Goal: Information Seeking & Learning: Learn about a topic

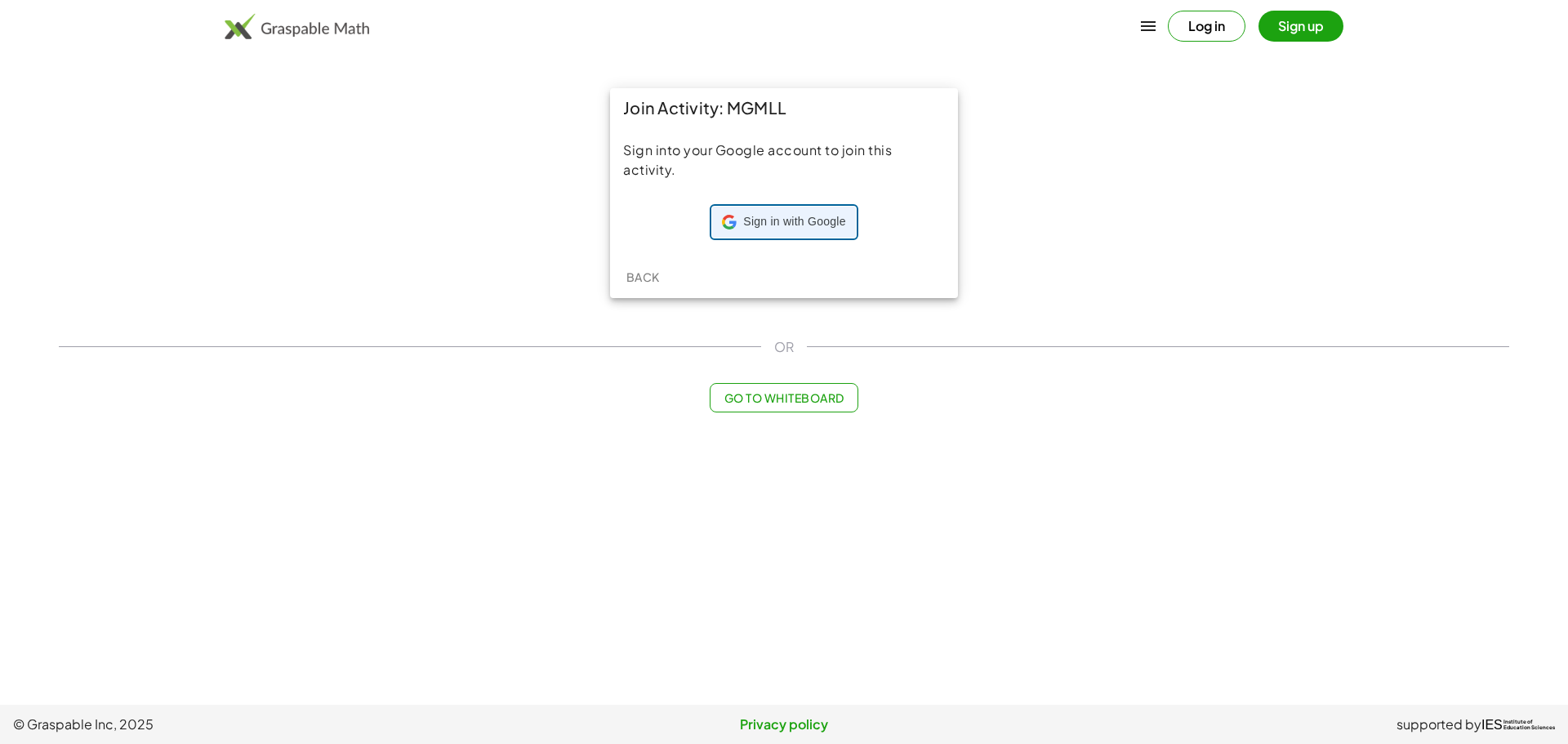
click at [811, 223] on span "Sign in with Google" at bounding box center [794, 222] width 102 height 16
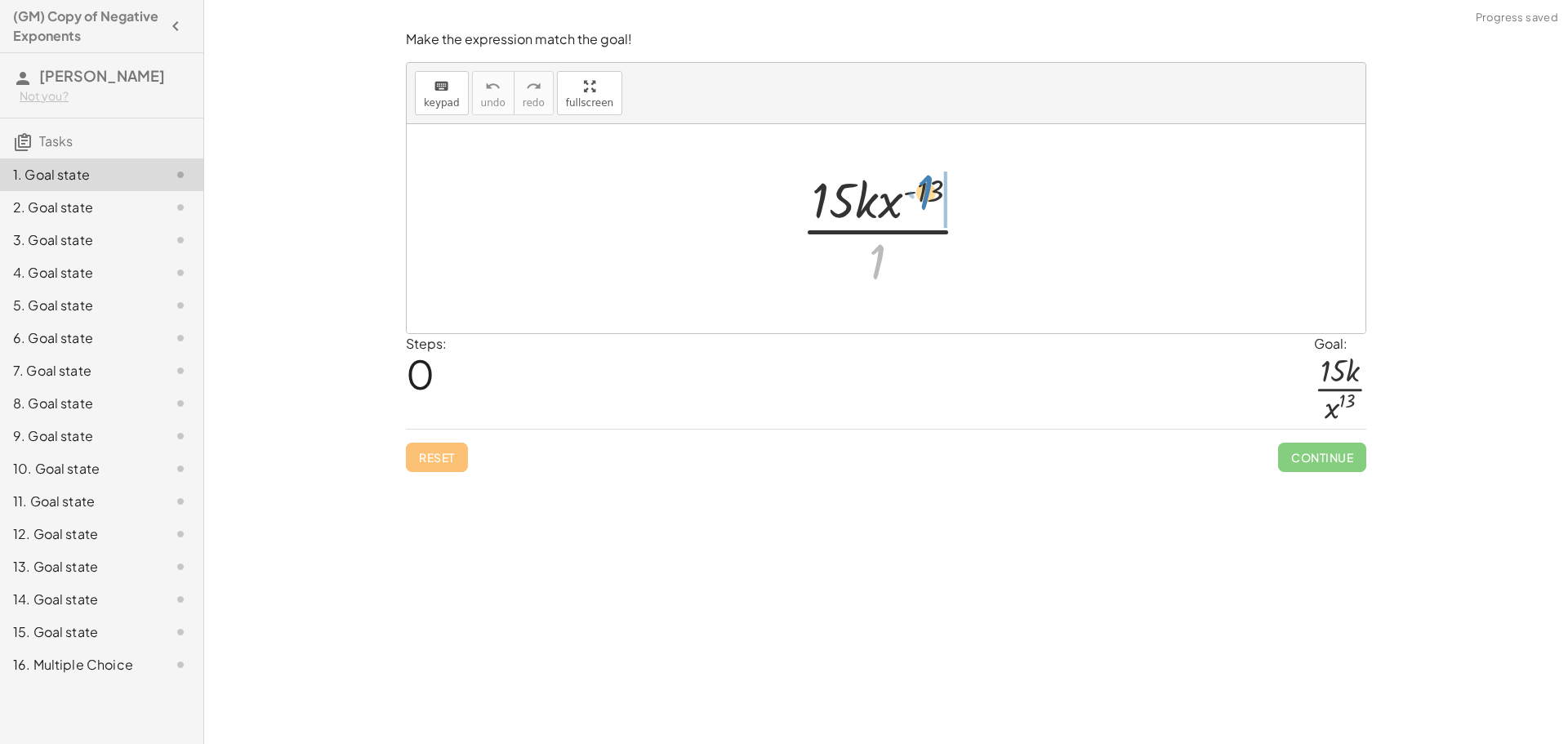
drag, startPoint x: 878, startPoint y: 267, endPoint x: 925, endPoint y: 200, distance: 81.8
click at [925, 200] on div at bounding box center [892, 229] width 198 height 126
click at [916, 193] on div at bounding box center [892, 229] width 198 height 126
drag, startPoint x: 886, startPoint y: 210, endPoint x: 881, endPoint y: 276, distance: 66.2
click at [881, 276] on div at bounding box center [892, 229] width 198 height 126
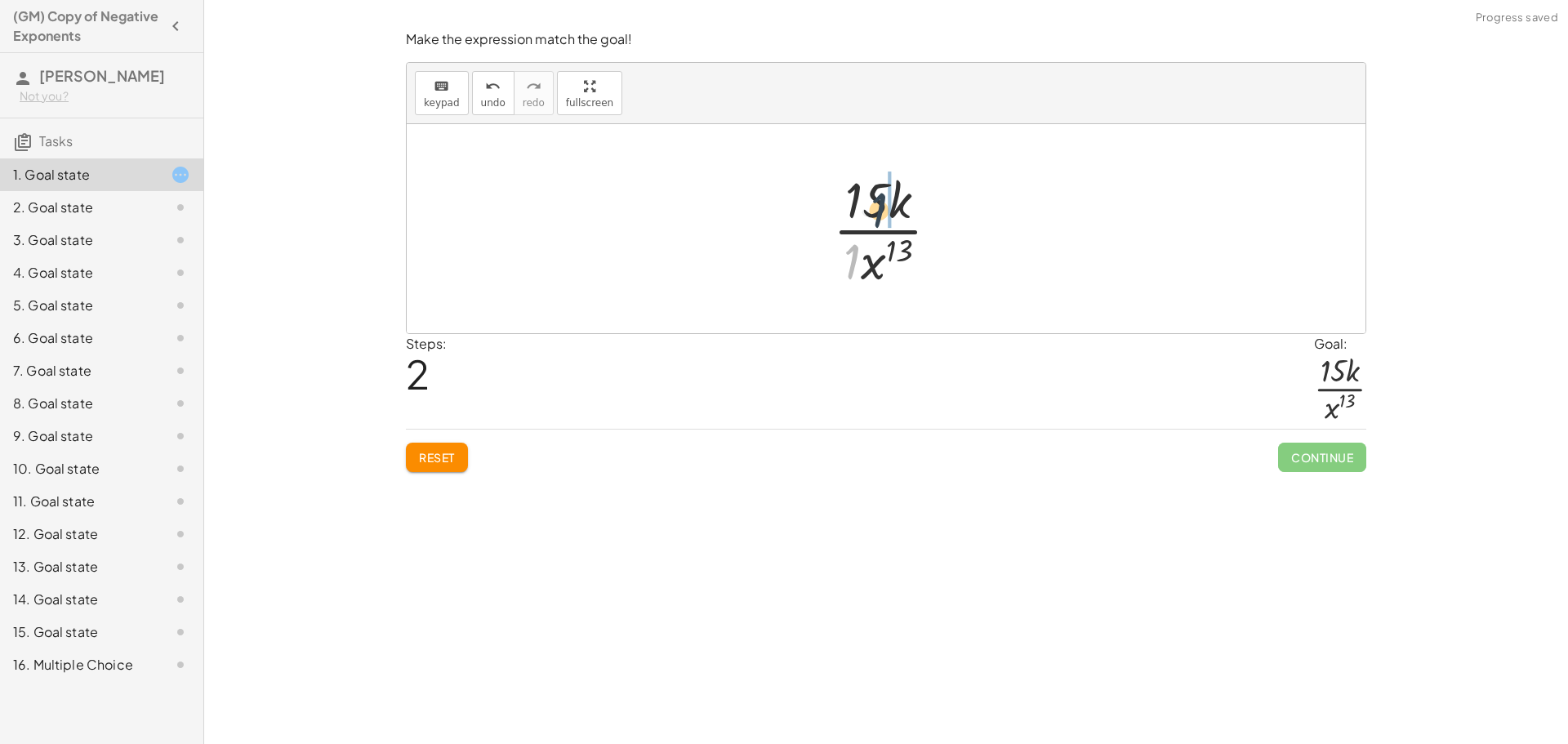
drag, startPoint x: 851, startPoint y: 256, endPoint x: 892, endPoint y: 195, distance: 73.5
click at [892, 195] on div at bounding box center [892, 229] width 135 height 126
drag, startPoint x: 892, startPoint y: 196, endPoint x: 878, endPoint y: 197, distance: 14.0
click at [878, 197] on div at bounding box center [892, 229] width 161 height 126
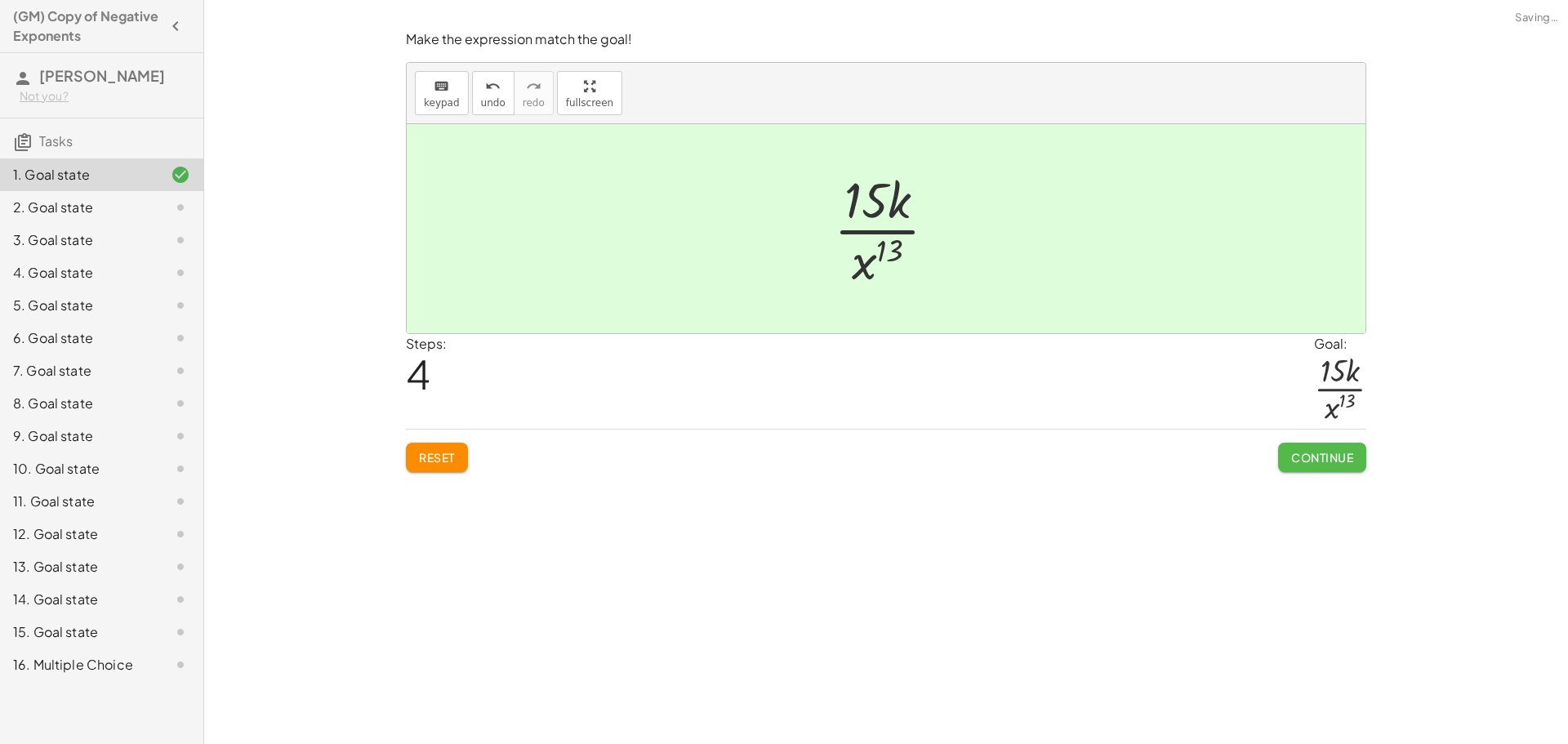
click at [1324, 447] on button "Continue" at bounding box center [1322, 457] width 88 height 30
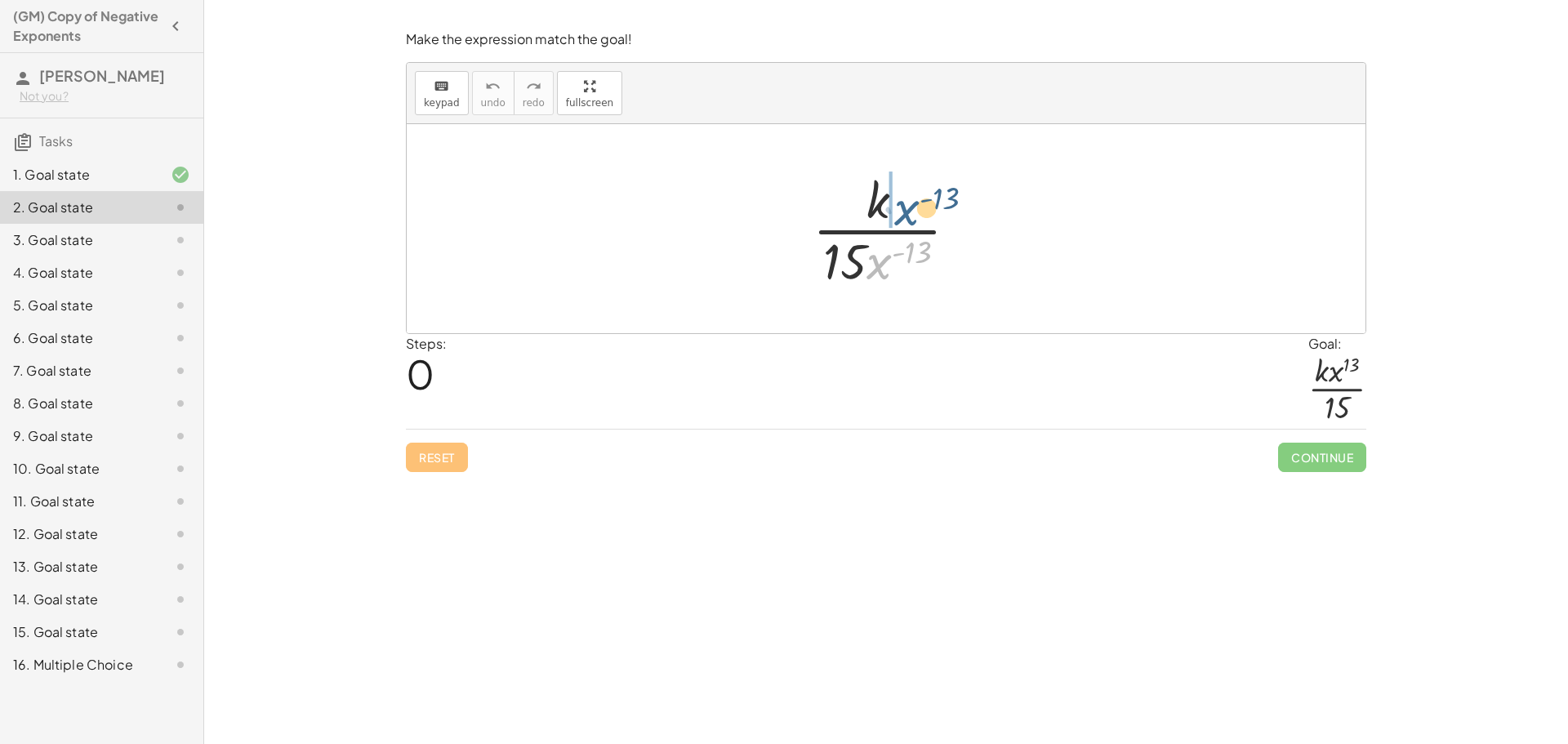
drag, startPoint x: 881, startPoint y: 270, endPoint x: 909, endPoint y: 209, distance: 67.1
click at [909, 209] on div at bounding box center [892, 229] width 174 height 126
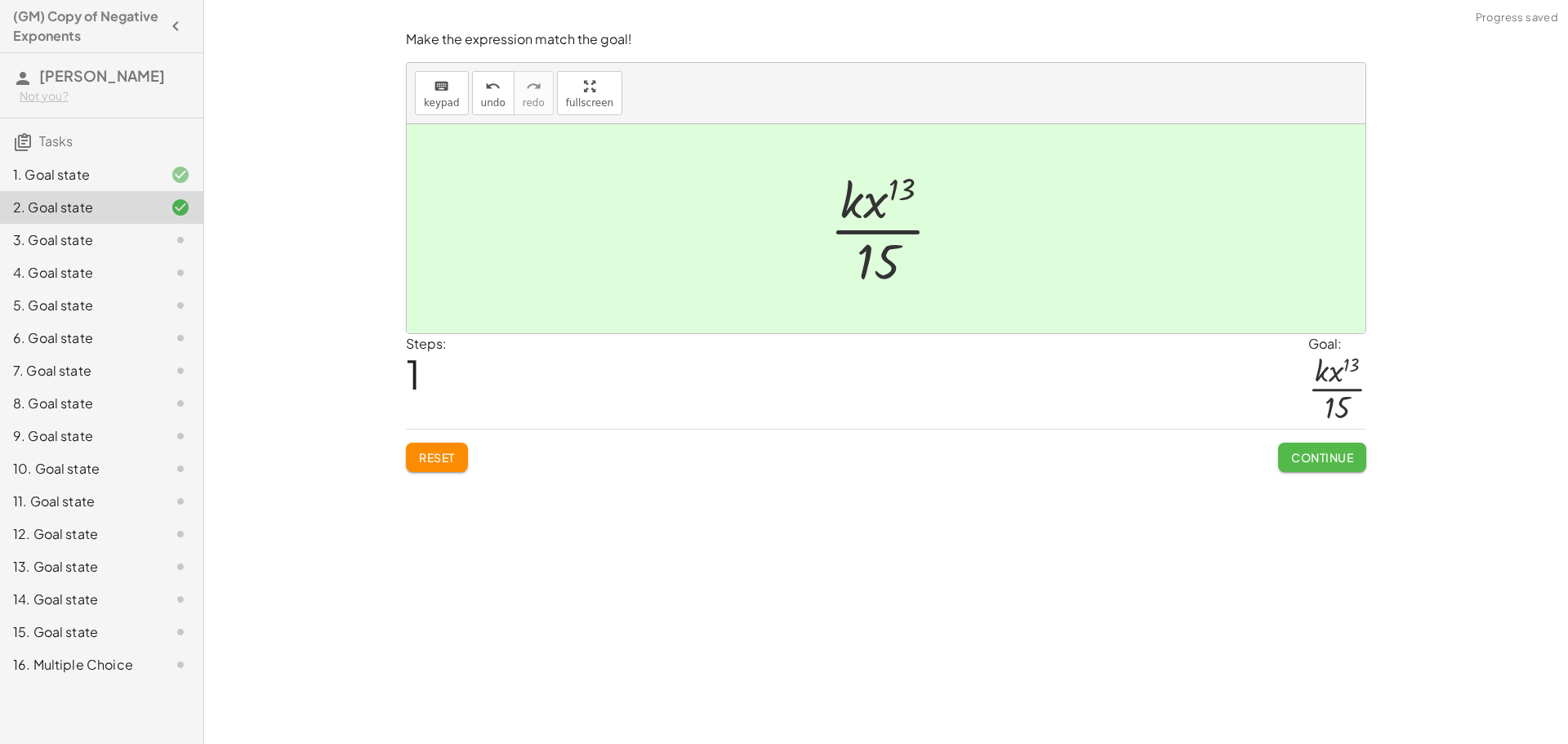
click at [1301, 453] on span "Continue" at bounding box center [1322, 456] width 62 height 14
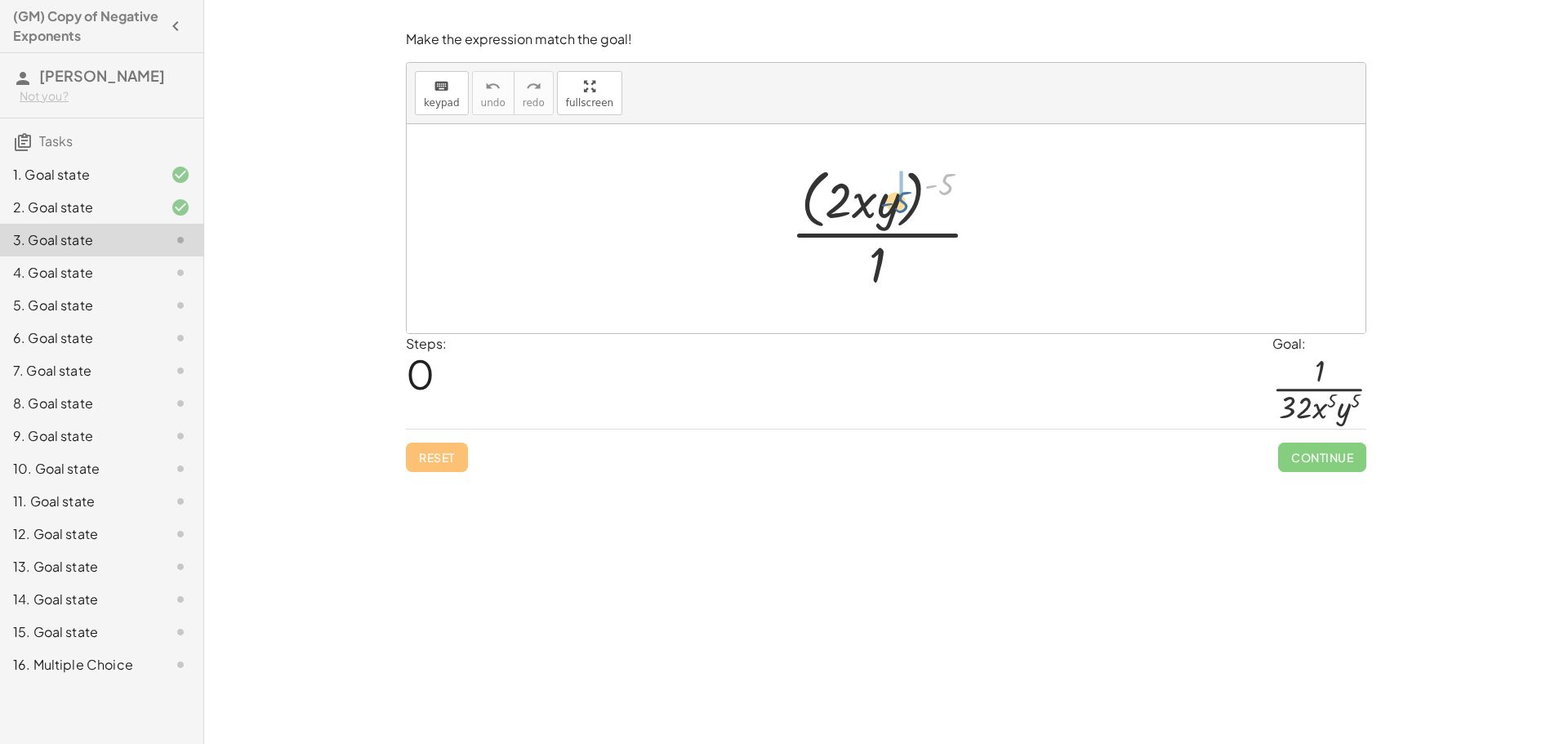
drag, startPoint x: 955, startPoint y: 181, endPoint x: 905, endPoint y: 207, distance: 56.4
click at [905, 207] on div at bounding box center [892, 228] width 218 height 133
click at [930, 212] on div at bounding box center [892, 229] width 229 height 126
drag, startPoint x: 810, startPoint y: 215, endPoint x: 806, endPoint y: 194, distance: 21.4
click at [809, 207] on div at bounding box center [892, 229] width 229 height 126
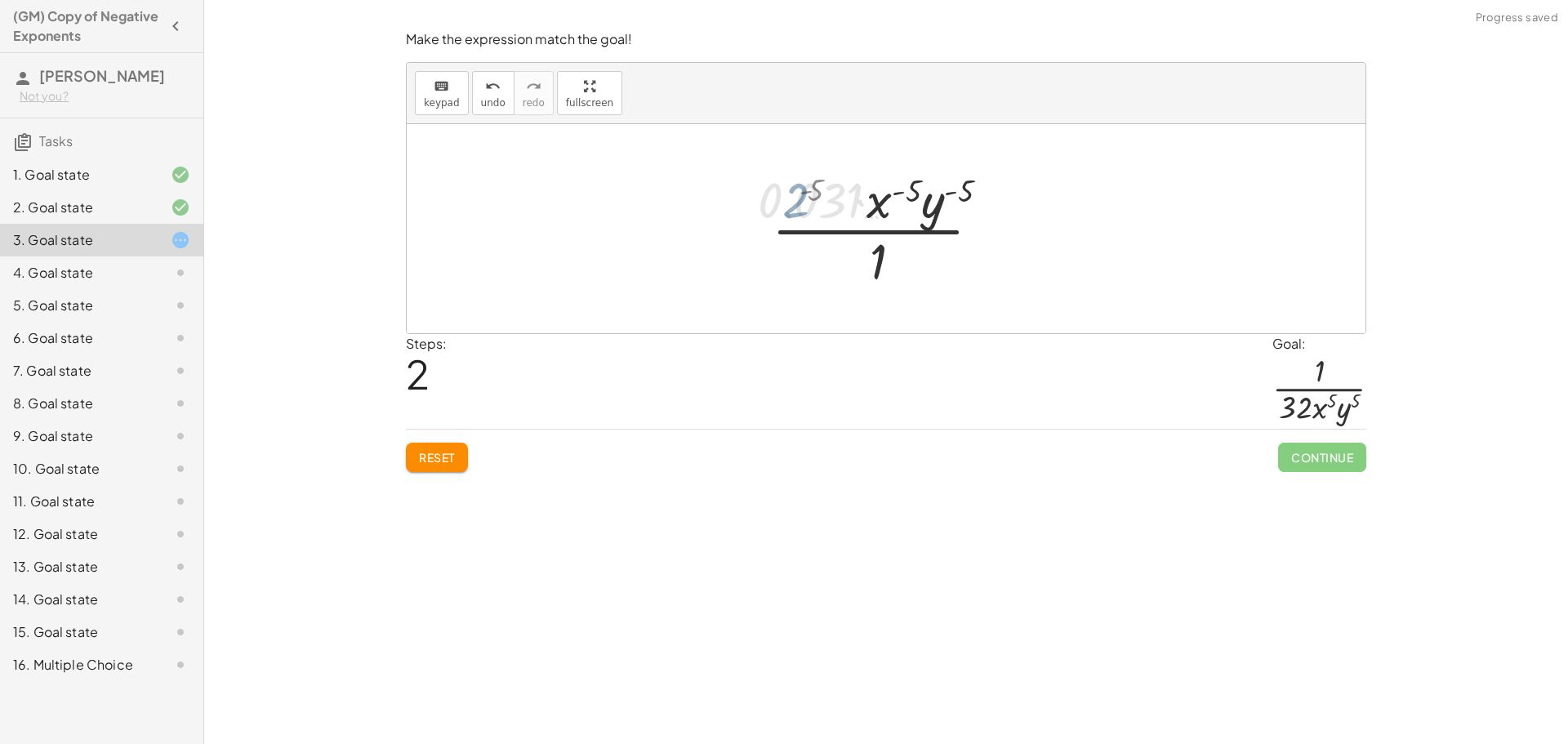
click at [806, 193] on div at bounding box center [892, 229] width 306 height 126
click at [902, 209] on div at bounding box center [892, 229] width 306 height 126
click at [881, 196] on div at bounding box center [892, 229] width 306 height 126
click at [864, 233] on div at bounding box center [892, 229] width 306 height 126
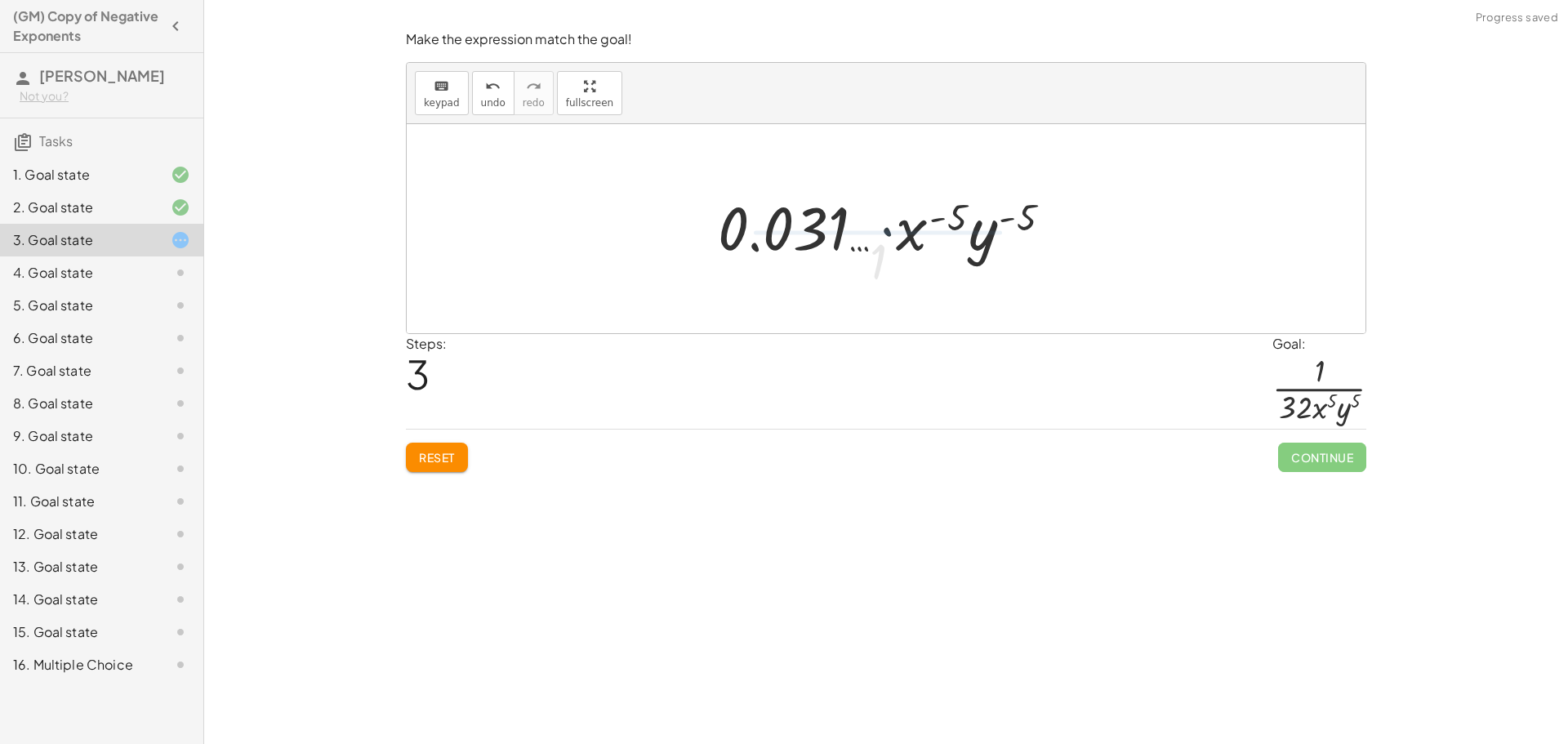
click at [886, 261] on div at bounding box center [892, 229] width 365 height 84
click at [892, 236] on div at bounding box center [892, 229] width 365 height 84
click at [486, 113] on button "undo undo" at bounding box center [493, 93] width 42 height 44
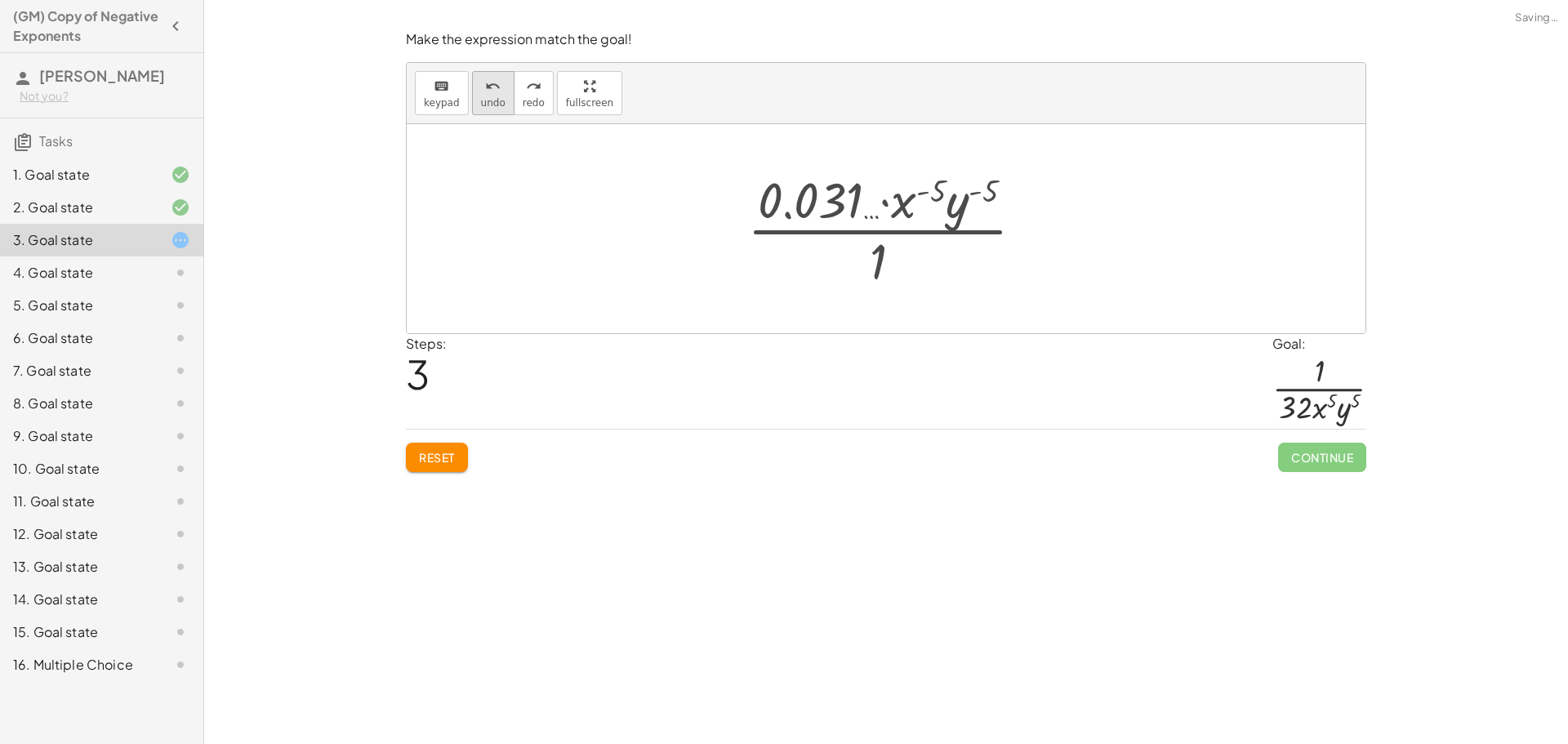
click at [486, 113] on button "undo undo" at bounding box center [493, 93] width 42 height 44
drag, startPoint x: 870, startPoint y: 273, endPoint x: 887, endPoint y: 182, distance: 92.6
click at [887, 182] on div at bounding box center [892, 228] width 218 height 133
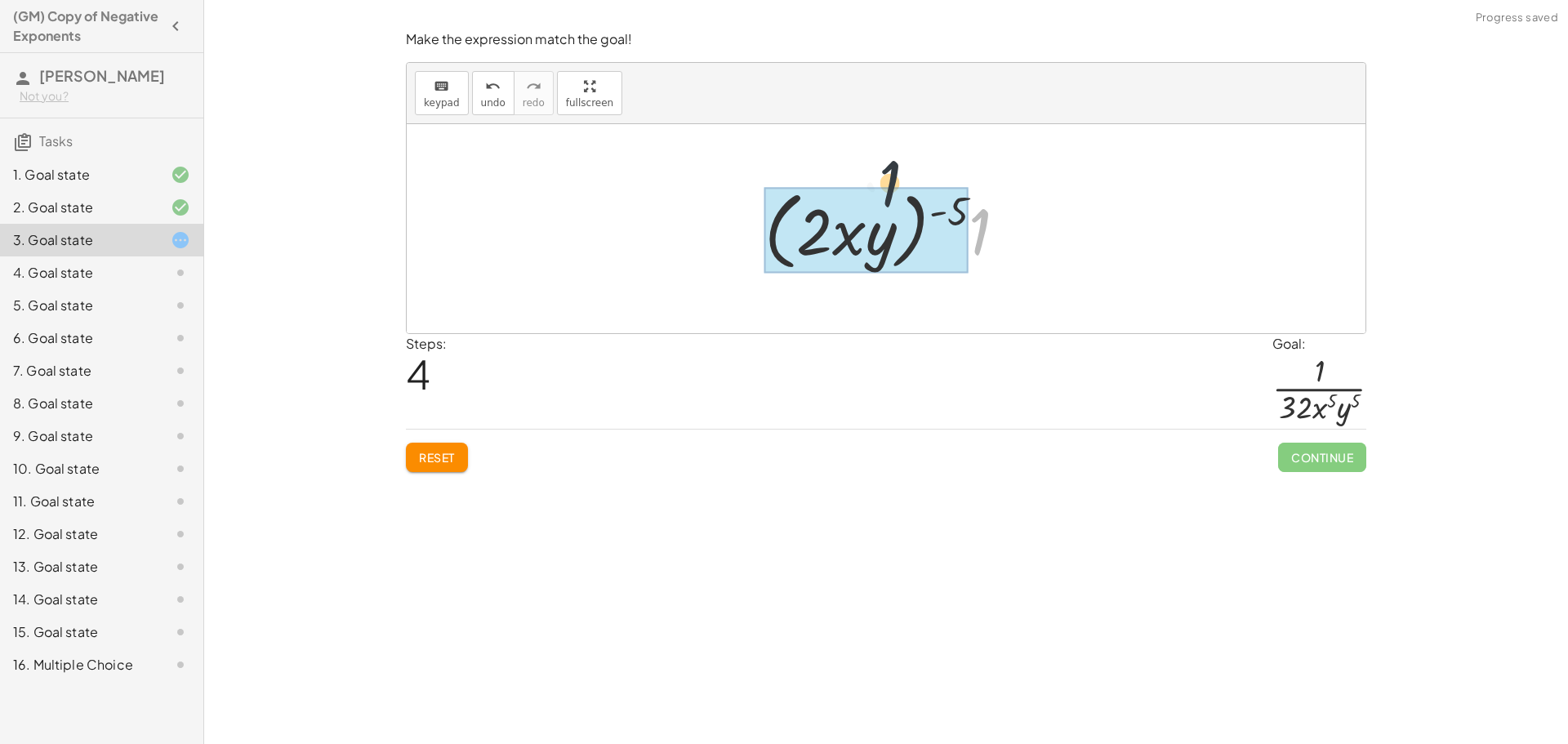
drag, startPoint x: 980, startPoint y: 236, endPoint x: 878, endPoint y: 185, distance: 114.0
click at [878, 185] on div at bounding box center [892, 229] width 271 height 94
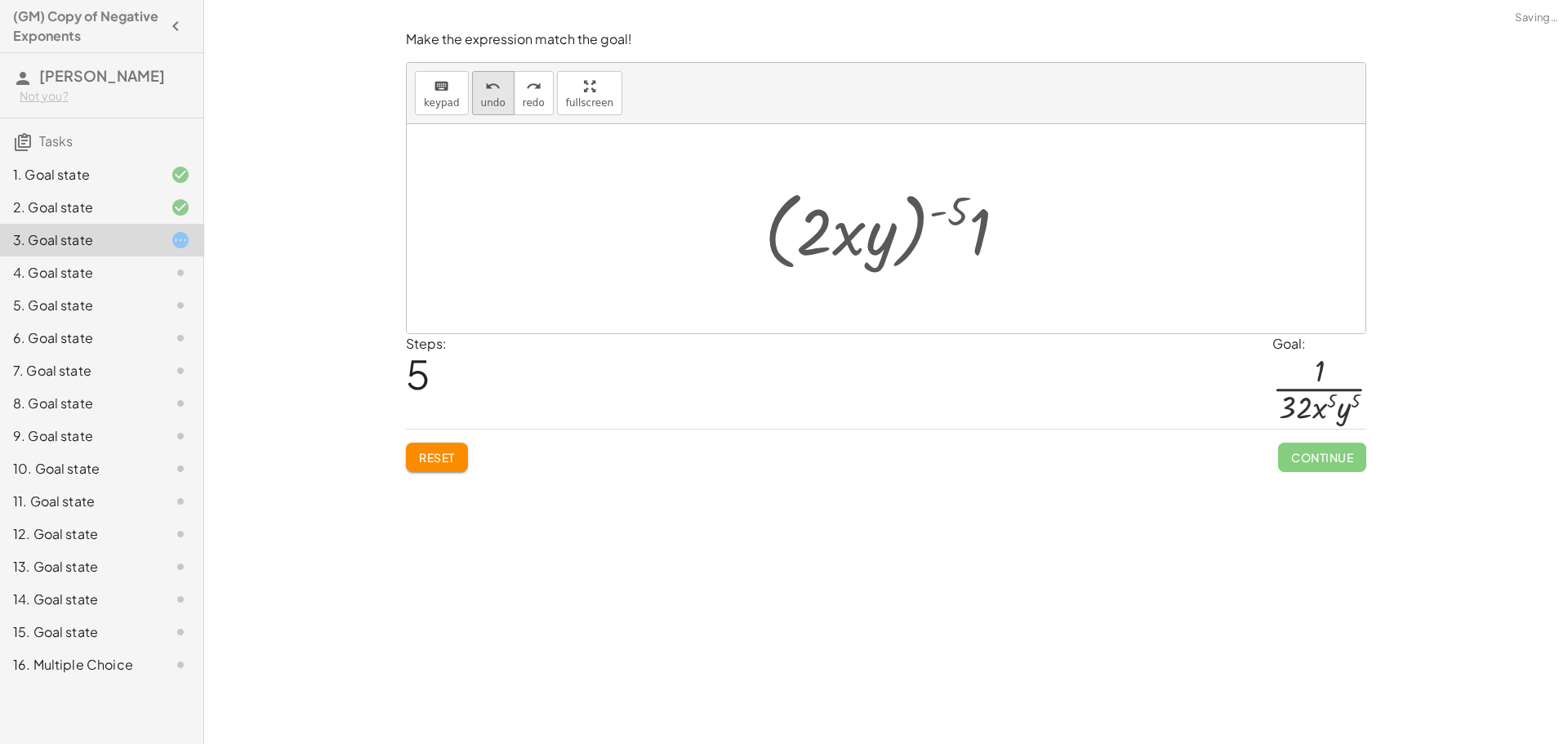
click at [472, 102] on button "undo undo" at bounding box center [493, 93] width 42 height 44
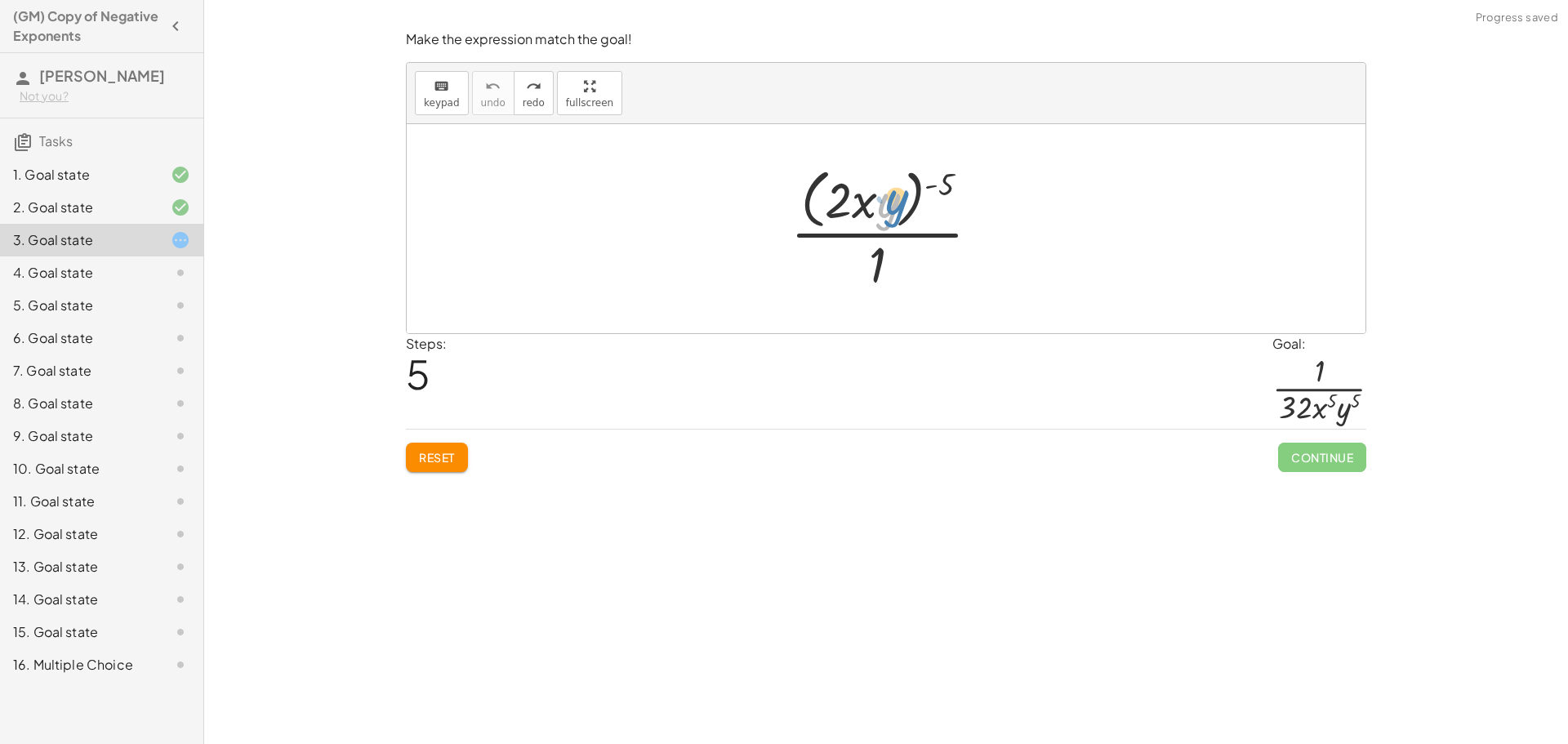
drag, startPoint x: 879, startPoint y: 207, endPoint x: 886, endPoint y: 204, distance: 7.6
click at [886, 204] on div at bounding box center [892, 228] width 218 height 133
drag, startPoint x: 939, startPoint y: 185, endPoint x: 864, endPoint y: 185, distance: 75.0
click at [864, 185] on div at bounding box center [892, 228] width 218 height 133
click at [834, 196] on div at bounding box center [892, 229] width 229 height 126
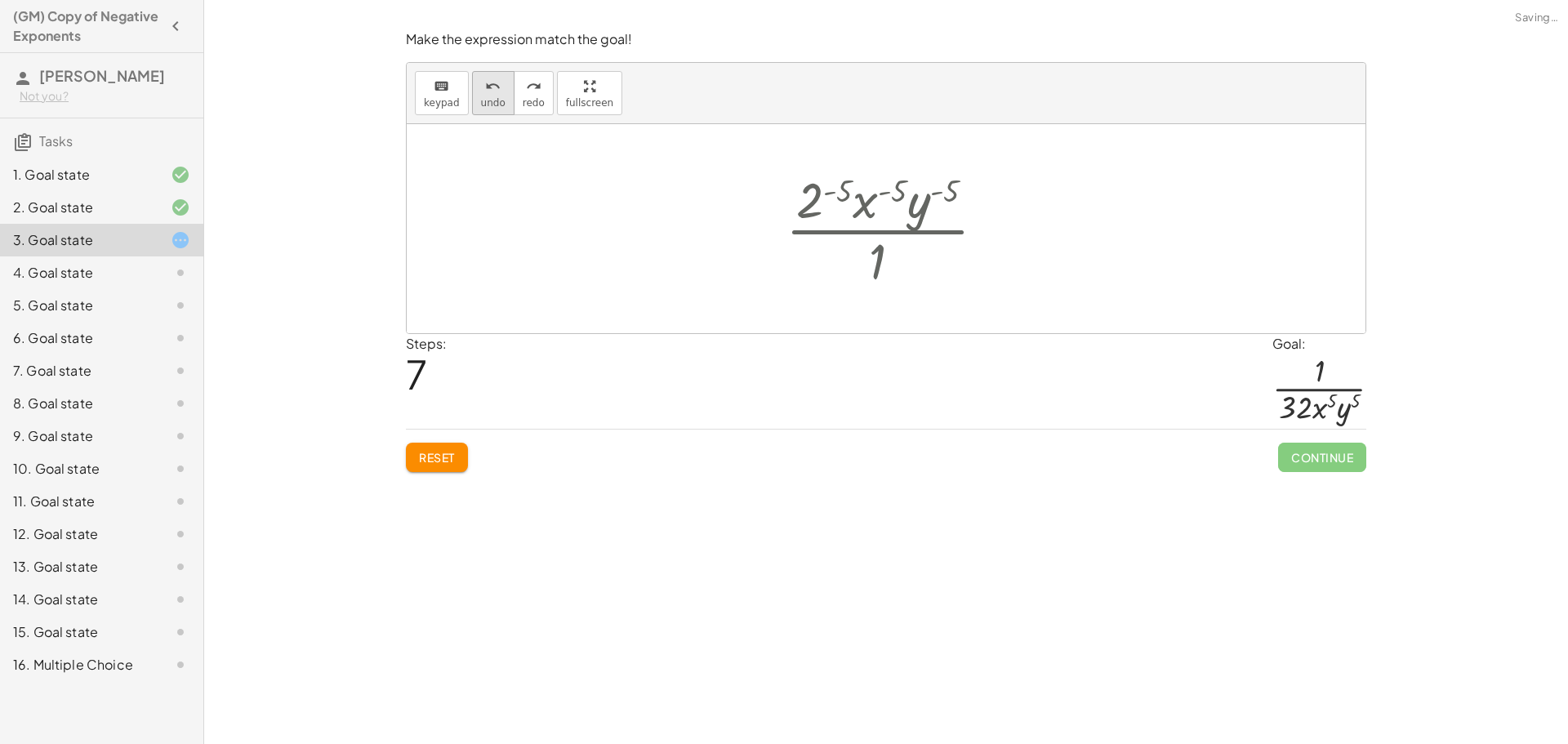
click at [489, 107] on span "undo" at bounding box center [493, 103] width 25 height 12
click at [888, 208] on div at bounding box center [892, 228] width 218 height 133
click at [875, 218] on div at bounding box center [892, 228] width 218 height 133
click at [836, 203] on div at bounding box center [892, 229] width 249 height 94
drag, startPoint x: 874, startPoint y: 196, endPoint x: 882, endPoint y: 196, distance: 8.0
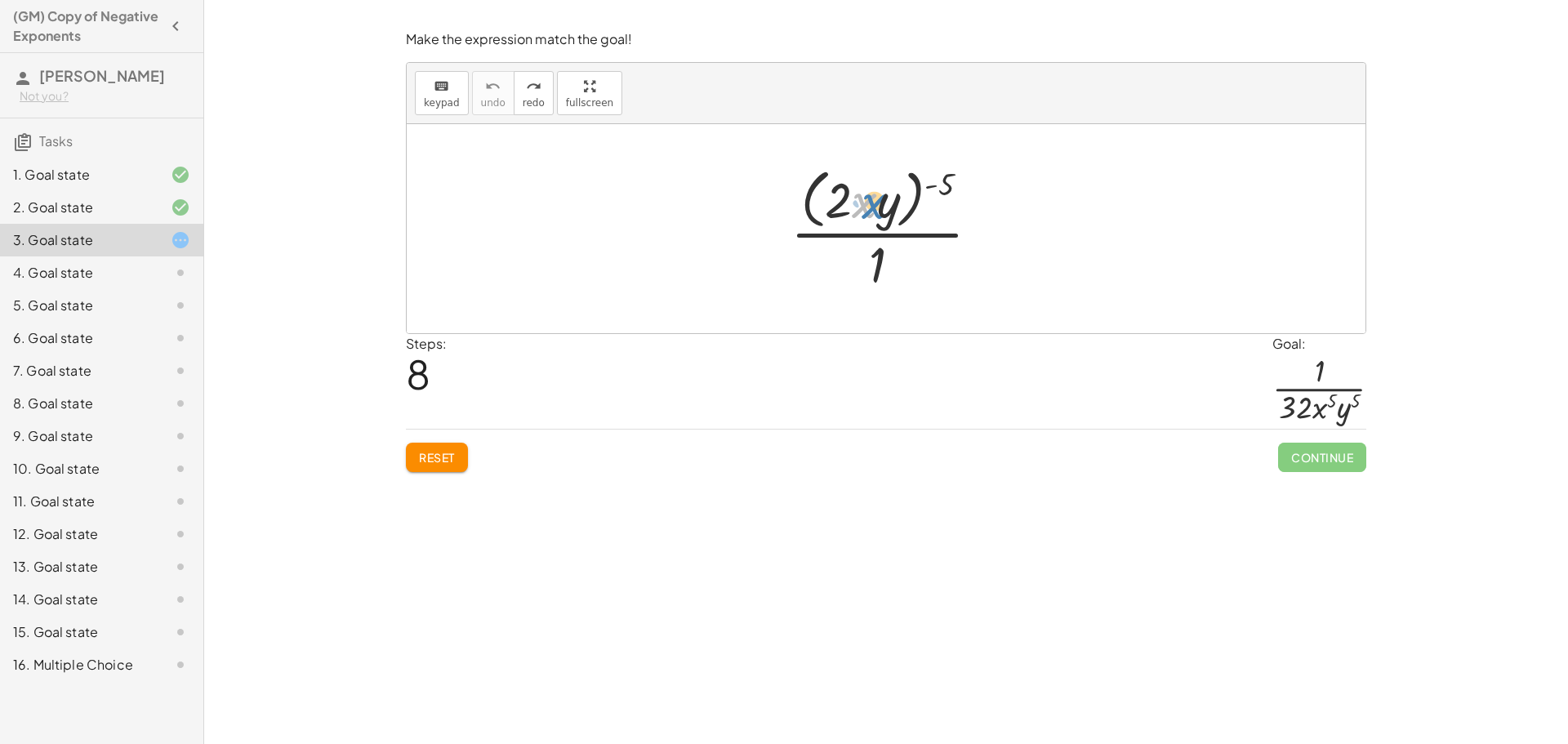
click at [882, 196] on div at bounding box center [892, 228] width 218 height 133
drag, startPoint x: 853, startPoint y: 202, endPoint x: 854, endPoint y: 191, distance: 11.0
click at [854, 191] on div at bounding box center [892, 228] width 218 height 133
drag, startPoint x: 803, startPoint y: 197, endPoint x: 803, endPoint y: 269, distance: 72.0
click at [803, 269] on div at bounding box center [892, 228] width 218 height 133
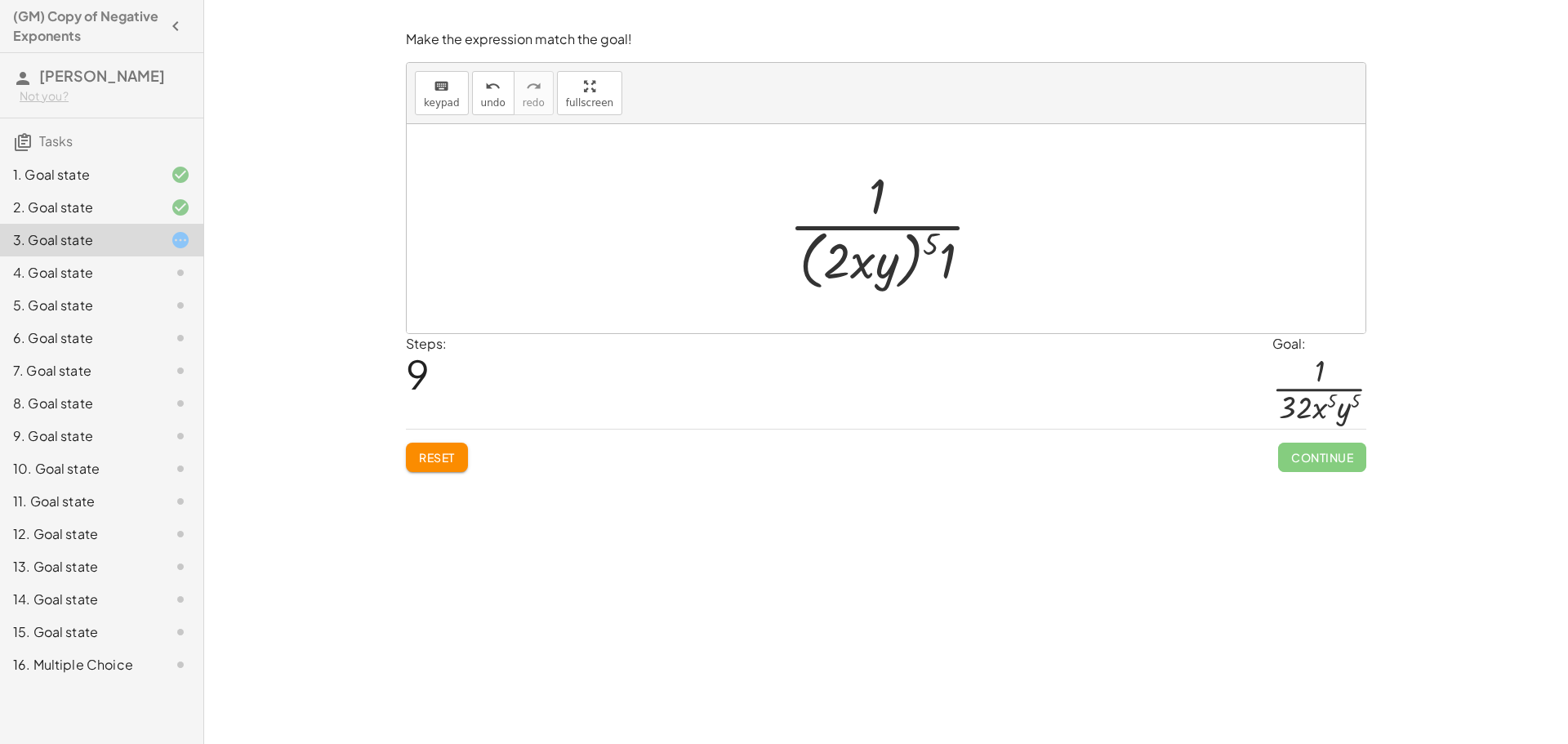
click at [929, 241] on div at bounding box center [892, 228] width 222 height 133
drag, startPoint x: 929, startPoint y: 241, endPoint x: 901, endPoint y: 256, distance: 31.8
click at [901, 256] on div at bounding box center [892, 228] width 222 height 133
drag, startPoint x: 936, startPoint y: 229, endPoint x: 839, endPoint y: 245, distance: 98.3
click at [839, 245] on div at bounding box center [892, 228] width 222 height 133
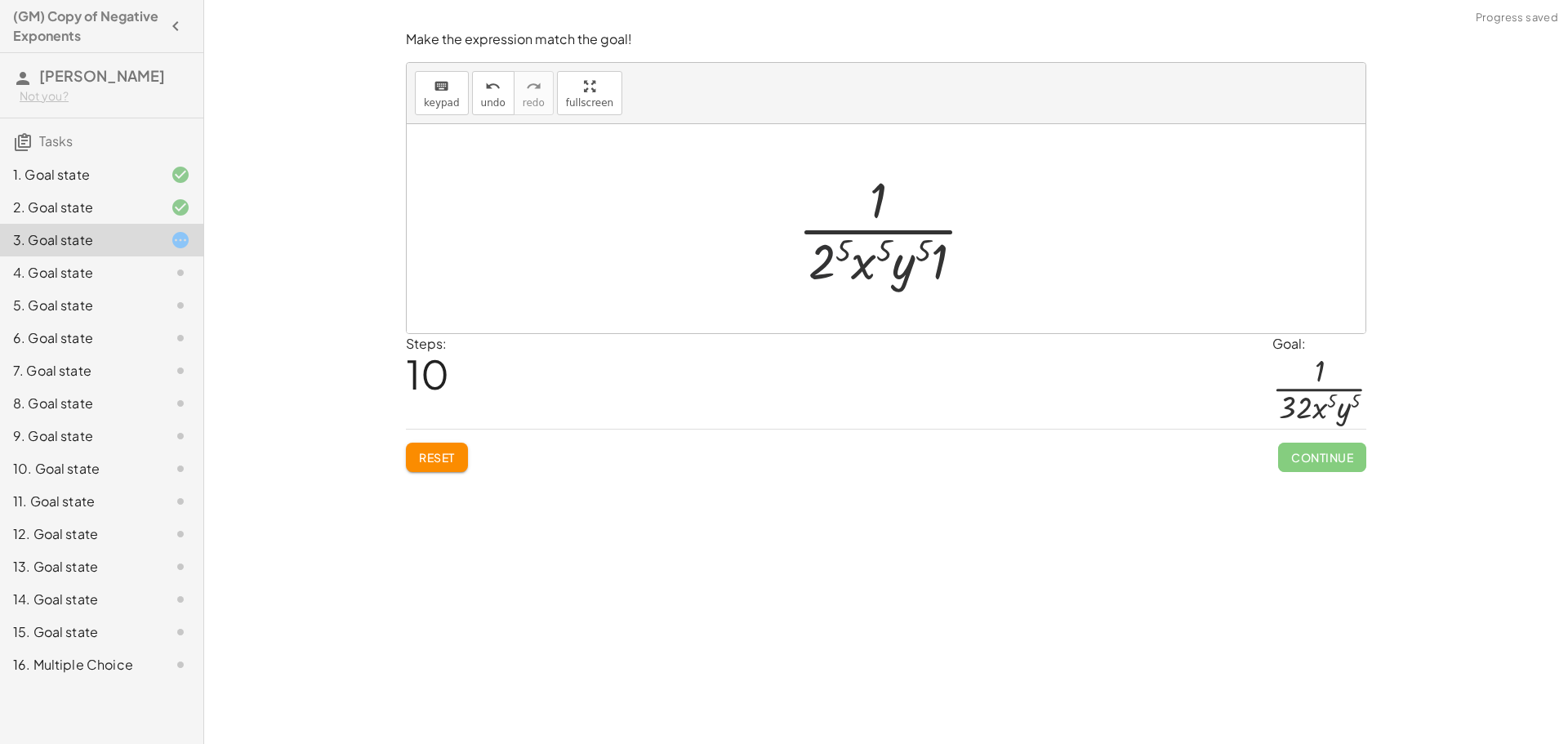
click at [835, 253] on div at bounding box center [892, 229] width 206 height 126
click at [902, 265] on div at bounding box center [892, 229] width 218 height 126
click at [907, 273] on div at bounding box center [892, 229] width 218 height 126
drag, startPoint x: 944, startPoint y: 268, endPoint x: 1074, endPoint y: 120, distance: 197.0
drag, startPoint x: 947, startPoint y: 257, endPoint x: 882, endPoint y: 197, distance: 88.5
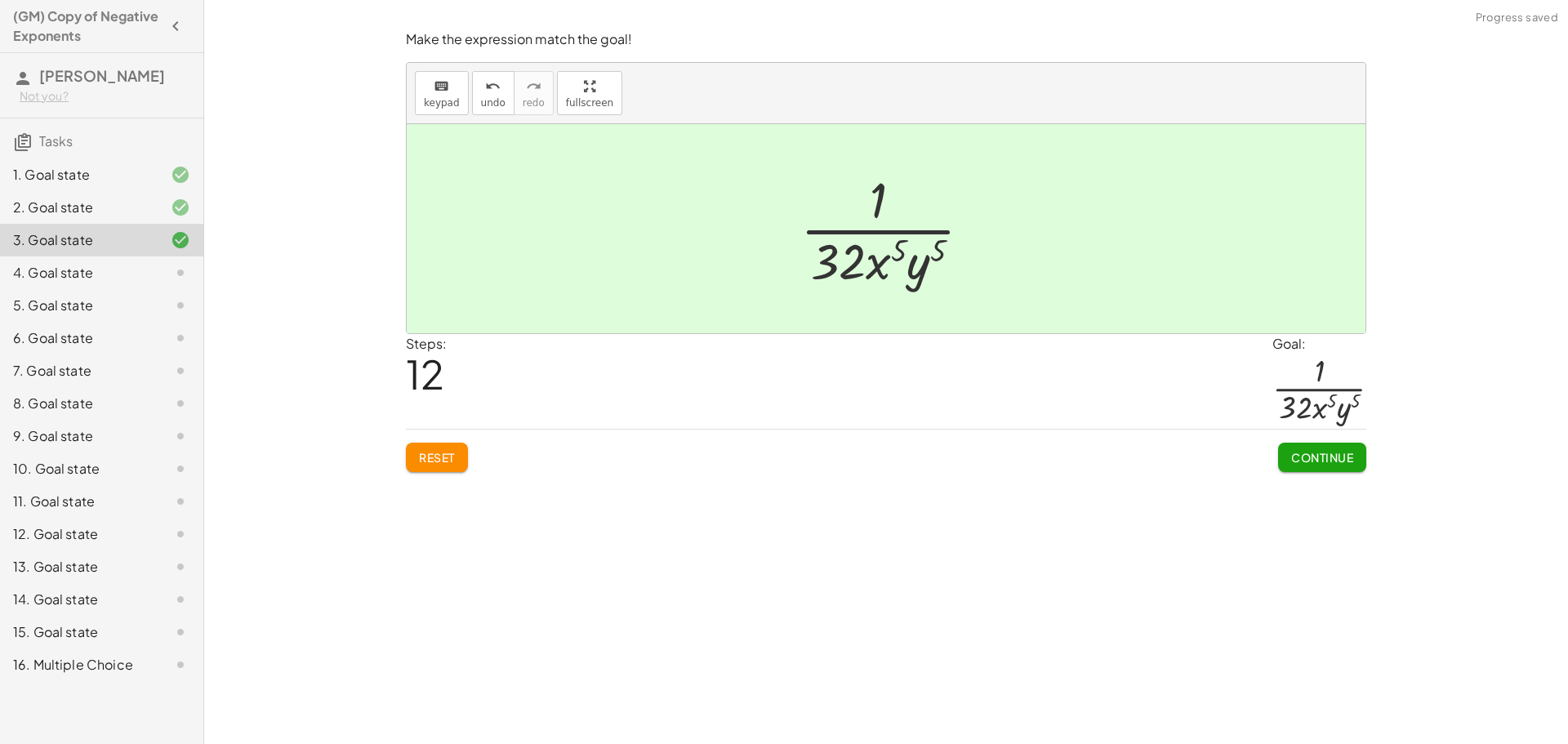
click at [1331, 449] on button "Continue" at bounding box center [1322, 457] width 88 height 30
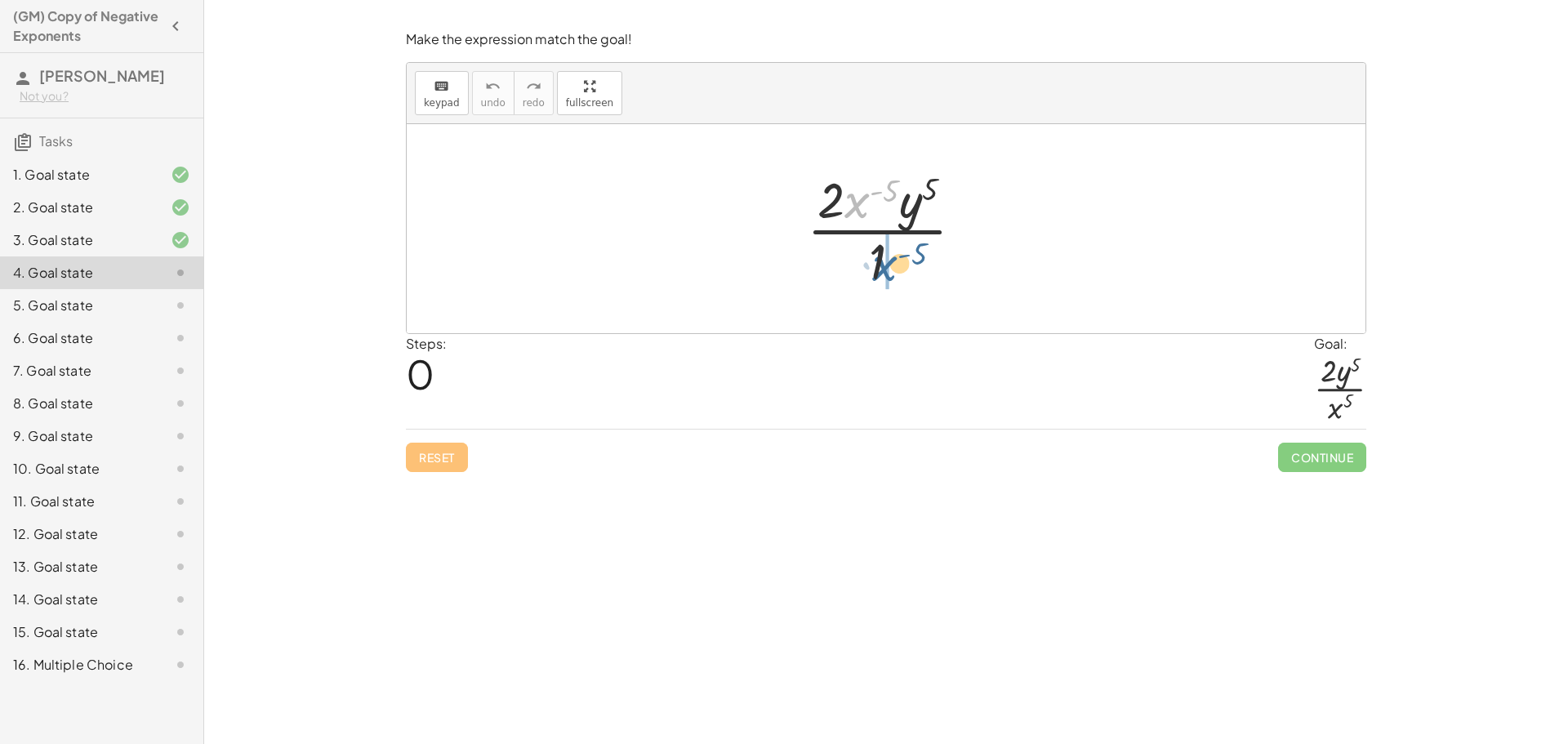
drag, startPoint x: 859, startPoint y: 207, endPoint x: 889, endPoint y: 273, distance: 72.5
click at [889, 273] on div at bounding box center [892, 229] width 186 height 126
click at [859, 278] on div at bounding box center [892, 229] width 131 height 126
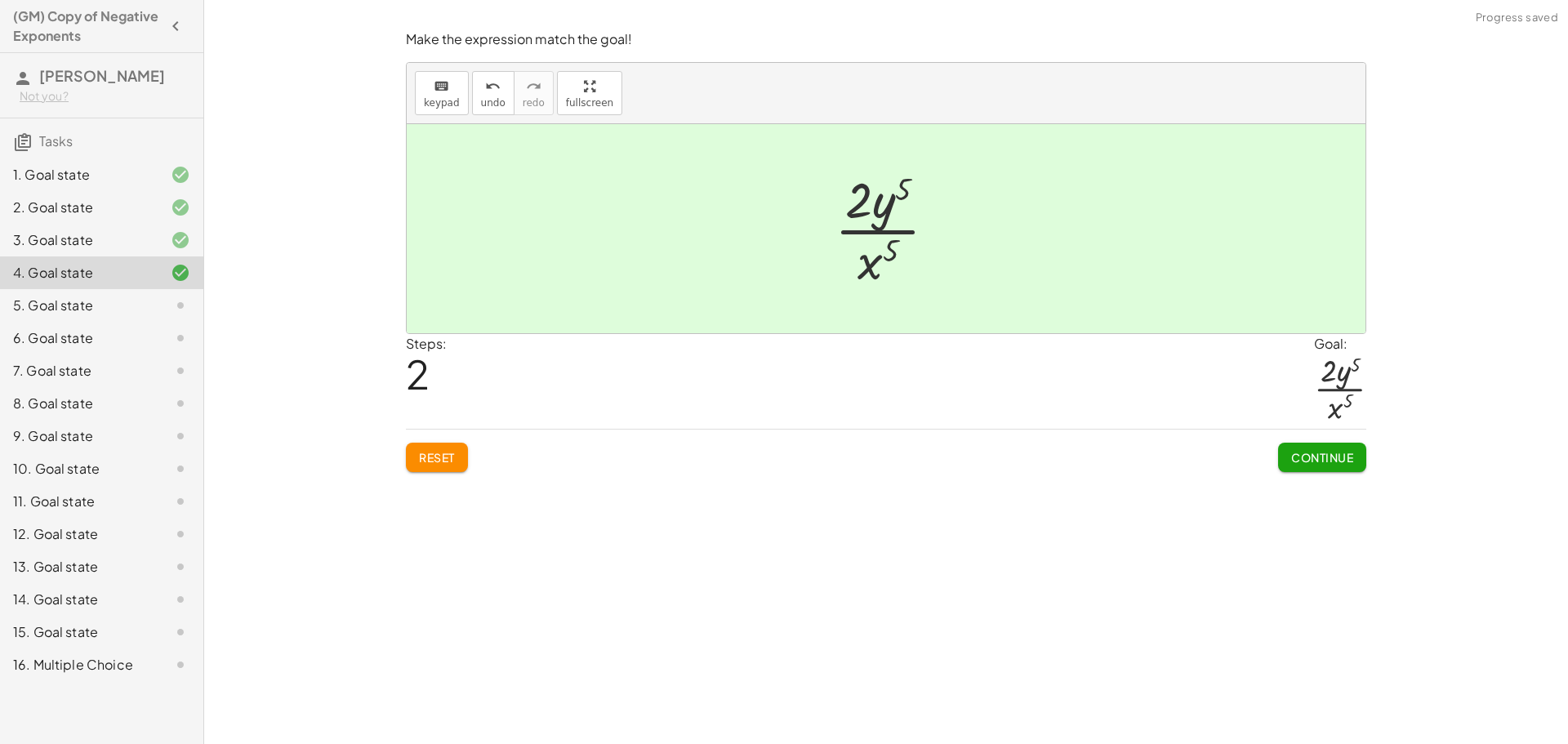
click at [1333, 455] on span "Continue" at bounding box center [1322, 456] width 62 height 14
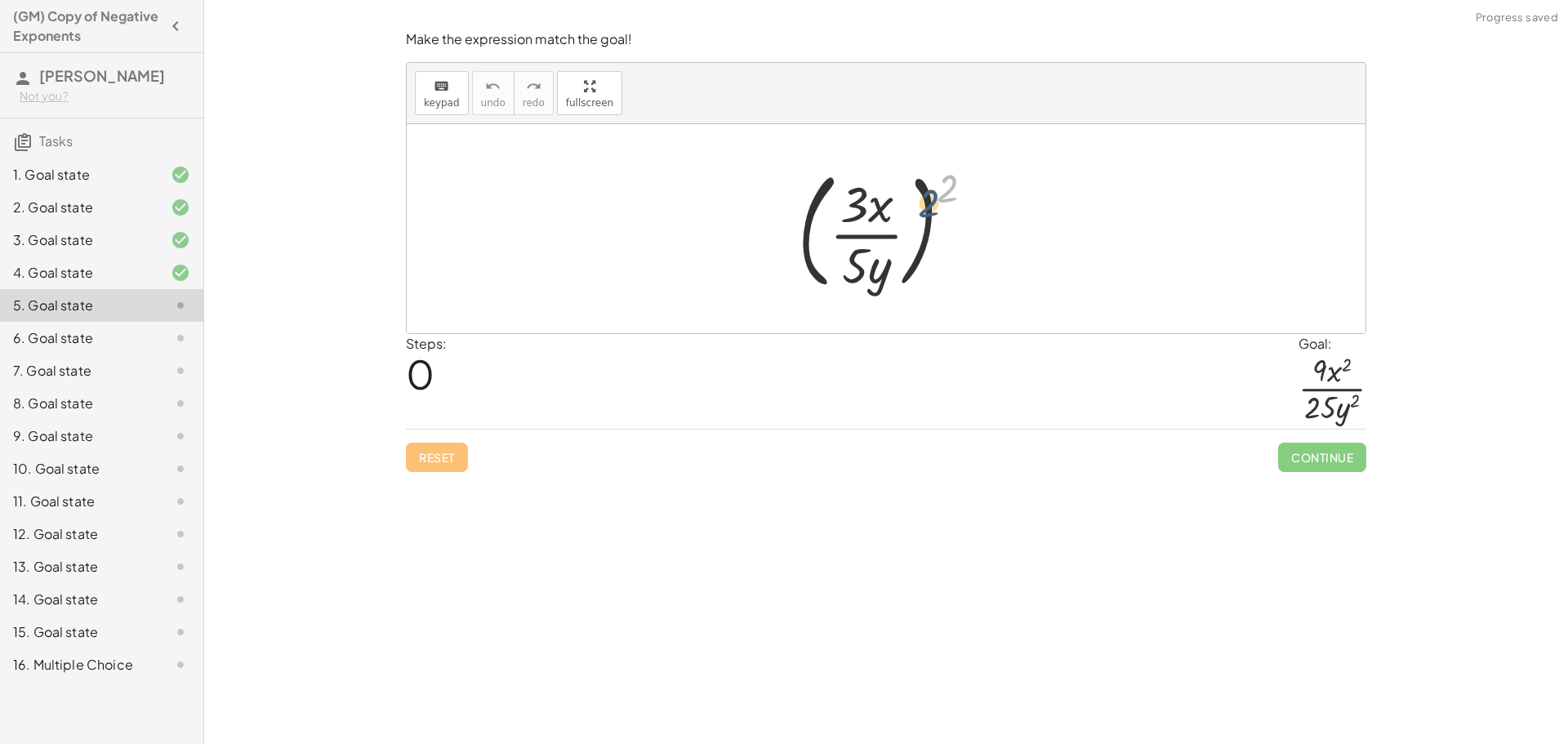
drag, startPoint x: 958, startPoint y: 183, endPoint x: 941, endPoint y: 210, distance: 31.9
click at [941, 210] on div at bounding box center [892, 229] width 206 height 135
drag, startPoint x: 953, startPoint y: 188, endPoint x: 850, endPoint y: 219, distance: 107.6
click at [850, 219] on div at bounding box center [892, 229] width 206 height 135
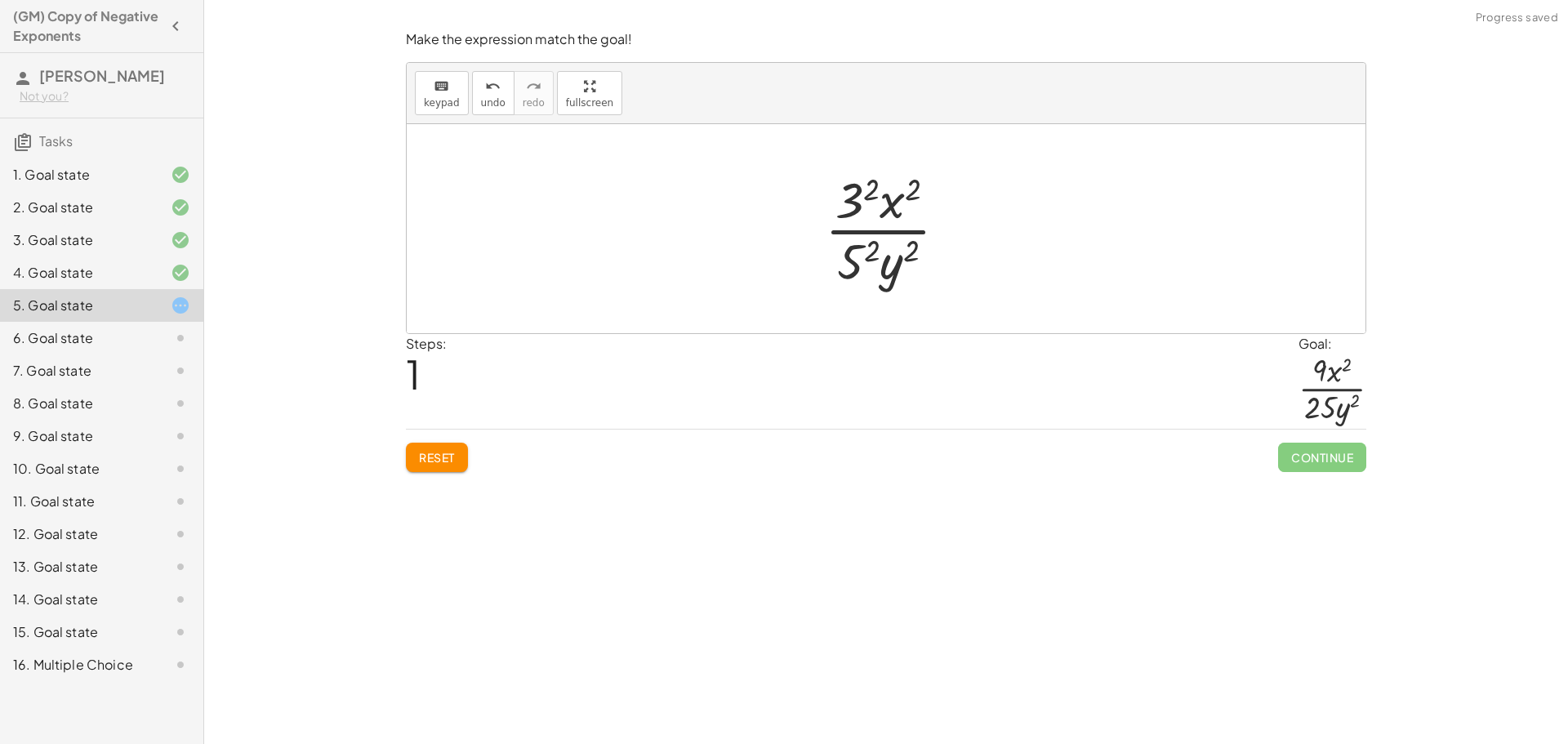
click at [847, 251] on div at bounding box center [892, 229] width 152 height 126
click at [852, 204] on div at bounding box center [892, 229] width 158 height 126
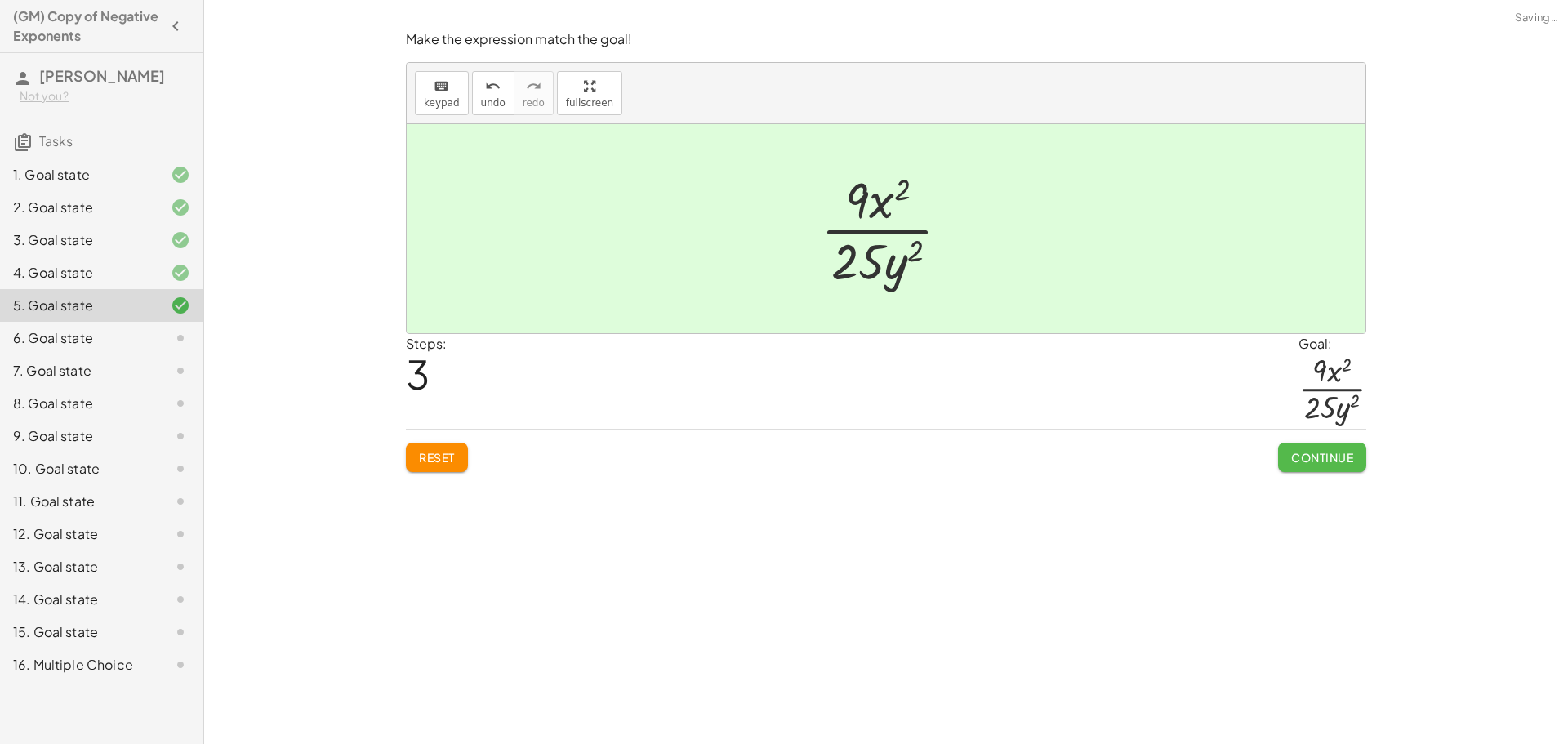
click at [1320, 449] on button "Continue" at bounding box center [1322, 457] width 88 height 30
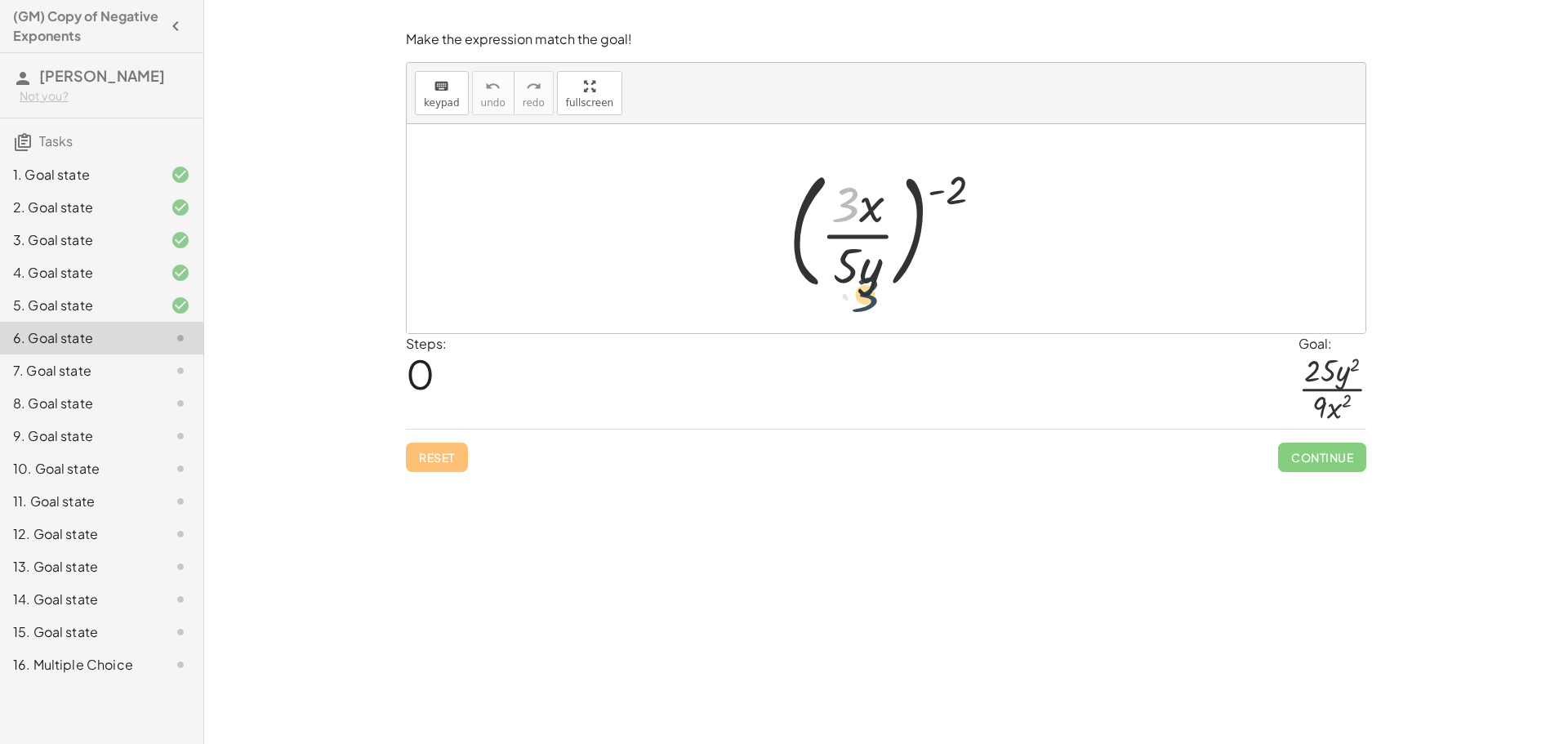
drag, startPoint x: 853, startPoint y: 204, endPoint x: 873, endPoint y: 295, distance: 93.2
click at [873, 295] on div at bounding box center [892, 229] width 224 height 135
click at [914, 201] on div at bounding box center [892, 229] width 224 height 135
drag, startPoint x: 860, startPoint y: 201, endPoint x: 869, endPoint y: 202, distance: 9.1
click at [869, 202] on div at bounding box center [892, 229] width 224 height 135
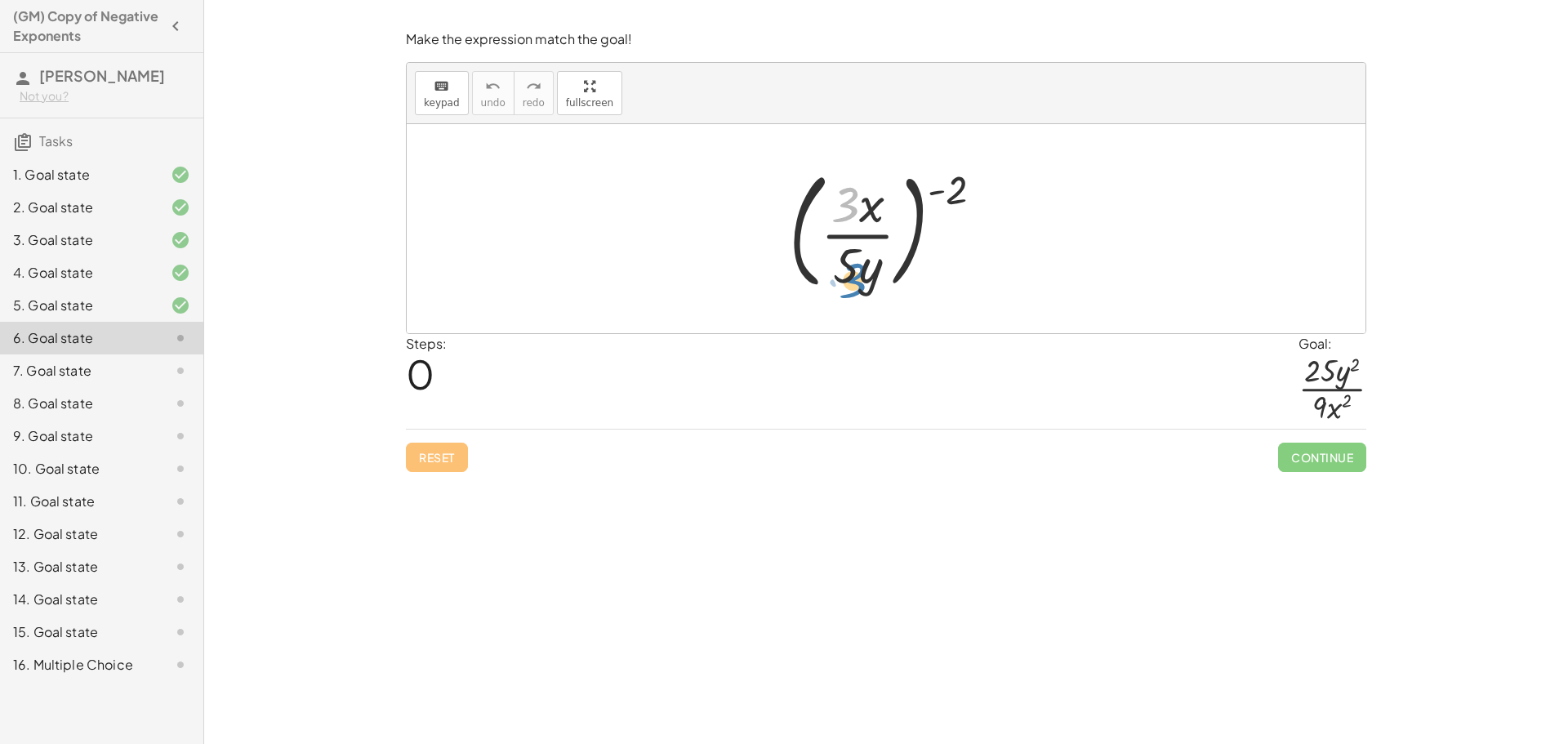
drag, startPoint x: 849, startPoint y: 207, endPoint x: 859, endPoint y: 284, distance: 77.6
click at [859, 284] on div at bounding box center [892, 229] width 224 height 135
drag, startPoint x: 963, startPoint y: 191, endPoint x: 888, endPoint y: 201, distance: 75.7
click at [888, 201] on div at bounding box center [892, 229] width 224 height 135
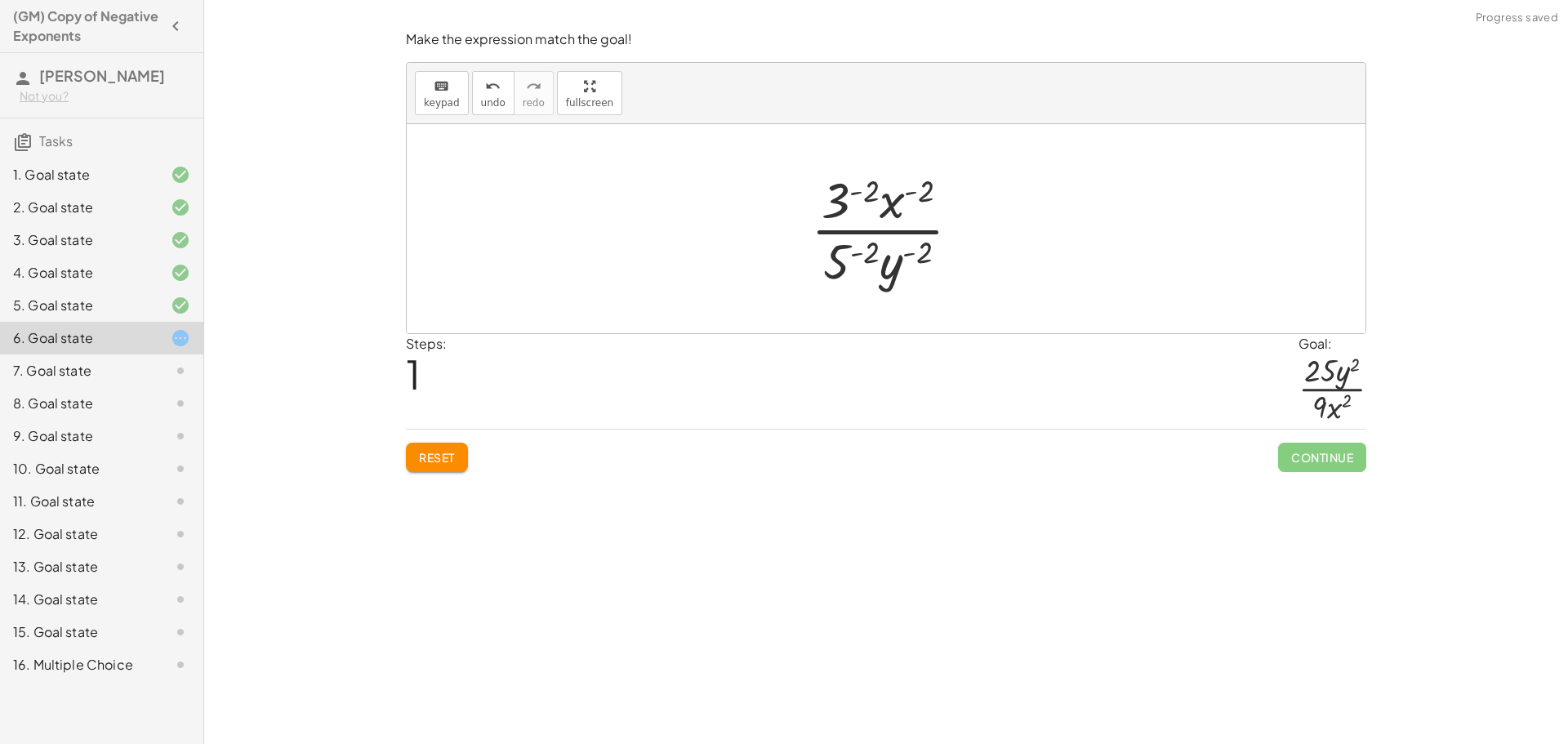
click at [886, 261] on div at bounding box center [892, 229] width 179 height 126
click at [893, 245] on div at bounding box center [892, 229] width 179 height 126
click at [858, 265] on div at bounding box center [892, 229] width 179 height 126
click at [912, 256] on div at bounding box center [892, 229] width 207 height 126
click at [920, 249] on div at bounding box center [892, 229] width 207 height 126
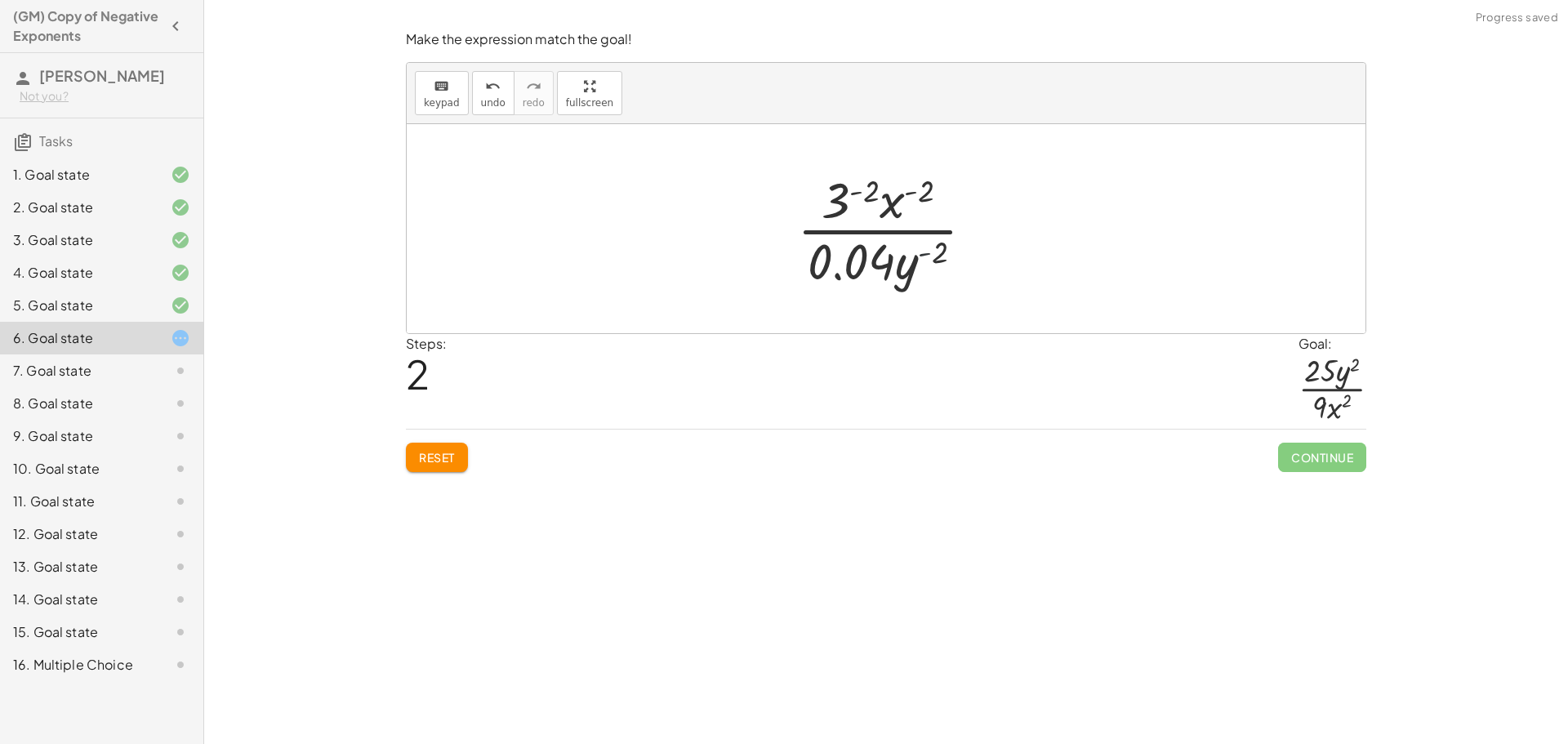
click at [925, 255] on div at bounding box center [892, 229] width 207 height 126
drag, startPoint x: 933, startPoint y: 253, endPoint x: 886, endPoint y: 271, distance: 50.3
click at [886, 271] on div at bounding box center [892, 229] width 207 height 126
drag, startPoint x: 830, startPoint y: 258, endPoint x: 838, endPoint y: 260, distance: 8.2
click at [831, 260] on div at bounding box center [892, 229] width 207 height 126
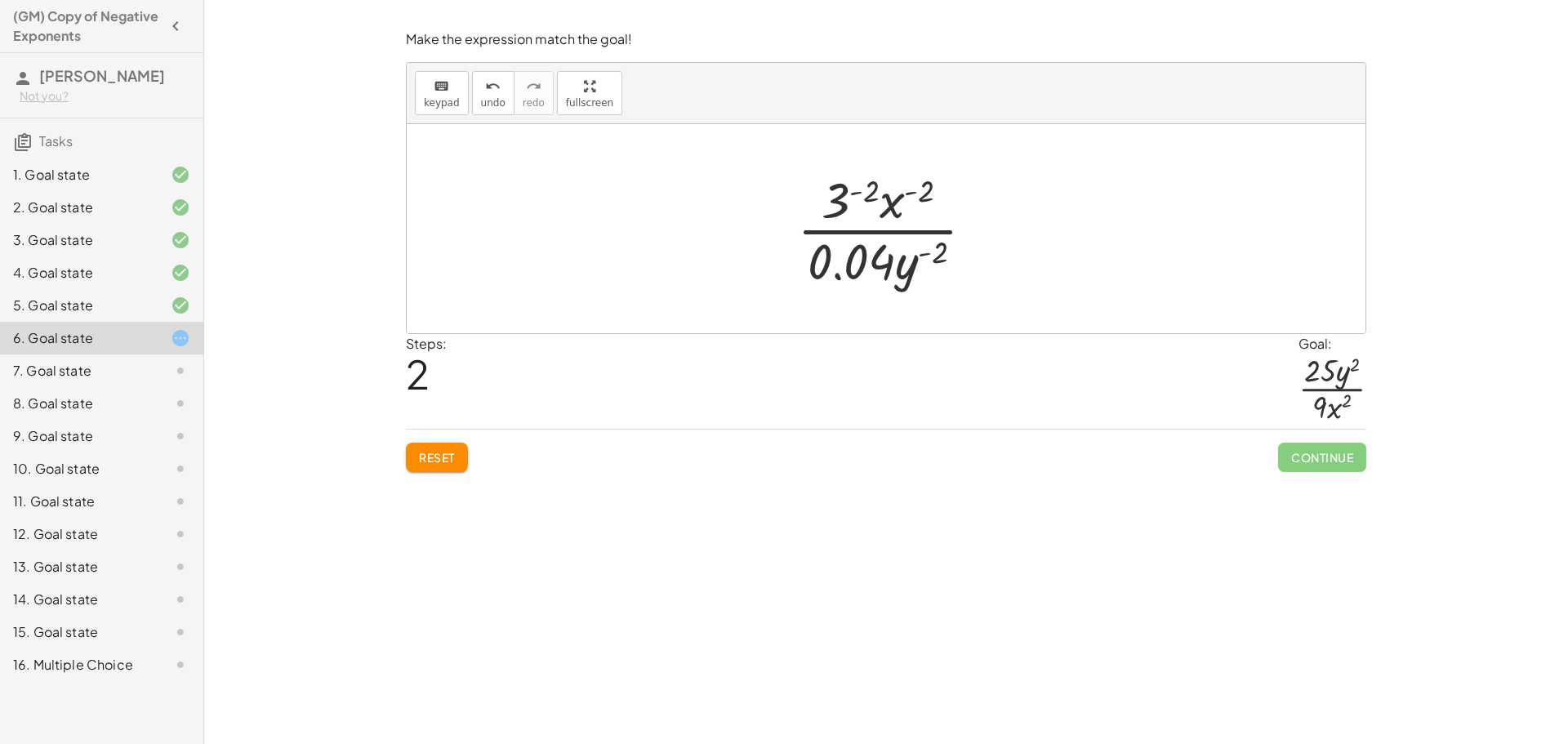
click at [918, 265] on div at bounding box center [892, 229] width 207 height 126
click at [921, 254] on div at bounding box center [892, 229] width 207 height 126
click at [893, 212] on div at bounding box center [892, 229] width 207 height 126
click at [863, 194] on div at bounding box center [892, 229] width 207 height 126
click at [483, 107] on span "undo" at bounding box center [493, 103] width 25 height 12
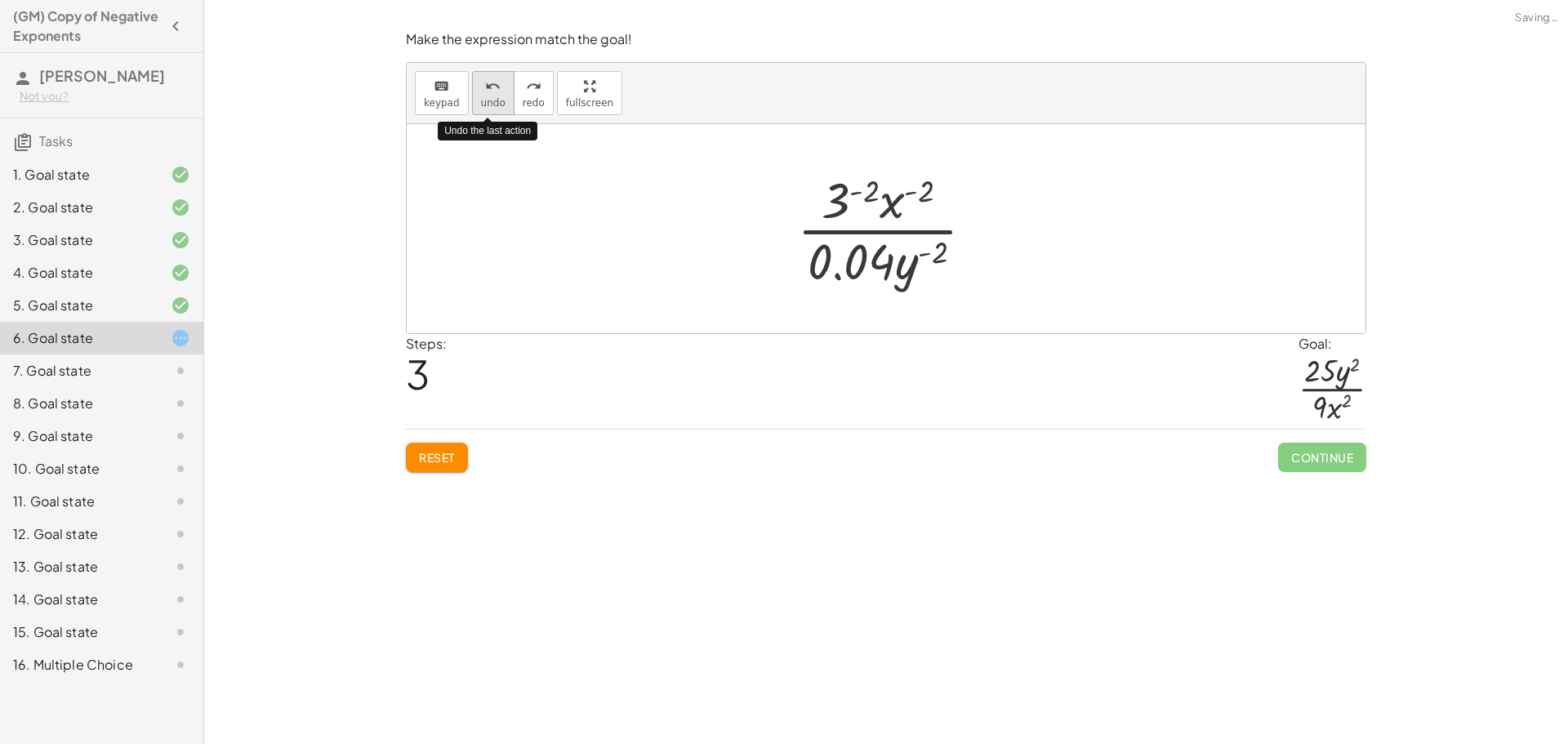
click at [483, 107] on span "undo" at bounding box center [493, 103] width 25 height 12
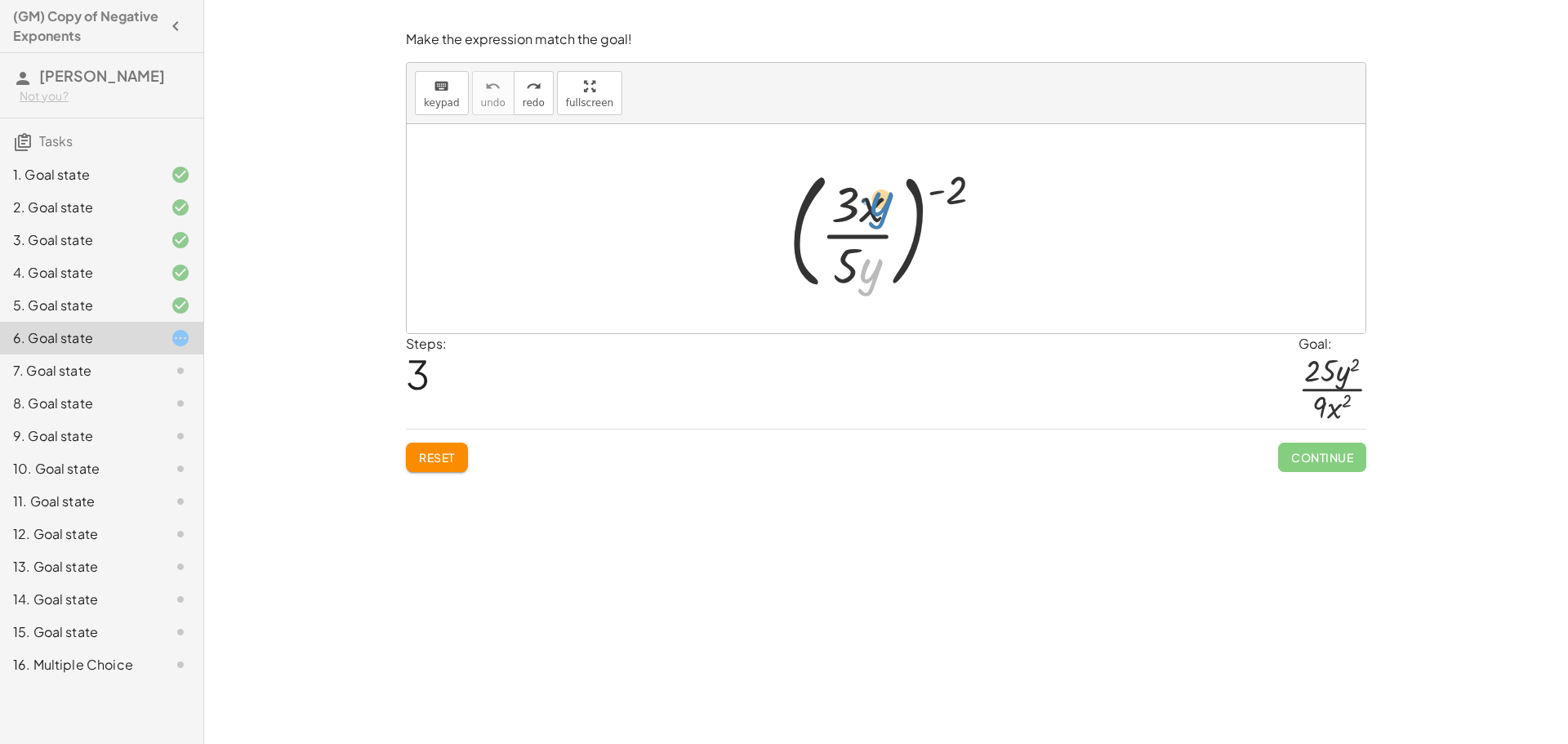
drag, startPoint x: 861, startPoint y: 284, endPoint x: 871, endPoint y: 217, distance: 67.7
click at [871, 217] on div at bounding box center [892, 229] width 224 height 135
drag, startPoint x: 869, startPoint y: 282, endPoint x: 865, endPoint y: 209, distance: 73.1
click at [865, 209] on div at bounding box center [892, 229] width 224 height 135
drag, startPoint x: 872, startPoint y: 190, endPoint x: 878, endPoint y: 259, distance: 69.3
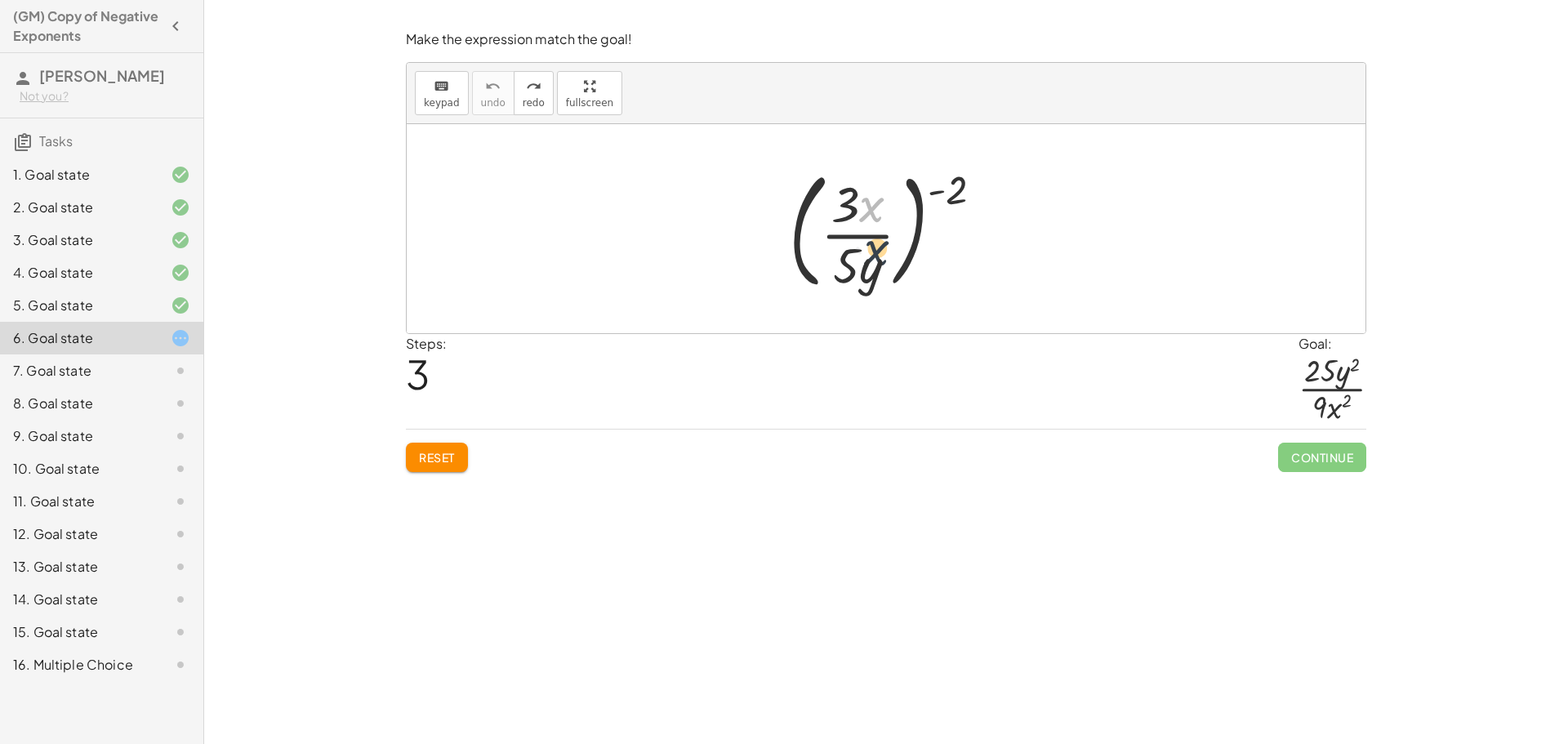
click at [878, 259] on div at bounding box center [892, 229] width 224 height 135
drag, startPoint x: 845, startPoint y: 263, endPoint x: 844, endPoint y: 197, distance: 66.0
click at [844, 197] on div at bounding box center [892, 229] width 224 height 135
drag, startPoint x: 846, startPoint y: 197, endPoint x: 847, endPoint y: 267, distance: 70.0
click at [847, 267] on div at bounding box center [892, 229] width 224 height 135
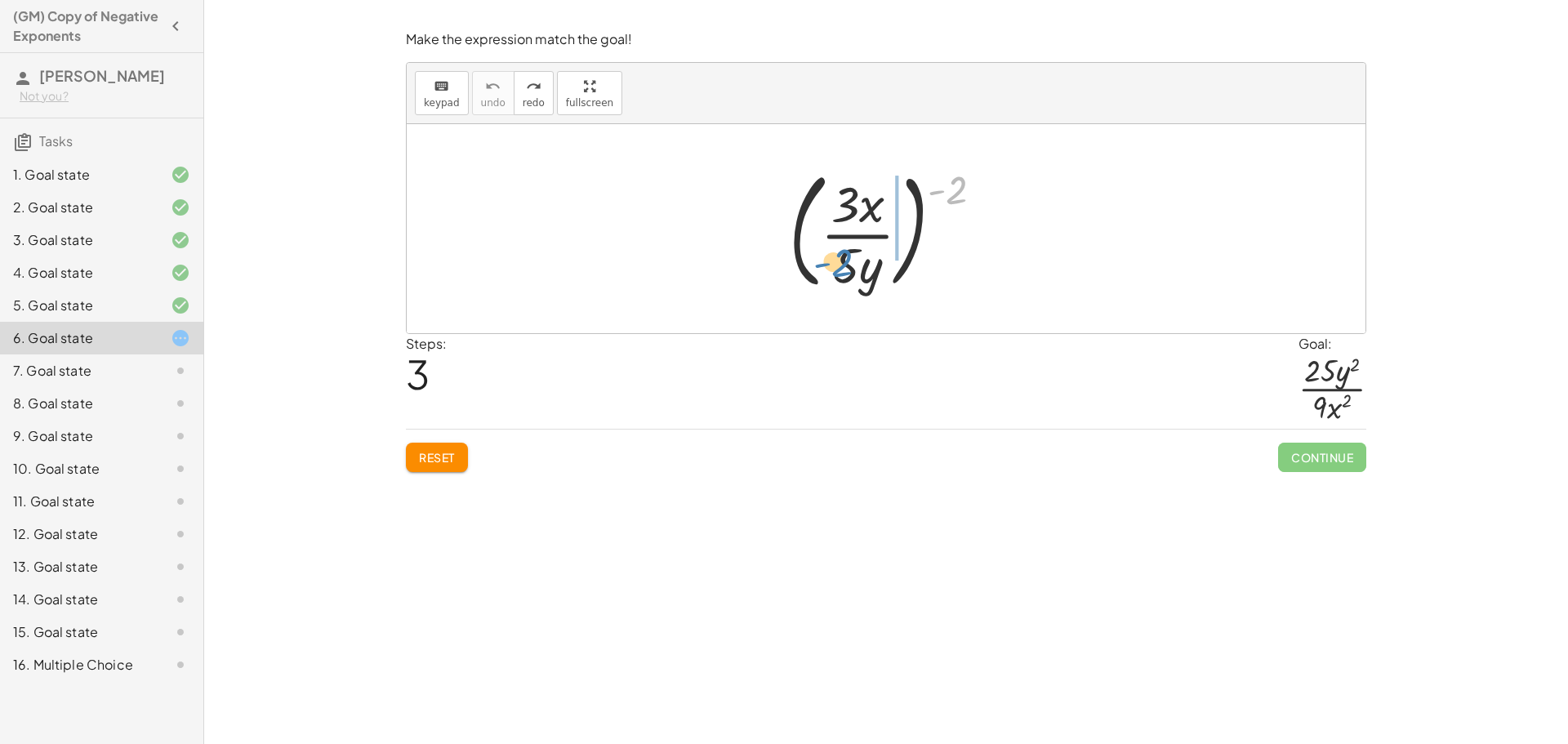
drag, startPoint x: 953, startPoint y: 185, endPoint x: 839, endPoint y: 260, distance: 136.5
click at [839, 260] on div at bounding box center [892, 229] width 224 height 135
click at [893, 207] on div at bounding box center [892, 229] width 179 height 126
click at [917, 194] on div at bounding box center [892, 229] width 179 height 126
drag, startPoint x: 921, startPoint y: 194, endPoint x: 900, endPoint y: 204, distance: 23.3
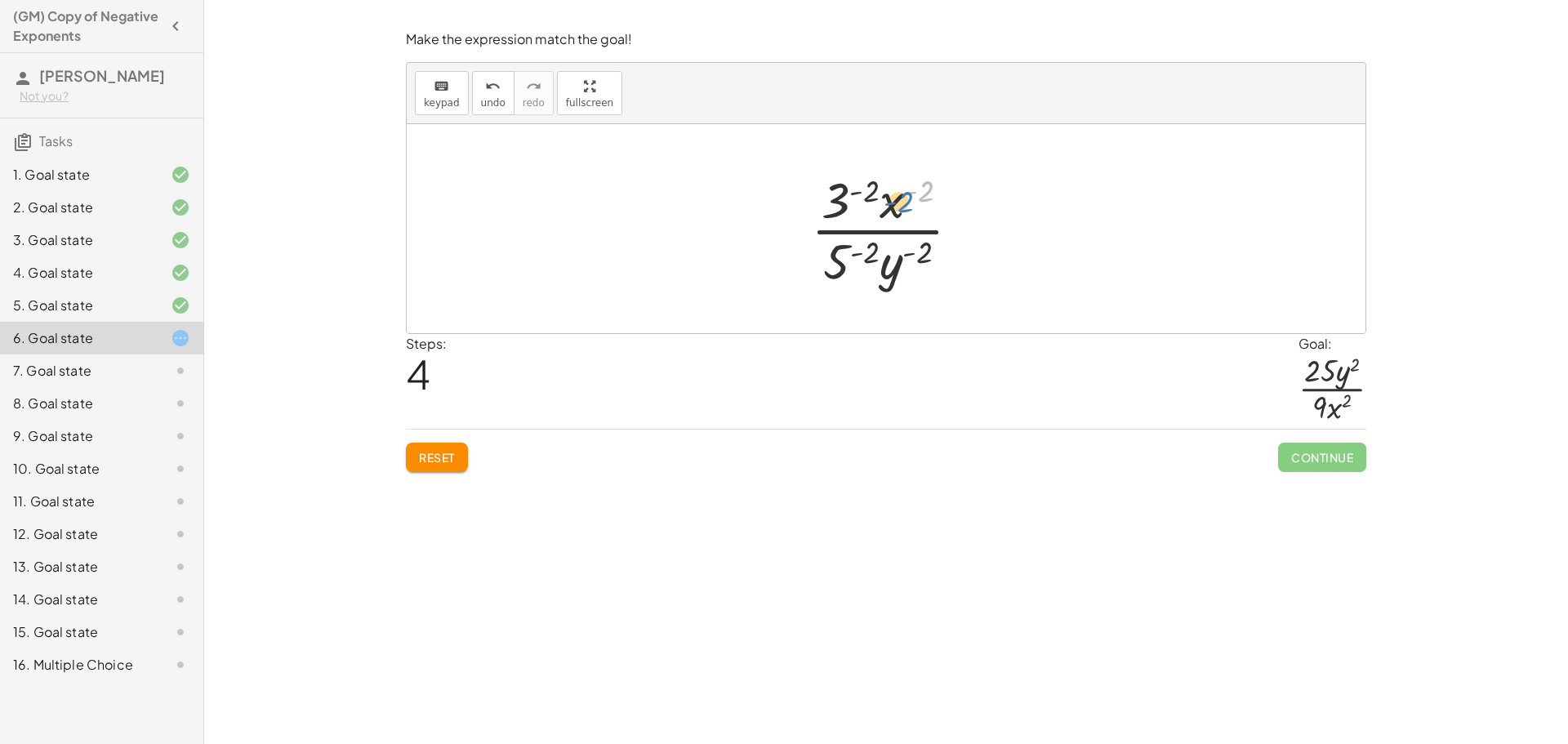
click at [900, 204] on div at bounding box center [892, 229] width 179 height 126
drag, startPoint x: 867, startPoint y: 193, endPoint x: 851, endPoint y: 189, distance: 16.5
click at [488, 104] on span "undo" at bounding box center [493, 103] width 25 height 12
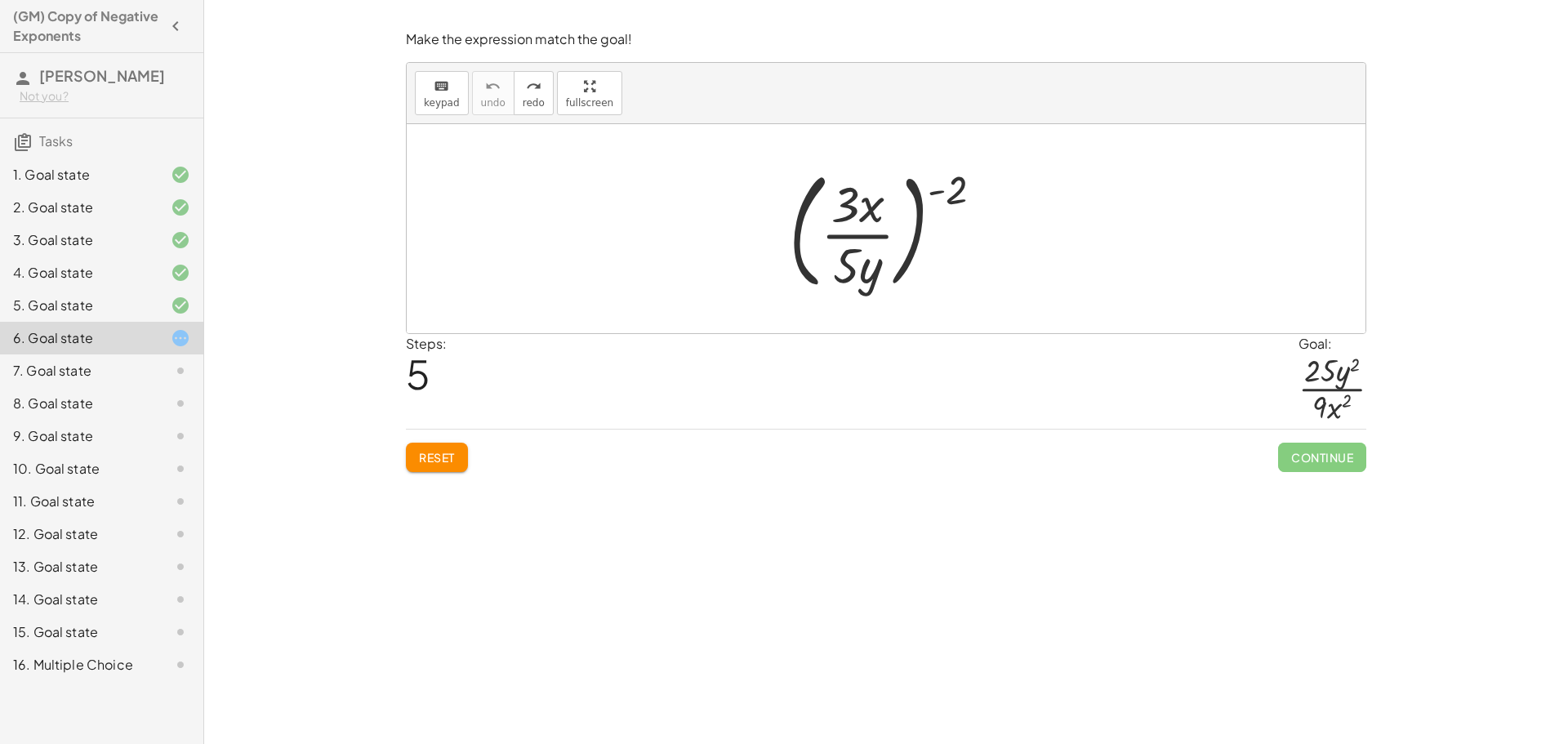
click at [858, 209] on div at bounding box center [892, 229] width 224 height 135
click at [867, 203] on div at bounding box center [892, 229] width 224 height 135
click at [841, 213] on div at bounding box center [892, 229] width 224 height 135
drag, startPoint x: 842, startPoint y: 202, endPoint x: 871, endPoint y: 201, distance: 29.0
click at [871, 201] on div at bounding box center [892, 229] width 224 height 135
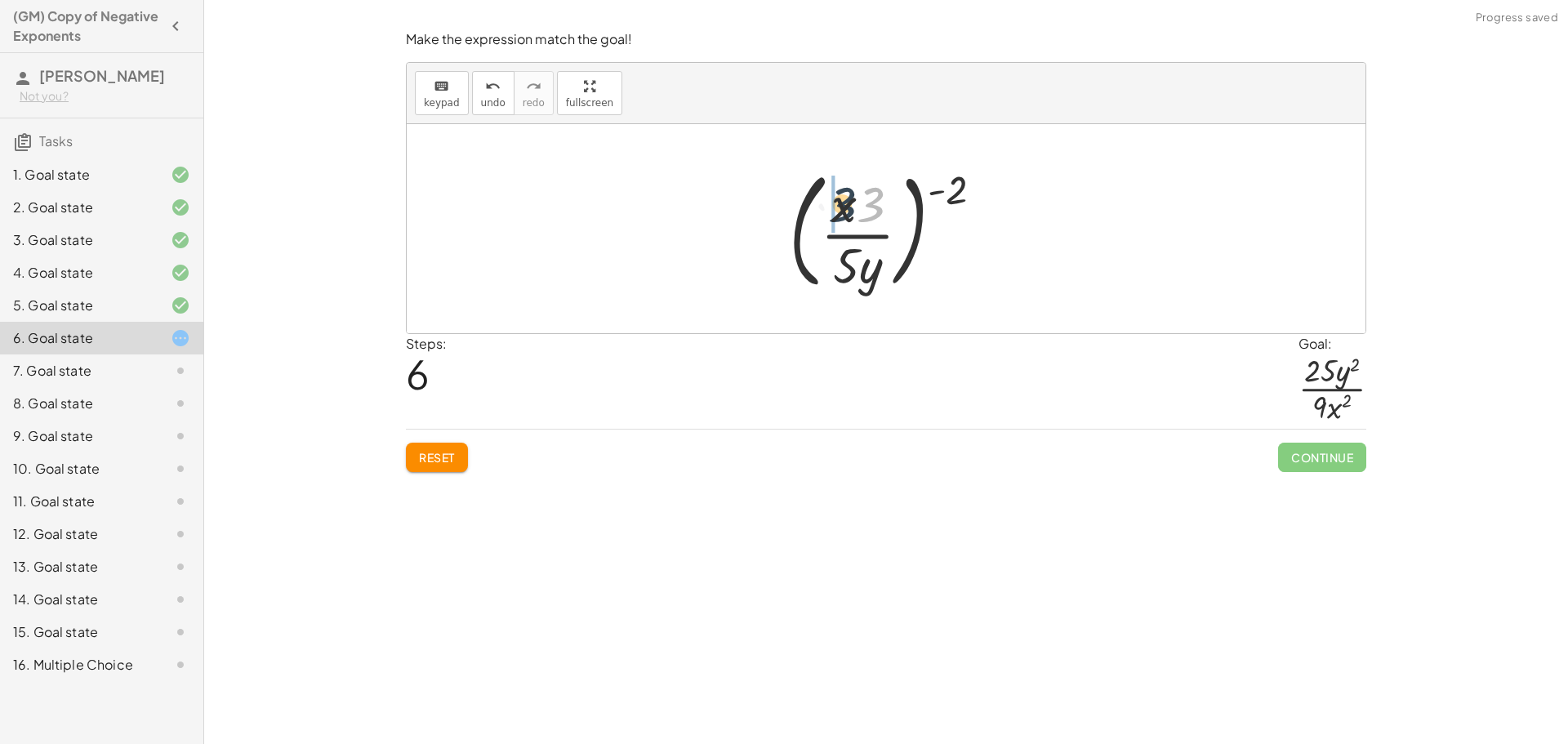
drag, startPoint x: 864, startPoint y: 207, endPoint x: 836, endPoint y: 206, distance: 28.0
click at [836, 206] on div at bounding box center [892, 229] width 224 height 135
click at [849, 258] on div at bounding box center [892, 229] width 224 height 135
drag, startPoint x: 950, startPoint y: 191, endPoint x: 875, endPoint y: 269, distance: 108.2
click at [875, 269] on div at bounding box center [892, 229] width 224 height 135
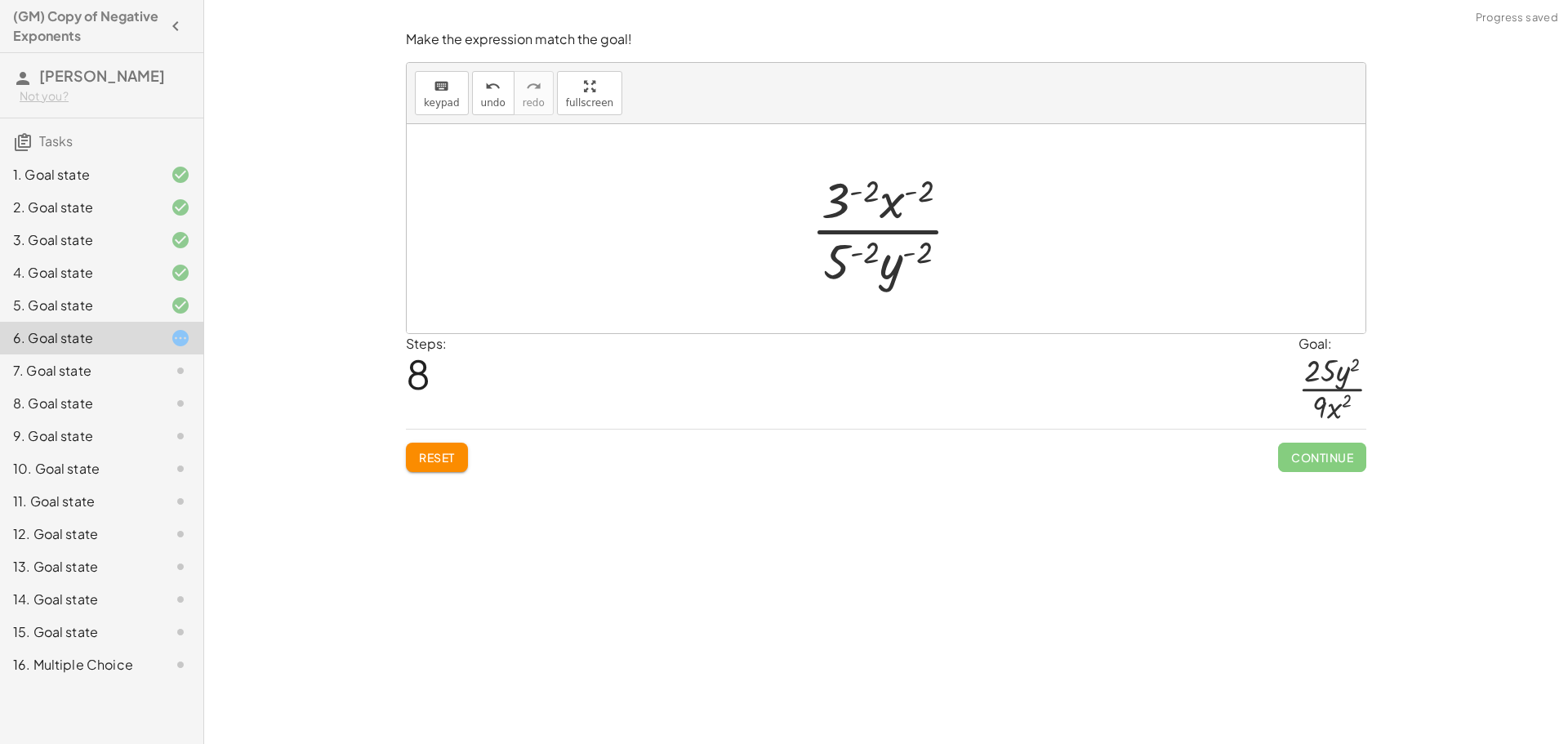
click at [876, 248] on div at bounding box center [892, 229] width 179 height 126
click at [864, 249] on div at bounding box center [892, 229] width 207 height 126
click at [481, 102] on span "undo" at bounding box center [493, 103] width 25 height 12
click at [489, 100] on span "undo" at bounding box center [493, 103] width 25 height 12
drag, startPoint x: 842, startPoint y: 271, endPoint x: 841, endPoint y: 202, distance: 69.0
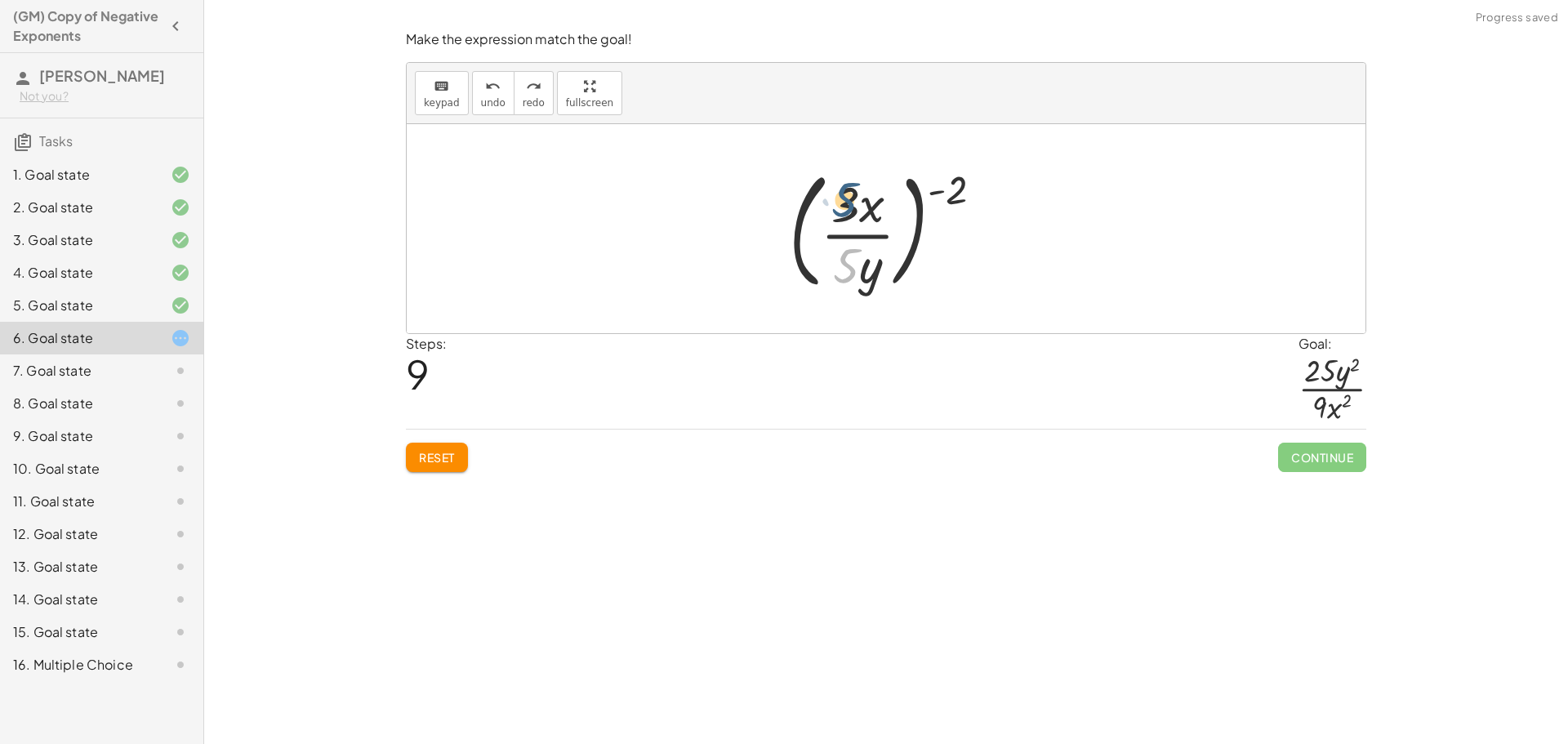
click at [841, 202] on div at bounding box center [892, 229] width 224 height 135
drag, startPoint x: 840, startPoint y: 267, endPoint x: 846, endPoint y: 214, distance: 53.3
click at [846, 214] on div at bounding box center [892, 229] width 224 height 135
drag, startPoint x: 956, startPoint y: 197, endPoint x: 836, endPoint y: 271, distance: 141.0
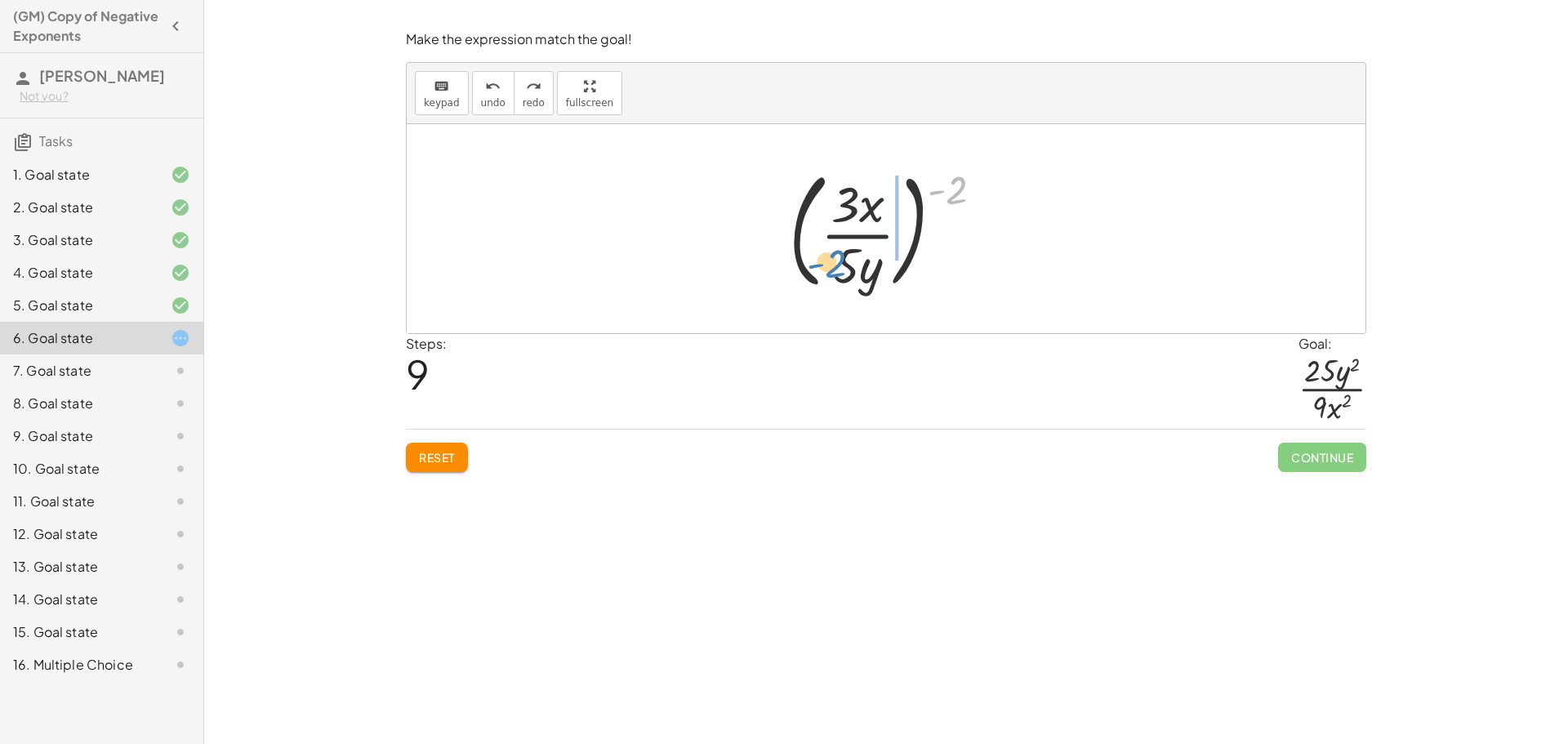
click at [836, 271] on div at bounding box center [892, 229] width 224 height 135
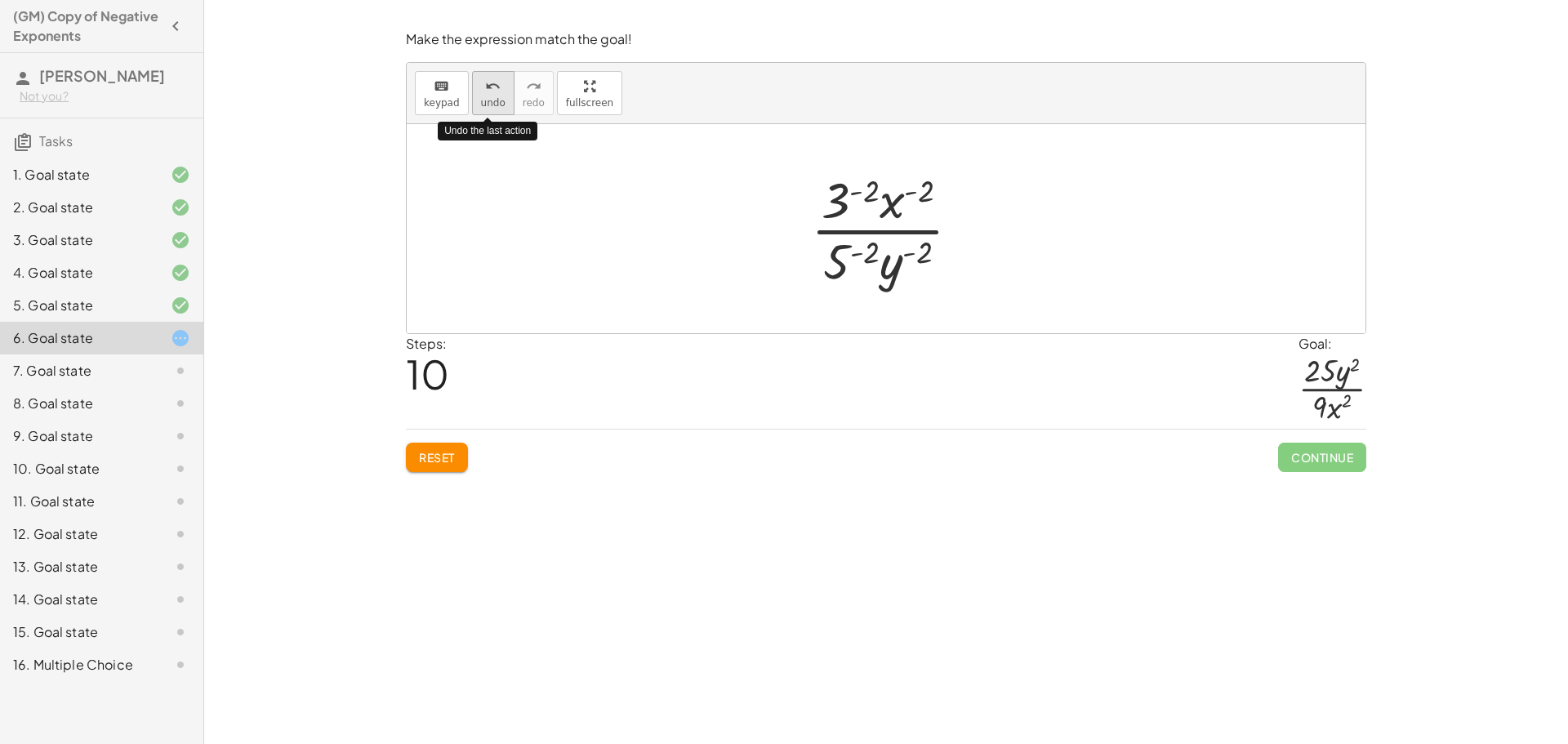
click at [488, 108] on span "undo" at bounding box center [493, 103] width 25 height 12
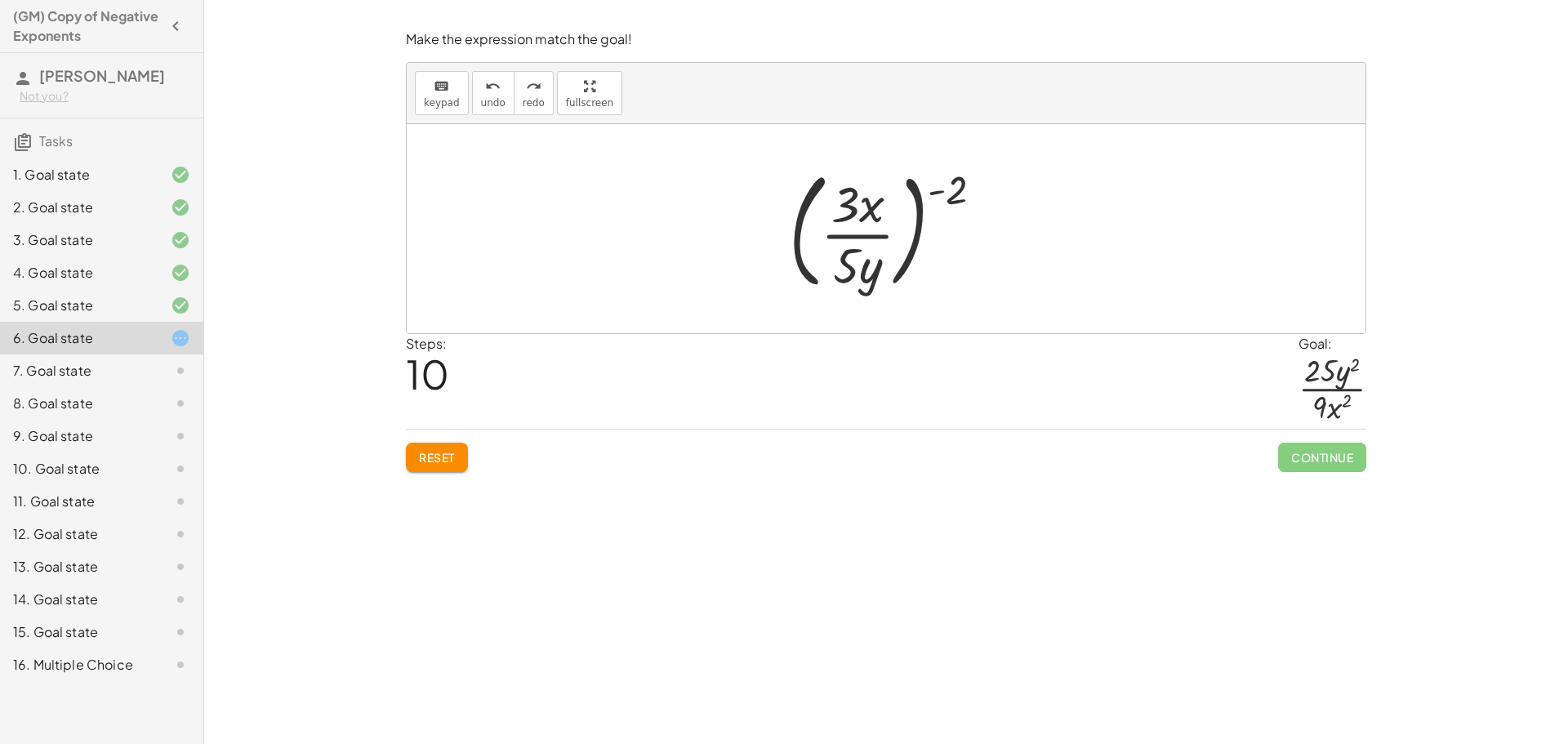
click at [947, 197] on div at bounding box center [892, 229] width 224 height 135
click at [941, 193] on div at bounding box center [892, 229] width 224 height 135
click at [936, 199] on div at bounding box center [892, 229] width 224 height 135
click at [969, 188] on div at bounding box center [892, 229] width 224 height 135
click at [956, 194] on div at bounding box center [892, 229] width 224 height 135
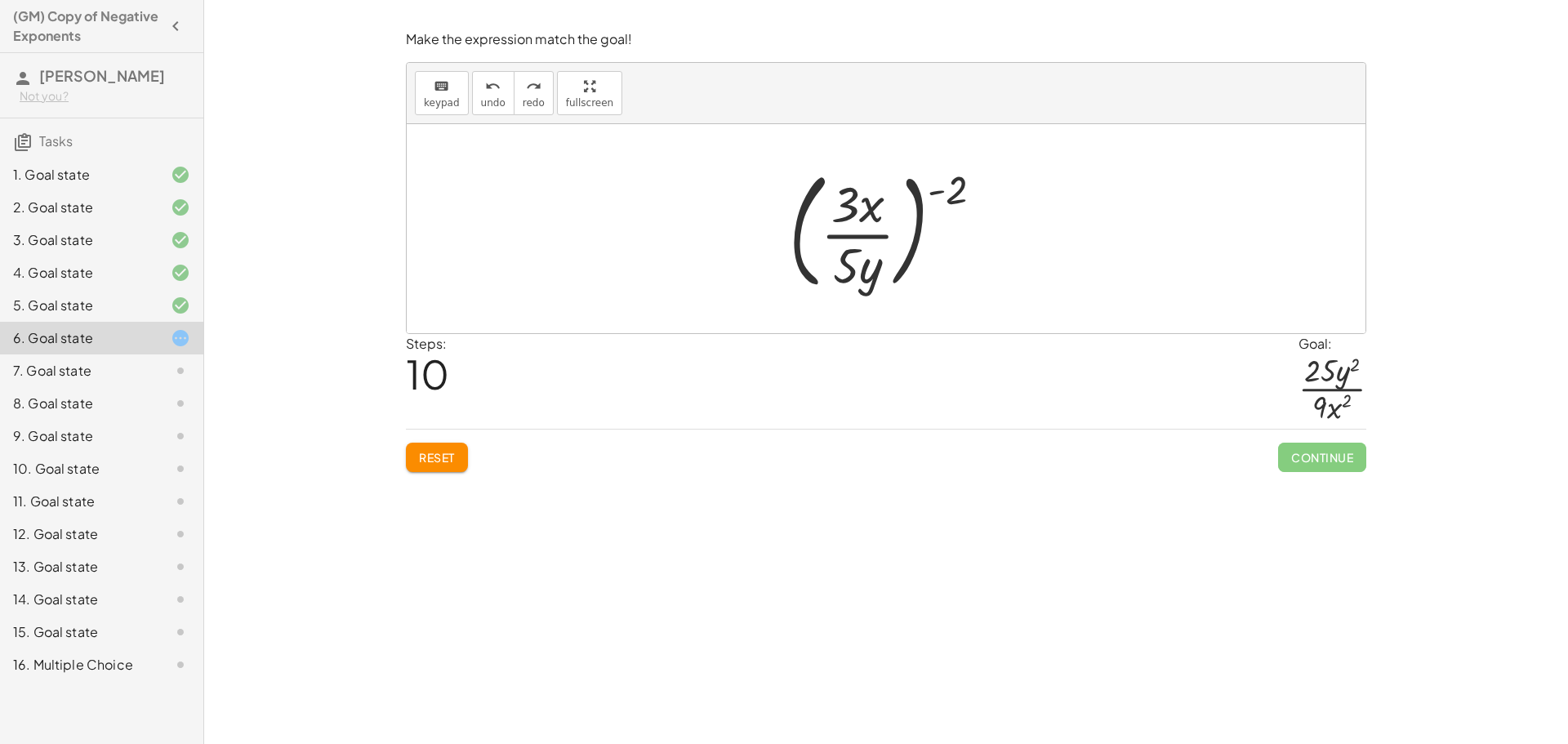
click at [909, 233] on div at bounding box center [892, 229] width 224 height 135
click at [852, 281] on div at bounding box center [892, 229] width 224 height 135
click at [954, 191] on div at bounding box center [892, 229] width 224 height 135
drag, startPoint x: 944, startPoint y: 193, endPoint x: 969, endPoint y: 193, distance: 25.0
click at [969, 193] on div at bounding box center [892, 229] width 224 height 135
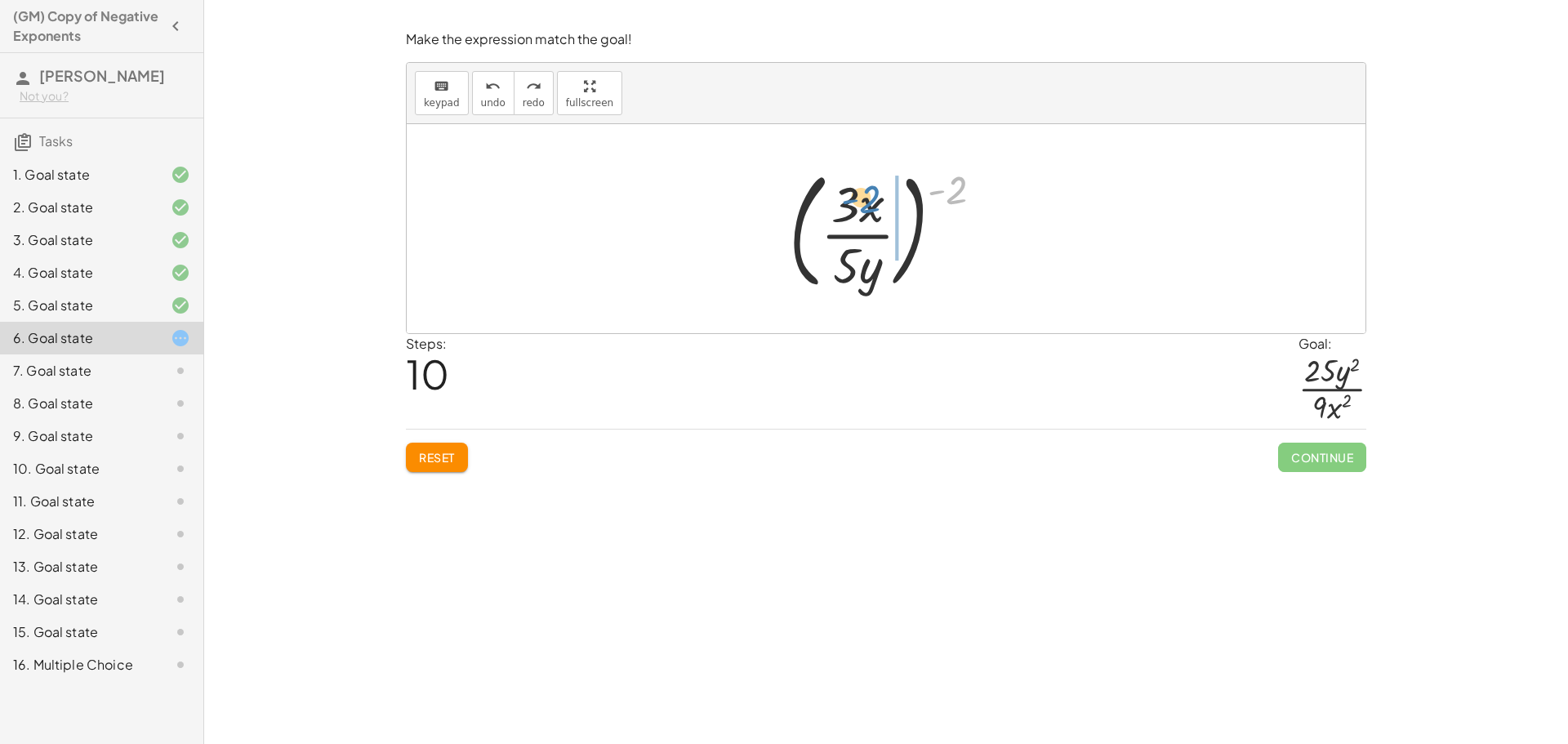
drag, startPoint x: 950, startPoint y: 198, endPoint x: 867, endPoint y: 203, distance: 83.2
click at [867, 203] on div at bounding box center [892, 229] width 224 height 135
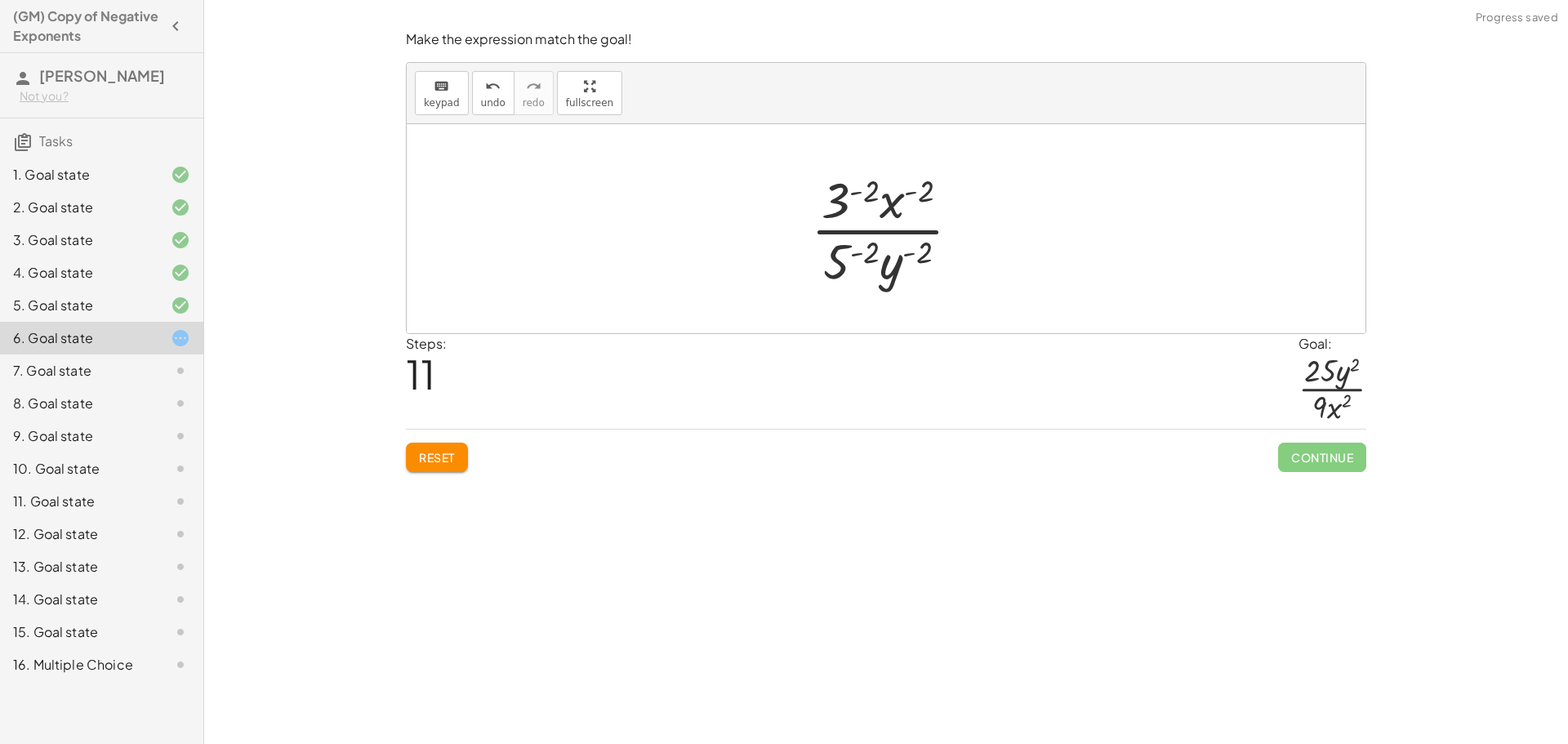
click at [908, 195] on div at bounding box center [892, 229] width 179 height 126
click at [914, 190] on div at bounding box center [892, 229] width 179 height 126
drag, startPoint x: 919, startPoint y: 196, endPoint x: 868, endPoint y: 197, distance: 51.0
click at [868, 197] on div at bounding box center [892, 229] width 179 height 126
click at [906, 195] on div at bounding box center [892, 229] width 179 height 126
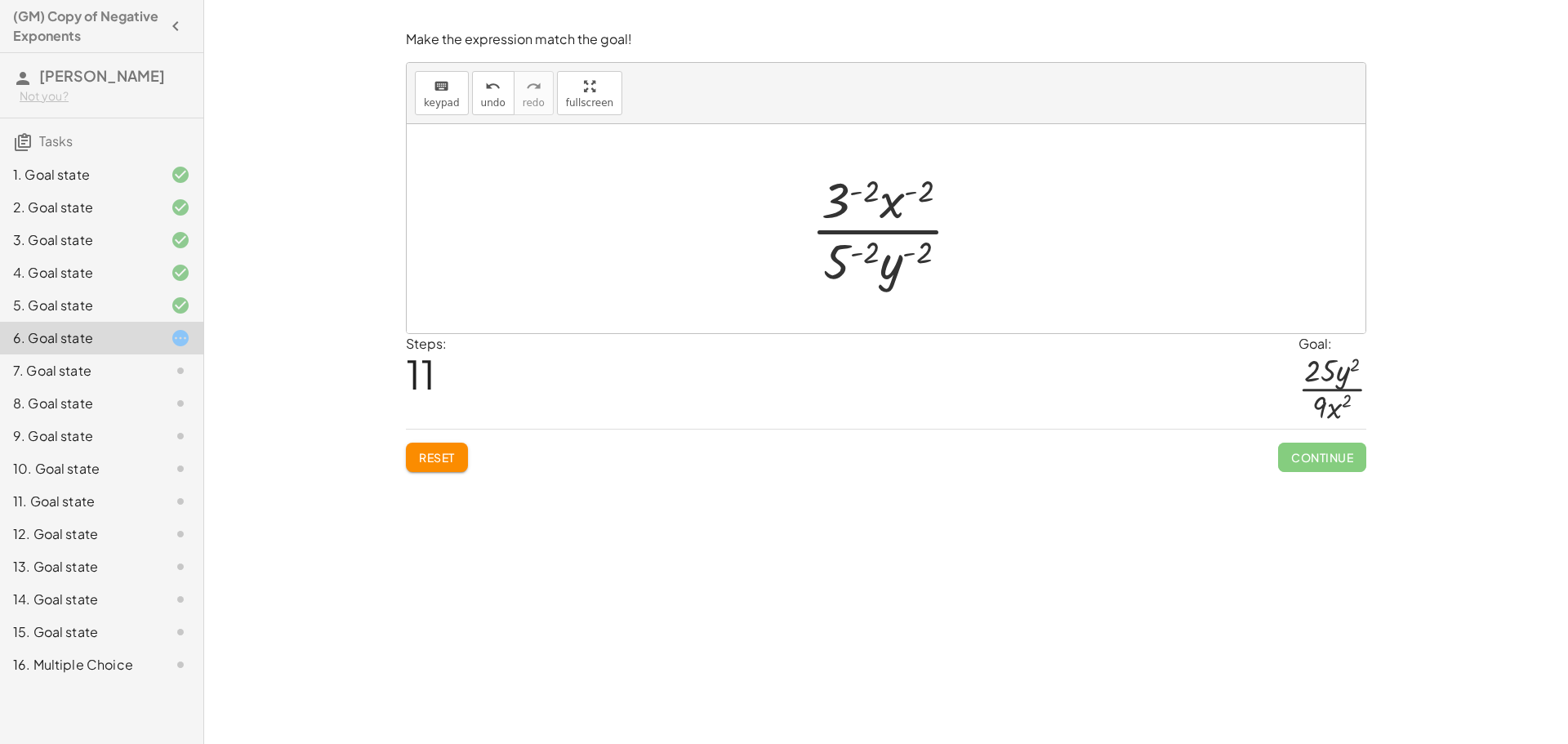
click at [911, 192] on div at bounding box center [892, 229] width 179 height 126
click at [897, 203] on div at bounding box center [892, 229] width 179 height 126
click at [887, 208] on div at bounding box center [892, 229] width 179 height 126
drag, startPoint x: 847, startPoint y: 266, endPoint x: 856, endPoint y: 209, distance: 57.7
click at [856, 209] on div at bounding box center [892, 229] width 179 height 126
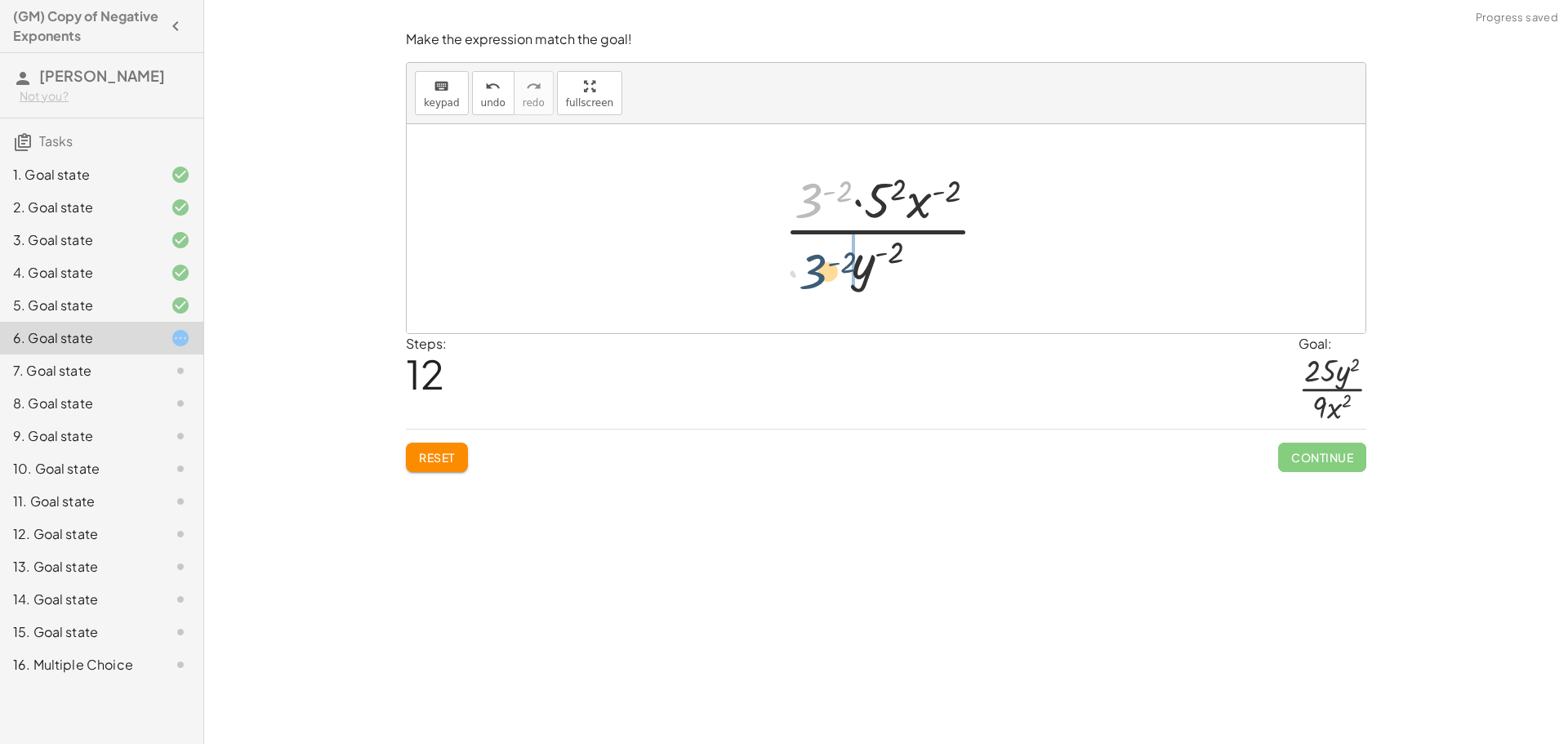
drag, startPoint x: 806, startPoint y: 192, endPoint x: 811, endPoint y: 265, distance: 73.2
click at [811, 265] on div at bounding box center [892, 229] width 233 height 126
drag, startPoint x: 887, startPoint y: 262, endPoint x: 890, endPoint y: 188, distance: 74.1
click at [890, 188] on div at bounding box center [892, 229] width 163 height 126
drag, startPoint x: 867, startPoint y: 205, endPoint x: 918, endPoint y: 267, distance: 80.3
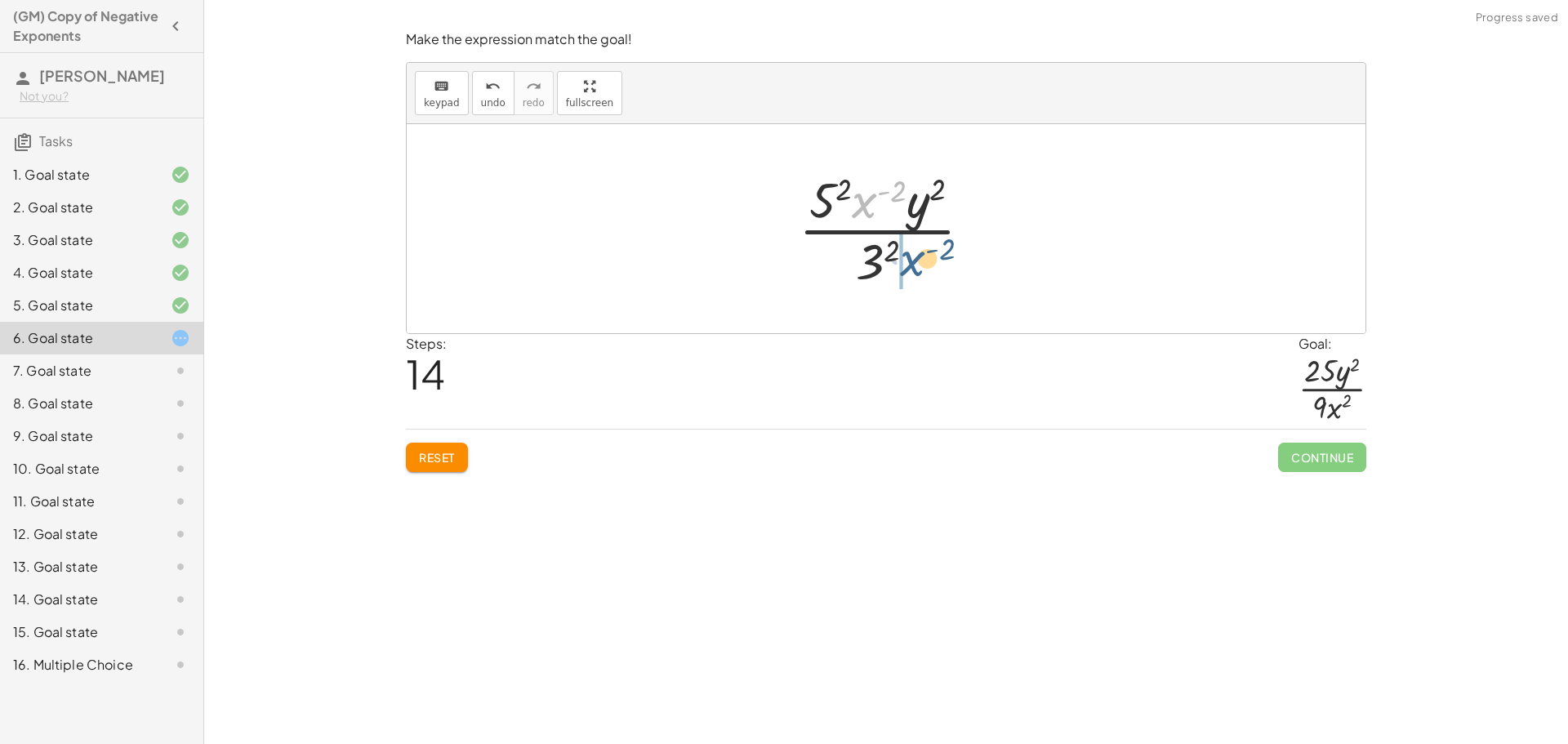
click at [918, 267] on div at bounding box center [892, 229] width 202 height 126
click at [859, 265] on div at bounding box center [892, 229] width 152 height 126
click at [849, 209] on div at bounding box center [892, 229] width 148 height 126
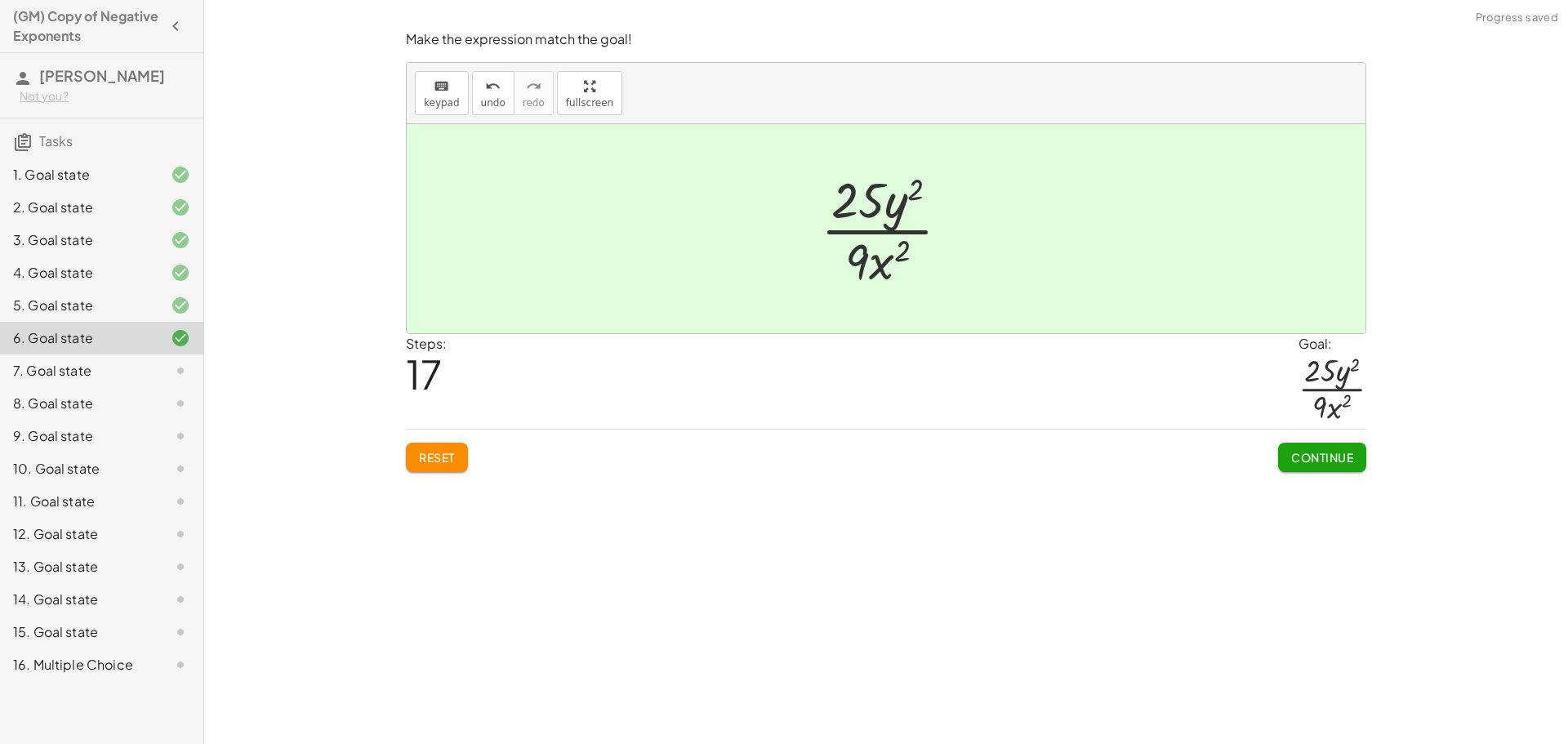
click at [1331, 460] on span "Continue" at bounding box center [1322, 456] width 62 height 14
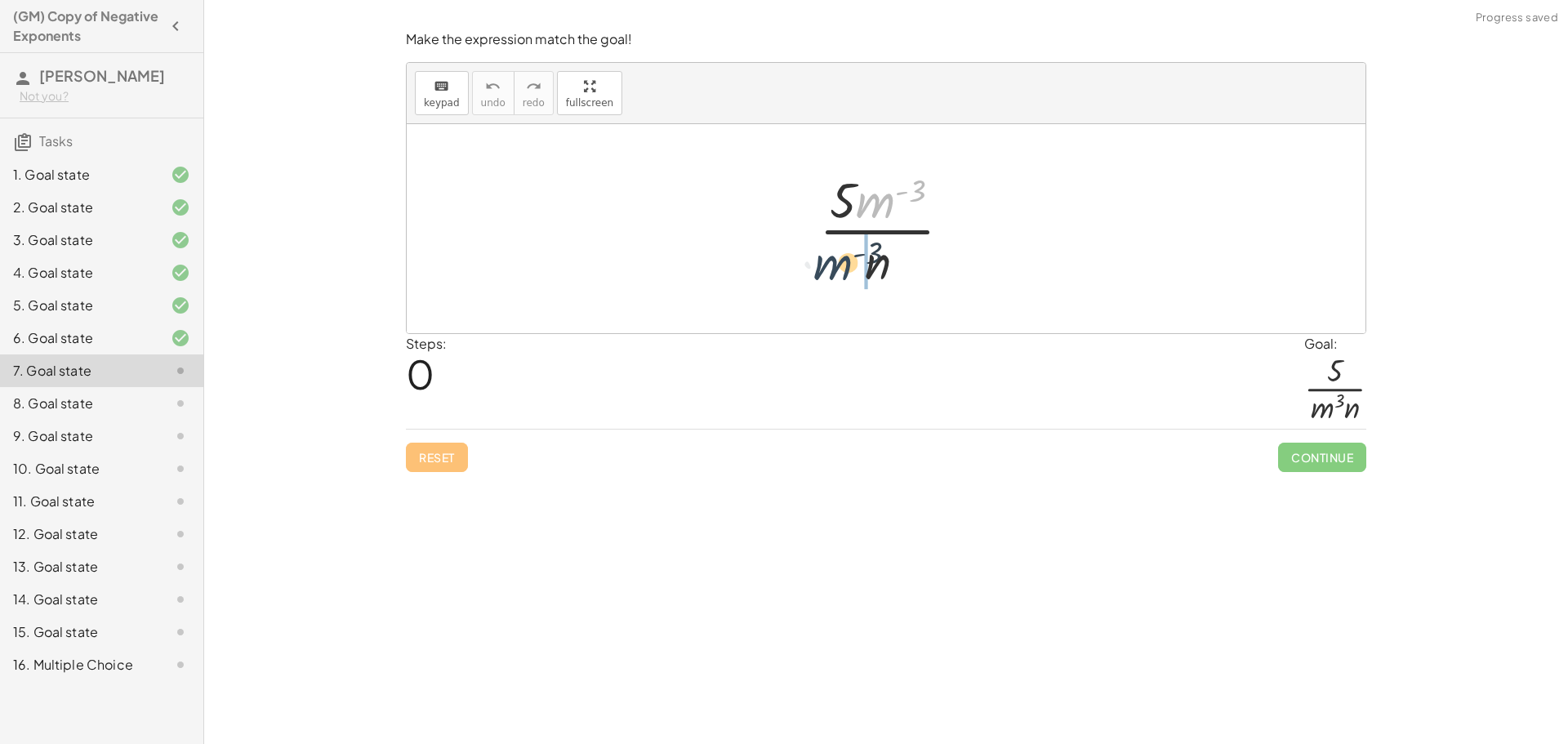
drag, startPoint x: 882, startPoint y: 196, endPoint x: 836, endPoint y: 276, distance: 92.3
click at [836, 276] on div at bounding box center [892, 229] width 162 height 126
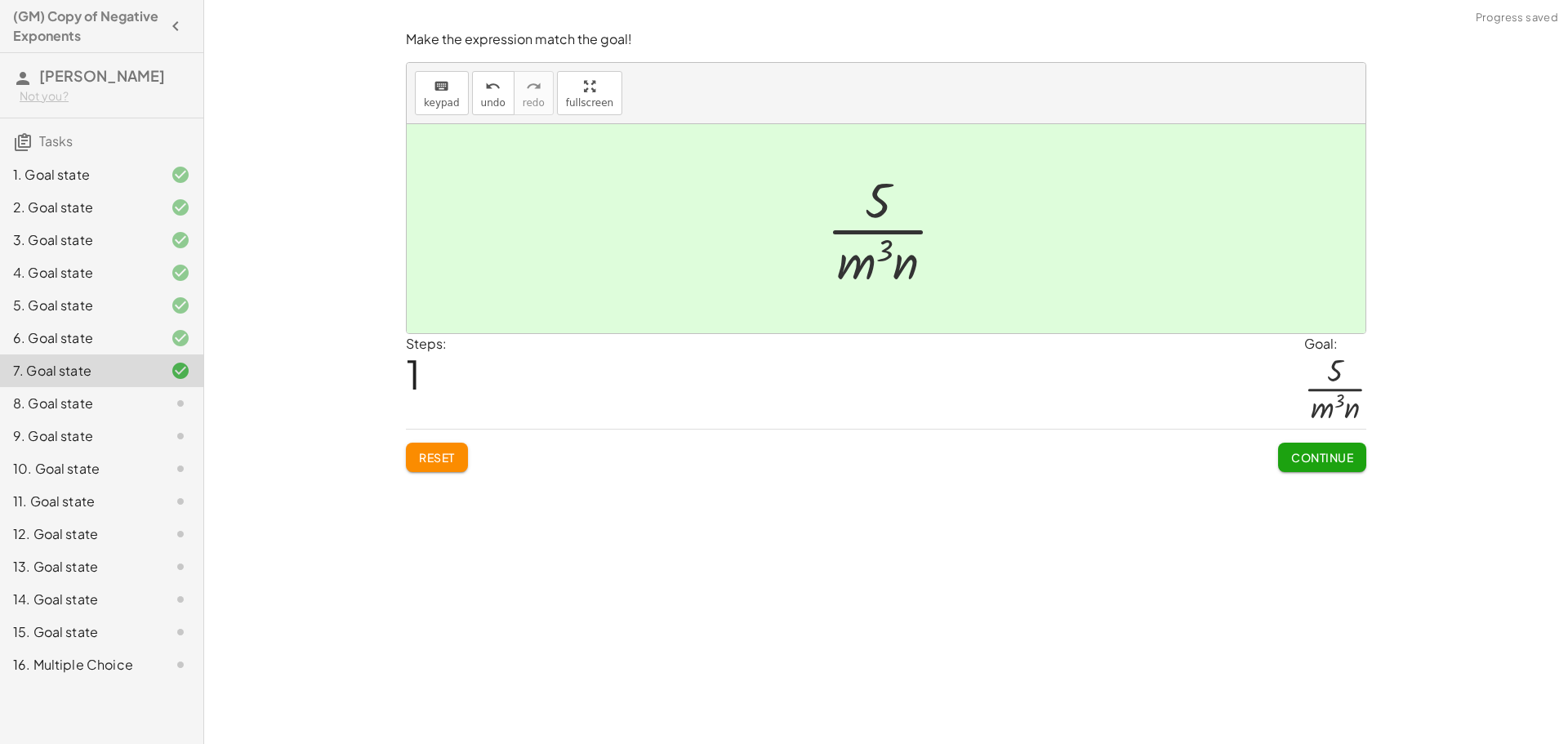
click at [847, 272] on div at bounding box center [892, 229] width 148 height 126
click at [1323, 448] on button "Continue" at bounding box center [1322, 457] width 88 height 30
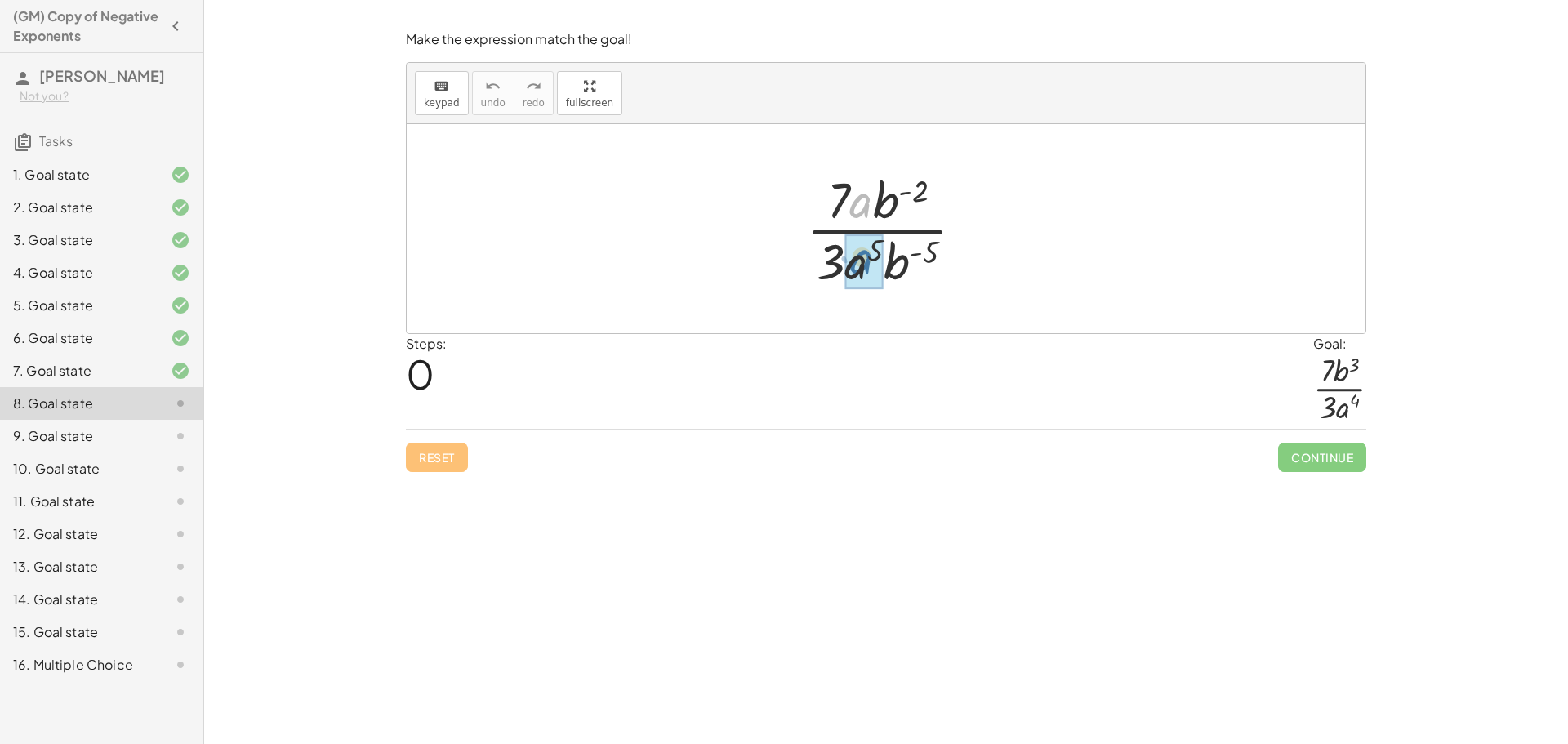
drag, startPoint x: 859, startPoint y: 209, endPoint x: 860, endPoint y: 267, distance: 58.0
drag, startPoint x: 892, startPoint y: 276, endPoint x: 873, endPoint y: 207, distance: 71.6
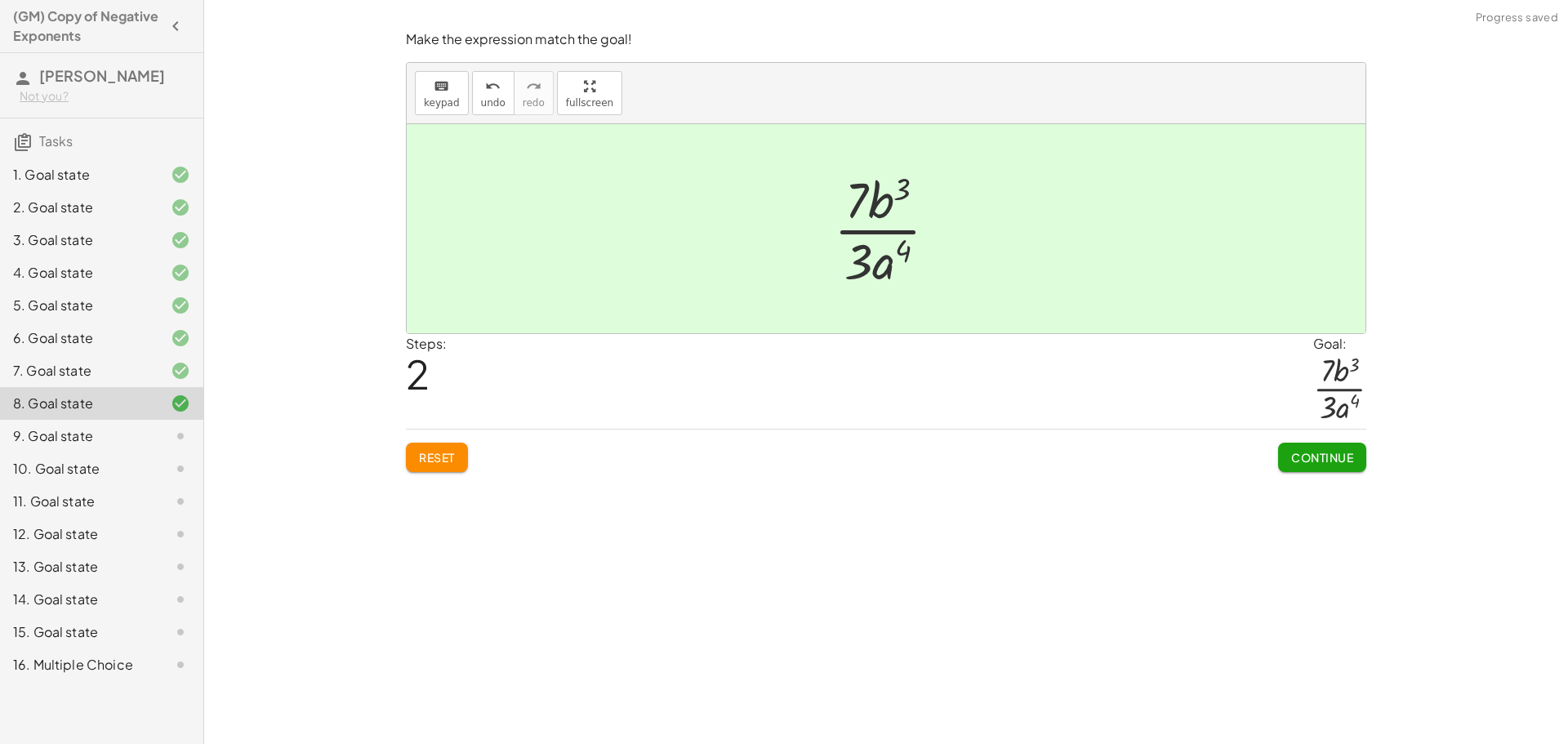
click at [1291, 460] on span "Continue" at bounding box center [1322, 456] width 62 height 14
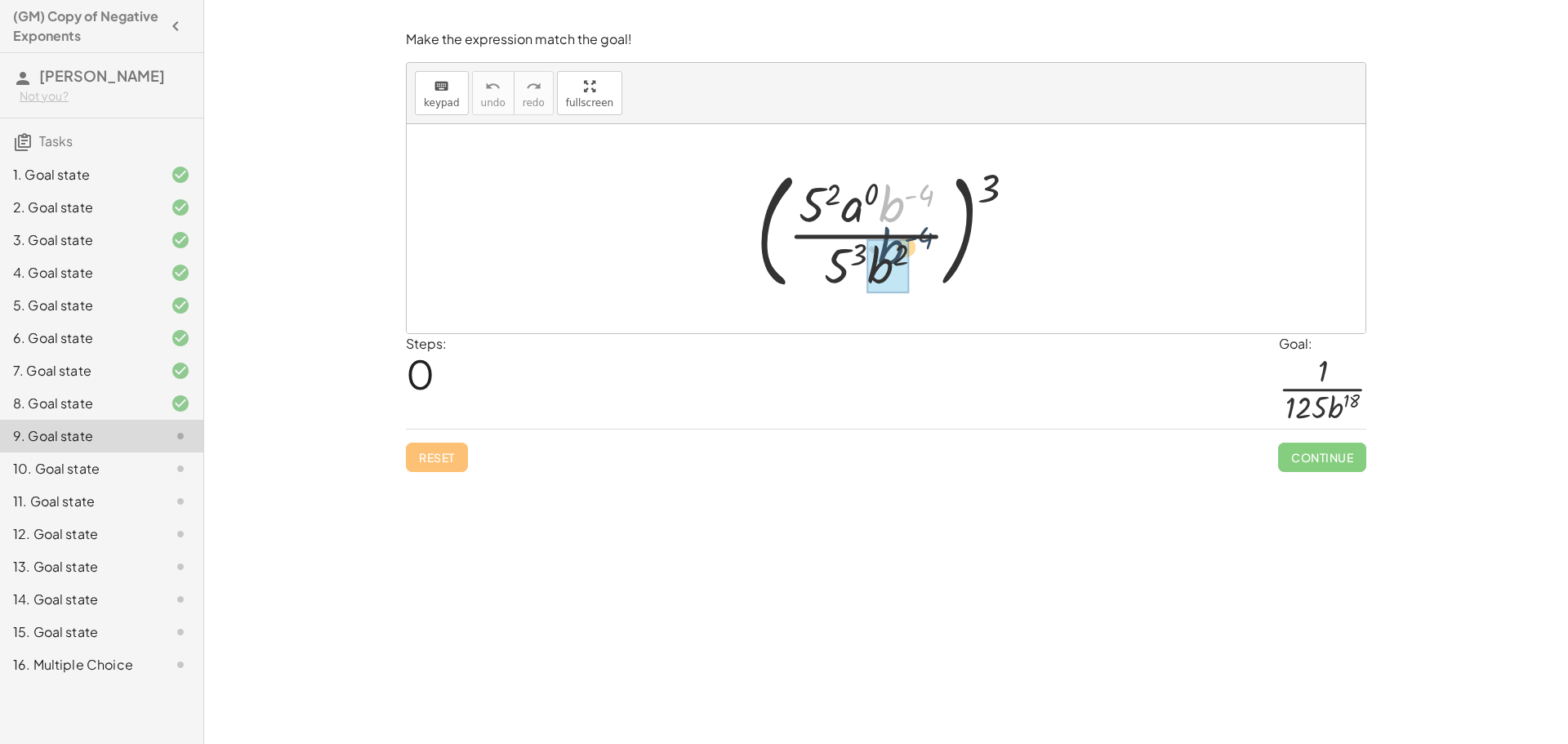
drag, startPoint x: 895, startPoint y: 201, endPoint x: 895, endPoint y: 245, distance: 44.0
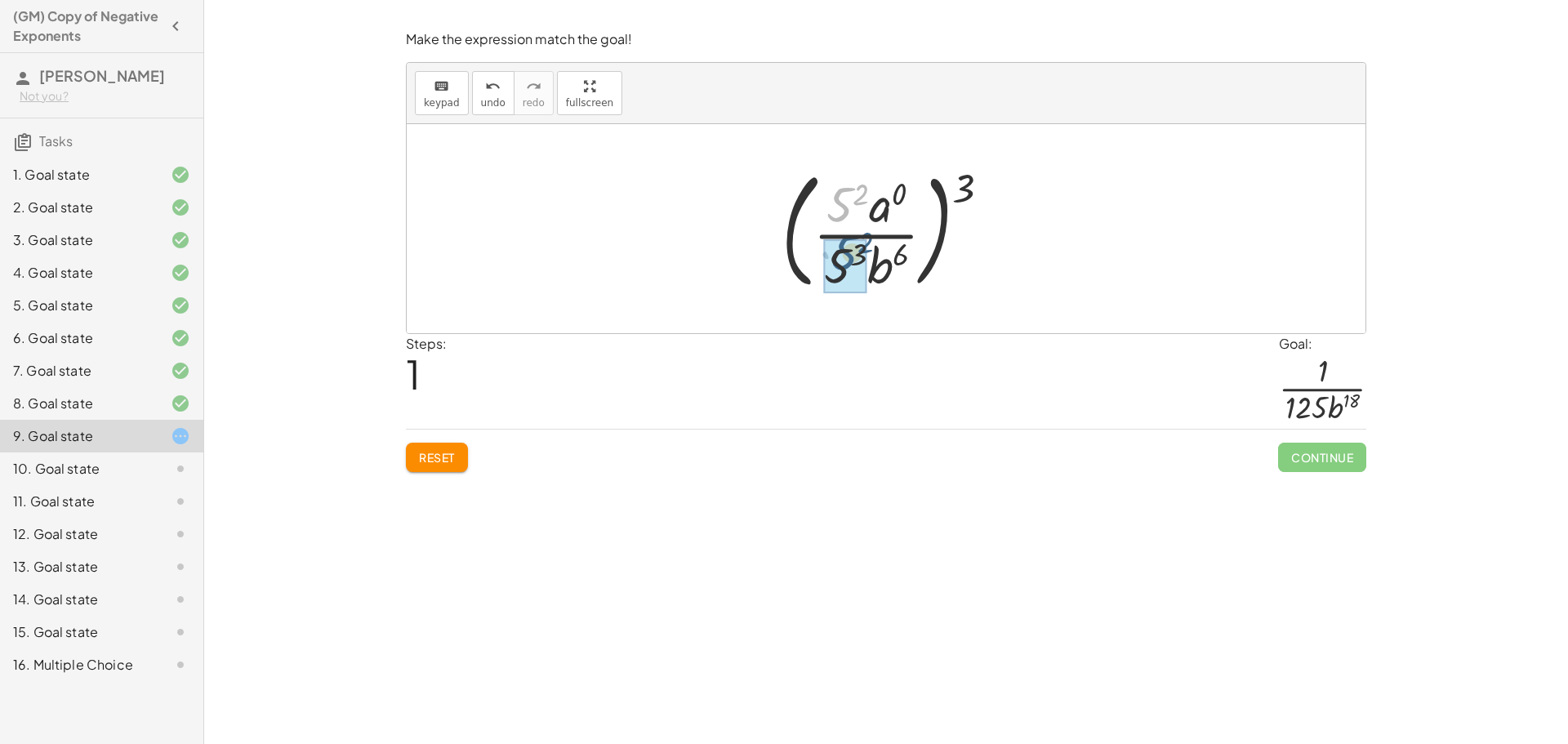
drag, startPoint x: 841, startPoint y: 209, endPoint x: 848, endPoint y: 262, distance: 53.5
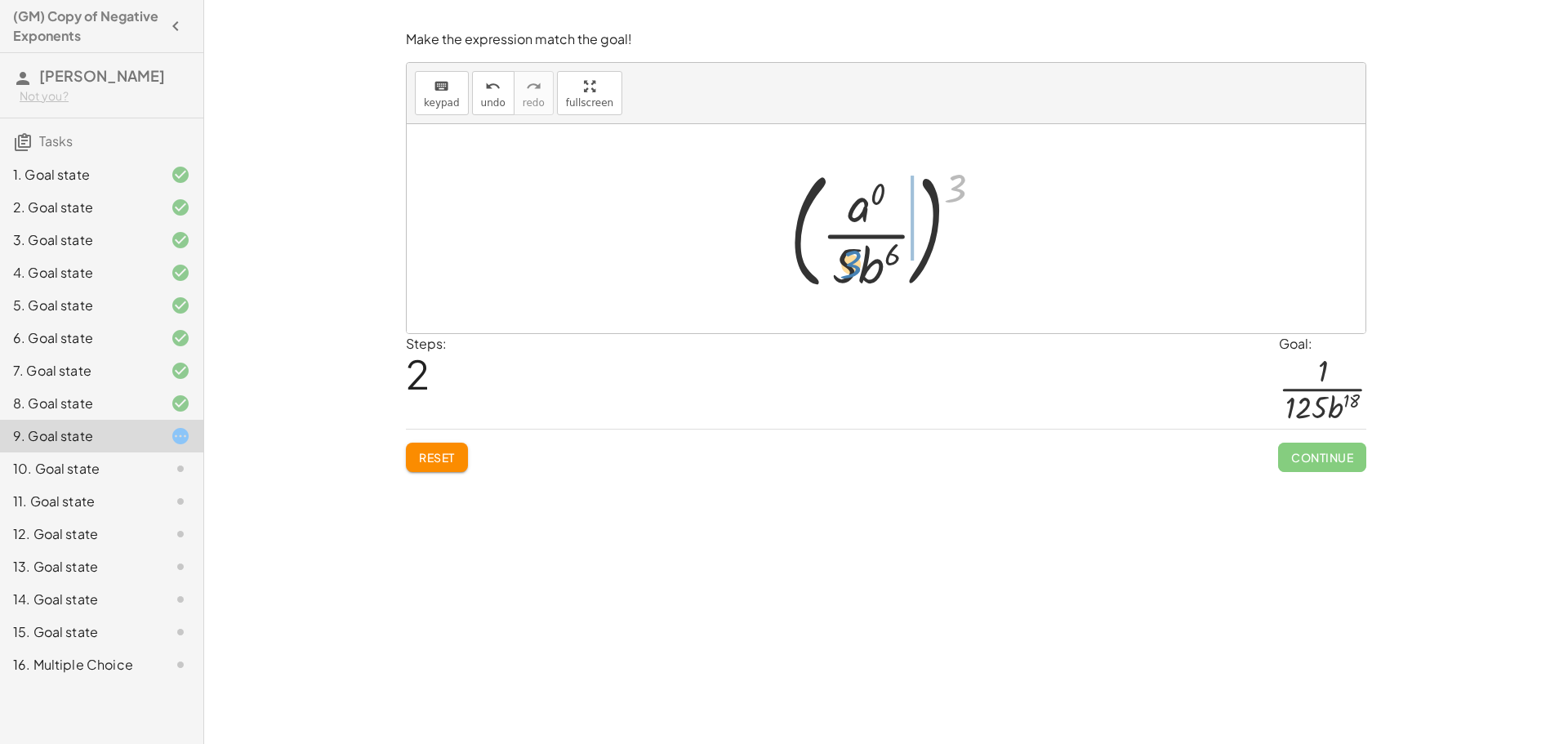
drag, startPoint x: 960, startPoint y: 184, endPoint x: 856, endPoint y: 261, distance: 129.4
click at [856, 261] on div at bounding box center [892, 229] width 221 height 135
click at [884, 194] on div at bounding box center [892, 229] width 174 height 126
click at [874, 208] on div at bounding box center [892, 229] width 174 height 126
click at [826, 257] on div at bounding box center [892, 229] width 174 height 126
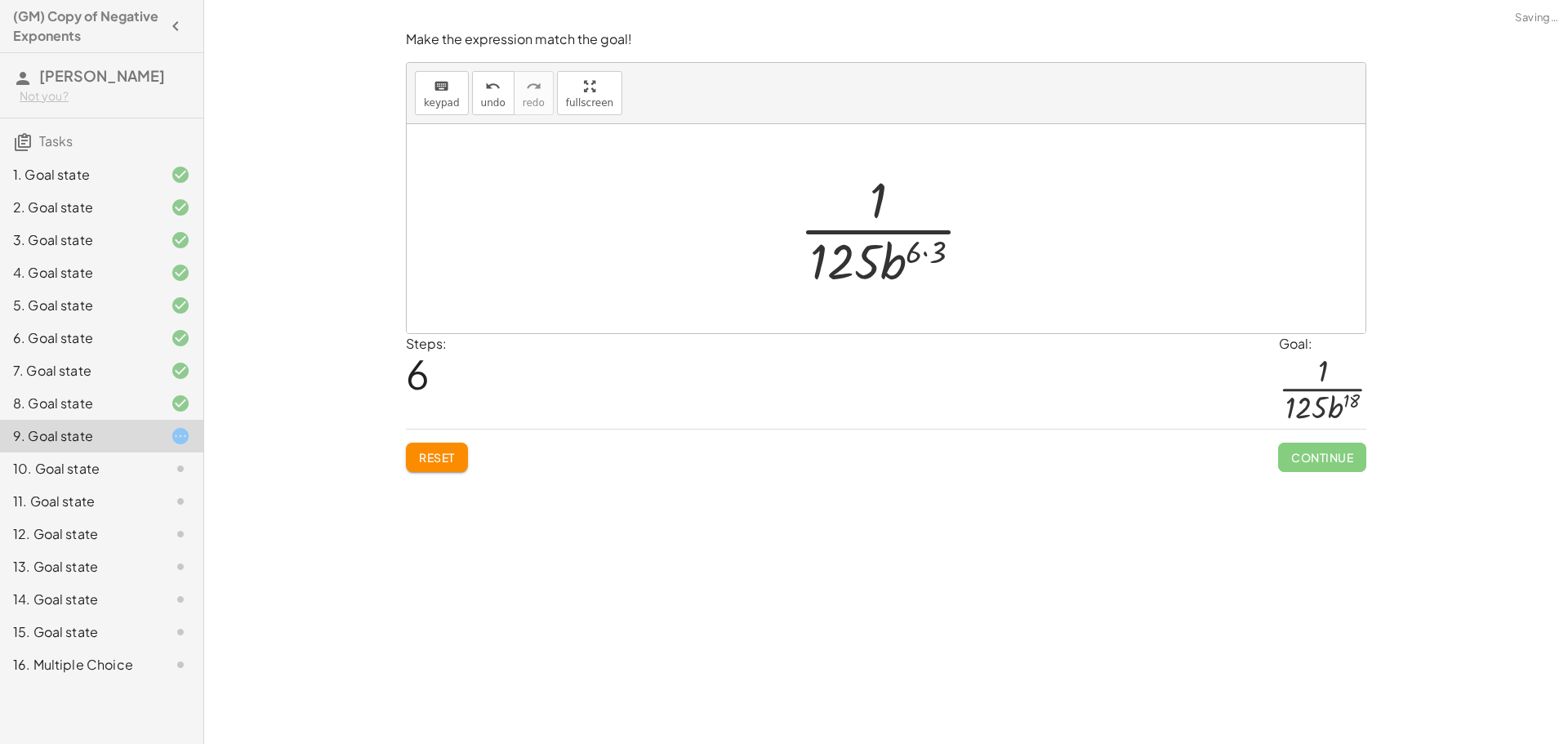
click at [920, 248] on div at bounding box center [892, 229] width 202 height 126
click at [935, 255] on div at bounding box center [892, 229] width 202 height 126
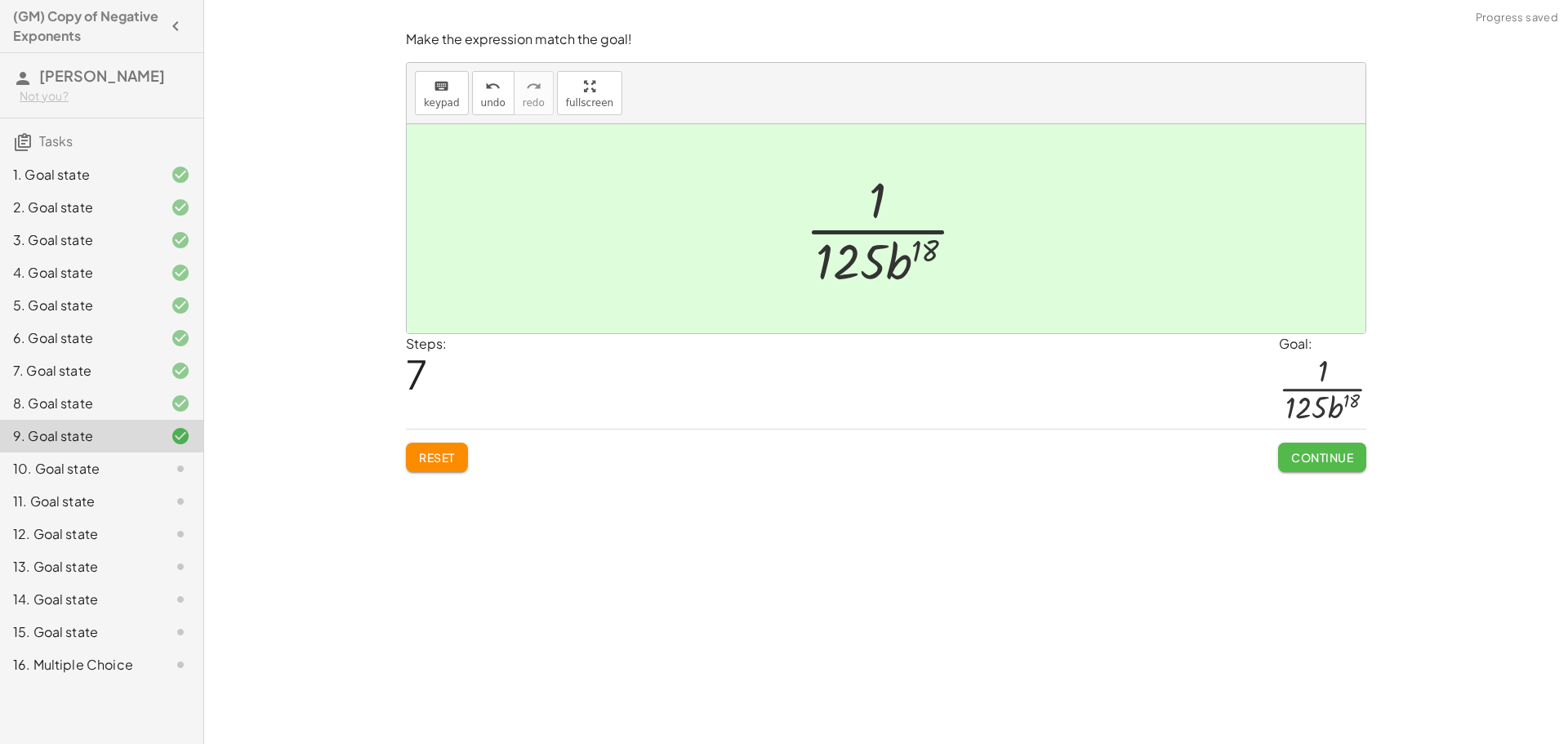
click at [1307, 457] on span "Continue" at bounding box center [1322, 456] width 62 height 14
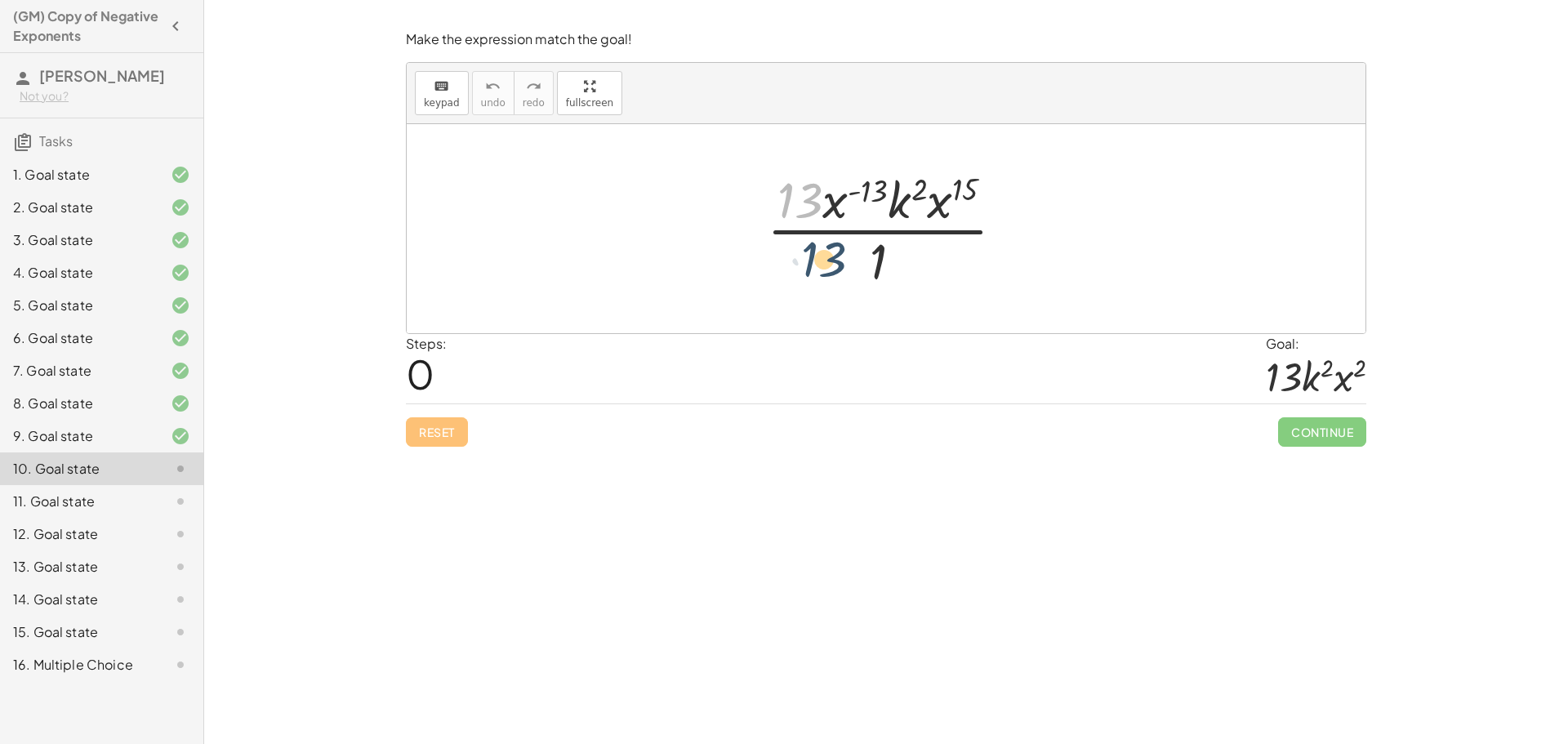
drag, startPoint x: 814, startPoint y: 205, endPoint x: 838, endPoint y: 267, distance: 66.5
click at [838, 267] on div at bounding box center [892, 229] width 267 height 126
drag, startPoint x: 879, startPoint y: 266, endPoint x: 876, endPoint y: 180, distance: 86.1
click at [876, 180] on div at bounding box center [892, 229] width 267 height 126
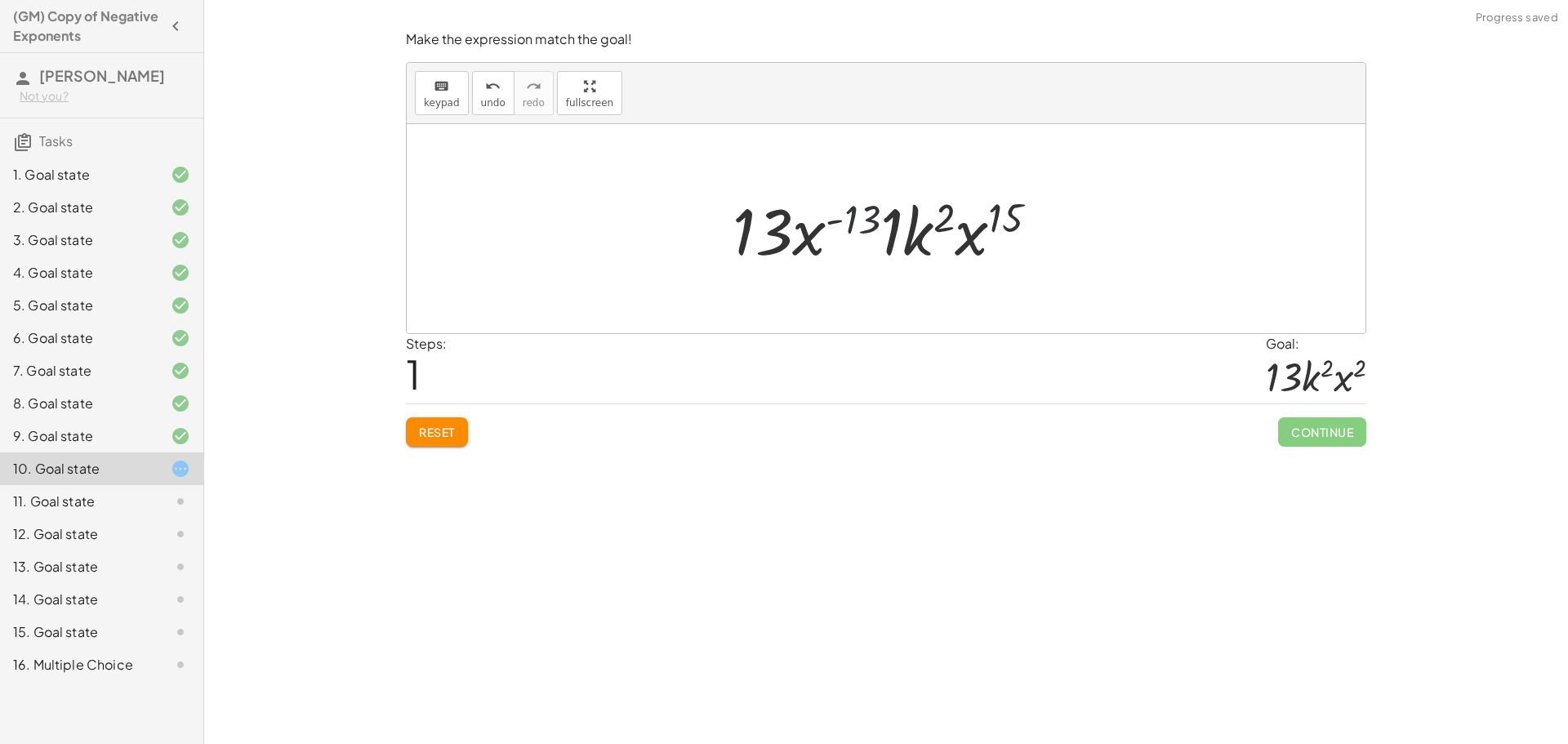
click at [845, 226] on div at bounding box center [892, 229] width 335 height 84
click at [856, 208] on div at bounding box center [892, 229] width 335 height 84
drag, startPoint x: 968, startPoint y: 242, endPoint x: 836, endPoint y: 242, distance: 132.0
click at [904, 212] on div at bounding box center [892, 229] width 357 height 84
click at [901, 249] on div at bounding box center [892, 229] width 235 height 84
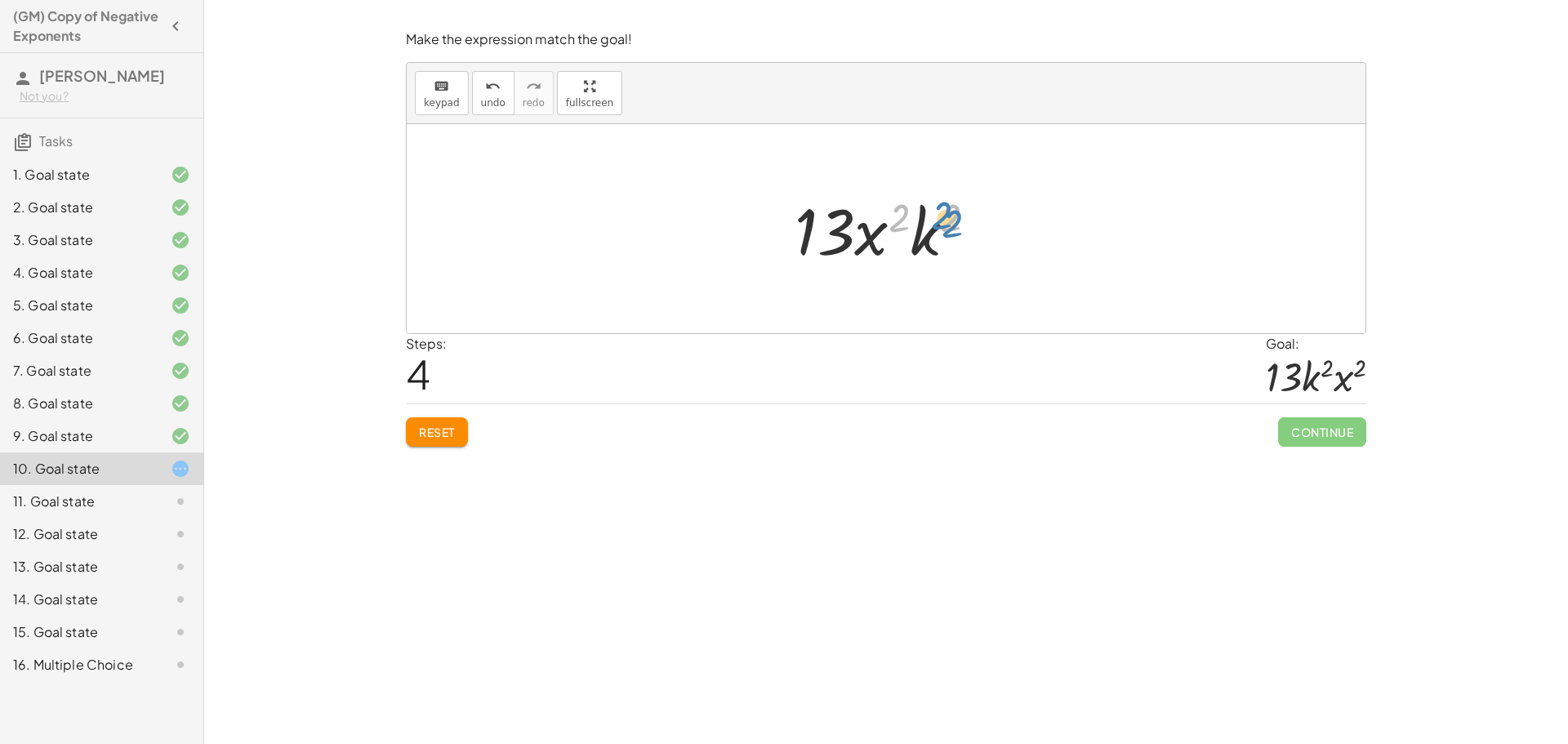
click at [942, 242] on div at bounding box center [892, 229] width 213 height 84
drag, startPoint x: 925, startPoint y: 243, endPoint x: 865, endPoint y: 247, distance: 60.1
click at [865, 247] on div at bounding box center [892, 229] width 213 height 84
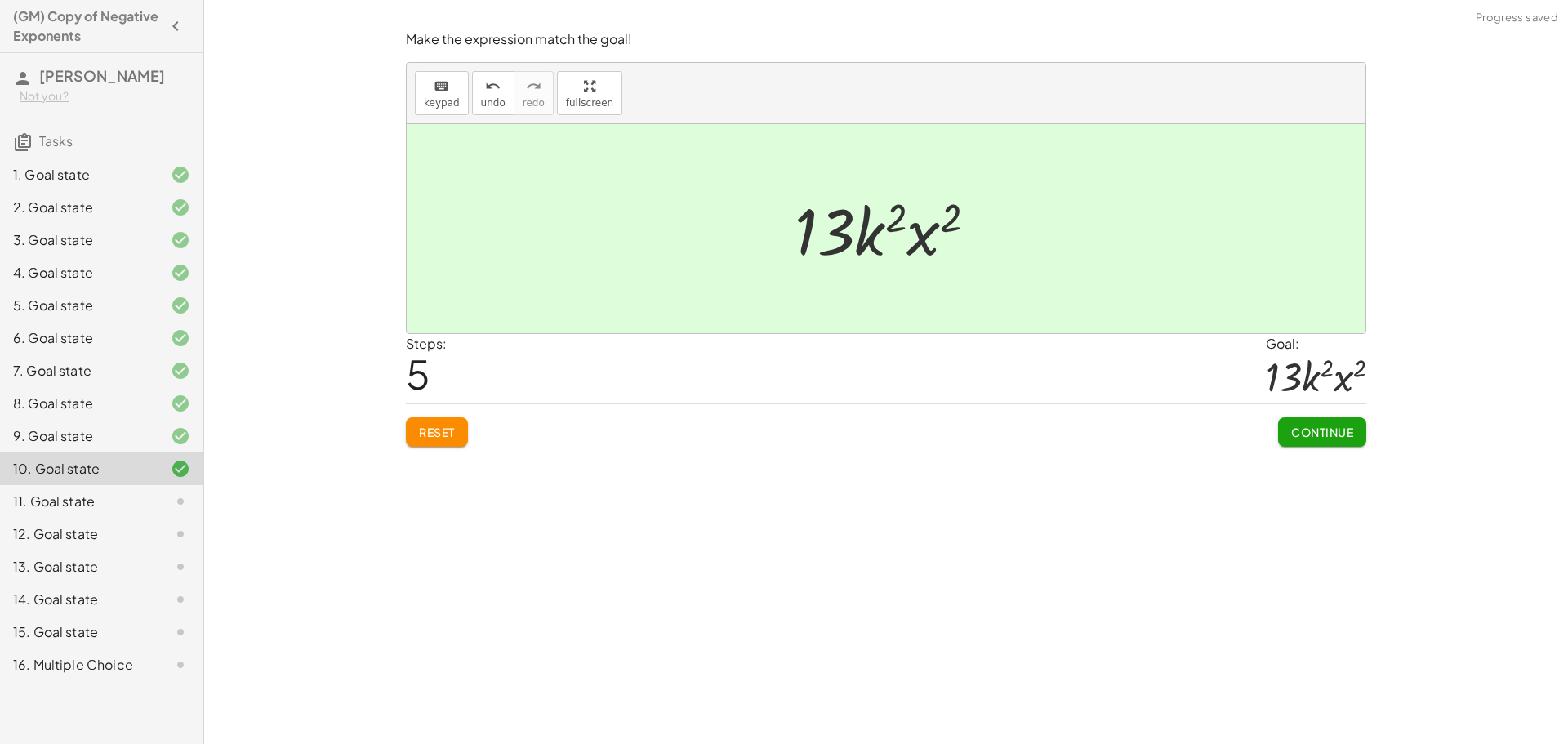
click at [1305, 428] on span "Continue" at bounding box center [1322, 432] width 62 height 14
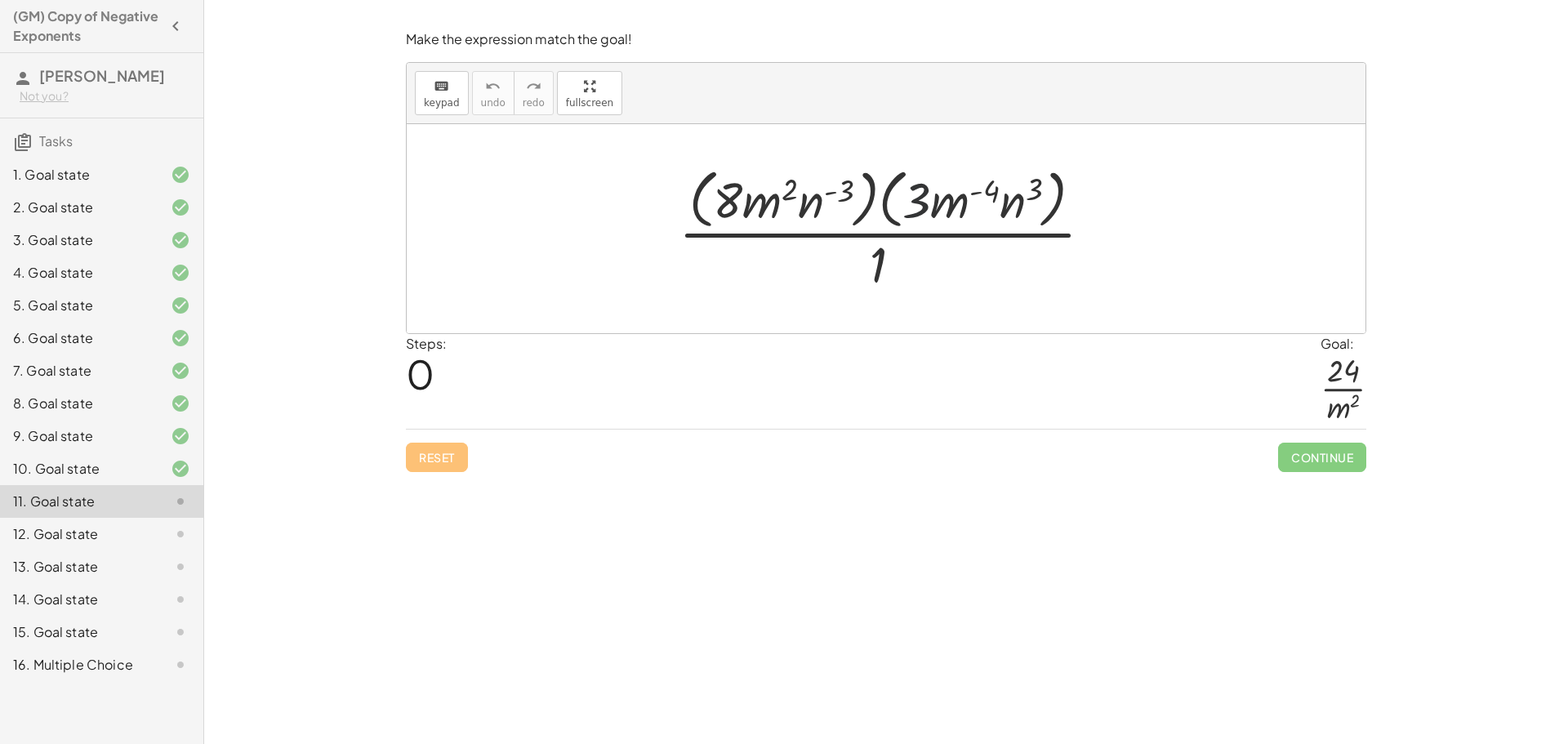
drag, startPoint x: 916, startPoint y: 203, endPoint x: 885, endPoint y: 201, distance: 31.1
click at [902, 203] on div at bounding box center [892, 228] width 444 height 133
click at [870, 199] on div at bounding box center [892, 228] width 444 height 133
drag, startPoint x: 928, startPoint y: 199, endPoint x: 737, endPoint y: 196, distance: 191.0
click at [737, 196] on div at bounding box center [892, 228] width 444 height 133
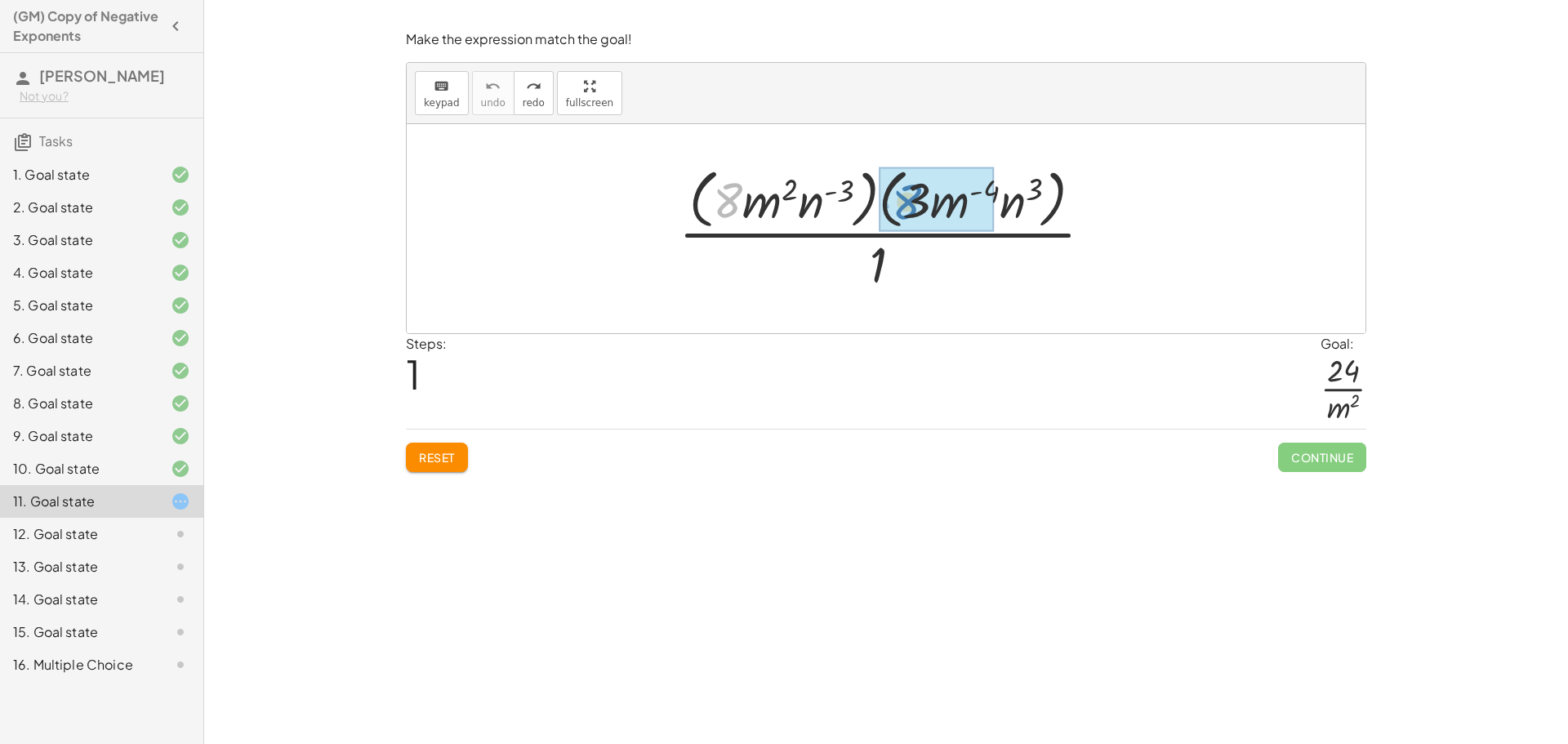
drag, startPoint x: 728, startPoint y: 196, endPoint x: 908, endPoint y: 197, distance: 180.0
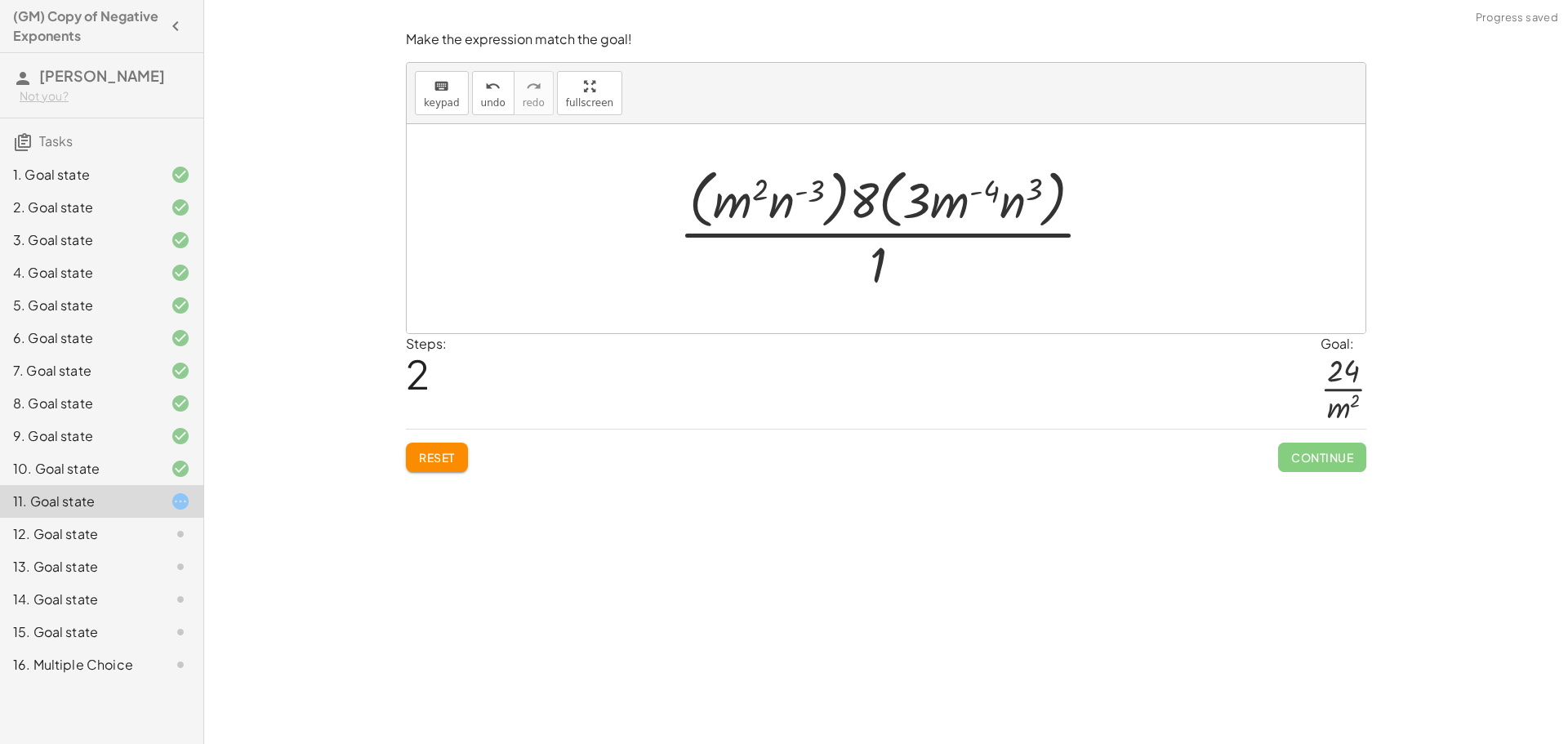
click at [908, 197] on div at bounding box center [892, 228] width 444 height 133
click at [916, 210] on div at bounding box center [892, 228] width 444 height 133
click at [875, 205] on div at bounding box center [892, 228] width 444 height 133
click at [865, 205] on div at bounding box center [892, 228] width 444 height 133
drag, startPoint x: 865, startPoint y: 205, endPoint x: 912, endPoint y: 199, distance: 47.4
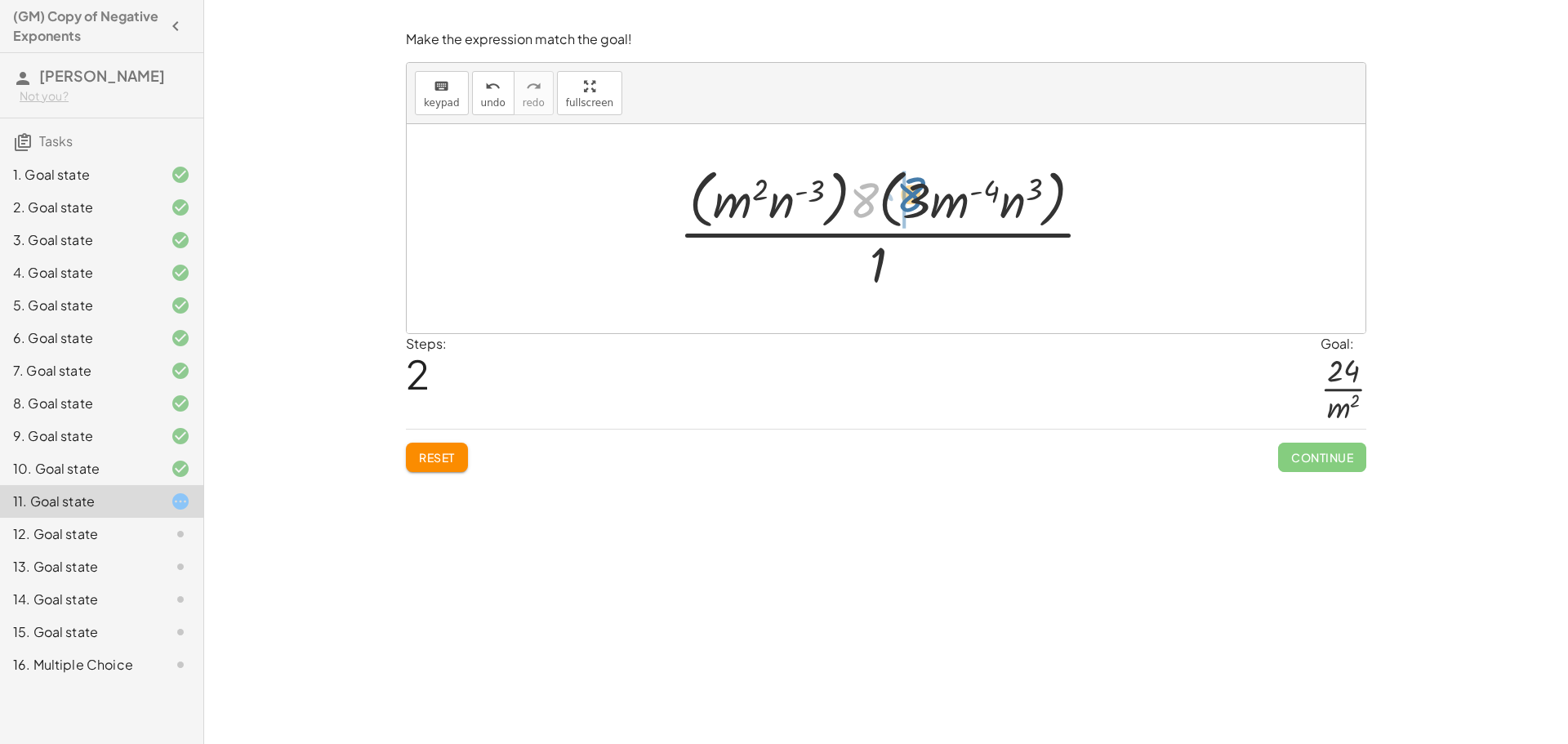
click at [912, 199] on div at bounding box center [892, 228] width 444 height 133
click at [912, 199] on div at bounding box center [892, 228] width 455 height 133
drag, startPoint x: 738, startPoint y: 197, endPoint x: 966, endPoint y: 196, distance: 228.0
click at [825, 196] on div at bounding box center [892, 228] width 403 height 133
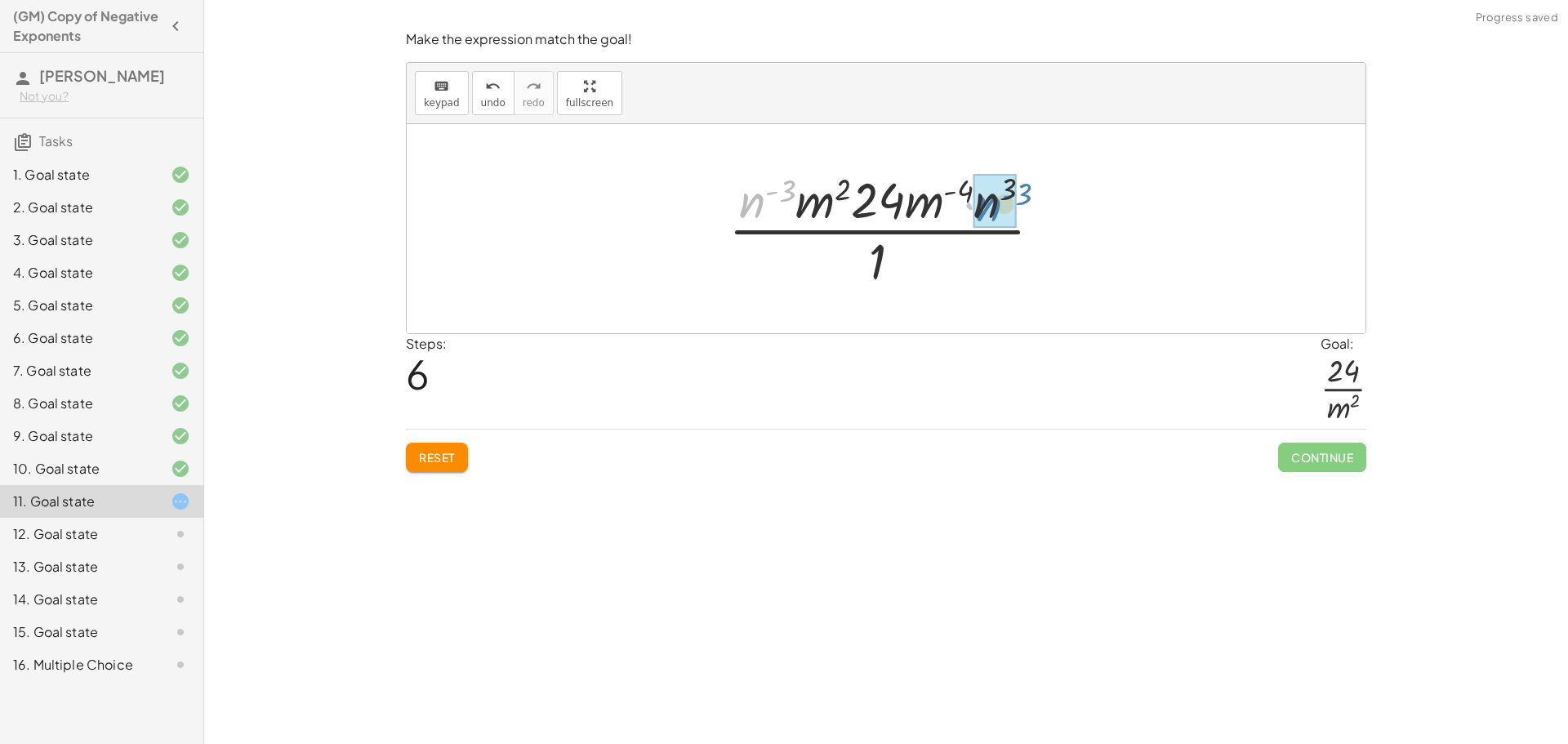
drag, startPoint x: 756, startPoint y: 204, endPoint x: 993, endPoint y: 207, distance: 237.0
click at [989, 195] on div at bounding box center [892, 229] width 358 height 126
click at [959, 206] on div at bounding box center [892, 229] width 285 height 126
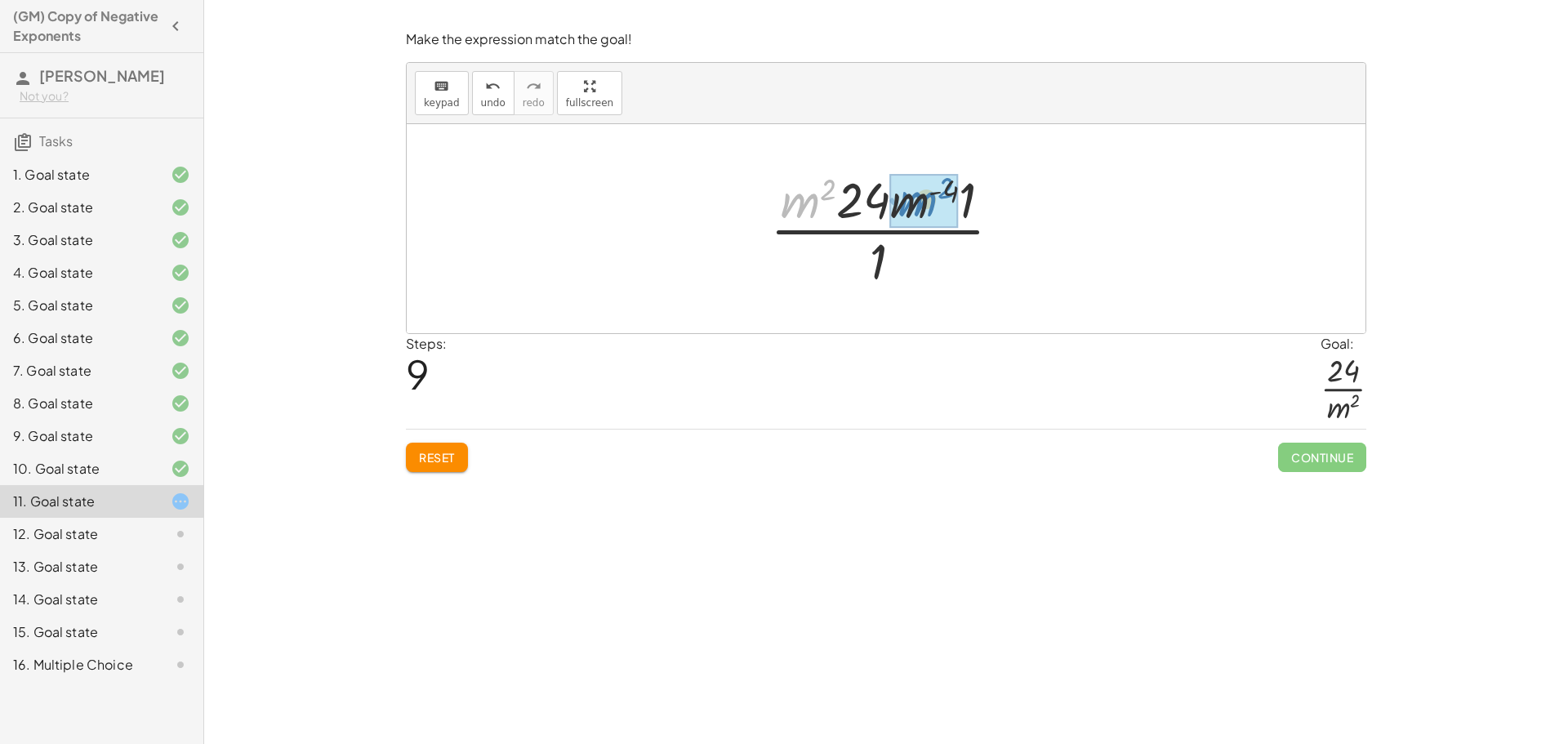
drag, startPoint x: 811, startPoint y: 207, endPoint x: 929, endPoint y: 205, distance: 118.0
click at [920, 187] on div at bounding box center [892, 229] width 218 height 126
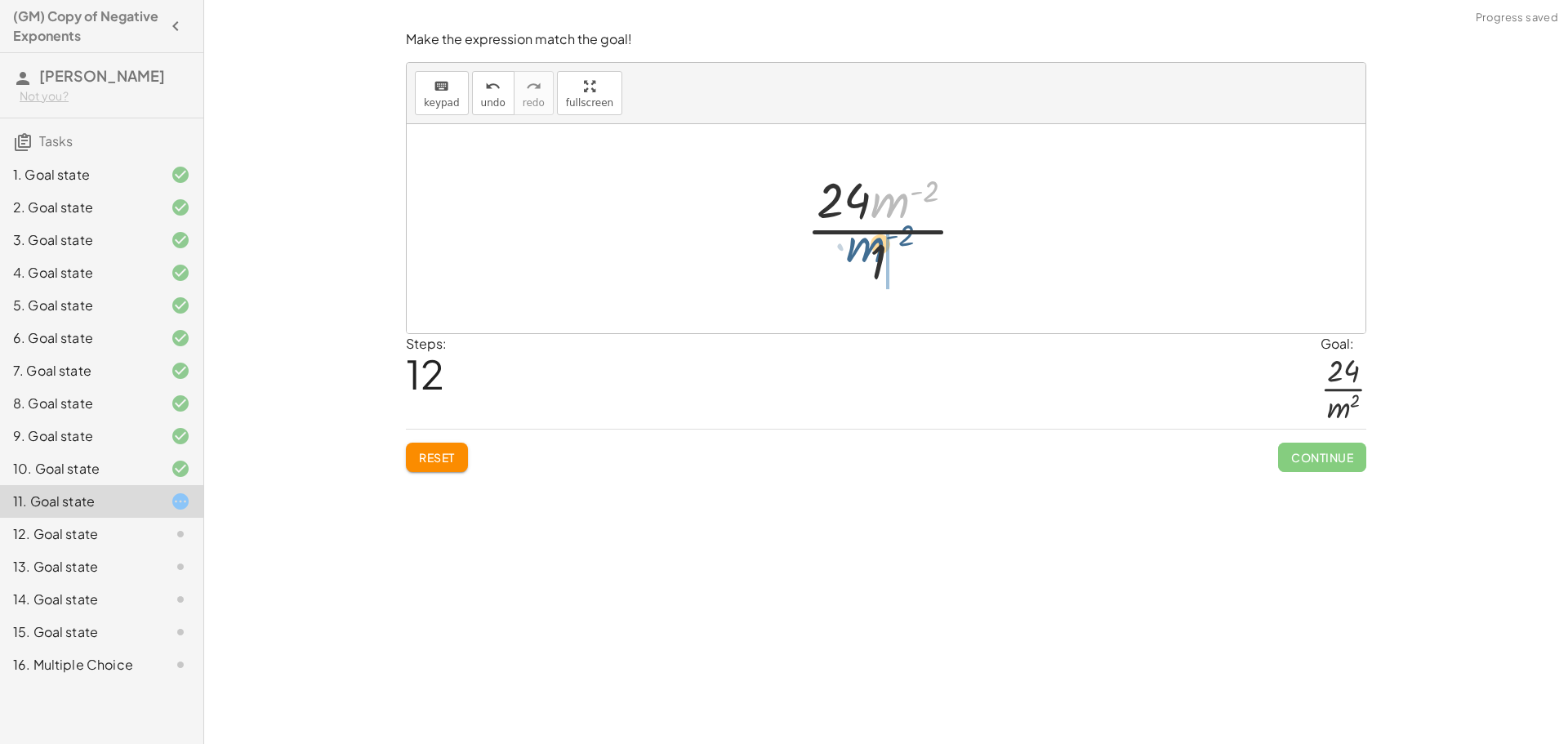
drag, startPoint x: 893, startPoint y: 204, endPoint x: 869, endPoint y: 255, distance: 56.4
click at [869, 255] on div at bounding box center [892, 229] width 189 height 126
click at [851, 257] on div at bounding box center [892, 229] width 138 height 126
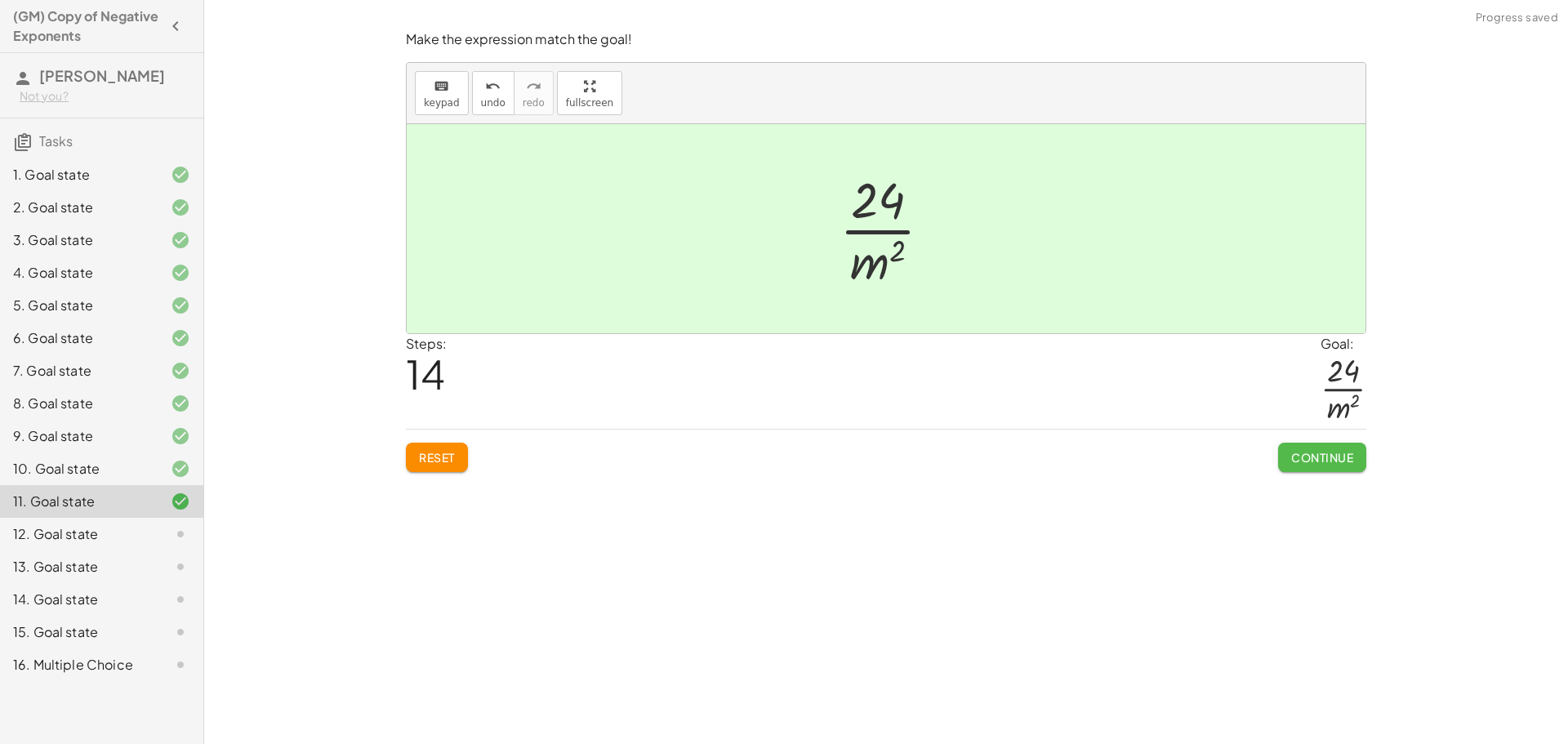
click at [1344, 466] on button "Continue" at bounding box center [1322, 457] width 88 height 30
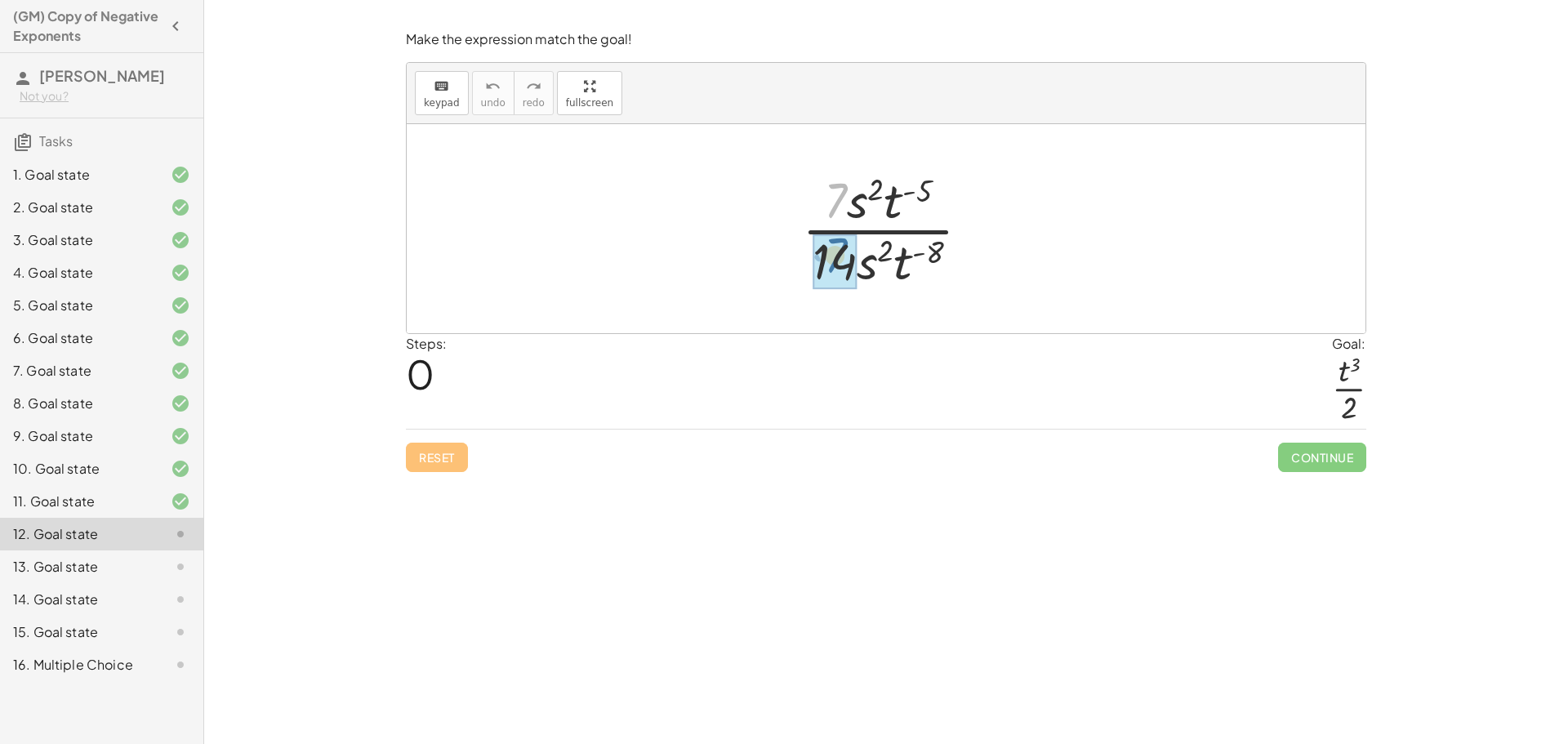
drag, startPoint x: 831, startPoint y: 206, endPoint x: 831, endPoint y: 262, distance: 56.0
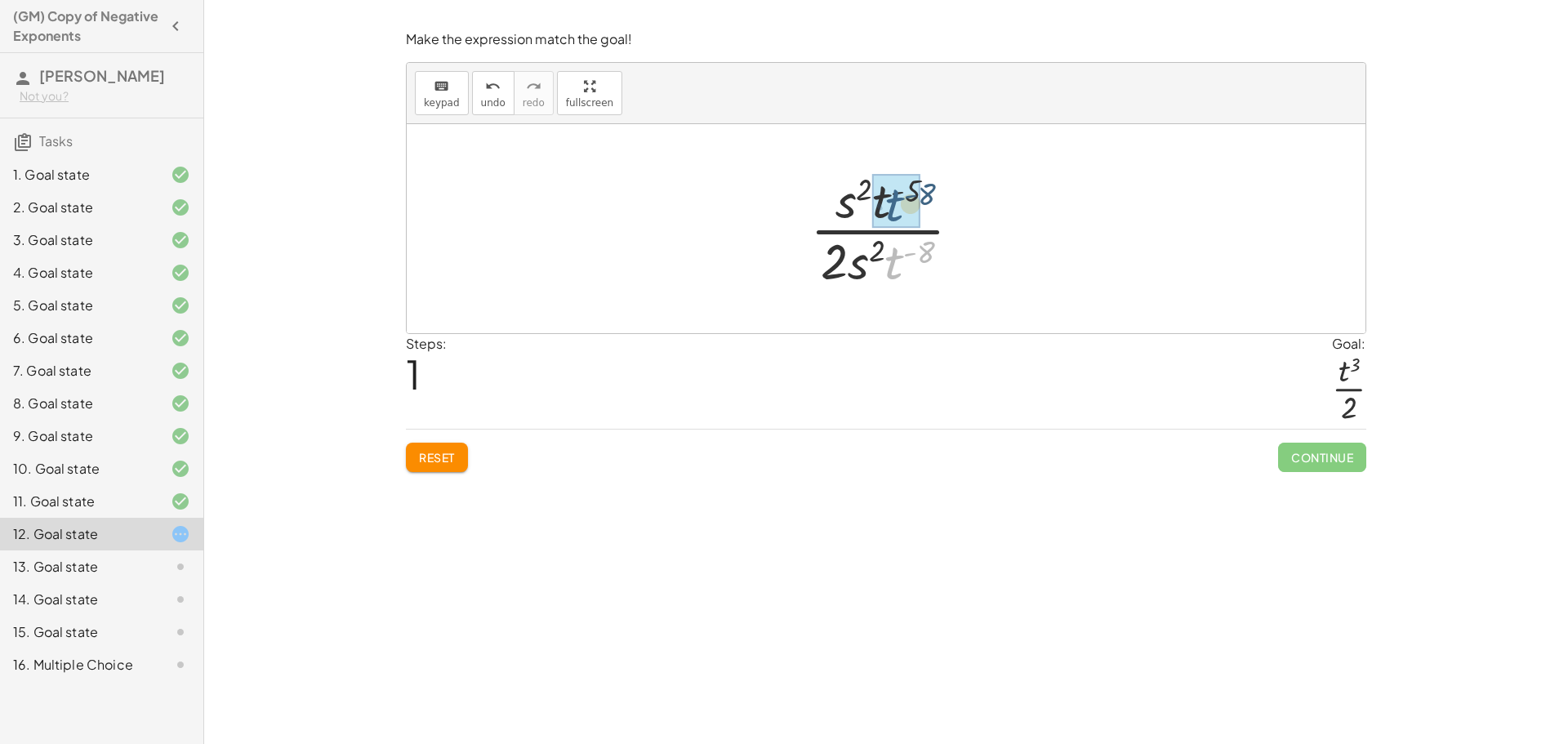
drag, startPoint x: 886, startPoint y: 261, endPoint x: 886, endPoint y: 201, distance: 60.0
drag, startPoint x: 858, startPoint y: 207, endPoint x: 909, endPoint y: 275, distance: 85.0
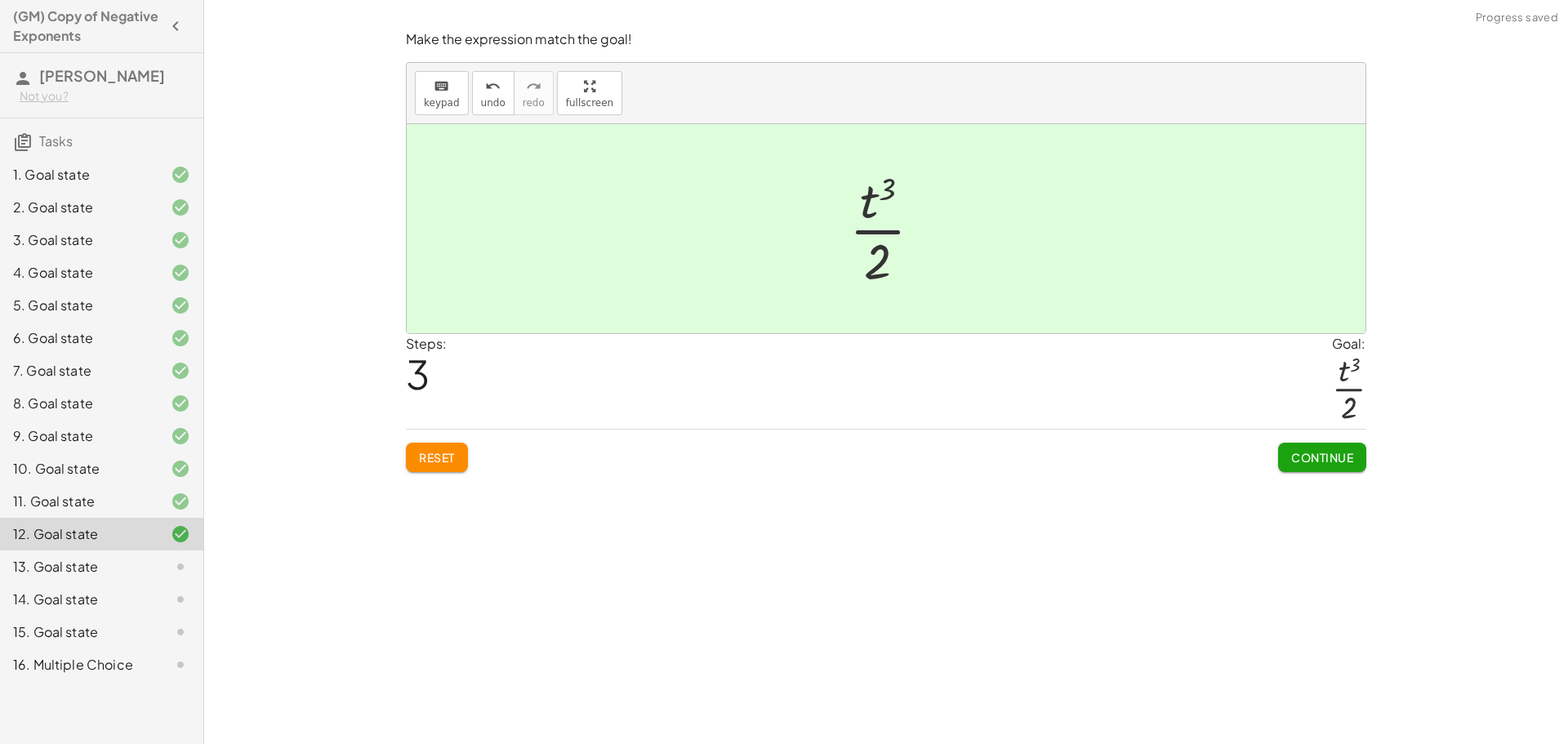
click at [1293, 448] on button "Continue" at bounding box center [1322, 457] width 88 height 30
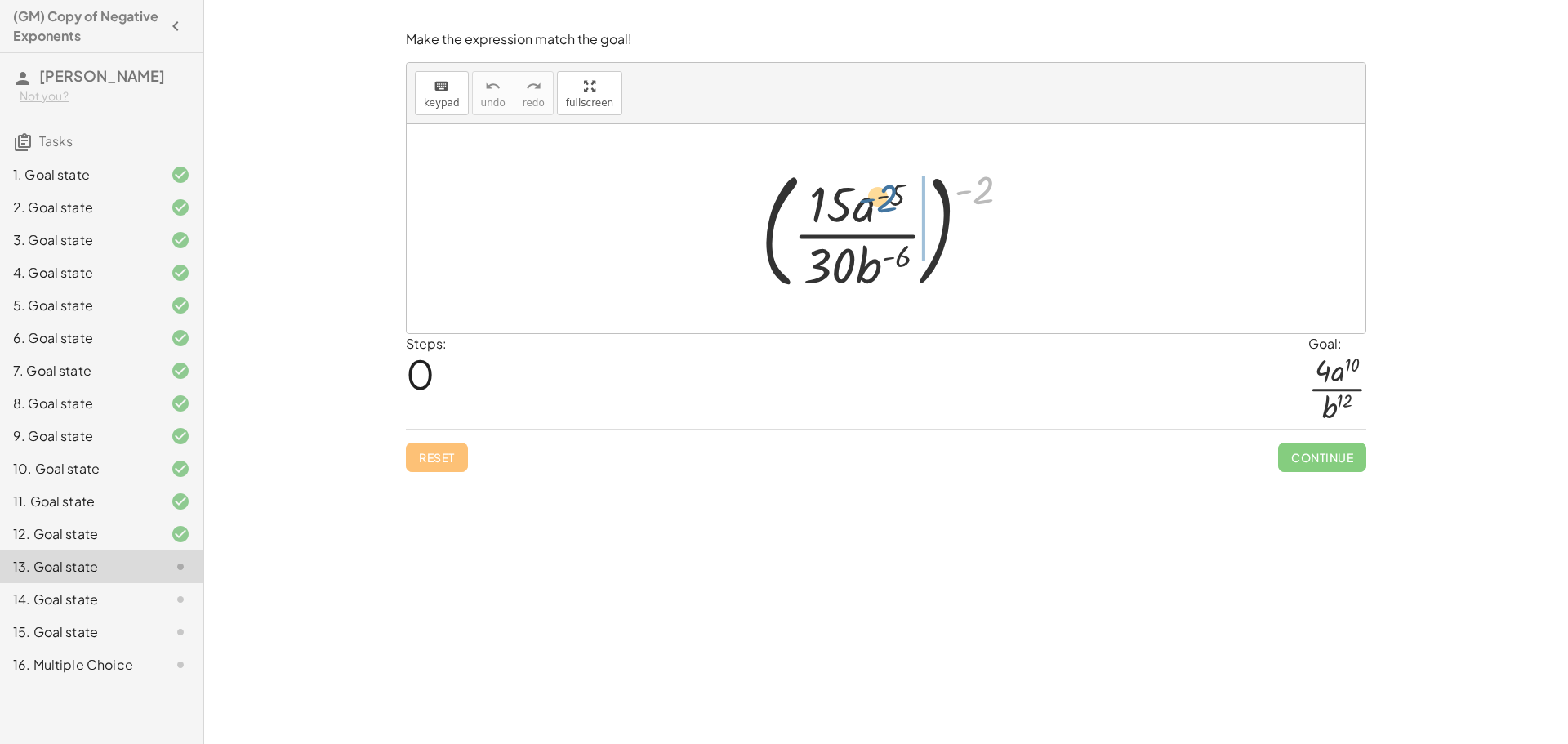
drag, startPoint x: 982, startPoint y: 189, endPoint x: 886, endPoint y: 196, distance: 96.3
click at [886, 196] on div at bounding box center [892, 229] width 279 height 135
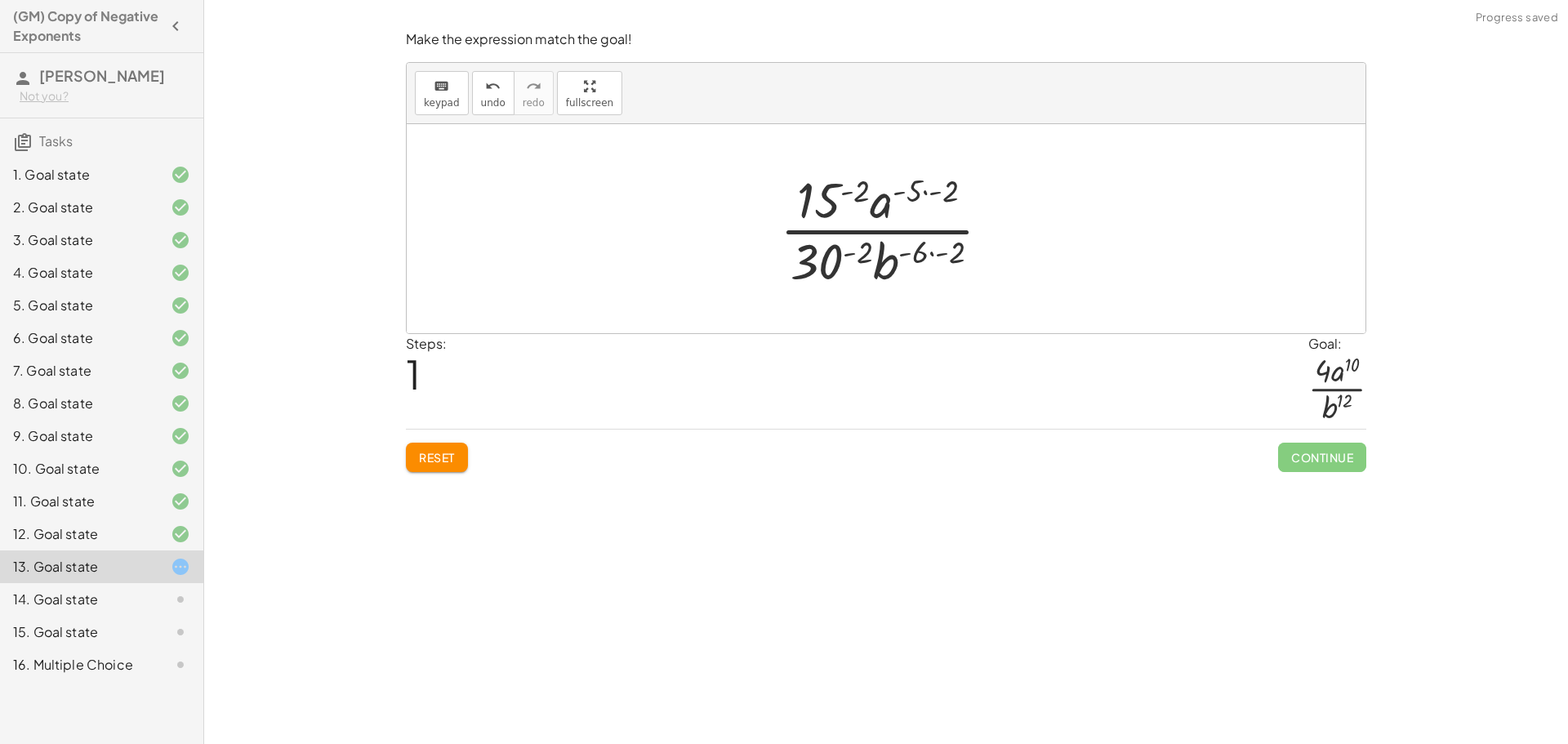
click at [930, 189] on div at bounding box center [892, 229] width 240 height 126
click at [871, 192] on div at bounding box center [892, 229] width 240 height 126
click at [482, 98] on span "undo" at bounding box center [493, 103] width 25 height 12
drag, startPoint x: 822, startPoint y: 267, endPoint x: 847, endPoint y: 207, distance: 65.0
click at [847, 207] on div at bounding box center [892, 229] width 240 height 126
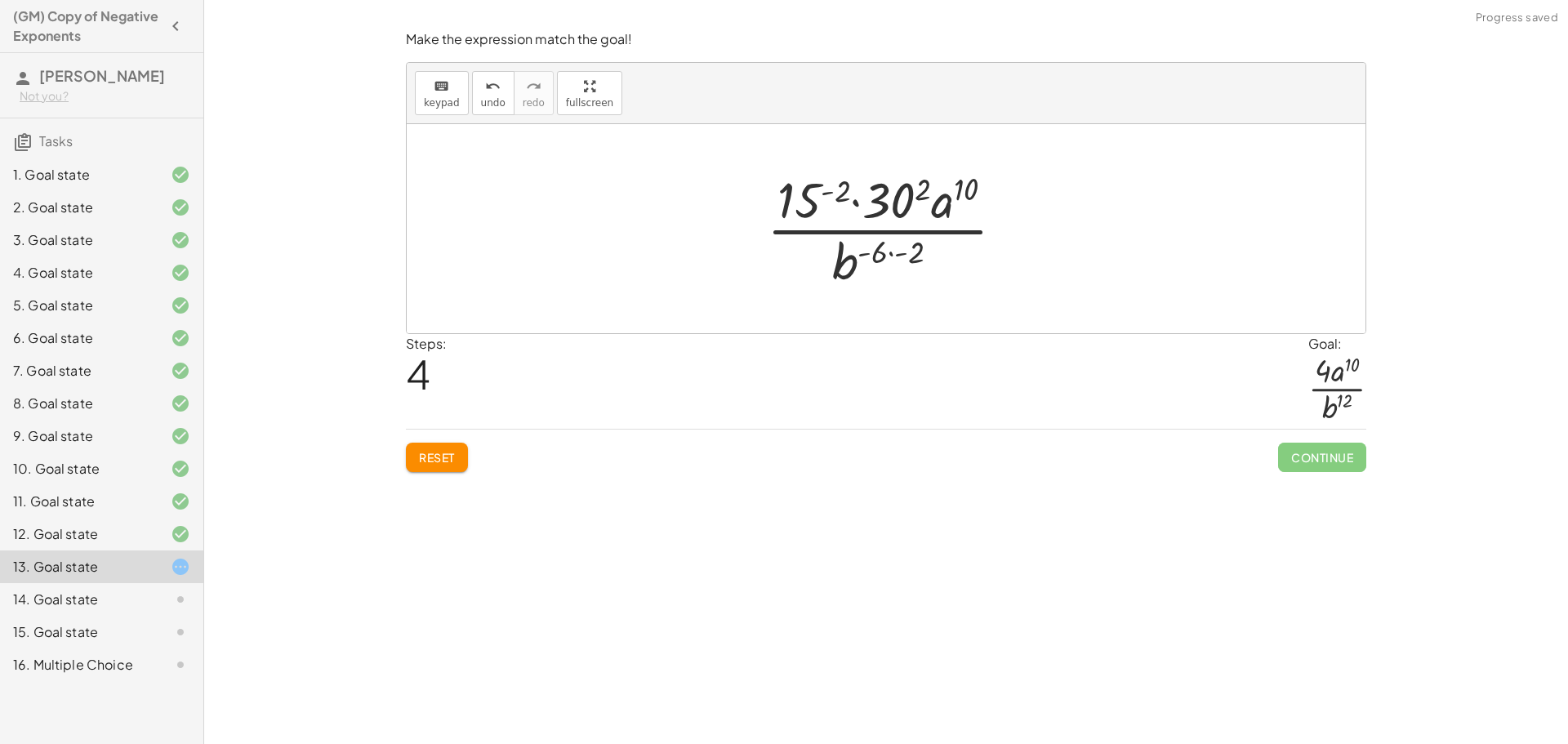
click at [870, 201] on div at bounding box center [892, 229] width 267 height 126
click at [485, 91] on icon "undo" at bounding box center [493, 86] width 15 height 19
click at [858, 196] on div at bounding box center [892, 229] width 267 height 126
click at [858, 198] on div at bounding box center [892, 229] width 267 height 126
click at [853, 207] on div at bounding box center [892, 229] width 267 height 126
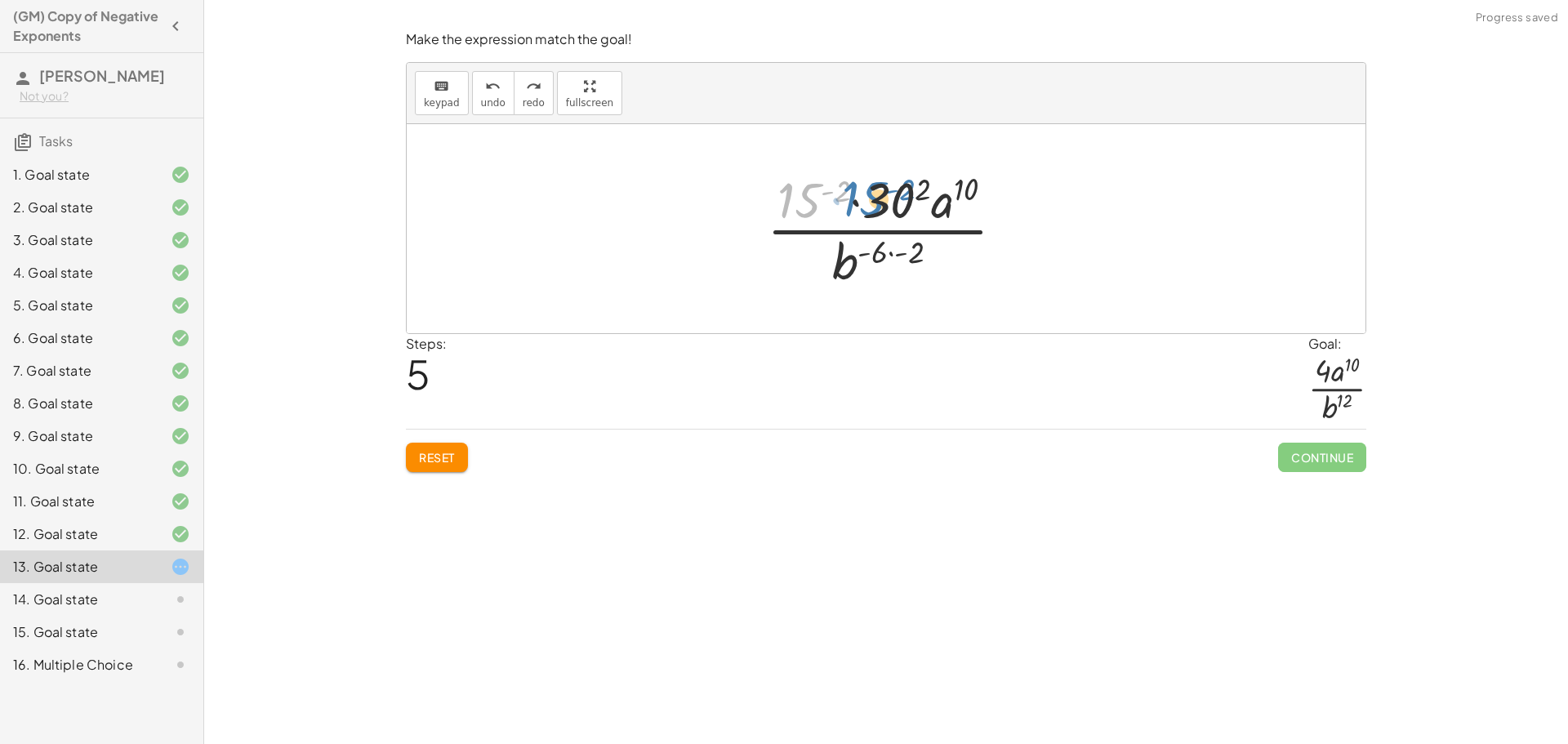
drag, startPoint x: 817, startPoint y: 198, endPoint x: 882, endPoint y: 196, distance: 65.0
click at [882, 196] on div at bounding box center [892, 229] width 267 height 126
drag, startPoint x: 804, startPoint y: 197, endPoint x: 893, endPoint y: 196, distance: 89.0
click at [894, 196] on div at bounding box center [892, 229] width 267 height 126
click at [898, 260] on div at bounding box center [892, 229] width 267 height 126
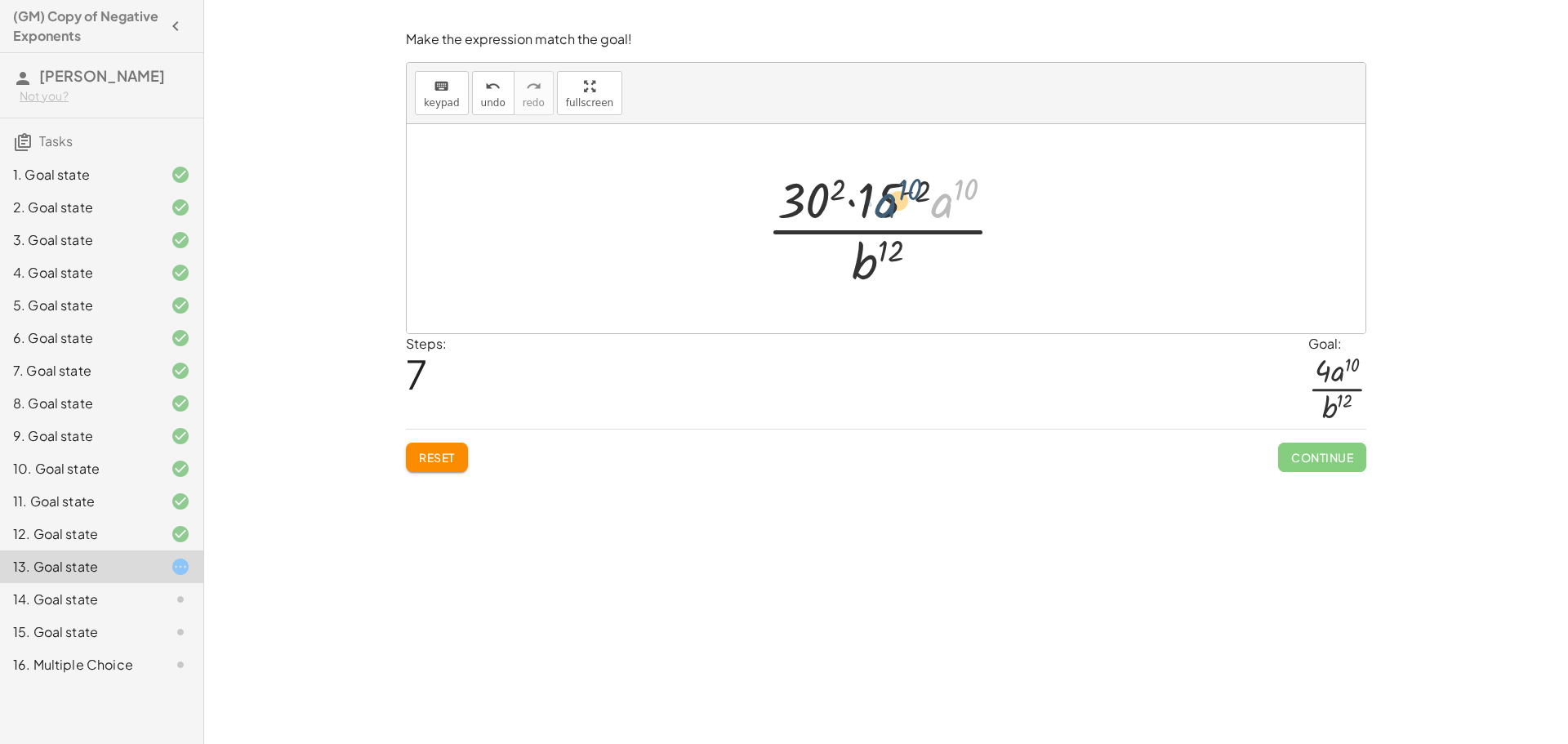
drag, startPoint x: 940, startPoint y: 208, endPoint x: 882, endPoint y: 208, distance: 58.0
click at [882, 208] on div at bounding box center [892, 229] width 267 height 126
click at [937, 211] on div at bounding box center [892, 229] width 267 height 126
click at [966, 192] on div at bounding box center [892, 229] width 267 height 126
drag, startPoint x: 959, startPoint y: 191, endPoint x: 901, endPoint y: 197, distance: 58.3
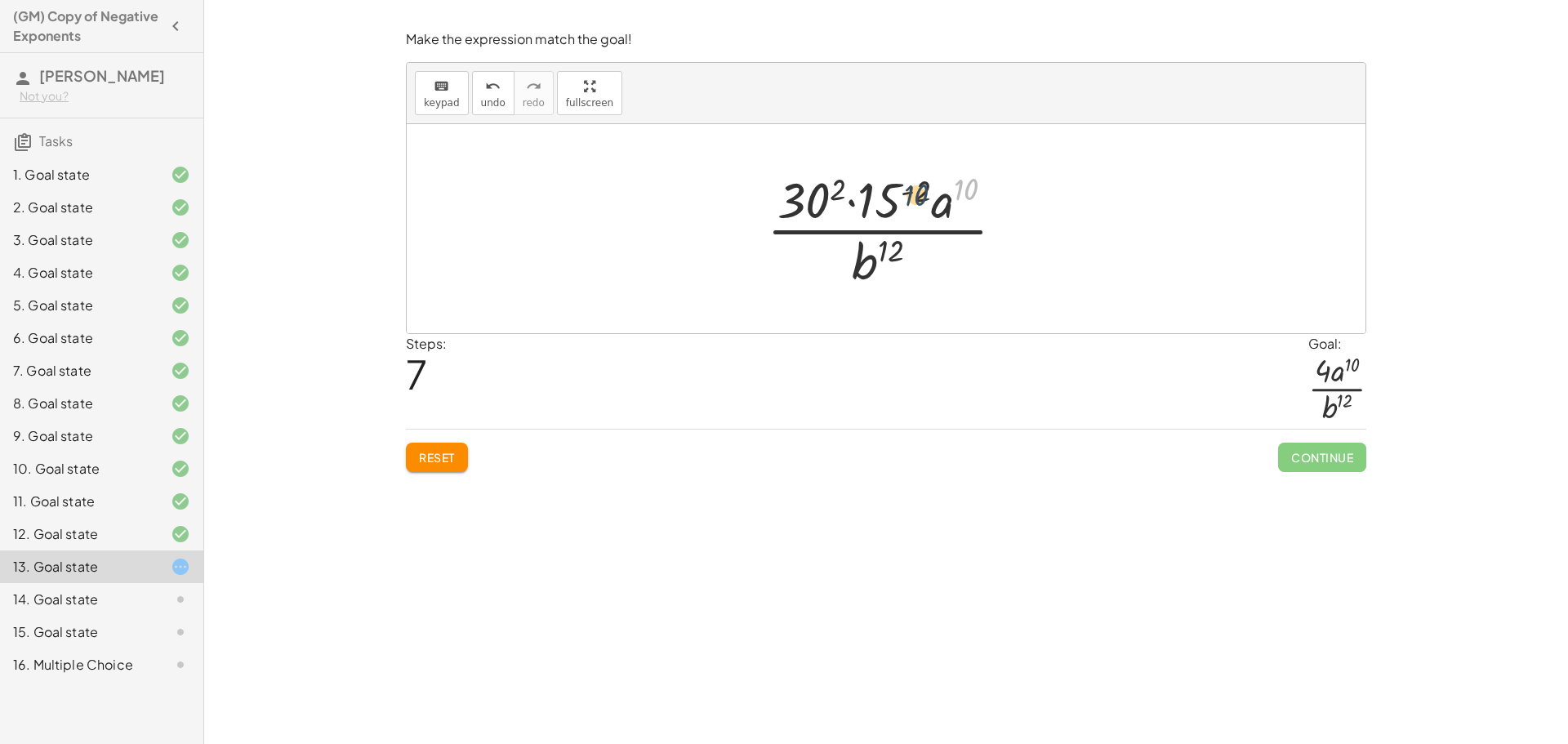
click at [901, 197] on div at bounding box center [892, 229] width 267 height 126
drag, startPoint x: 927, startPoint y: 189, endPoint x: 995, endPoint y: 181, distance: 68.5
click at [995, 181] on div at bounding box center [892, 229] width 267 height 126
drag, startPoint x: 922, startPoint y: 190, endPoint x: 850, endPoint y: 190, distance: 72.0
click at [850, 190] on div at bounding box center [892, 229] width 267 height 126
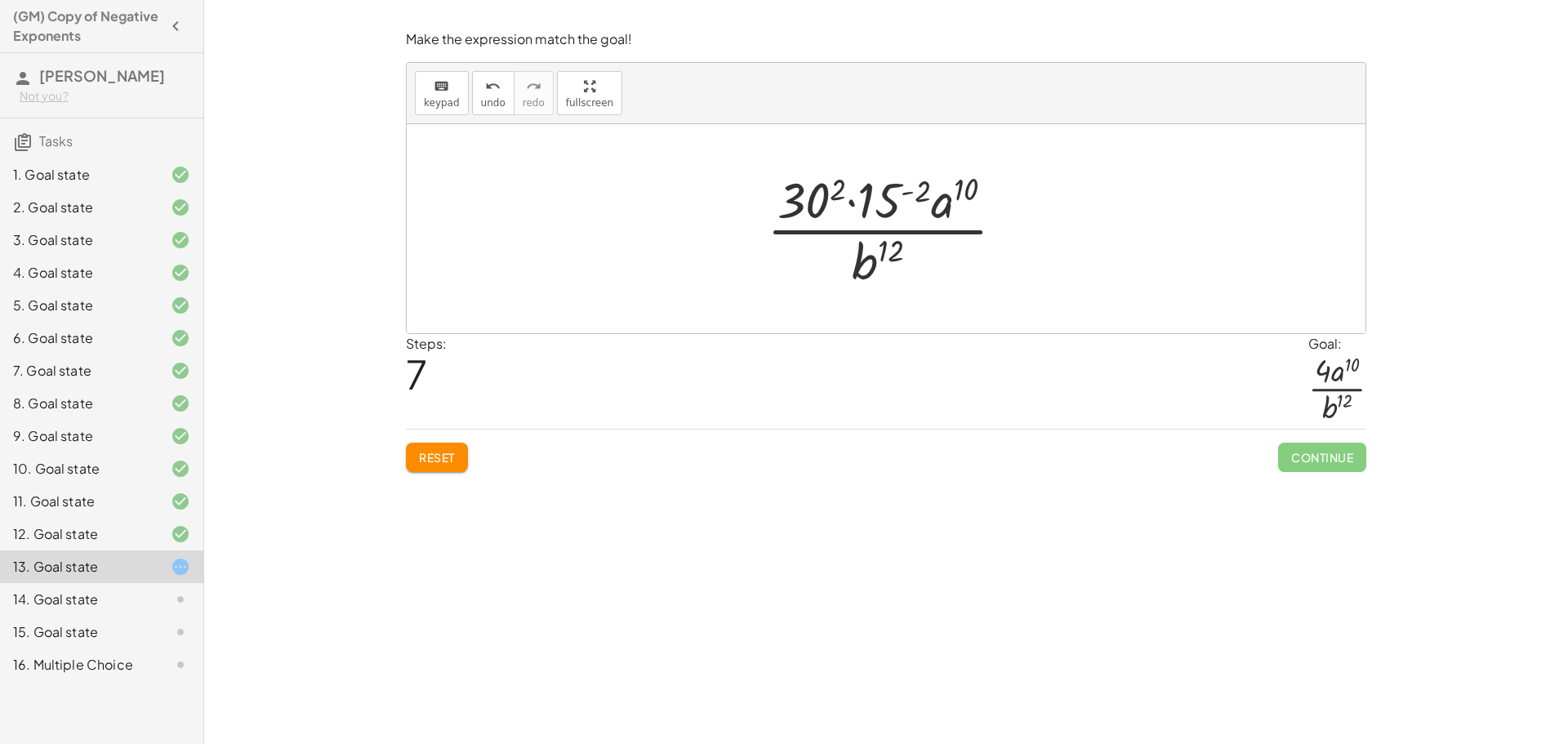
click at [843, 186] on div at bounding box center [892, 229] width 267 height 126
click at [854, 199] on div at bounding box center [892, 229] width 271 height 126
click at [854, 200] on div at bounding box center [892, 229] width 271 height 126
click at [854, 201] on div at bounding box center [892, 229] width 271 height 126
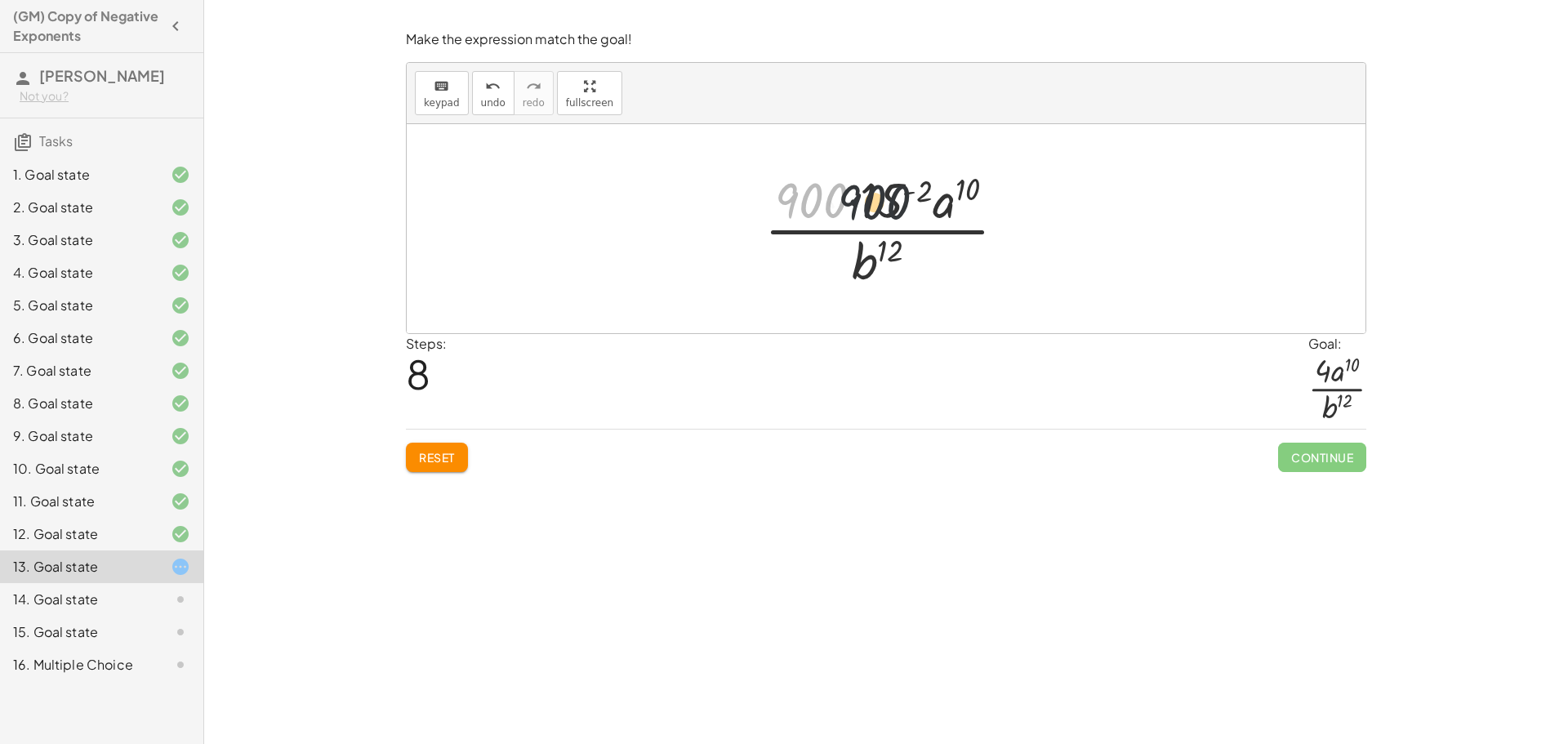
drag, startPoint x: 798, startPoint y: 201, endPoint x: 895, endPoint y: 201, distance: 97.0
click at [894, 202] on div at bounding box center [892, 229] width 271 height 126
click at [854, 202] on div at bounding box center [892, 229] width 271 height 126
click at [853, 203] on div at bounding box center [892, 229] width 271 height 126
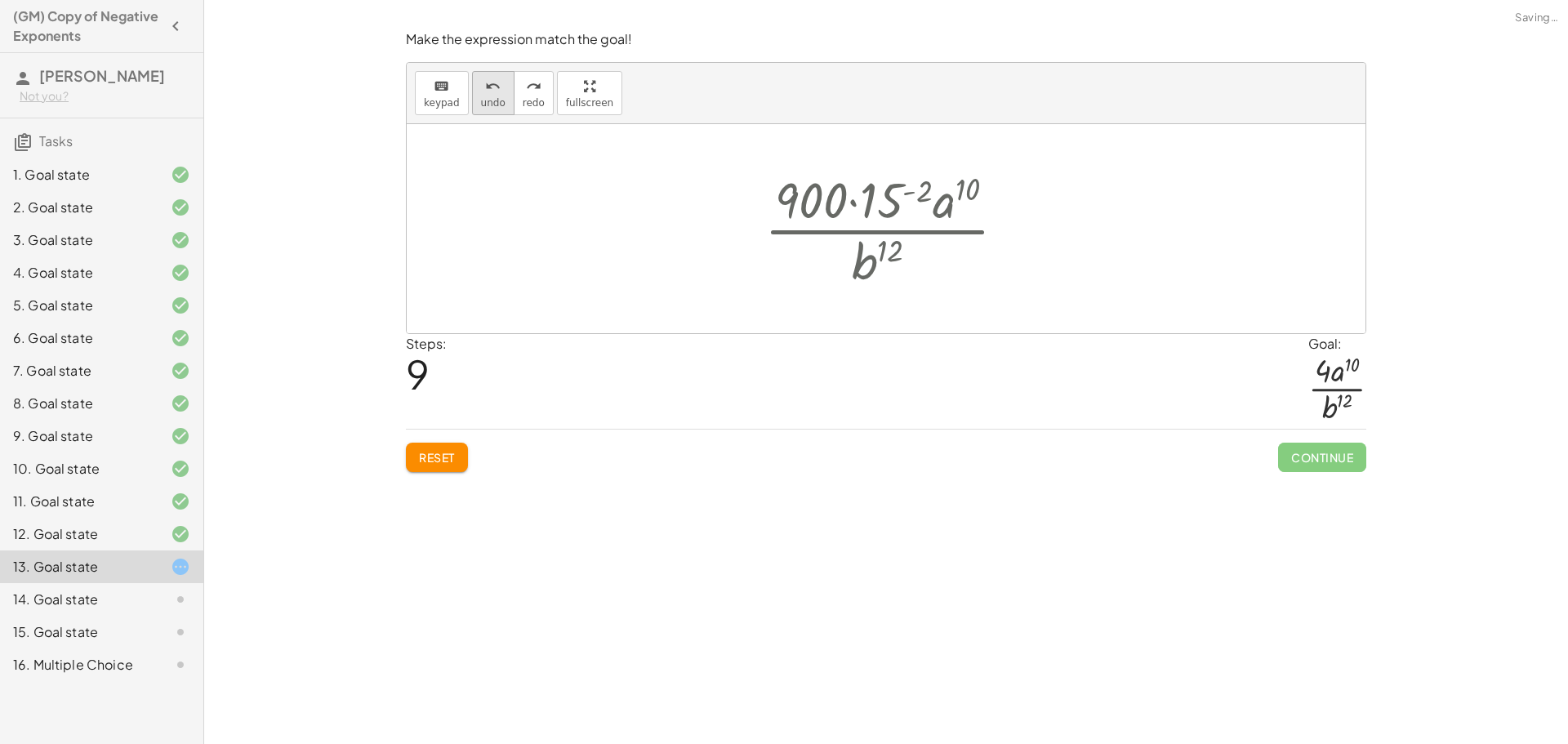
click at [483, 106] on span "undo" at bounding box center [493, 103] width 25 height 12
click at [494, 107] on span "undo" at bounding box center [493, 103] width 25 height 12
click at [541, 97] on button "redo redo" at bounding box center [533, 93] width 40 height 44
click at [941, 207] on div at bounding box center [892, 229] width 267 height 126
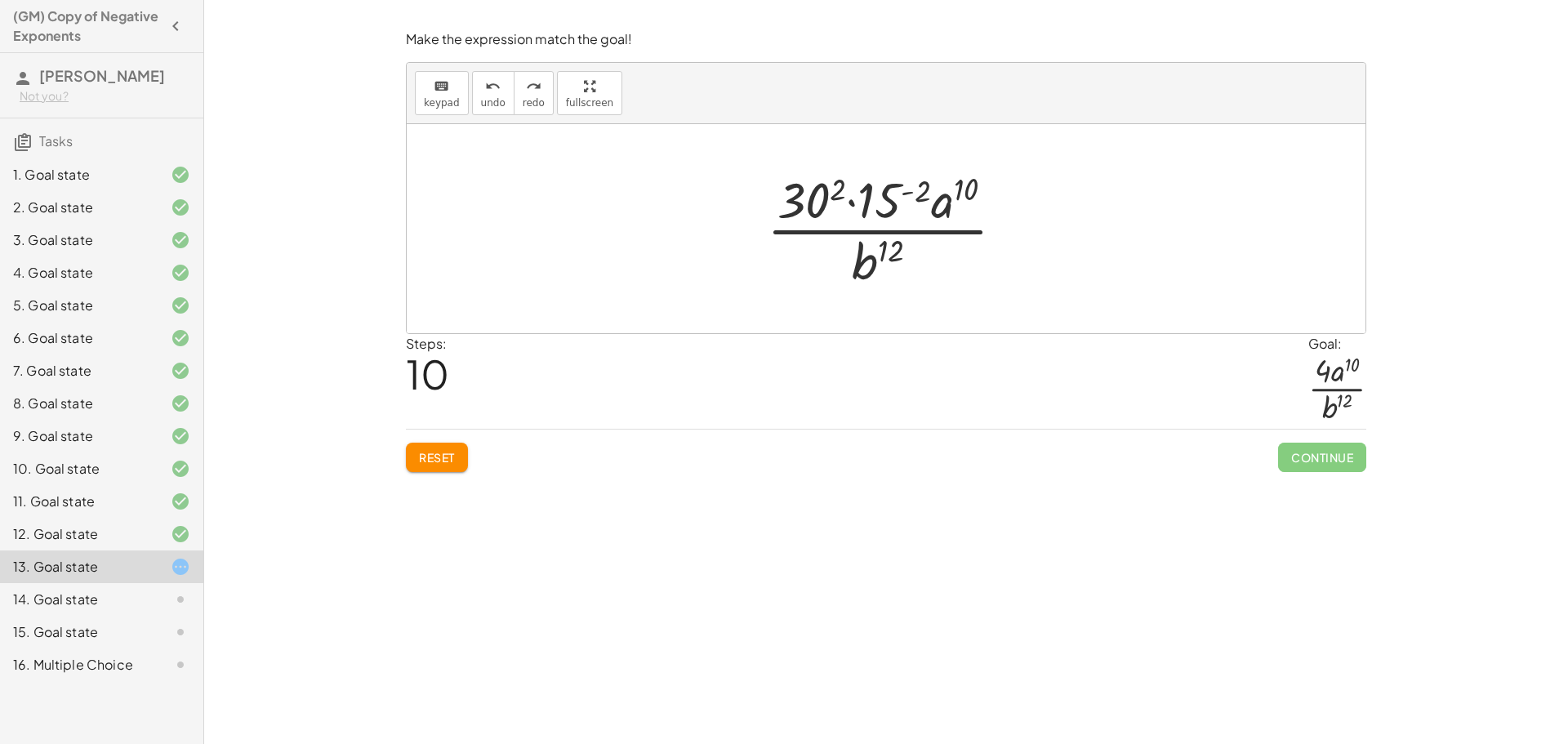
click at [971, 188] on div at bounding box center [892, 229] width 267 height 126
drag, startPoint x: 941, startPoint y: 202, endPoint x: 899, endPoint y: 273, distance: 82.5
click at [899, 273] on div at bounding box center [892, 229] width 267 height 126
click at [903, 252] on div at bounding box center [892, 229] width 219 height 126
click at [905, 247] on div at bounding box center [892, 229] width 219 height 126
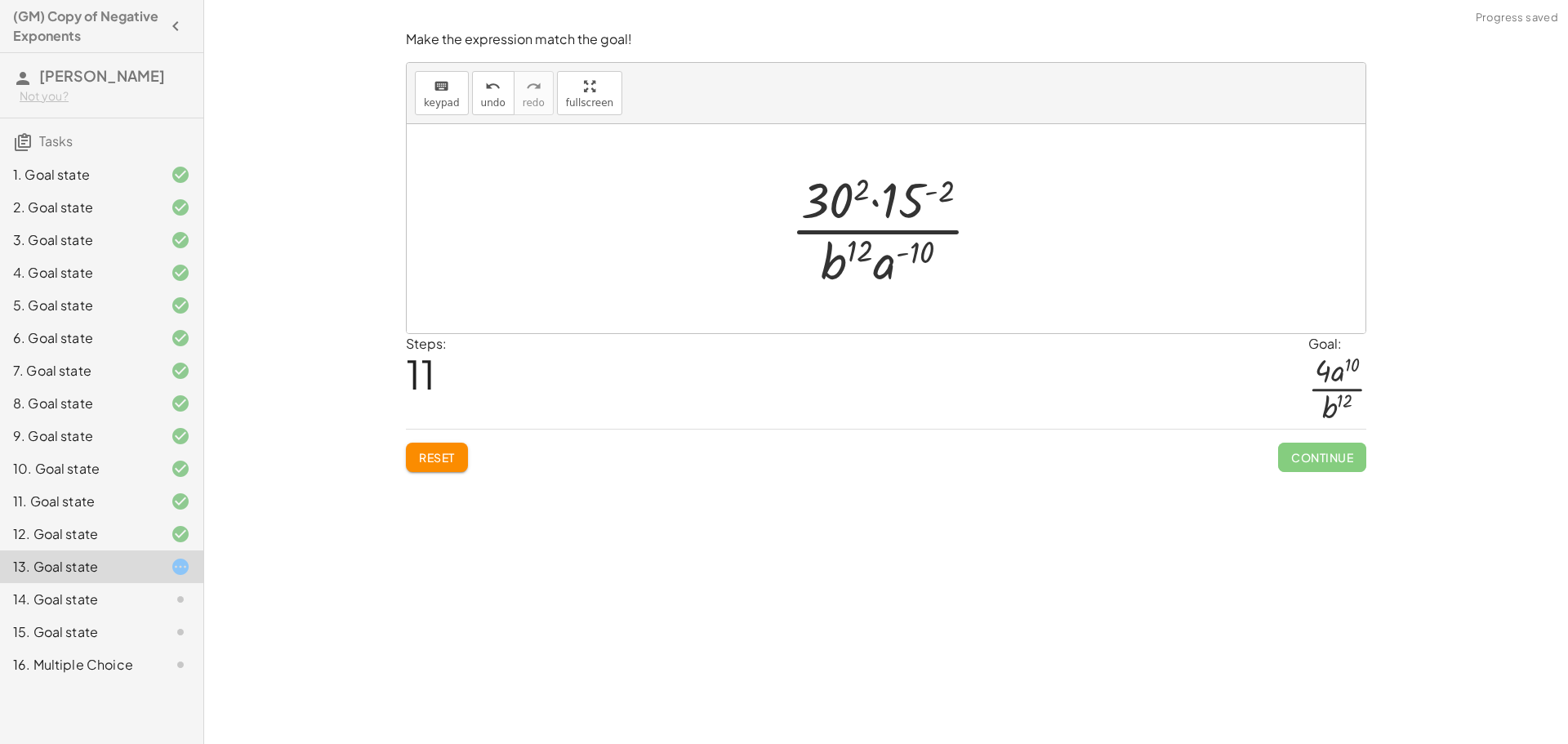
click at [893, 265] on div at bounding box center [892, 229] width 219 height 126
drag, startPoint x: 875, startPoint y: 272, endPoint x: 939, endPoint y: 210, distance: 89.1
click at [939, 210] on div at bounding box center [892, 229] width 219 height 126
click at [840, 190] on div at bounding box center [892, 229] width 267 height 126
click at [924, 189] on div at bounding box center [892, 229] width 271 height 126
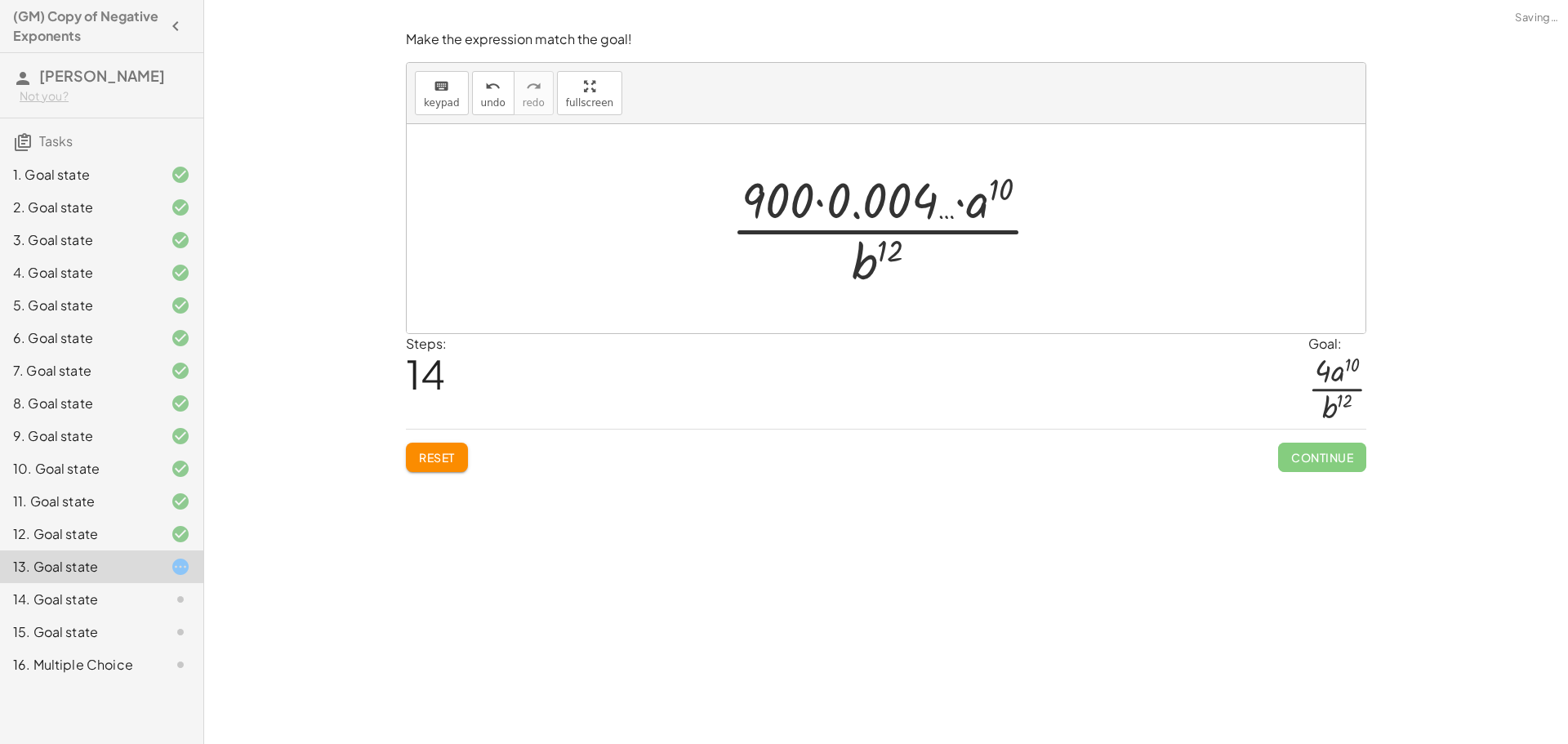
click at [851, 208] on div at bounding box center [892, 229] width 339 height 126
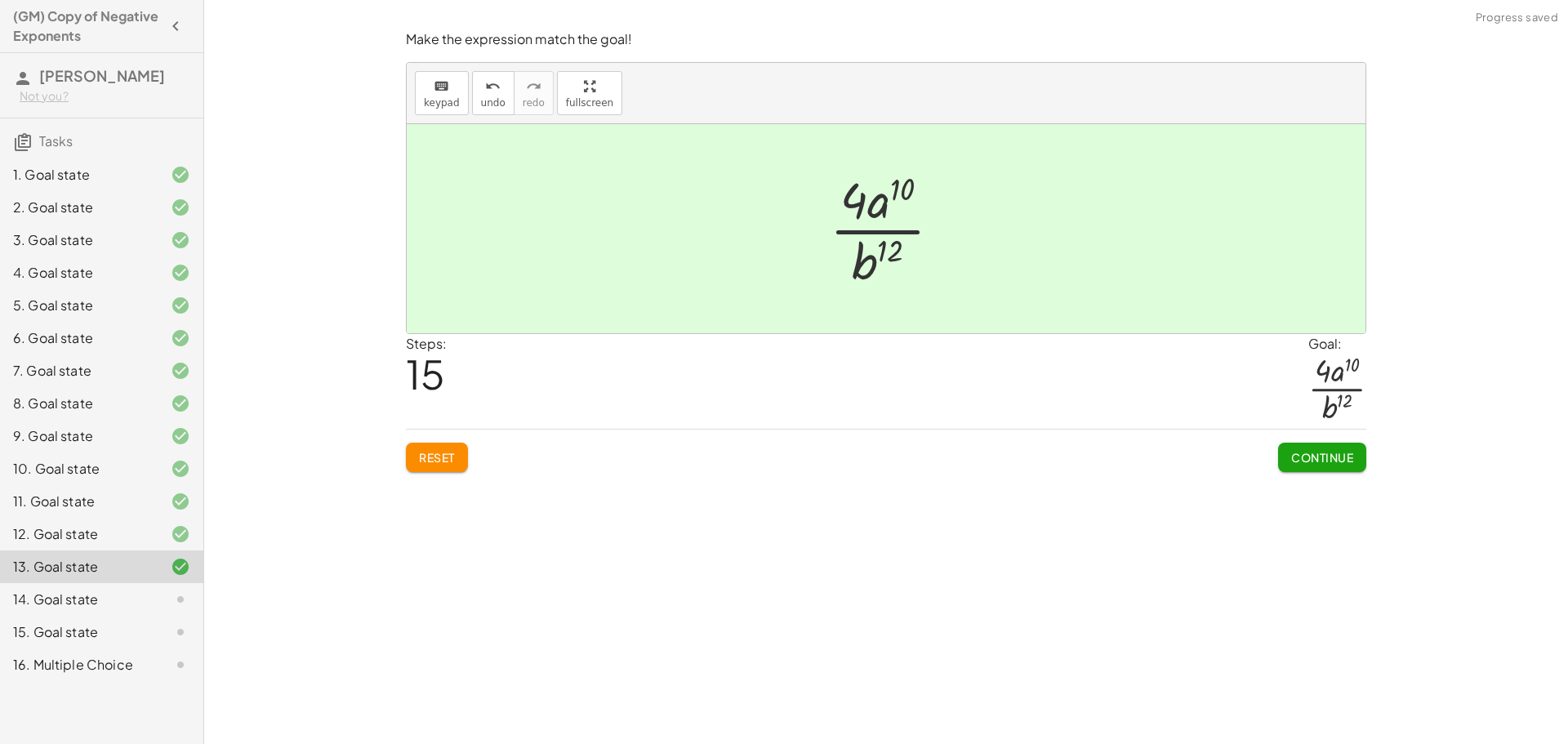
click at [1320, 454] on span "Continue" at bounding box center [1322, 456] width 62 height 14
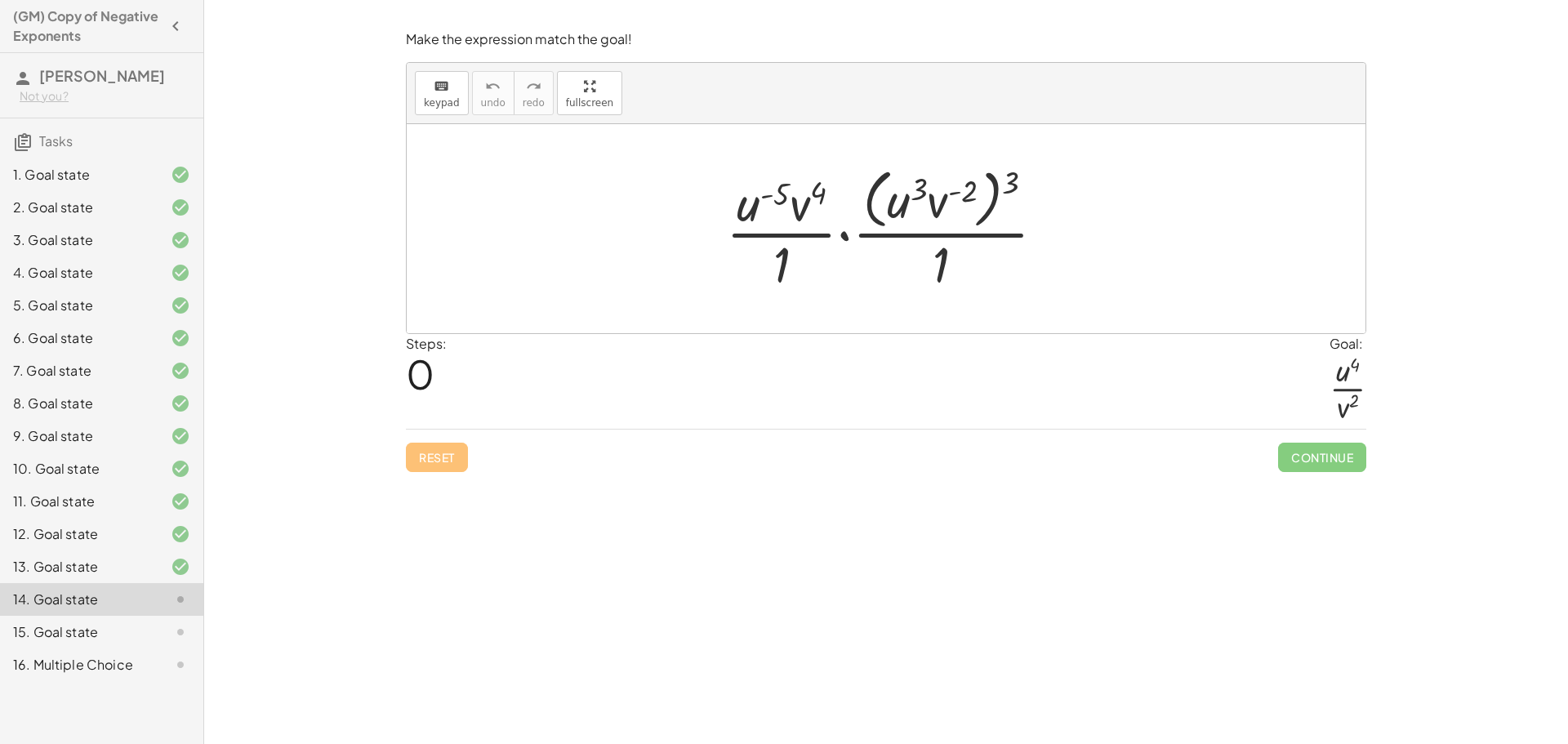
click at [961, 197] on div at bounding box center [892, 228] width 349 height 133
click at [956, 196] on div at bounding box center [892, 228] width 349 height 133
click at [955, 185] on div at bounding box center [892, 228] width 349 height 133
click at [936, 207] on div at bounding box center [892, 228] width 349 height 133
click at [789, 207] on div at bounding box center [892, 228] width 349 height 133
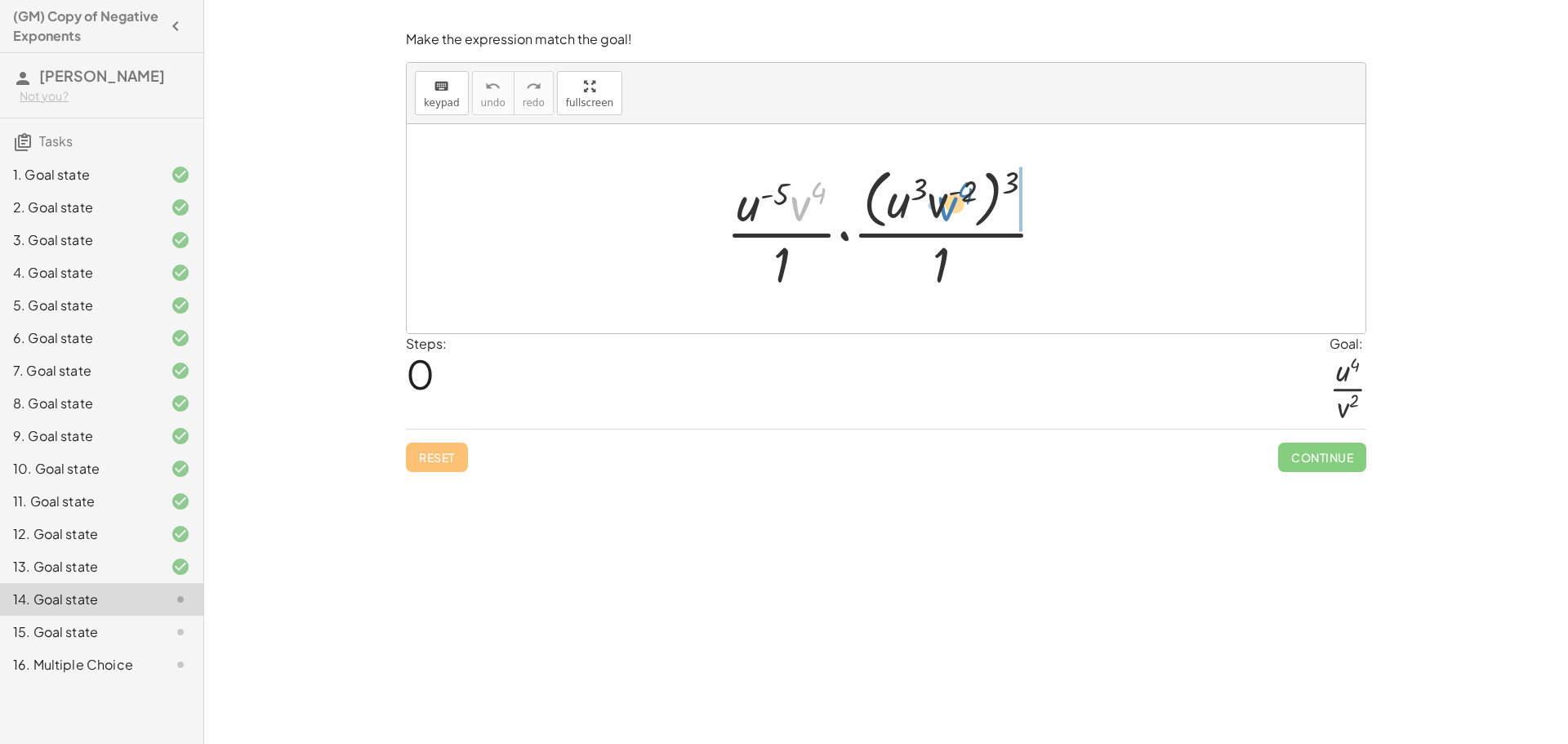
drag, startPoint x: 795, startPoint y: 204, endPoint x: 942, endPoint y: 204, distance: 147.0
click at [942, 204] on div at bounding box center [892, 228] width 349 height 133
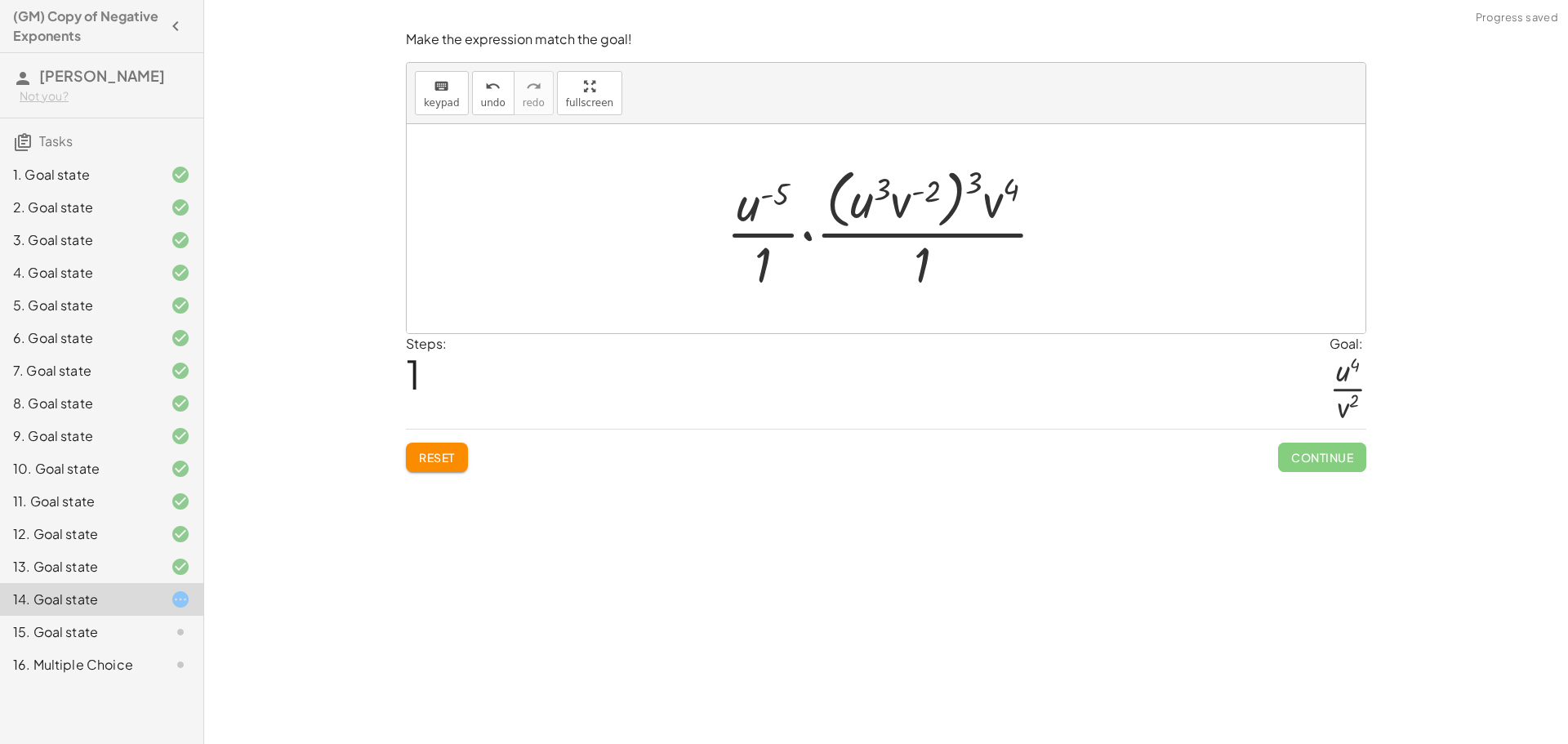
click at [918, 196] on div at bounding box center [892, 228] width 349 height 133
click at [898, 204] on div at bounding box center [892, 228] width 349 height 133
drag, startPoint x: 863, startPoint y: 199, endPoint x: 741, endPoint y: 200, distance: 122.0
click at [741, 200] on div at bounding box center [892, 228] width 349 height 133
click at [751, 200] on div at bounding box center [892, 228] width 349 height 133
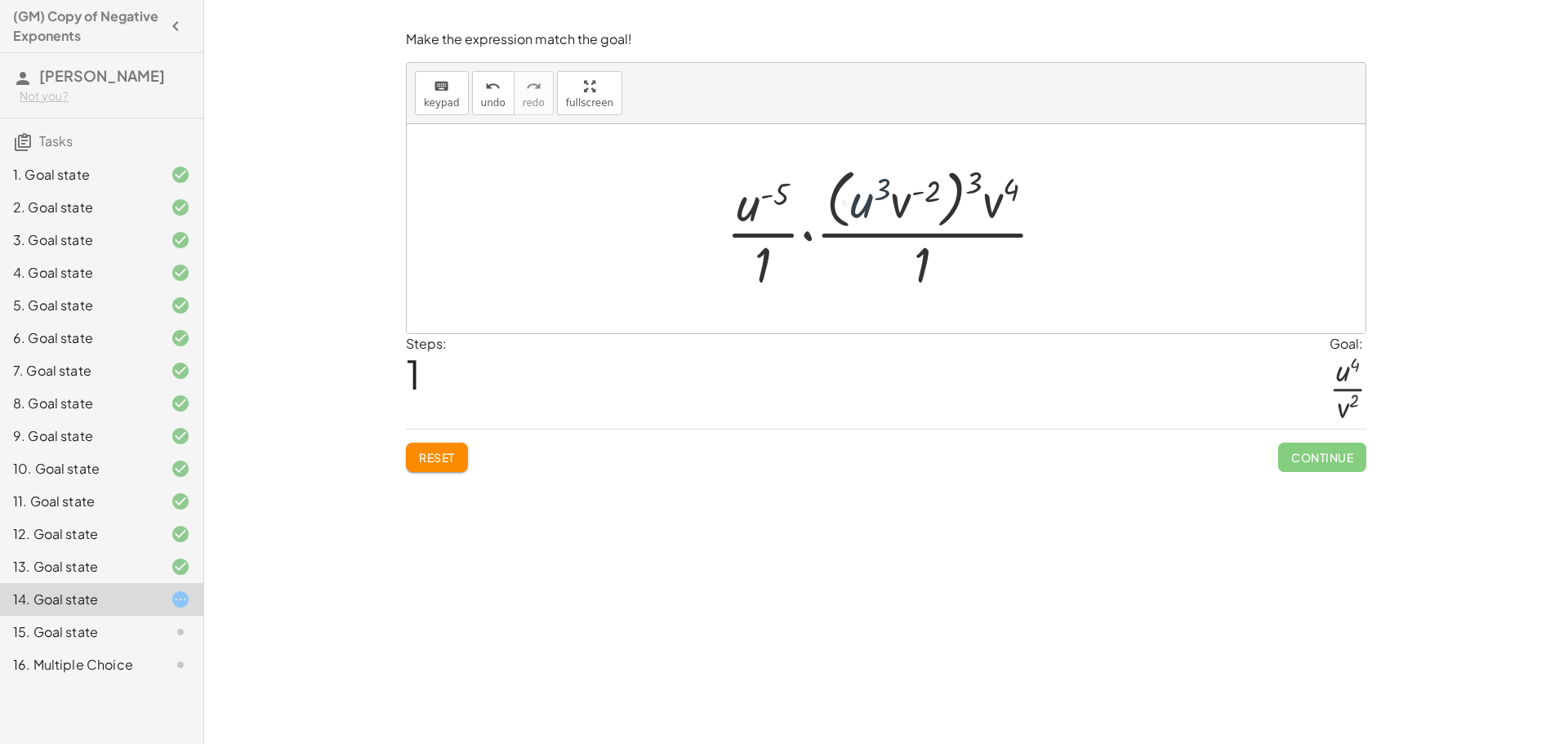
click at [753, 204] on div at bounding box center [892, 228] width 349 height 133
drag, startPoint x: 763, startPoint y: 264, endPoint x: 928, endPoint y: 262, distance: 165.0
click at [928, 262] on div at bounding box center [892, 228] width 349 height 133
click at [919, 260] on div at bounding box center [892, 228] width 329 height 133
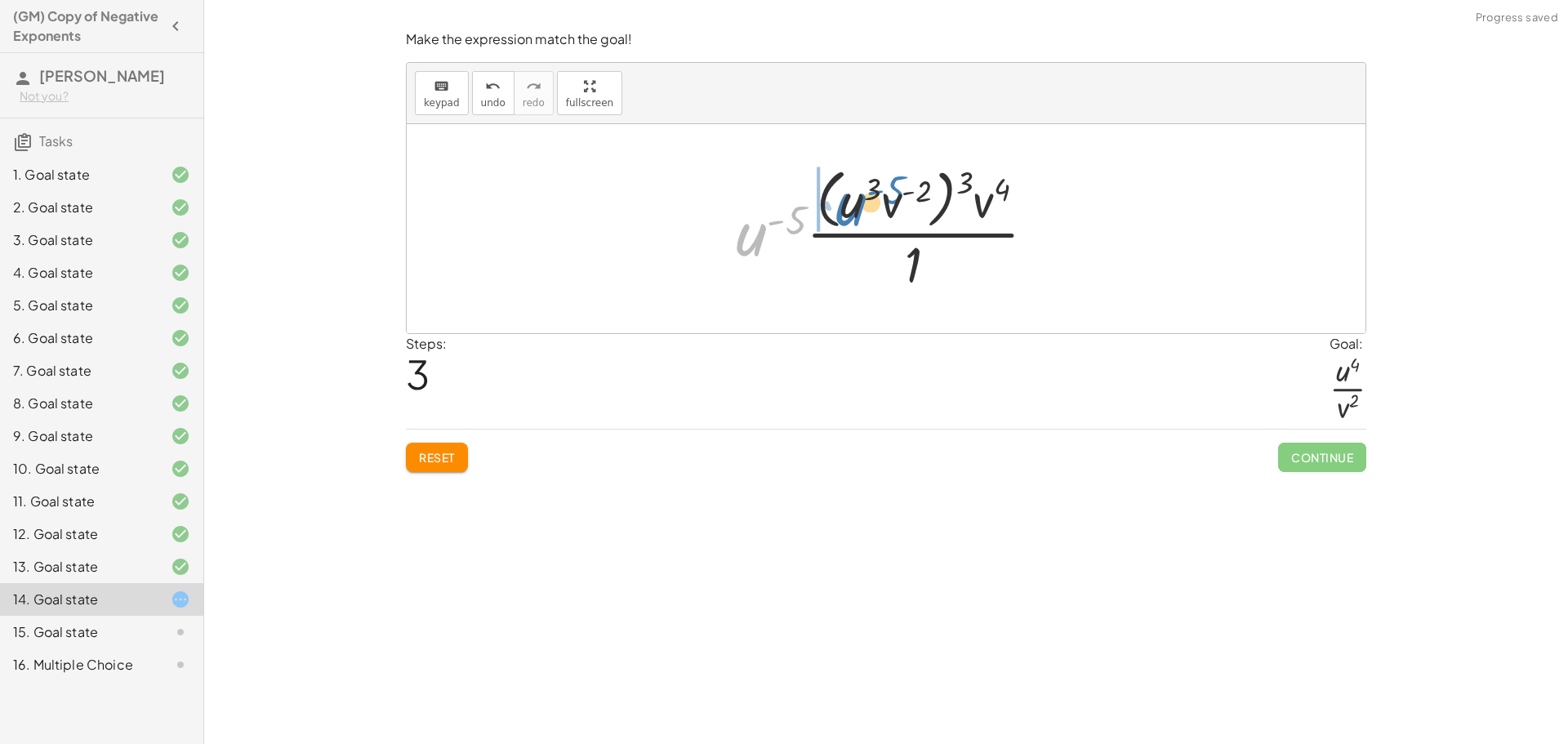
drag, startPoint x: 751, startPoint y: 241, endPoint x: 855, endPoint y: 207, distance: 109.4
click at [855, 207] on div at bounding box center [892, 228] width 329 height 133
click at [855, 207] on div at bounding box center [892, 228] width 323 height 133
click at [828, 207] on div at bounding box center [892, 228] width 323 height 133
click at [812, 201] on div at bounding box center [892, 228] width 323 height 133
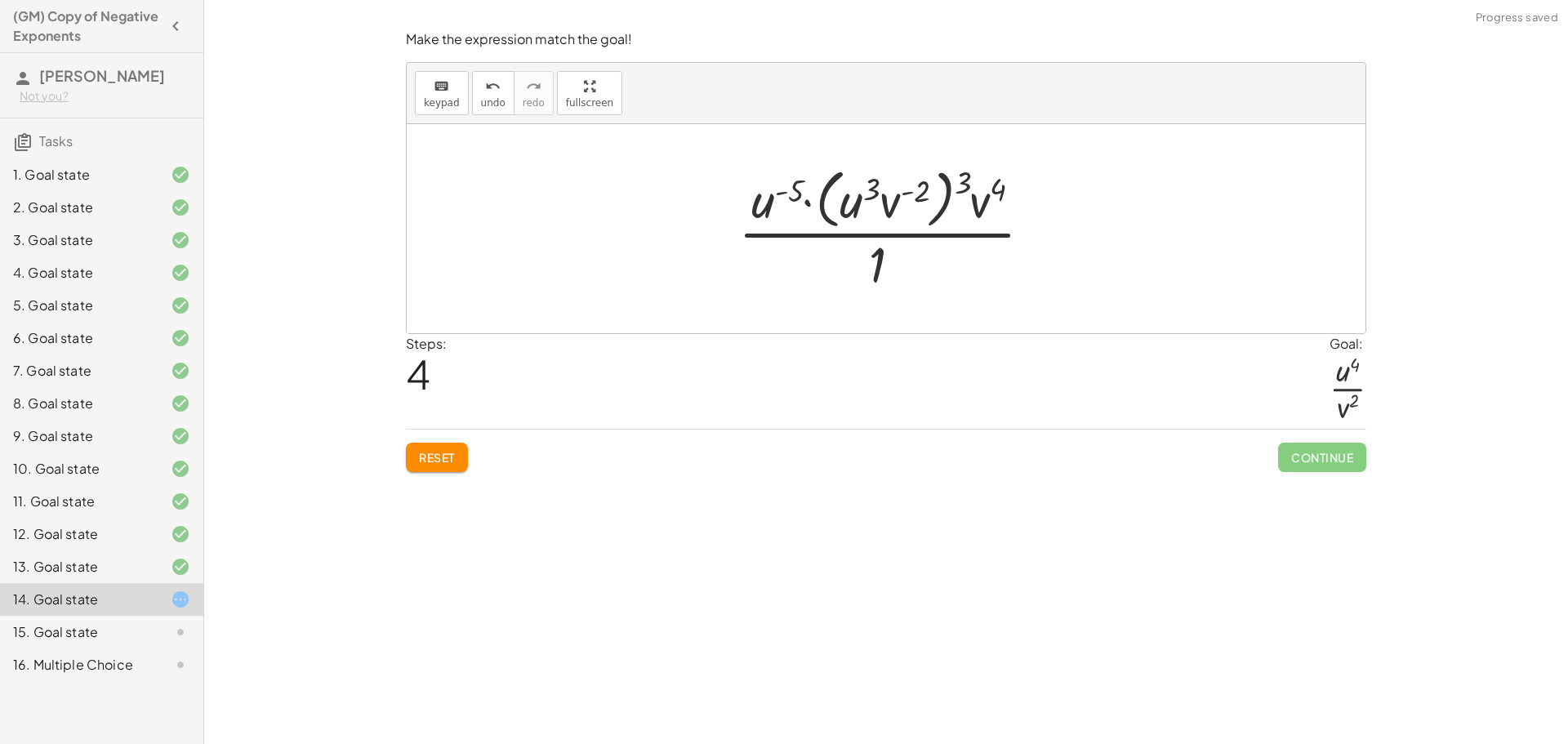
click at [813, 201] on div at bounding box center [892, 228] width 323 height 133
drag, startPoint x: 991, startPoint y: 190, endPoint x: 890, endPoint y: 198, distance: 101.3
click at [889, 198] on div at bounding box center [892, 228] width 323 height 133
drag, startPoint x: 963, startPoint y: 180, endPoint x: 925, endPoint y: 186, distance: 38.5
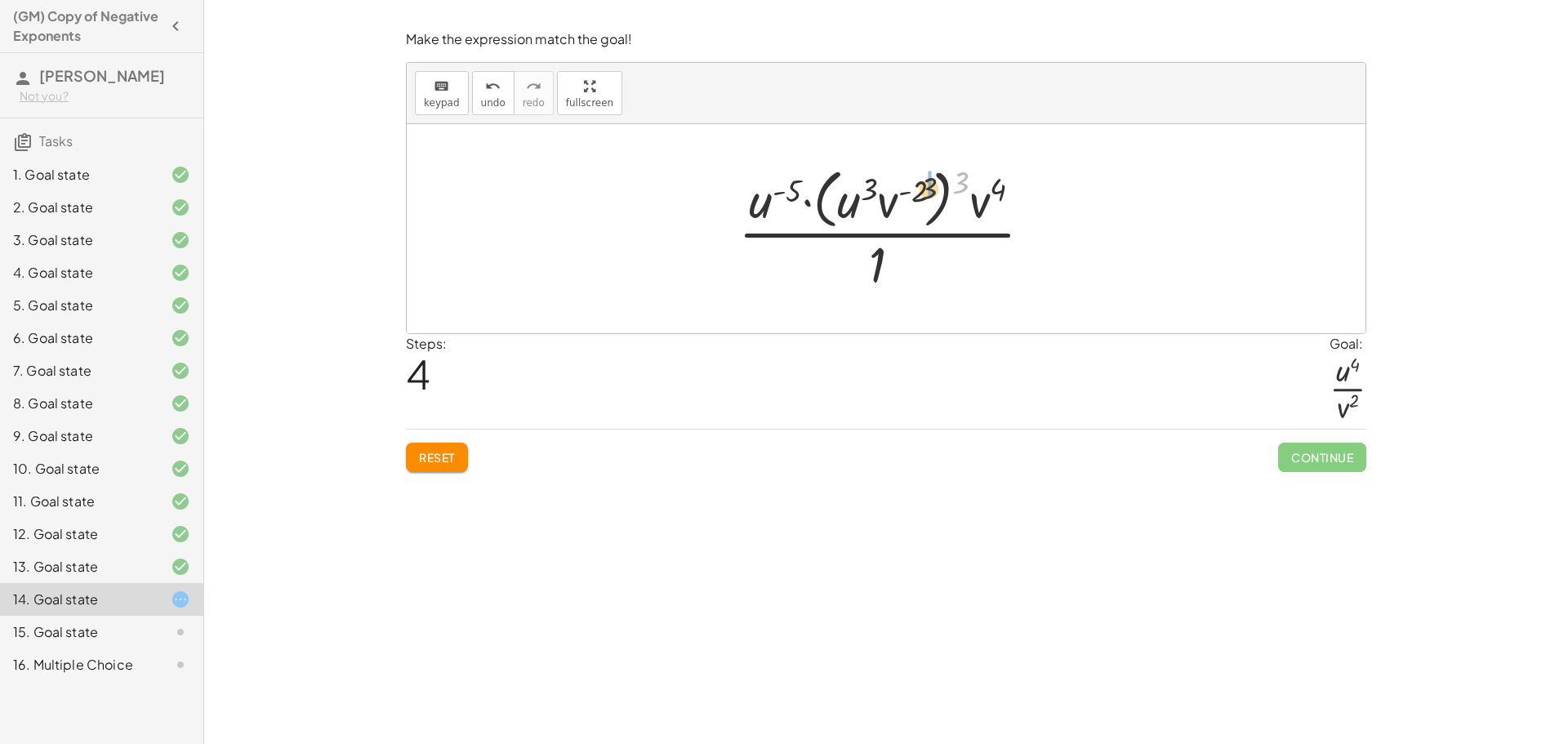
click at [925, 186] on div at bounding box center [892, 228] width 323 height 133
click at [907, 205] on div at bounding box center [892, 229] width 294 height 126
click at [930, 190] on div at bounding box center [892, 229] width 294 height 126
click at [934, 190] on div at bounding box center [892, 229] width 294 height 126
click at [877, 190] on div at bounding box center [892, 229] width 270 height 126
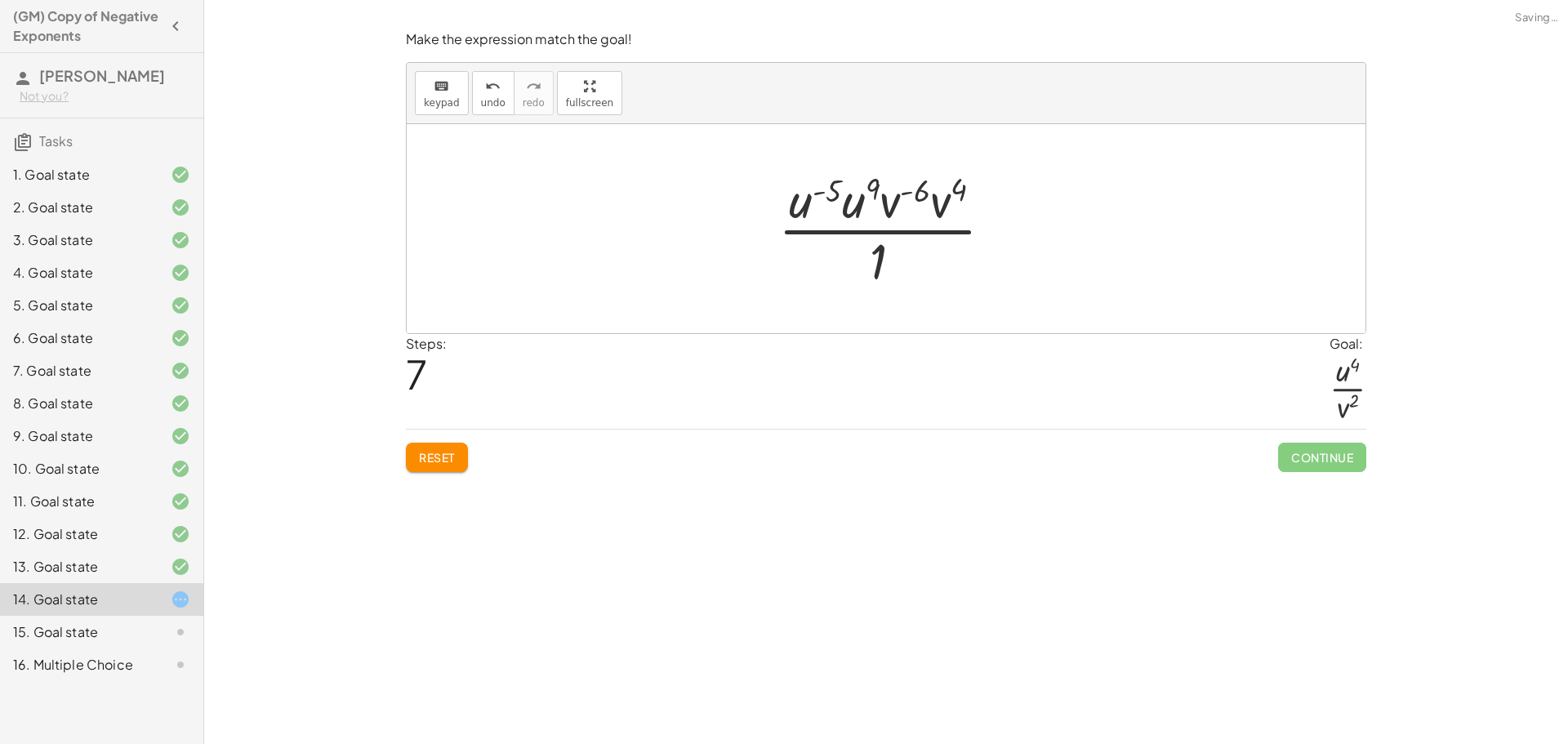
click at [915, 190] on div at bounding box center [892, 229] width 244 height 126
drag, startPoint x: 949, startPoint y: 203, endPoint x: 908, endPoint y: 203, distance: 41.0
click at [918, 185] on div at bounding box center [892, 229] width 265 height 126
click at [931, 190] on div at bounding box center [892, 229] width 265 height 126
click at [950, 191] on div at bounding box center [892, 229] width 265 height 126
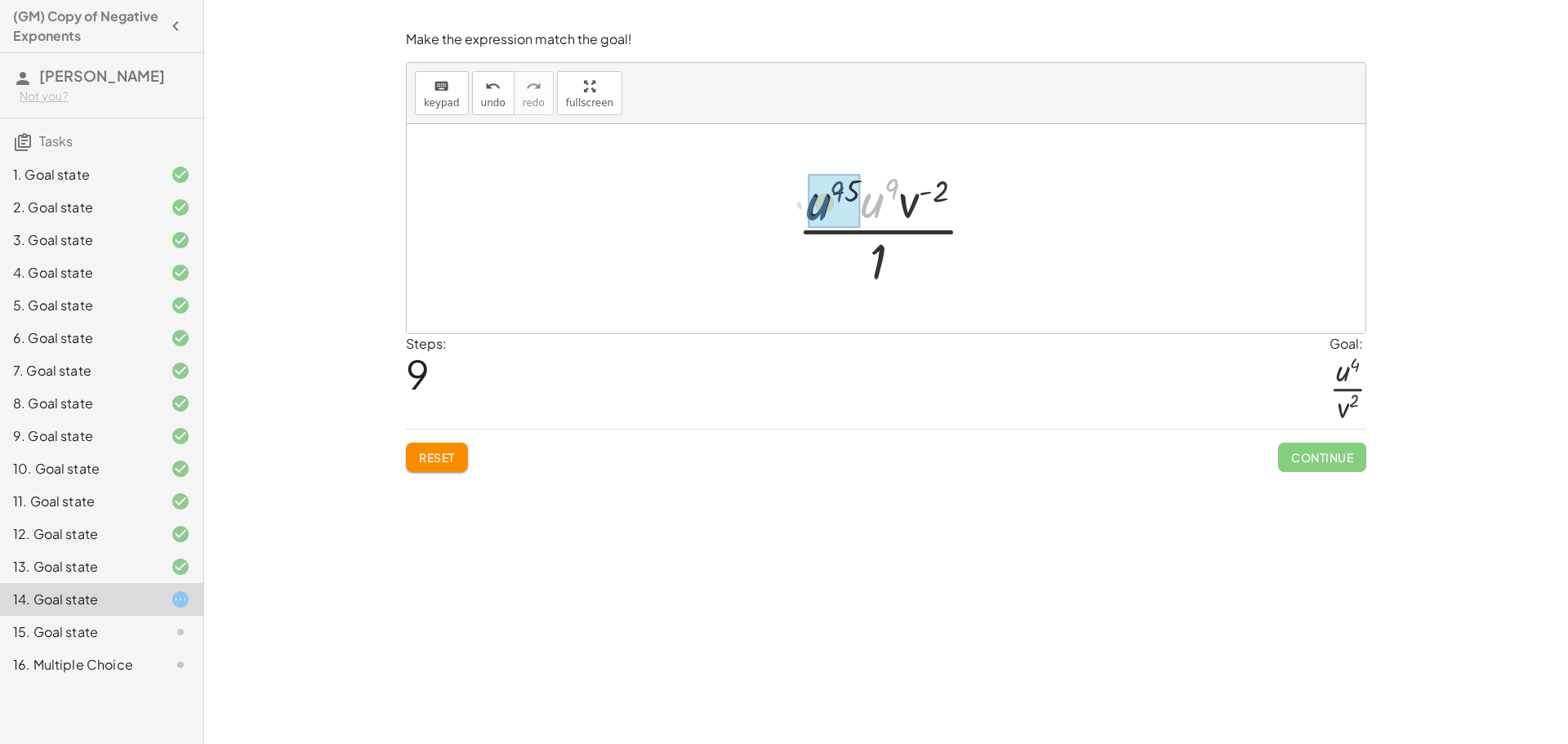
drag, startPoint x: 869, startPoint y: 196, endPoint x: 807, endPoint y: 200, distance: 62.1
click at [807, 200] on div at bounding box center [892, 229] width 207 height 126
click at [872, 190] on div at bounding box center [892, 229] width 225 height 126
drag, startPoint x: 882, startPoint y: 196, endPoint x: 879, endPoint y: 253, distance: 57.1
click at [881, 253] on div at bounding box center [892, 229] width 156 height 126
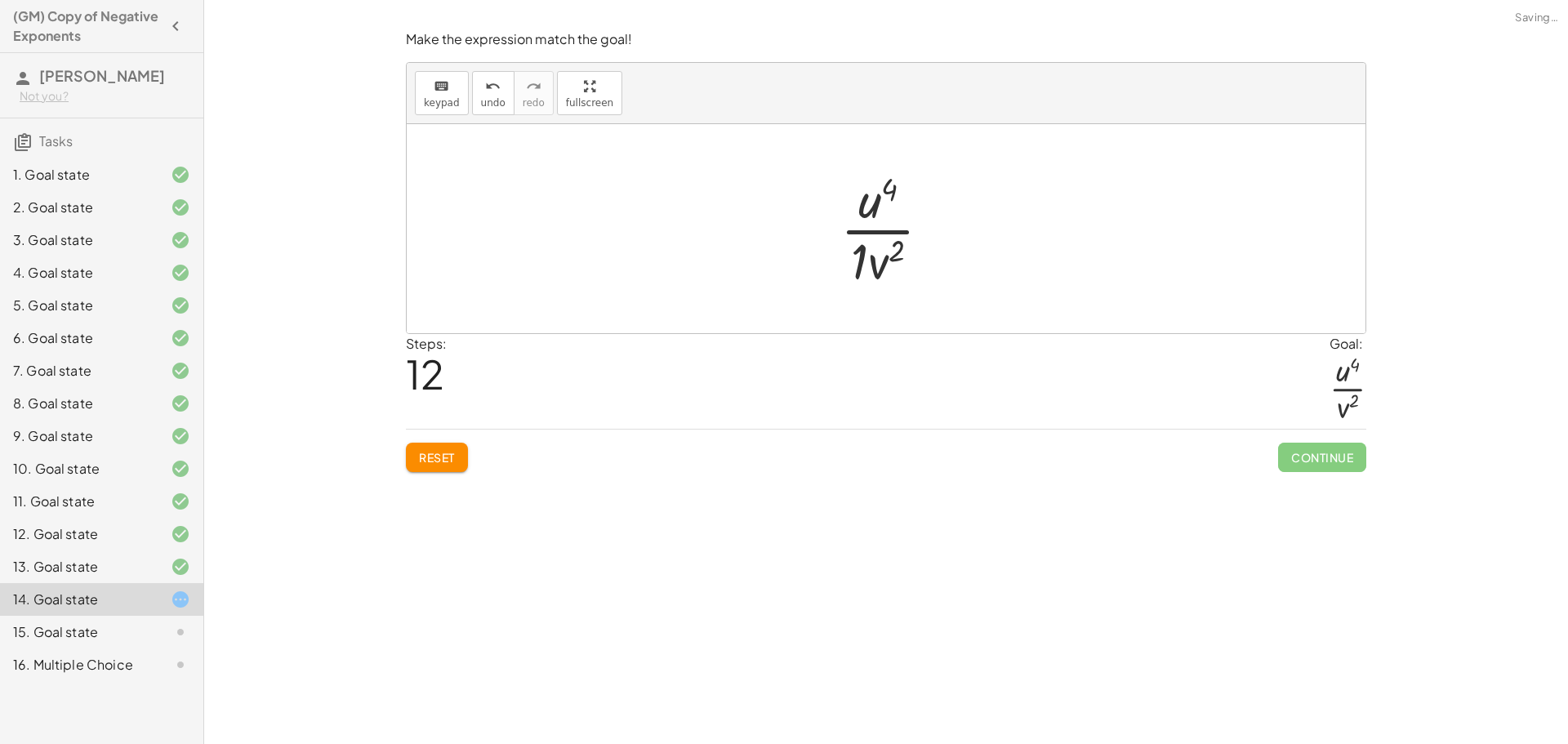
click at [855, 256] on div at bounding box center [892, 229] width 120 height 126
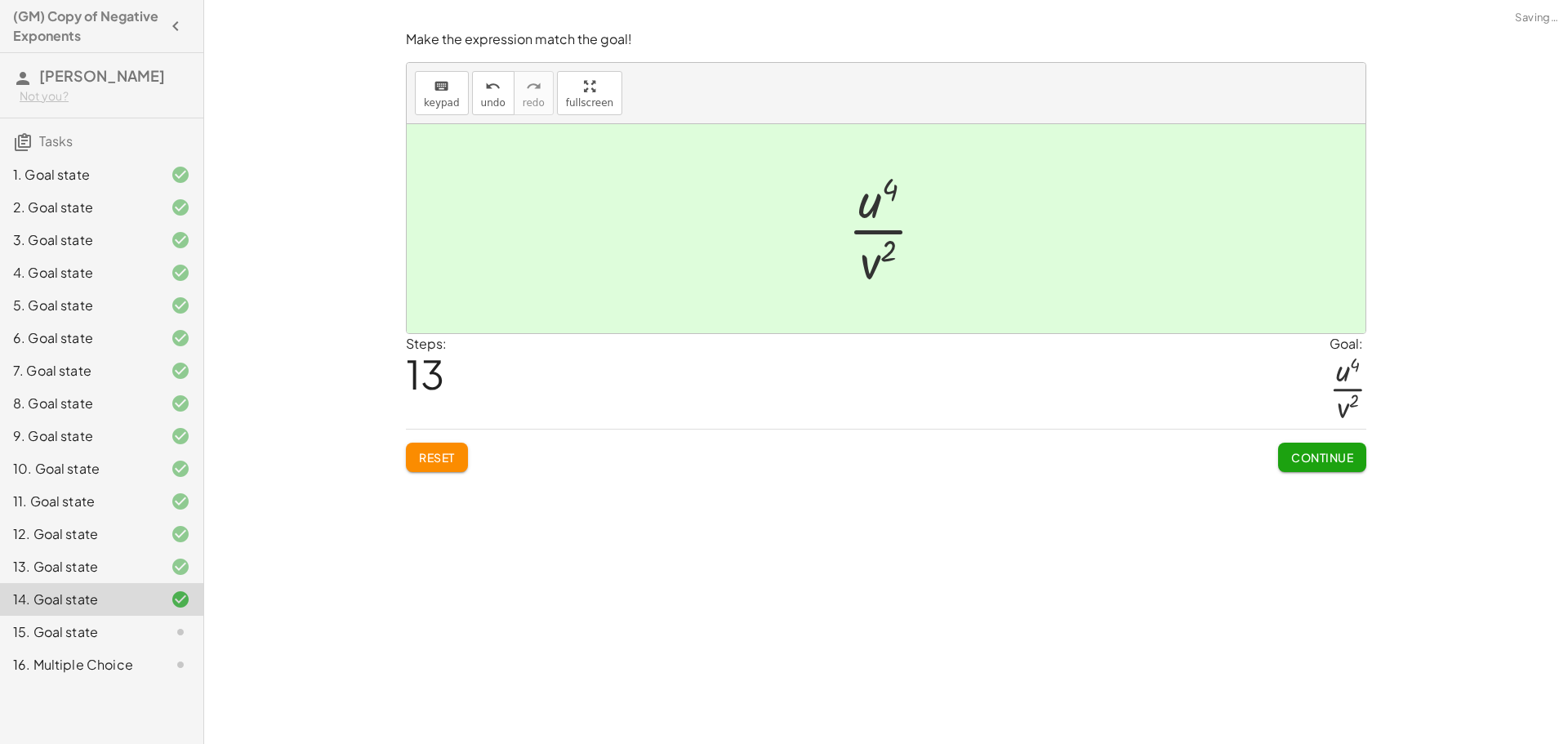
click at [1340, 449] on button "Continue" at bounding box center [1322, 457] width 88 height 30
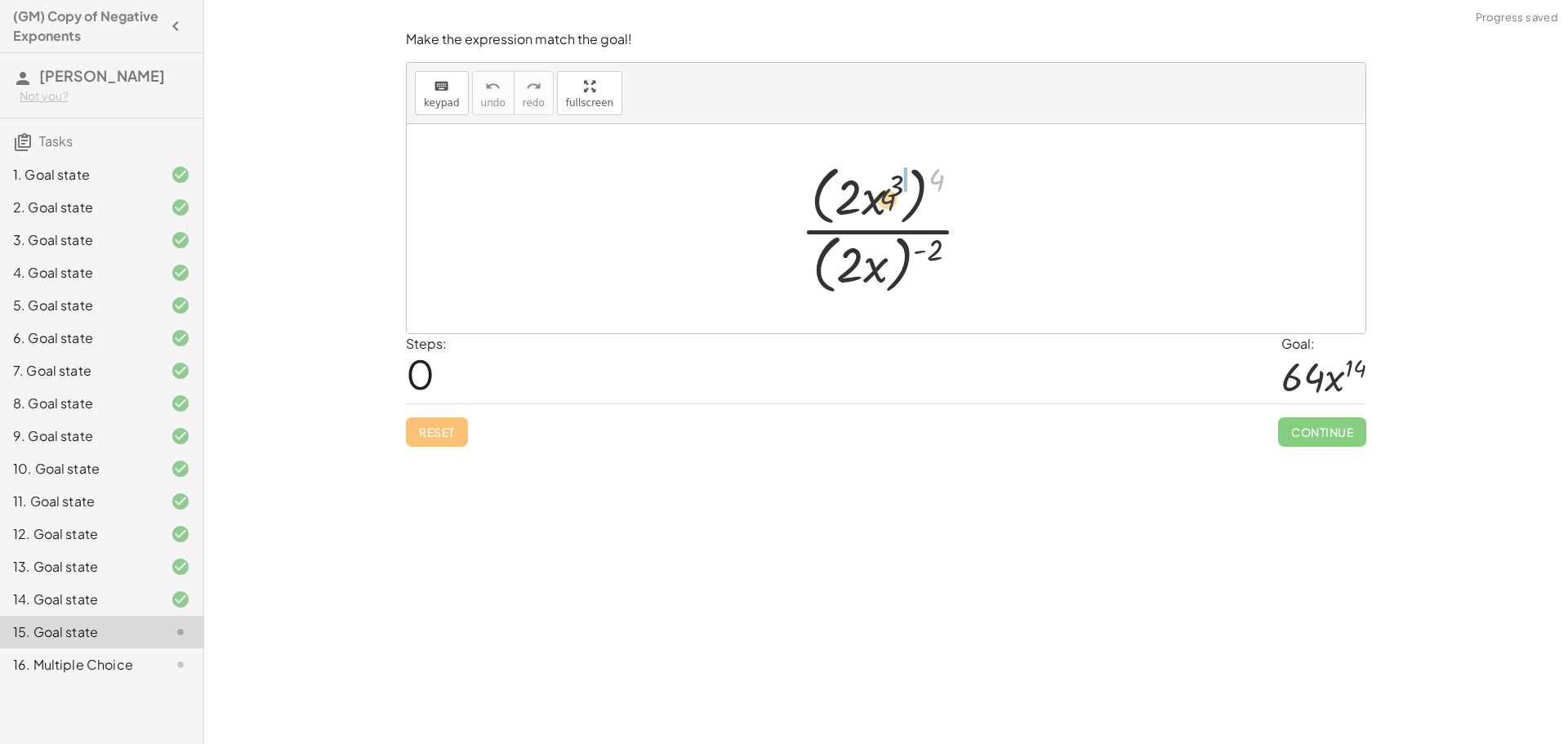
drag, startPoint x: 935, startPoint y: 179, endPoint x: 869, endPoint y: 207, distance: 71.7
click at [875, 207] on div at bounding box center [892, 229] width 200 height 141
drag, startPoint x: 937, startPoint y: 243, endPoint x: 886, endPoint y: 244, distance: 51.0
click at [886, 244] on div at bounding box center [892, 228] width 196 height 133
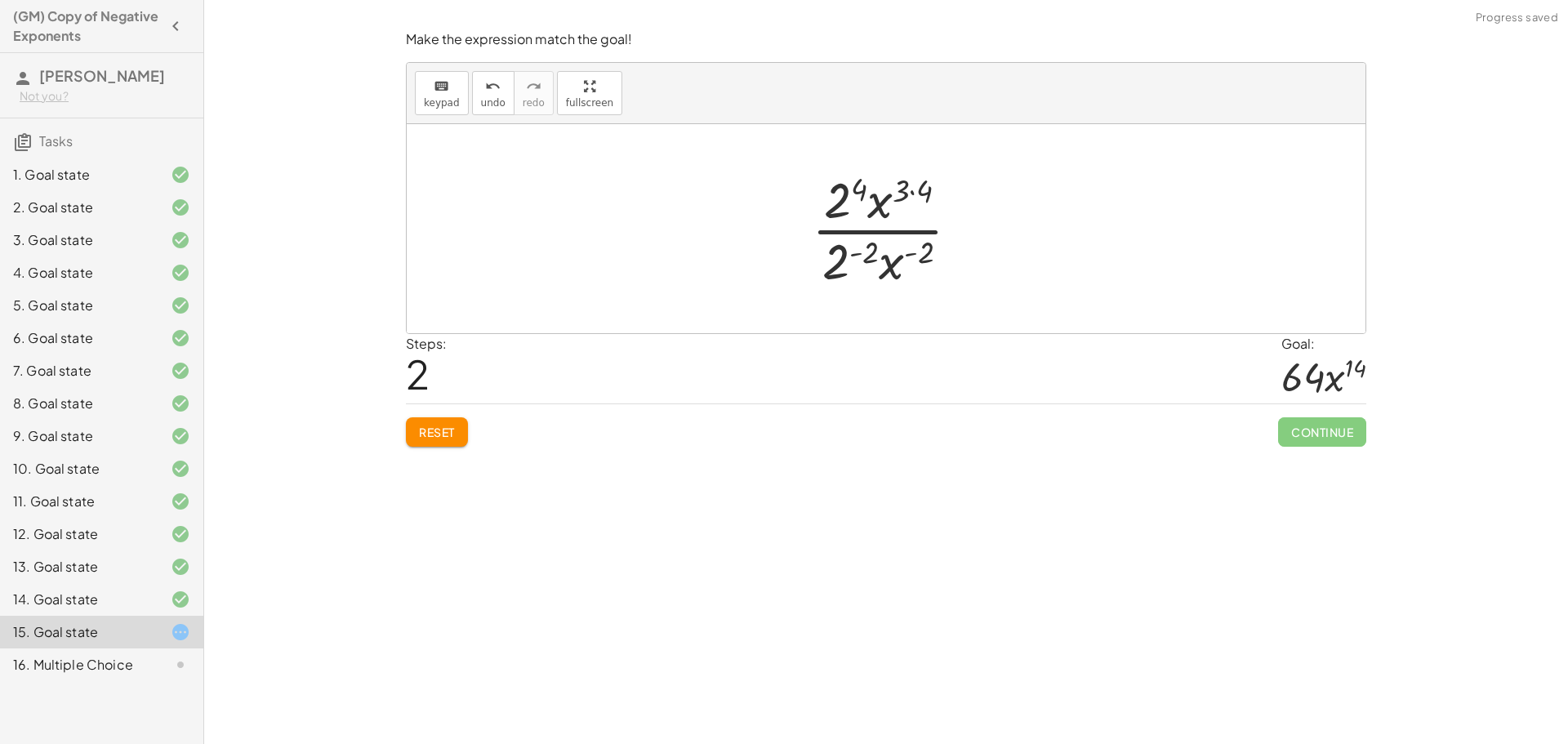
click at [866, 253] on div at bounding box center [892, 229] width 177 height 126
click at [930, 251] on div at bounding box center [892, 229] width 211 height 126
click at [918, 261] on div at bounding box center [892, 229] width 211 height 126
drag, startPoint x: 883, startPoint y: 201, endPoint x: 932, endPoint y: 264, distance: 79.8
drag, startPoint x: 866, startPoint y: 201, endPoint x: 818, endPoint y: 255, distance: 72.2
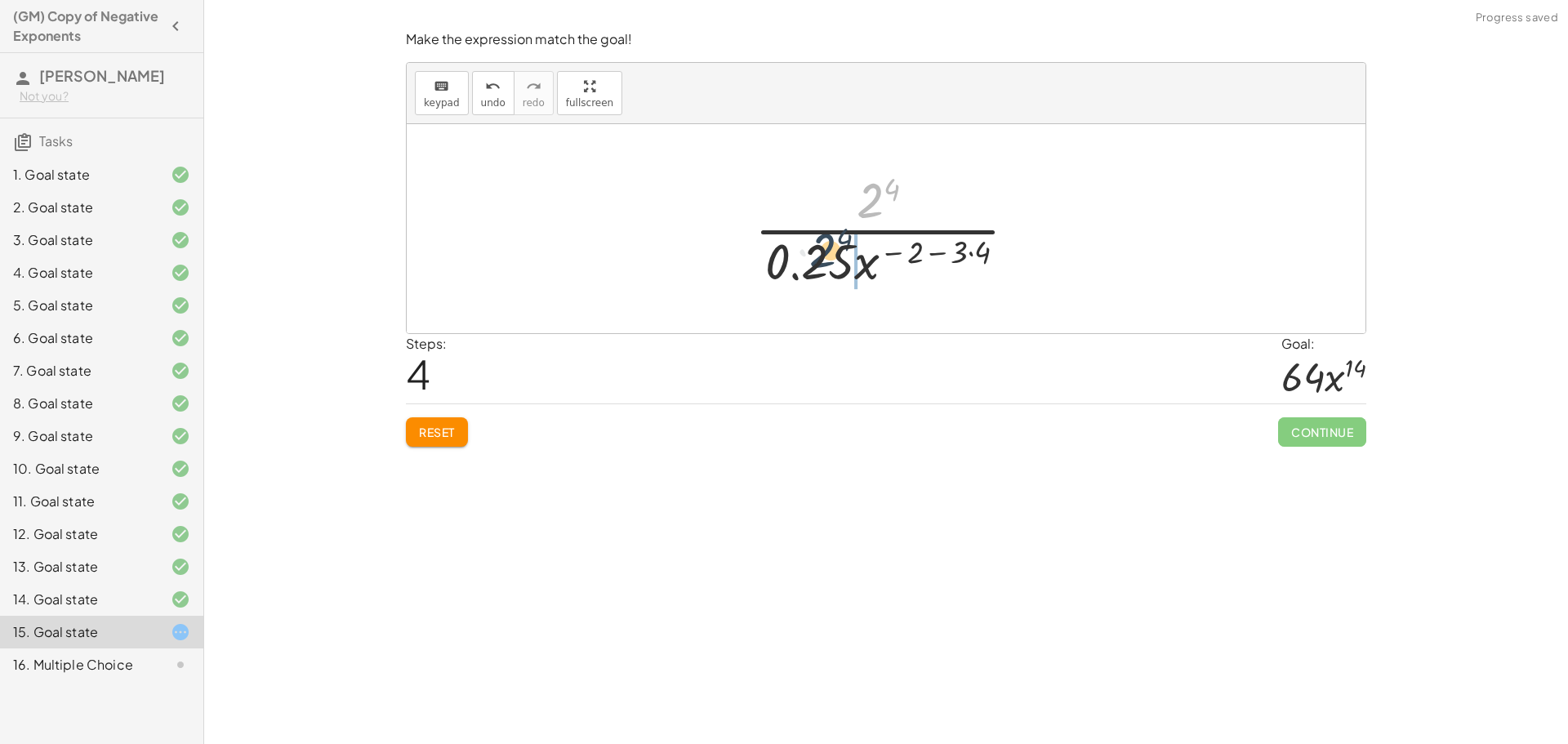
click at [818, 255] on div at bounding box center [892, 229] width 291 height 126
click at [847, 267] on div at bounding box center [892, 229] width 360 height 126
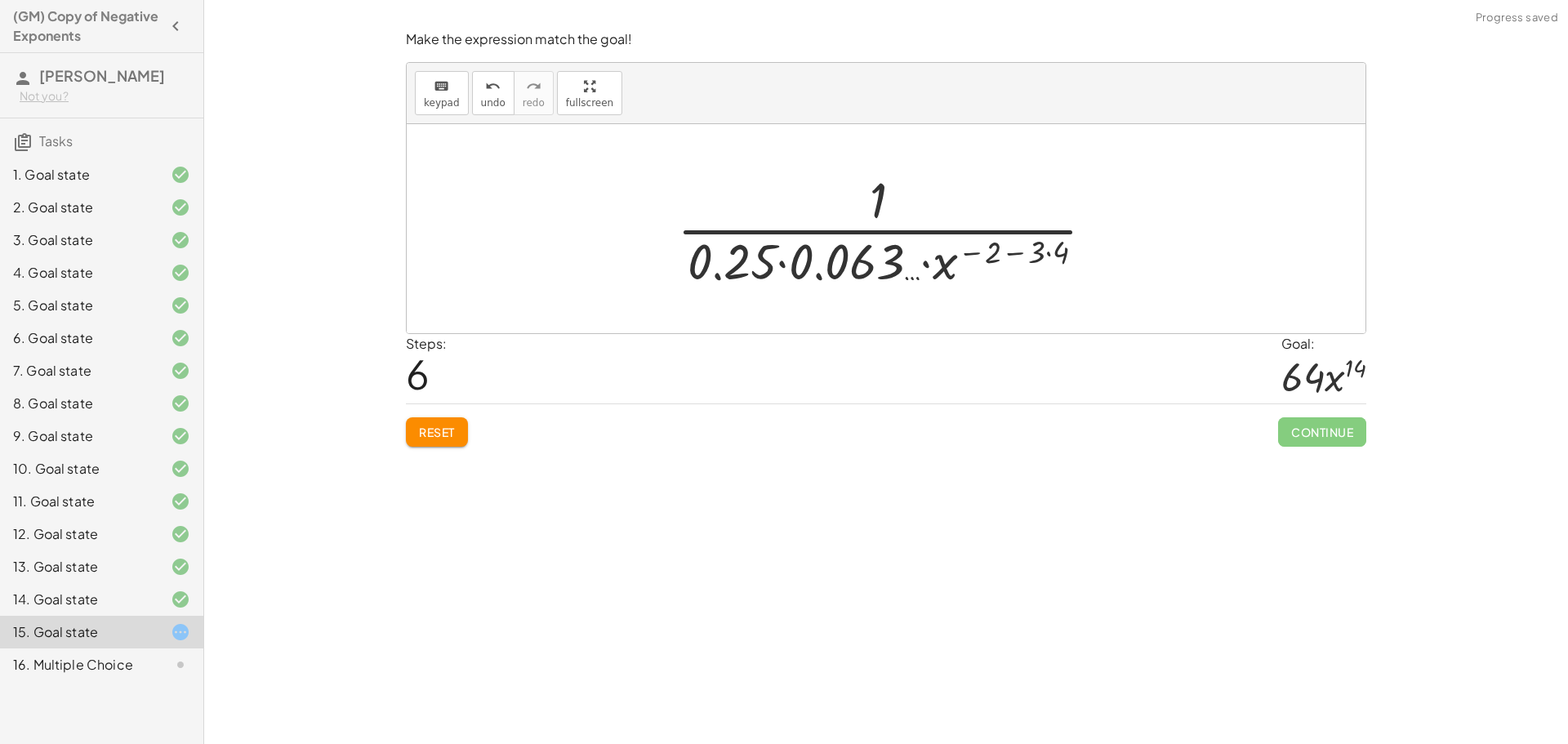
click at [827, 257] on div at bounding box center [892, 229] width 447 height 126
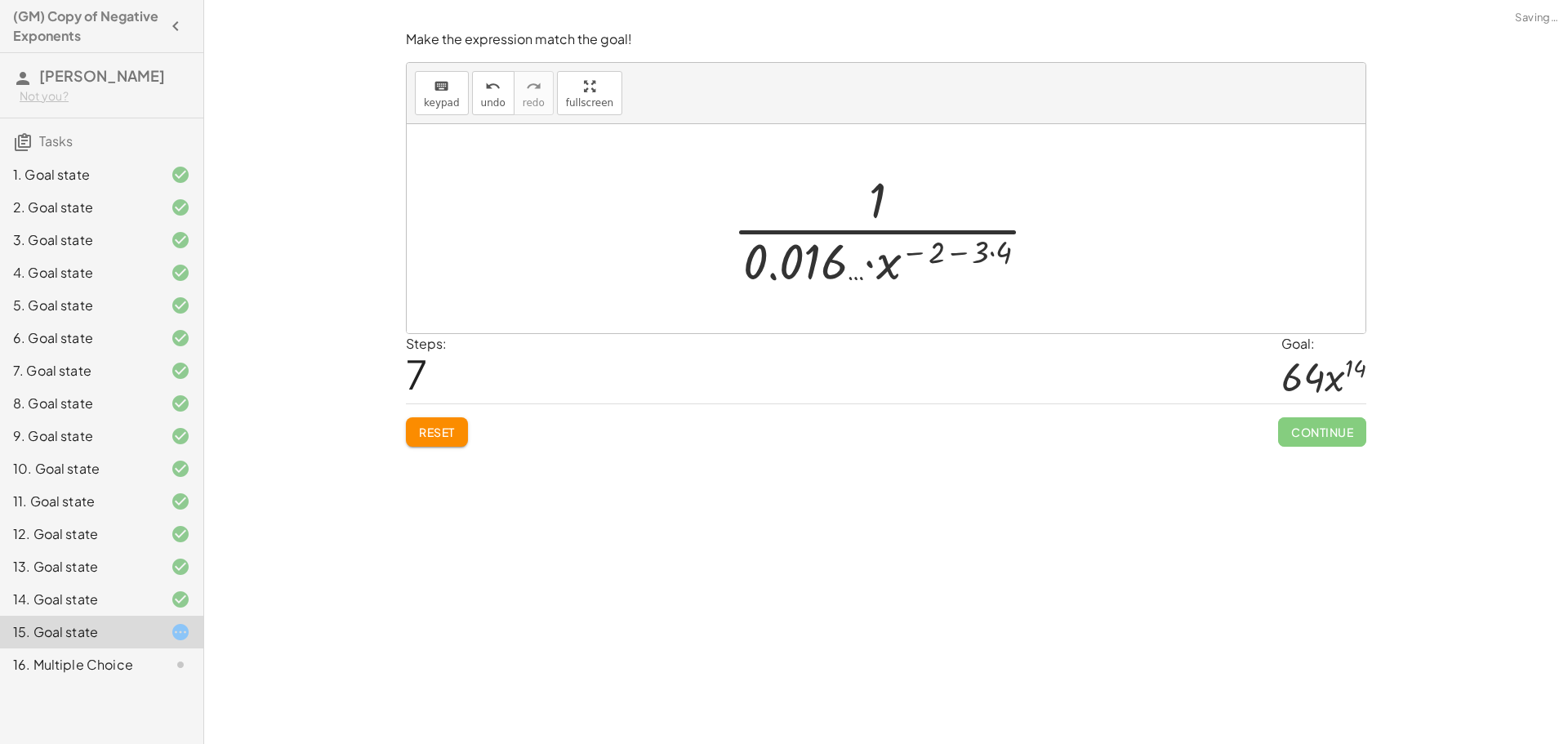
click at [804, 273] on div at bounding box center [892, 229] width 334 height 126
click at [875, 264] on div at bounding box center [892, 229] width 334 height 126
click at [871, 265] on div at bounding box center [892, 229] width 334 height 126
click at [957, 258] on div at bounding box center [892, 229] width 334 height 126
click at [964, 251] on div at bounding box center [892, 229] width 334 height 126
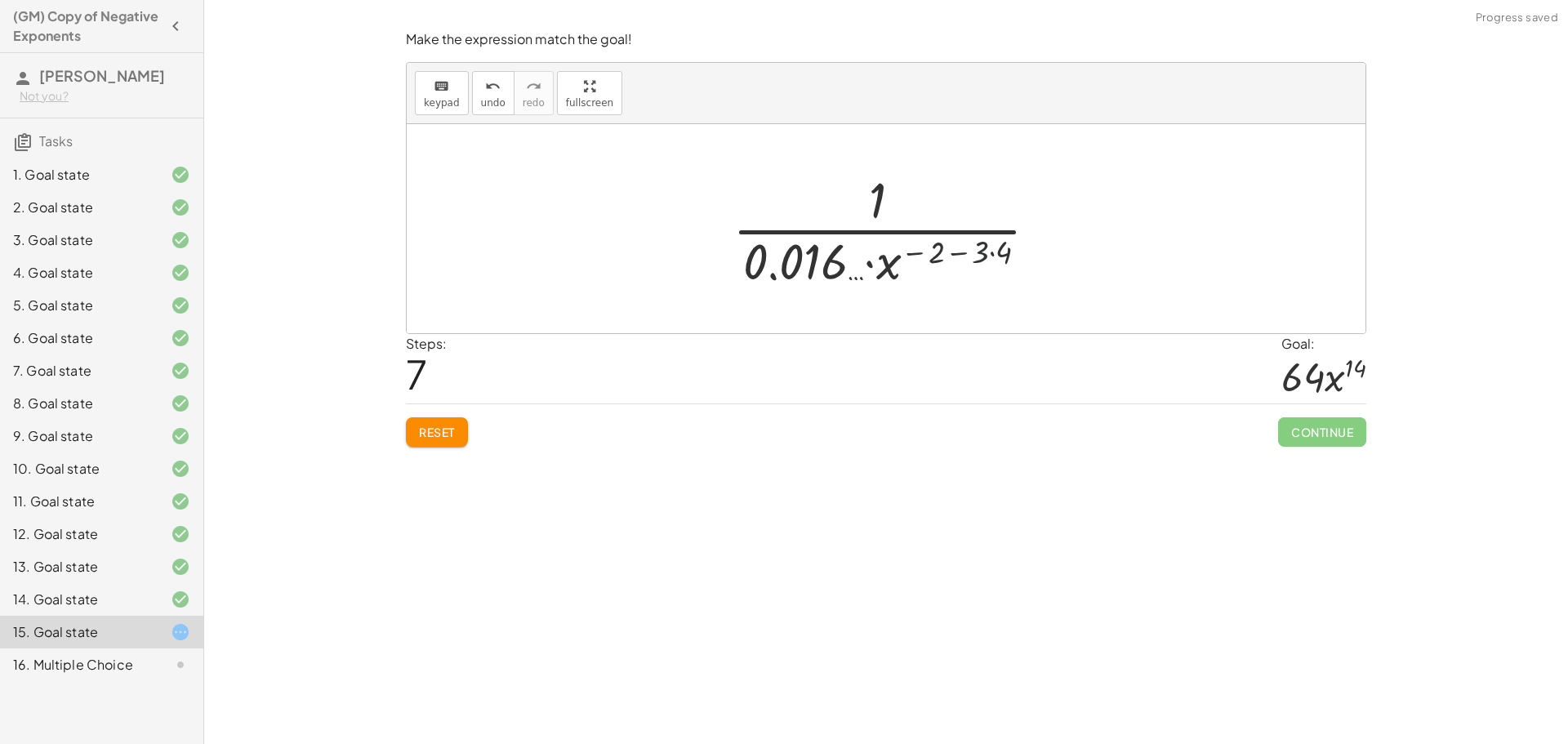
click at [988, 256] on div at bounding box center [892, 229] width 334 height 126
click at [997, 250] on div at bounding box center [892, 229] width 334 height 126
click at [997, 250] on div at bounding box center [892, 229] width 322 height 126
click at [899, 265] on div at bounding box center [892, 229] width 264 height 126
click at [906, 263] on div at bounding box center [892, 229] width 264 height 126
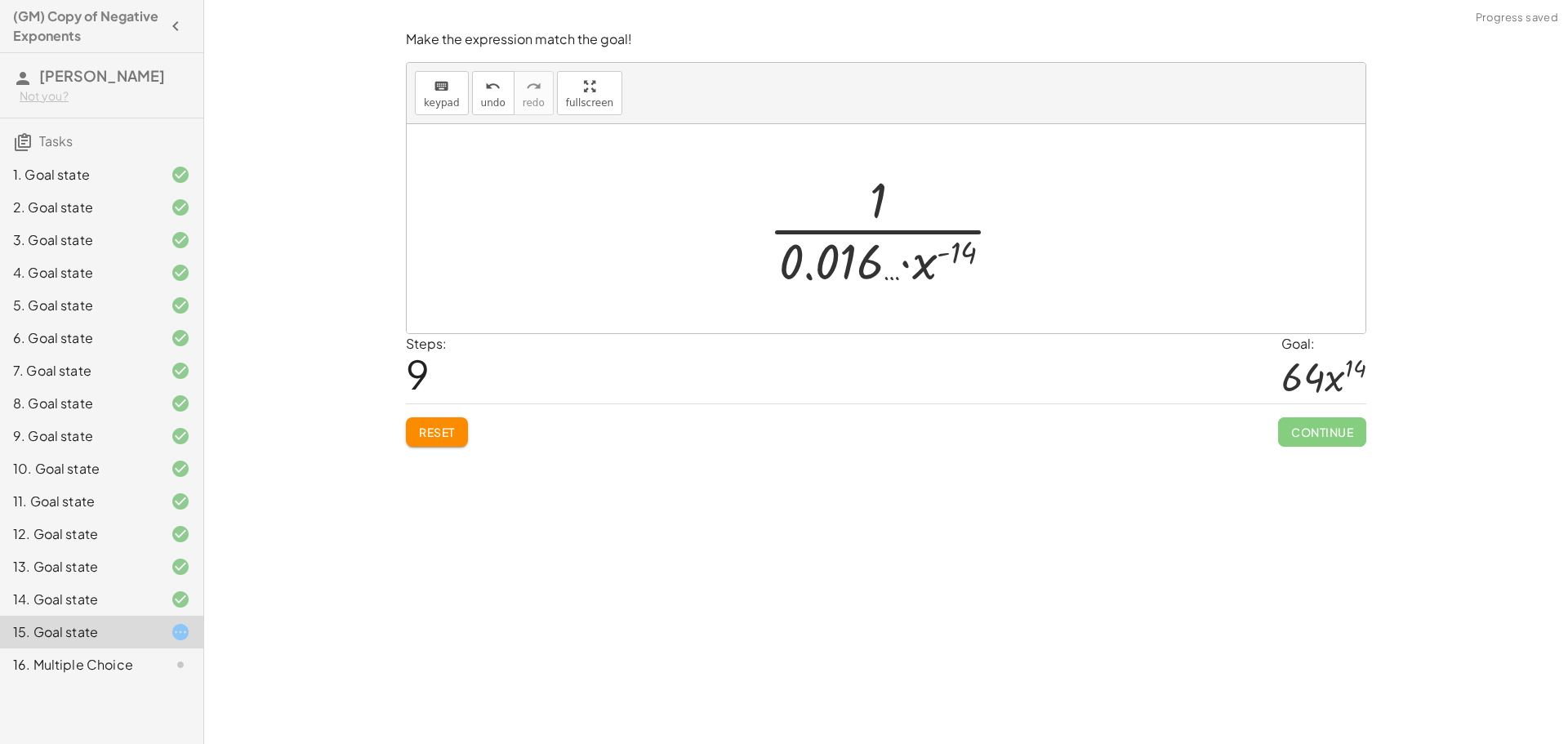
click at [947, 251] on div at bounding box center [892, 229] width 264 height 126
drag, startPoint x: 919, startPoint y: 278, endPoint x: 941, endPoint y: 212, distance: 69.6
click at [941, 212] on div at bounding box center [892, 229] width 264 height 126
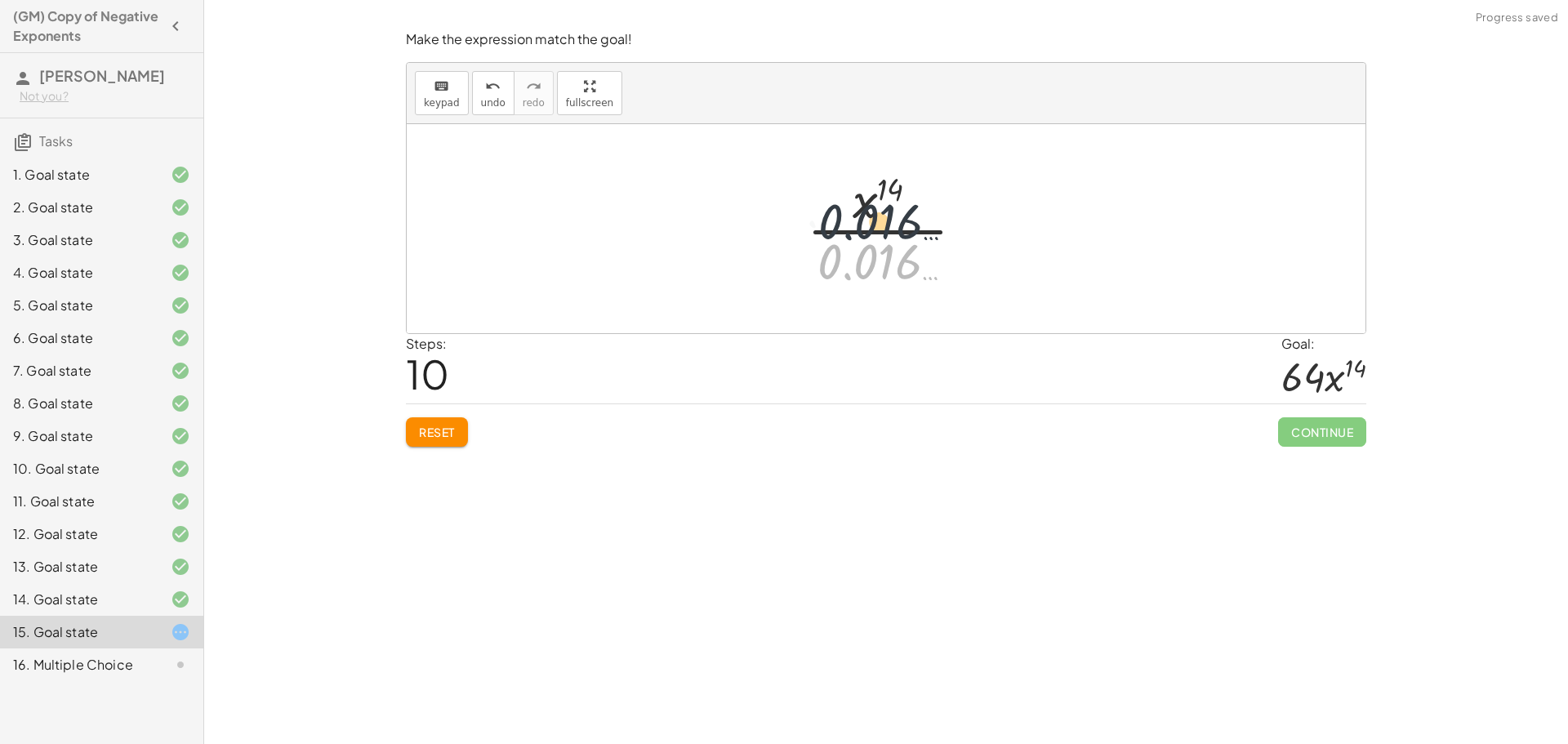
drag, startPoint x: 888, startPoint y: 271, endPoint x: 895, endPoint y: 208, distance: 63.4
click at [895, 208] on div at bounding box center [892, 229] width 187 height 126
drag, startPoint x: 867, startPoint y: 284, endPoint x: 852, endPoint y: 190, distance: 95.2
click at [852, 190] on div at bounding box center [892, 229] width 187 height 126
click at [852, 196] on div at bounding box center [892, 229] width 187 height 126
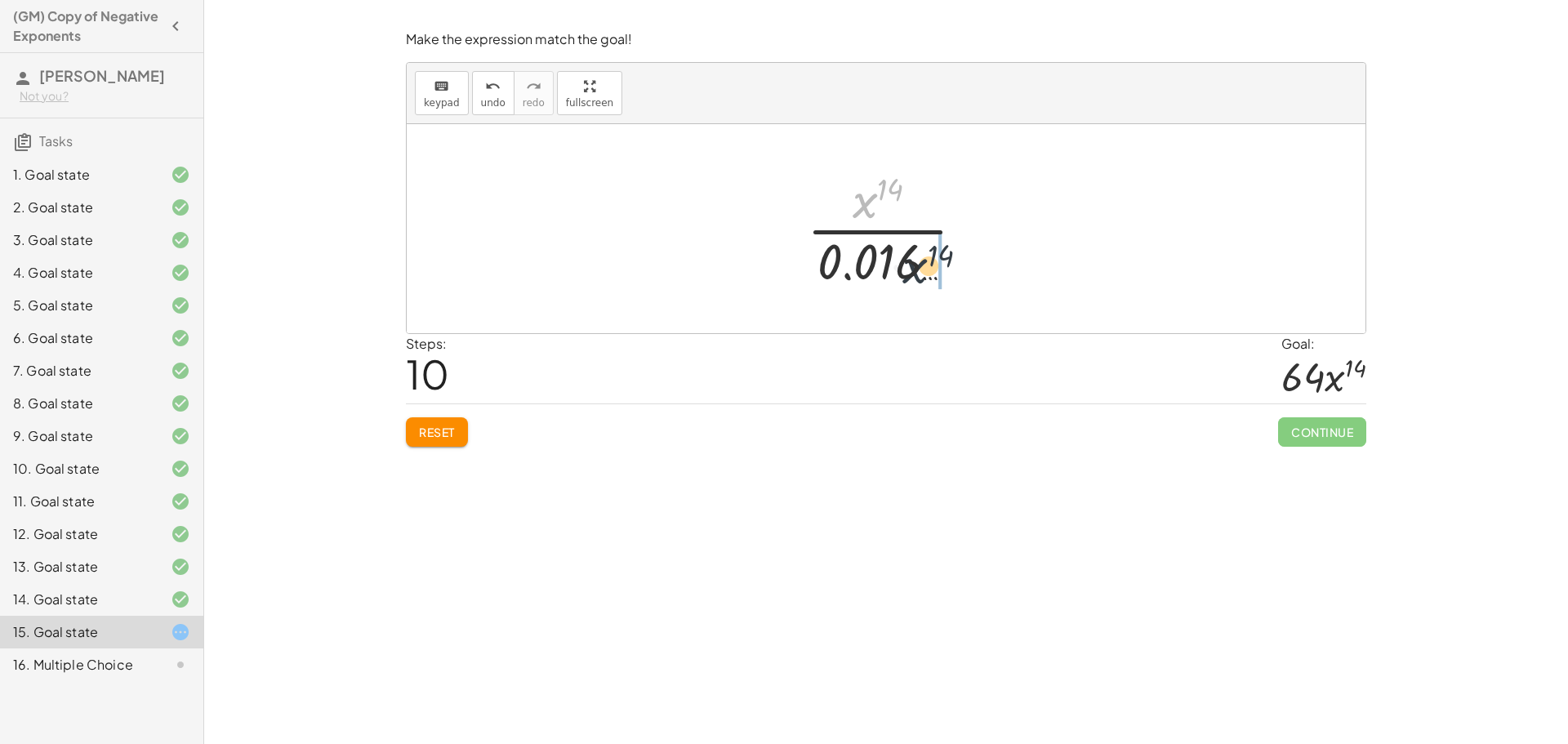
drag, startPoint x: 867, startPoint y: 202, endPoint x: 921, endPoint y: 273, distance: 89.2
click at [921, 273] on div at bounding box center [892, 229] width 187 height 126
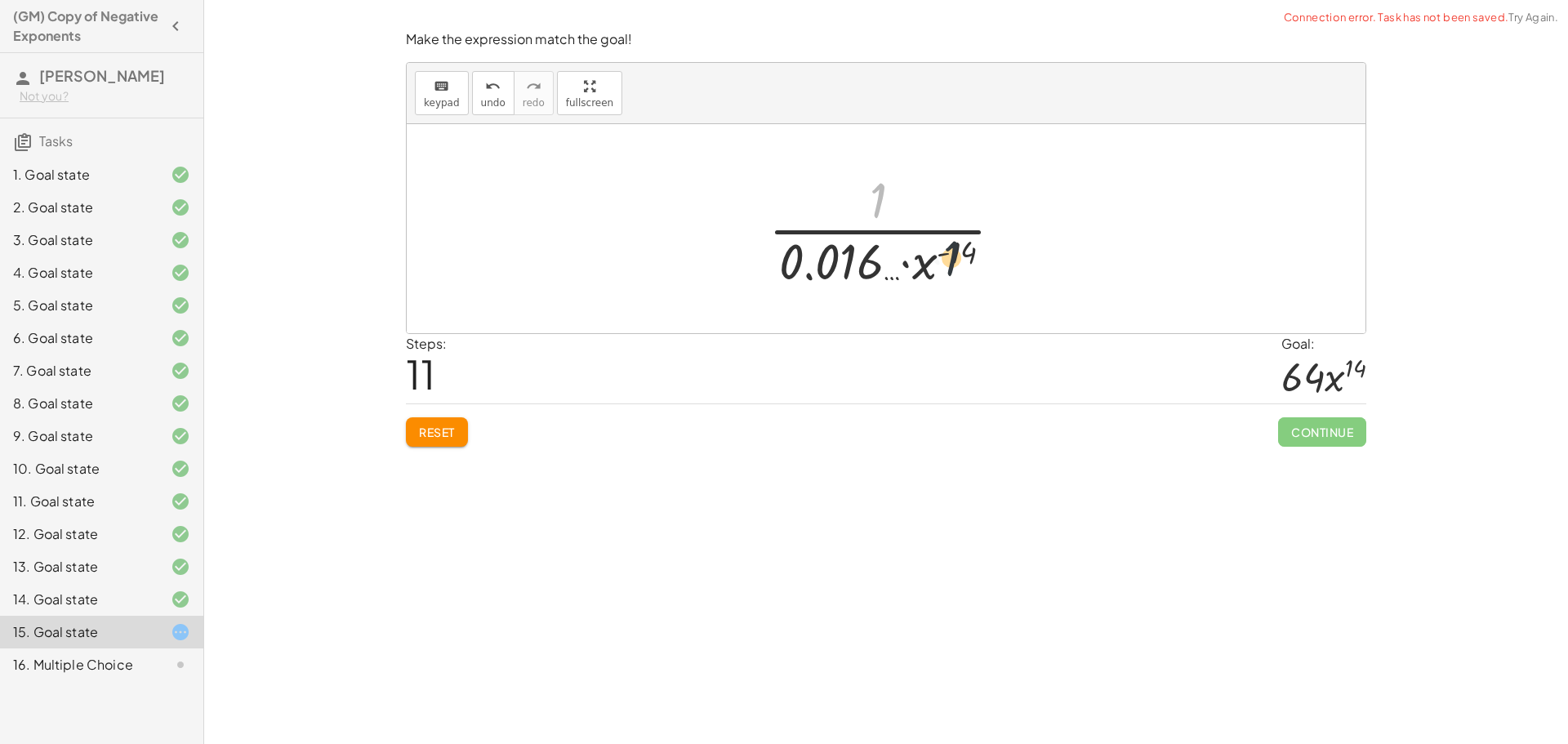
drag, startPoint x: 881, startPoint y: 201, endPoint x: 989, endPoint y: 267, distance: 126.6
click at [989, 267] on div at bounding box center [892, 229] width 264 height 126
drag, startPoint x: 876, startPoint y: 185, endPoint x: 859, endPoint y: 250, distance: 67.2
click at [859, 250] on div at bounding box center [892, 229] width 264 height 126
click at [824, 273] on div at bounding box center [892, 229] width 264 height 126
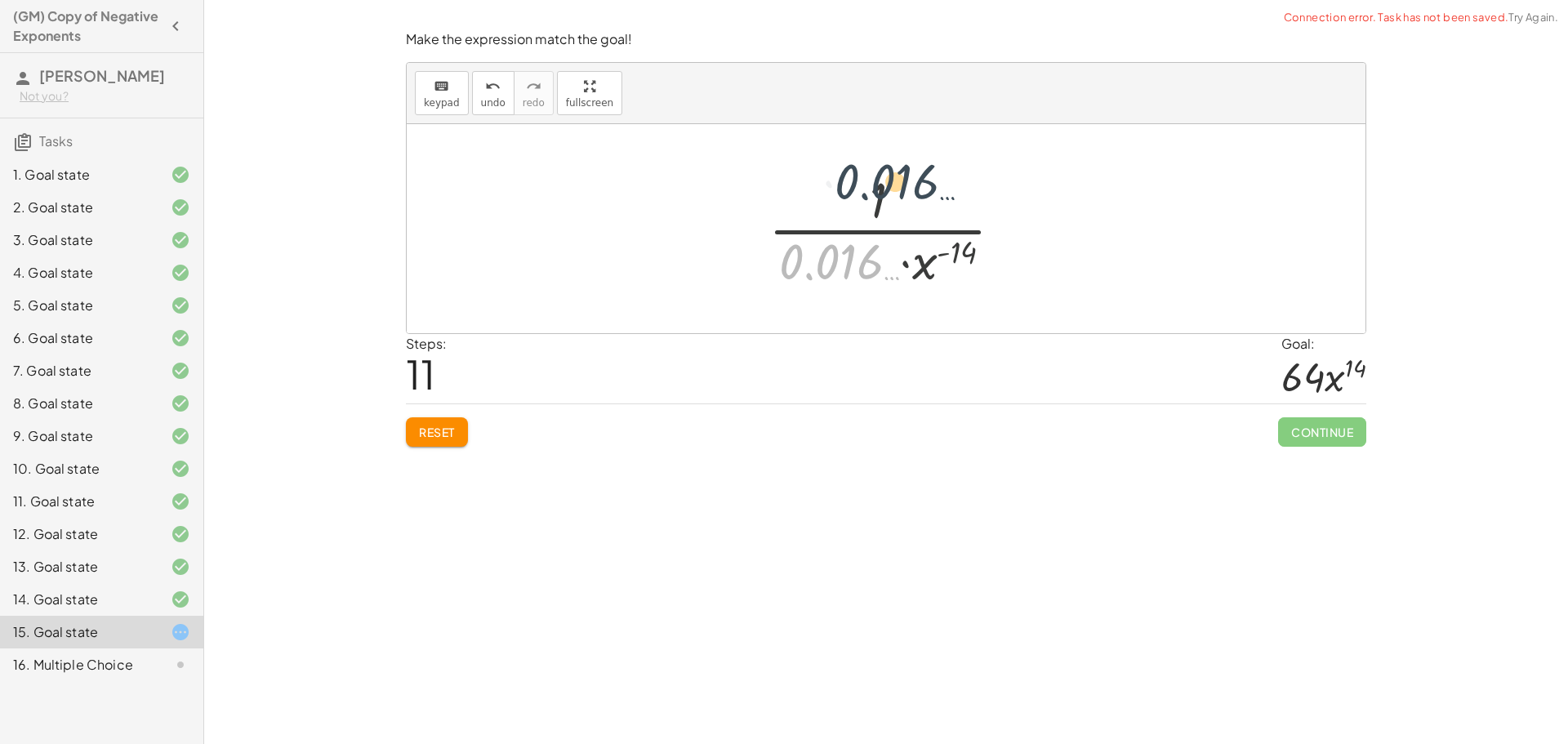
drag, startPoint x: 823, startPoint y: 272, endPoint x: 887, endPoint y: 189, distance: 104.8
click at [887, 189] on div at bounding box center [892, 229] width 264 height 126
drag, startPoint x: 831, startPoint y: 244, endPoint x: 877, endPoint y: 201, distance: 63.0
click at [877, 201] on div at bounding box center [892, 229] width 264 height 126
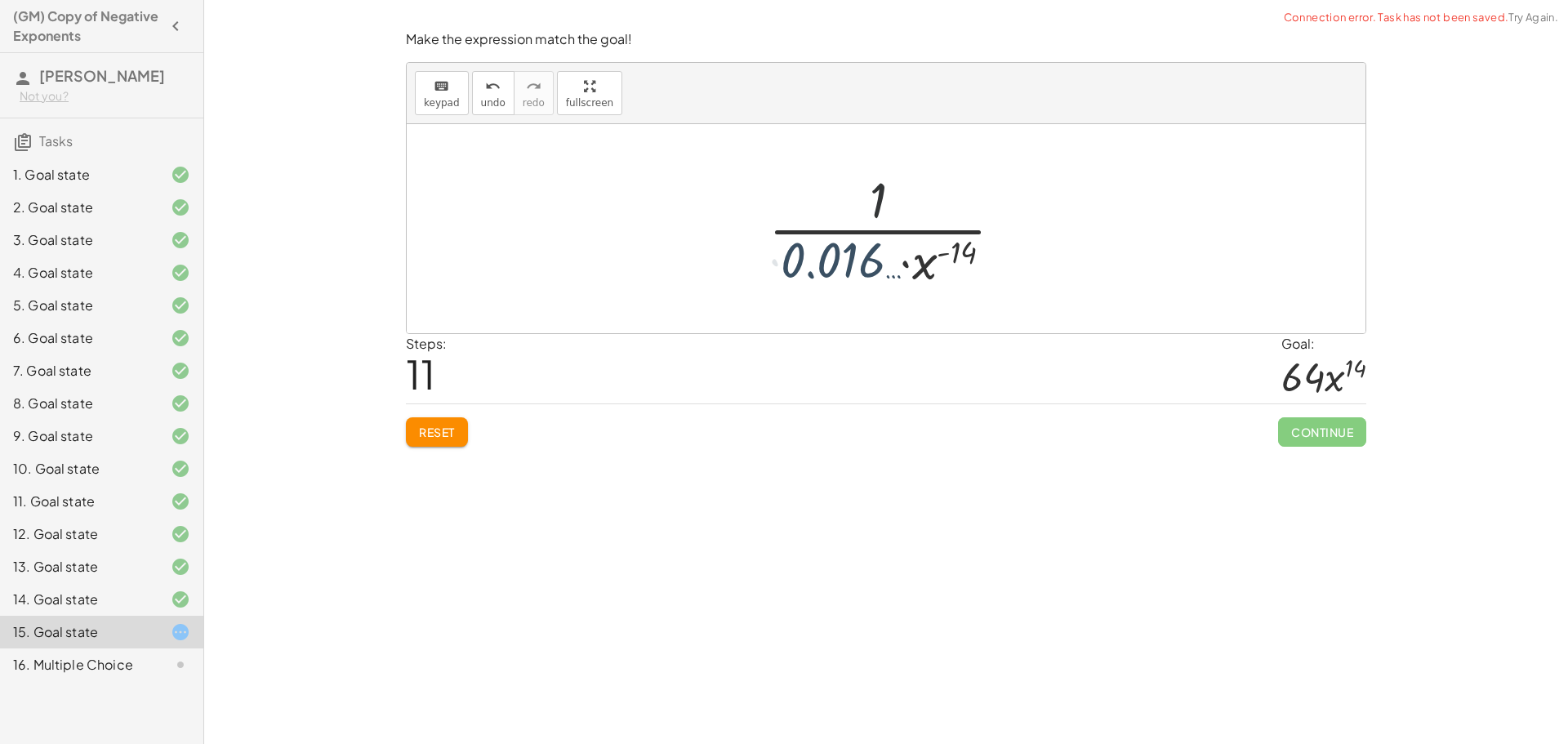
click at [877, 201] on div at bounding box center [892, 229] width 264 height 126
click at [423, 415] on div "Reset Continue" at bounding box center [886, 424] width 960 height 43
click at [442, 442] on button "Reset" at bounding box center [436, 432] width 62 height 30
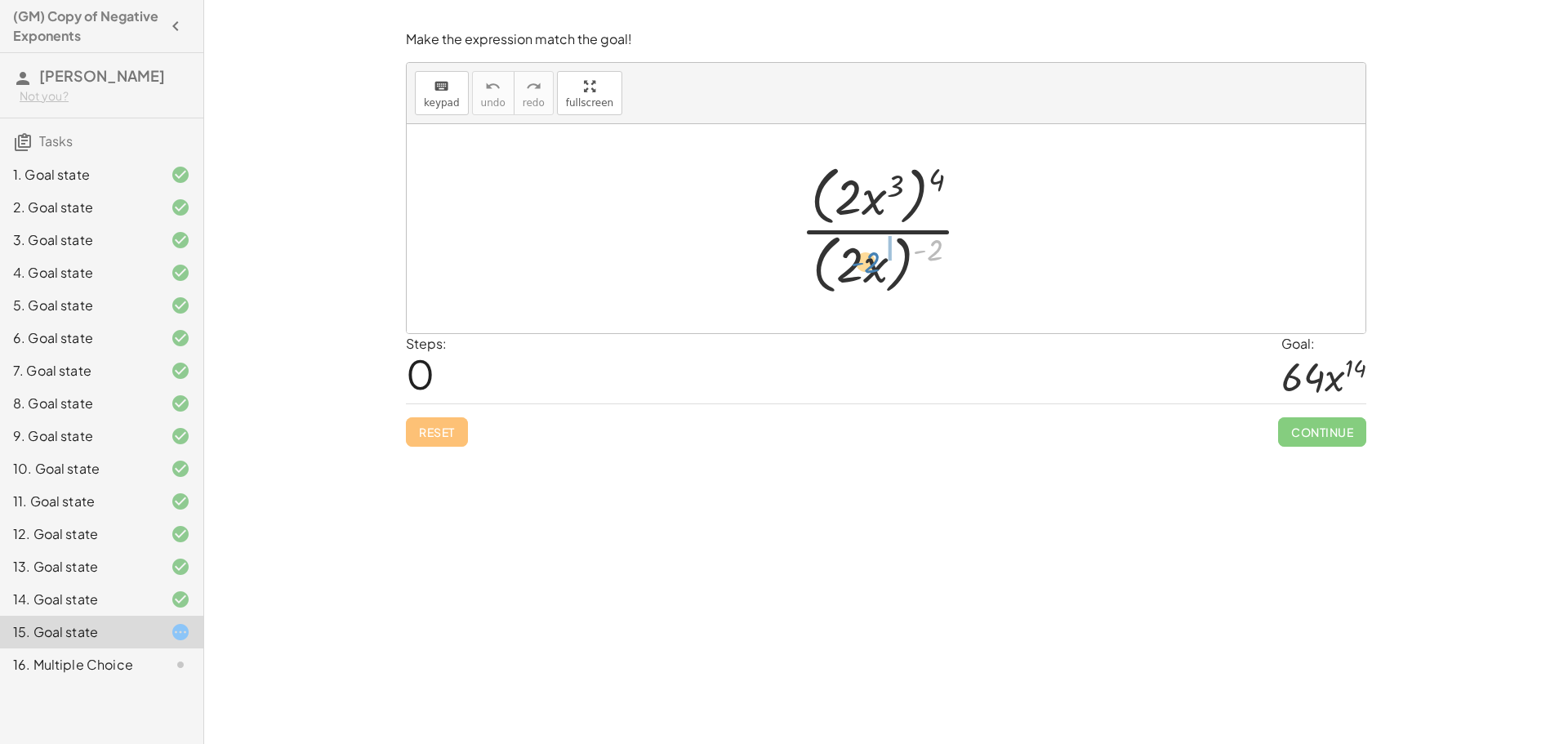
drag, startPoint x: 929, startPoint y: 248, endPoint x: 866, endPoint y: 262, distance: 64.5
click at [866, 262] on div at bounding box center [892, 229] width 200 height 141
click at [866, 256] on div at bounding box center [892, 228] width 200 height 133
click at [919, 262] on div at bounding box center [892, 228] width 211 height 133
click at [932, 256] on div at bounding box center [892, 228] width 211 height 133
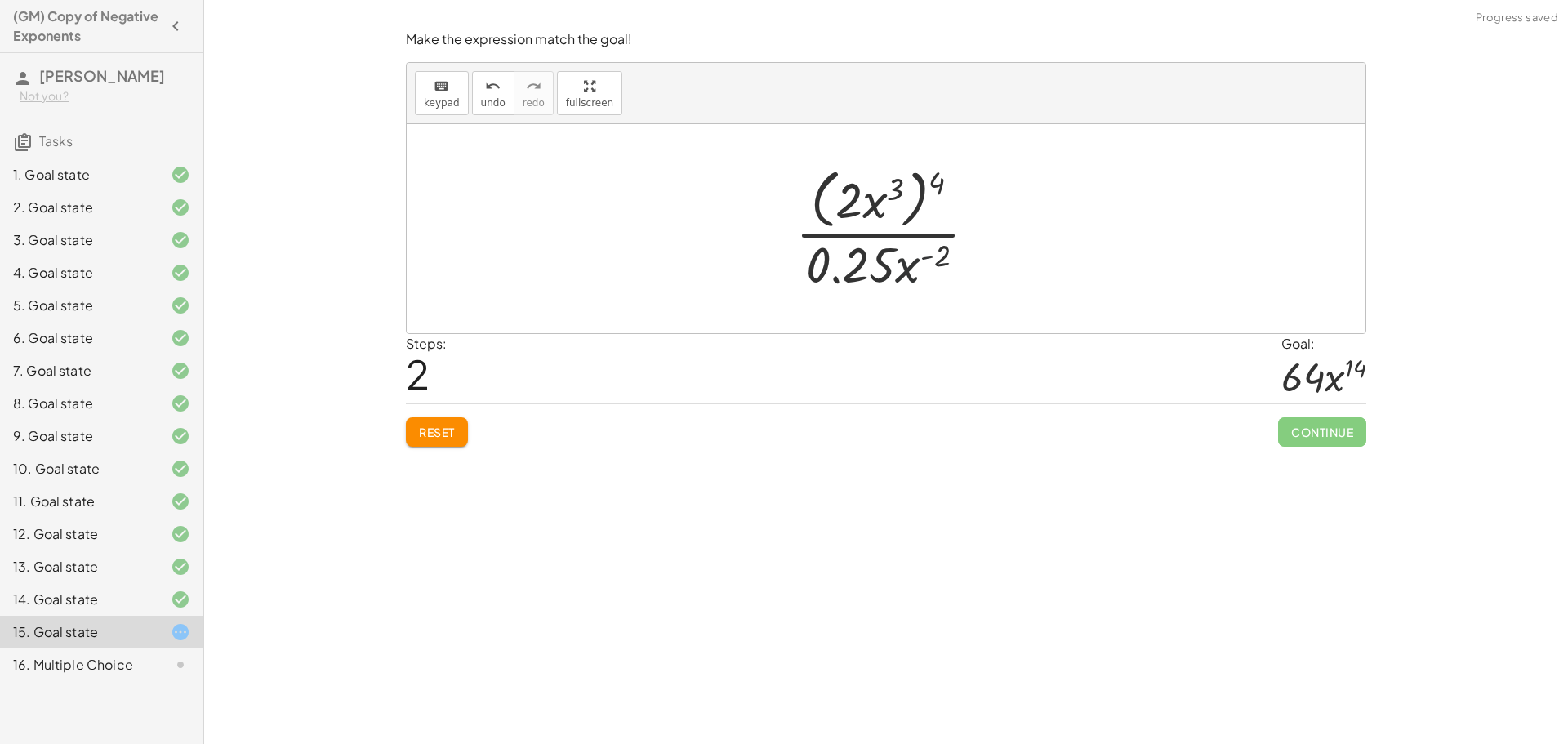
click at [932, 258] on div at bounding box center [892, 228] width 211 height 133
drag, startPoint x: 935, startPoint y: 178, endPoint x: 894, endPoint y: 191, distance: 43.0
click at [894, 191] on div at bounding box center [892, 228] width 211 height 133
click at [893, 183] on div at bounding box center [892, 229] width 211 height 126
click at [910, 180] on div at bounding box center [892, 229] width 211 height 126
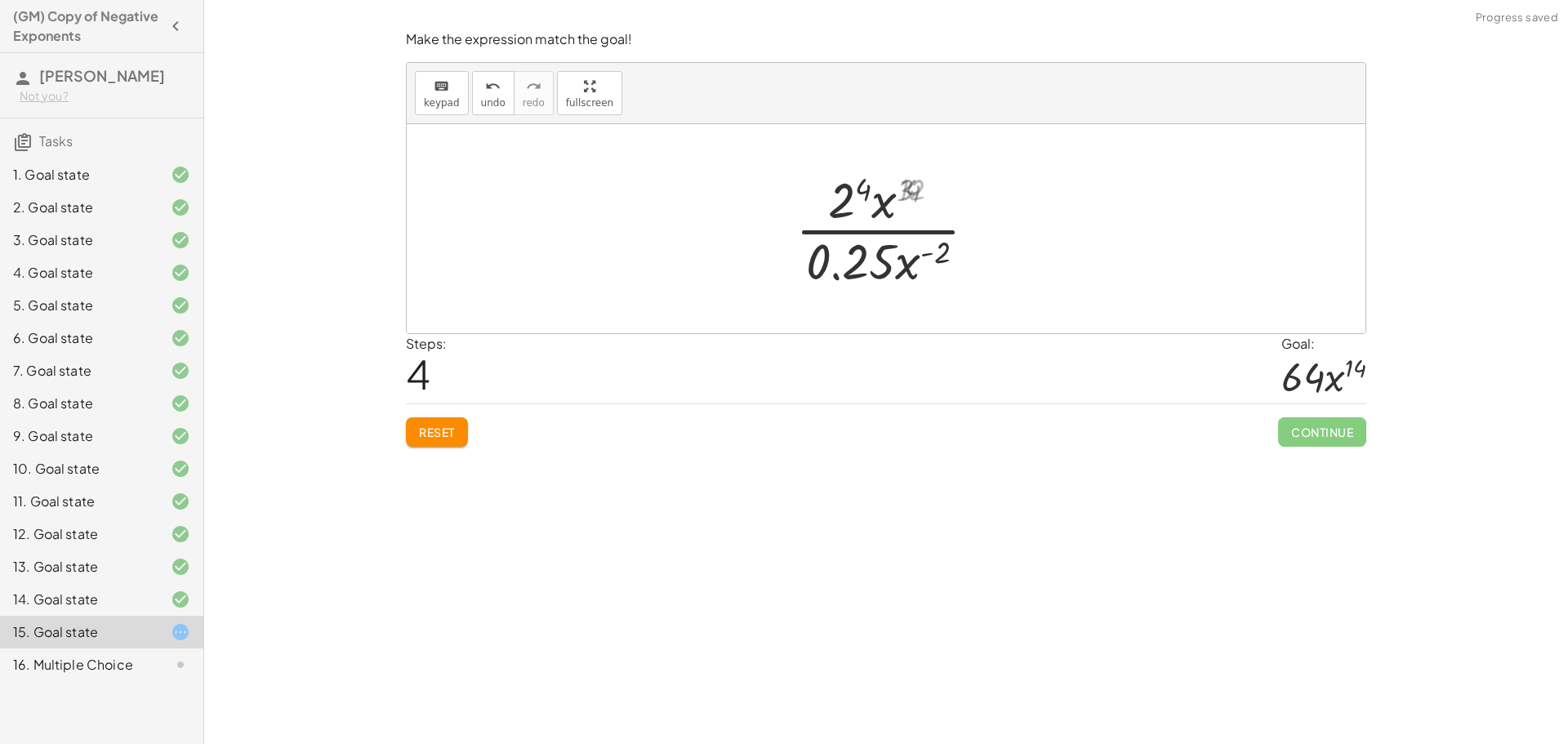
click at [914, 190] on div at bounding box center [892, 229] width 211 height 126
click at [858, 197] on div at bounding box center [892, 229] width 211 height 126
drag, startPoint x: 853, startPoint y: 259, endPoint x: 832, endPoint y: 207, distance: 56.1
drag, startPoint x: 887, startPoint y: 259, endPoint x: 924, endPoint y: 209, distance: 62.2
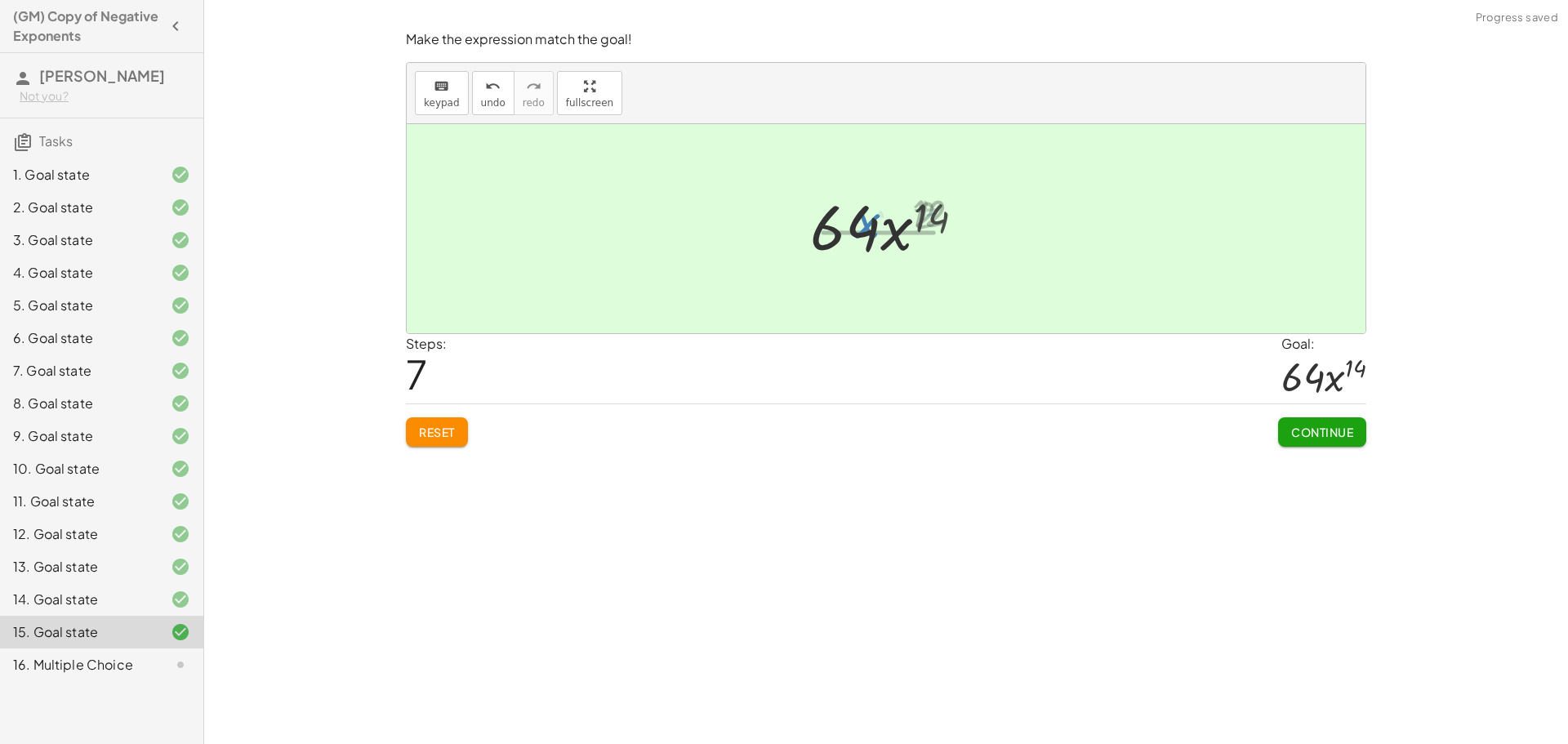
click at [925, 209] on div at bounding box center [892, 229] width 186 height 84
click at [1331, 424] on button "Continue" at bounding box center [1322, 432] width 88 height 30
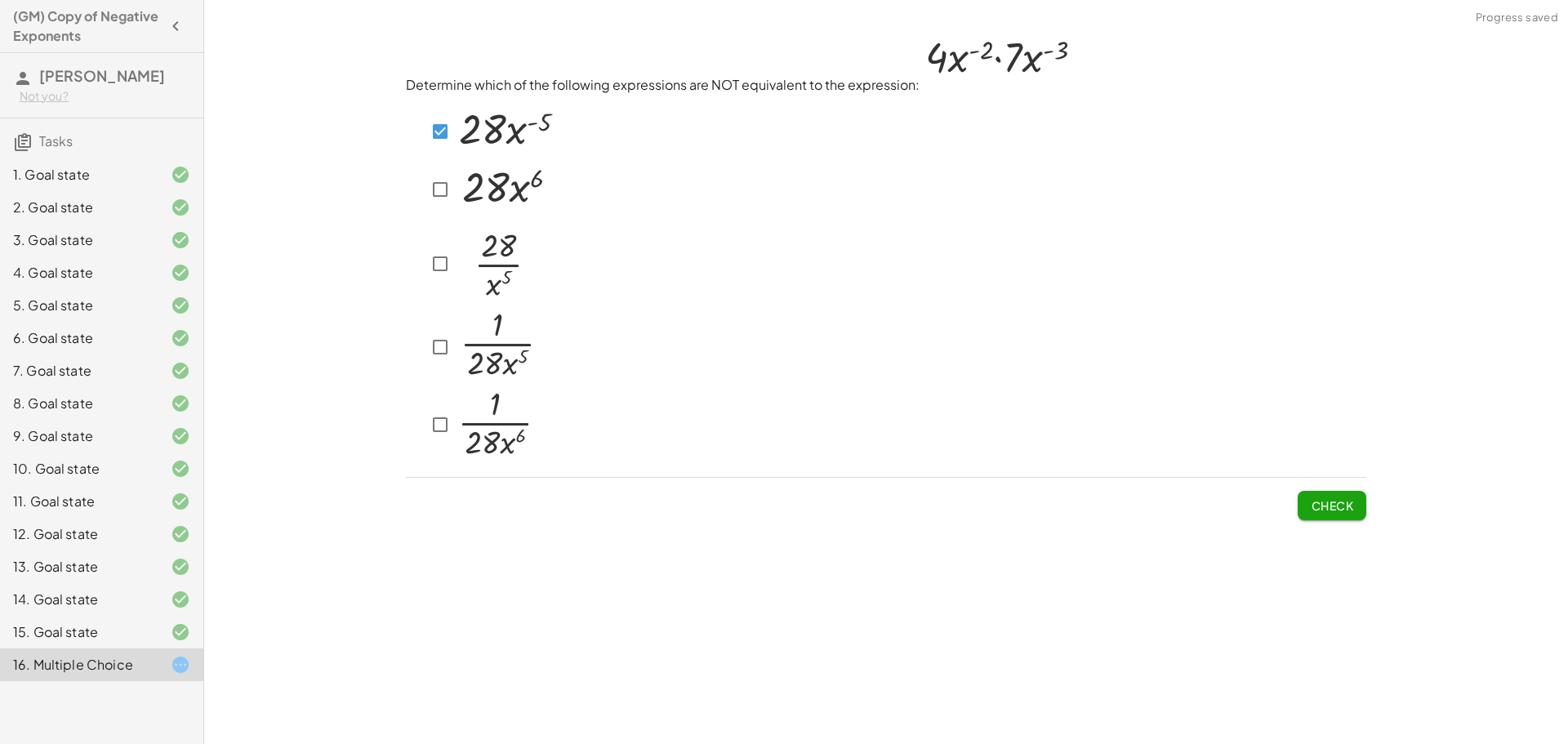
click at [1317, 504] on span "Check" at bounding box center [1332, 504] width 42 height 14
click at [1325, 508] on span "Check" at bounding box center [1332, 504] width 42 height 14
click at [455, 274] on img at bounding box center [495, 261] width 82 height 85
click at [1357, 510] on button "Check" at bounding box center [1332, 505] width 69 height 30
click at [410, 433] on div at bounding box center [481, 425] width 151 height 80
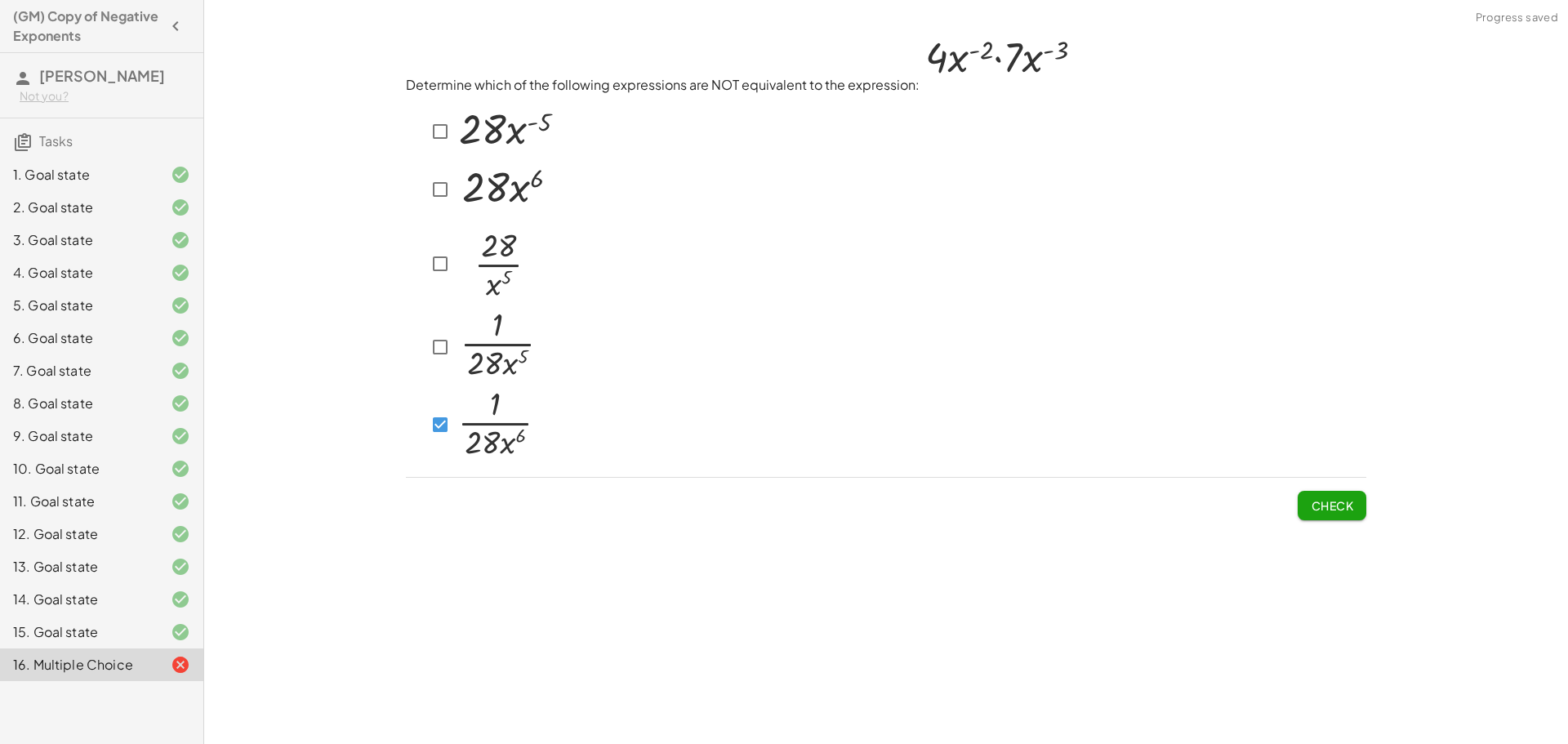
click at [1341, 506] on span "Check" at bounding box center [1332, 504] width 42 height 14
click at [1292, 508] on div "Check" at bounding box center [886, 499] width 960 height 42
click at [1323, 505] on span "Check" at bounding box center [1332, 504] width 42 height 14
click at [1357, 513] on button "Check" at bounding box center [1332, 505] width 69 height 30
click at [1326, 499] on span "Check" at bounding box center [1332, 504] width 42 height 14
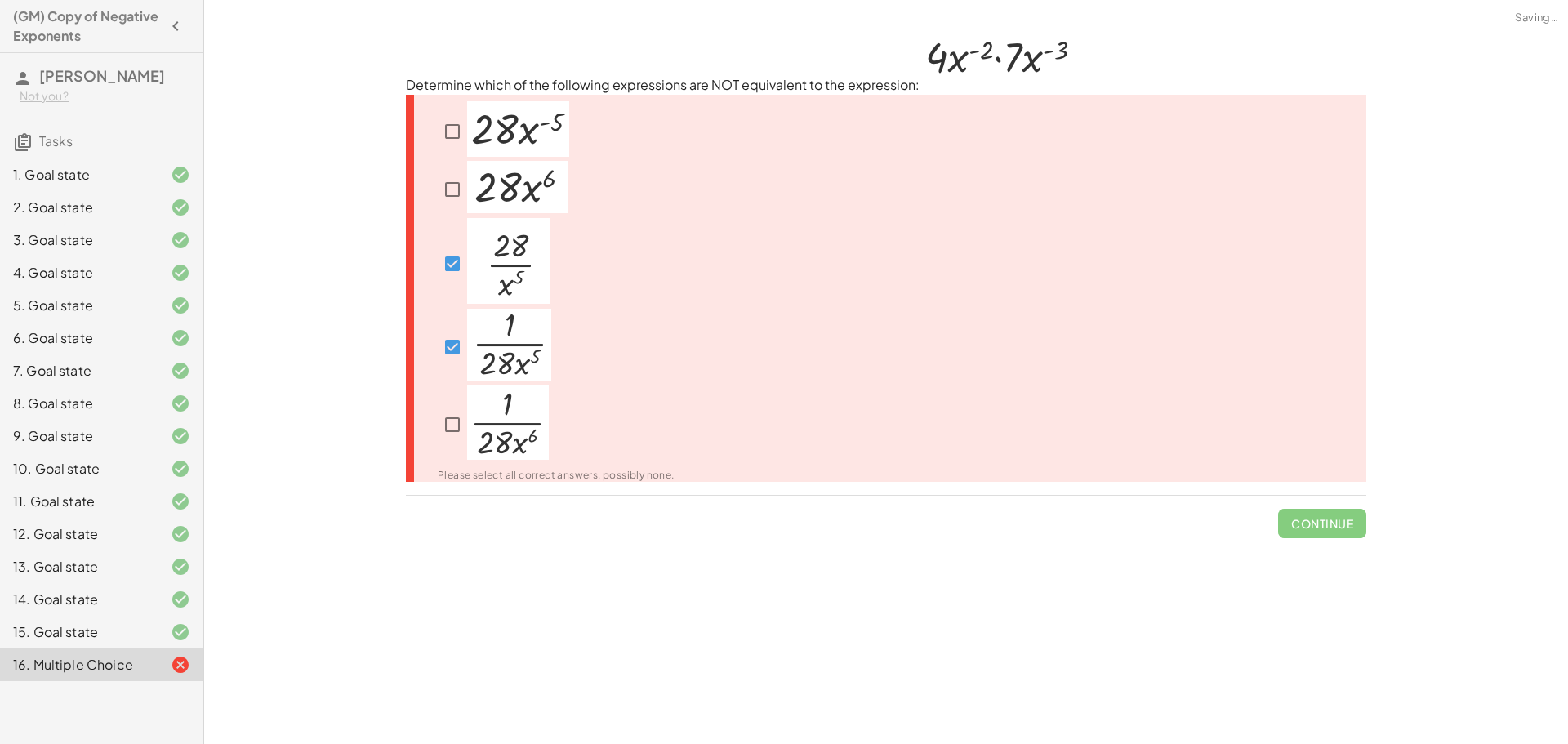
click at [434, 350] on div at bounding box center [546, 347] width 257 height 77
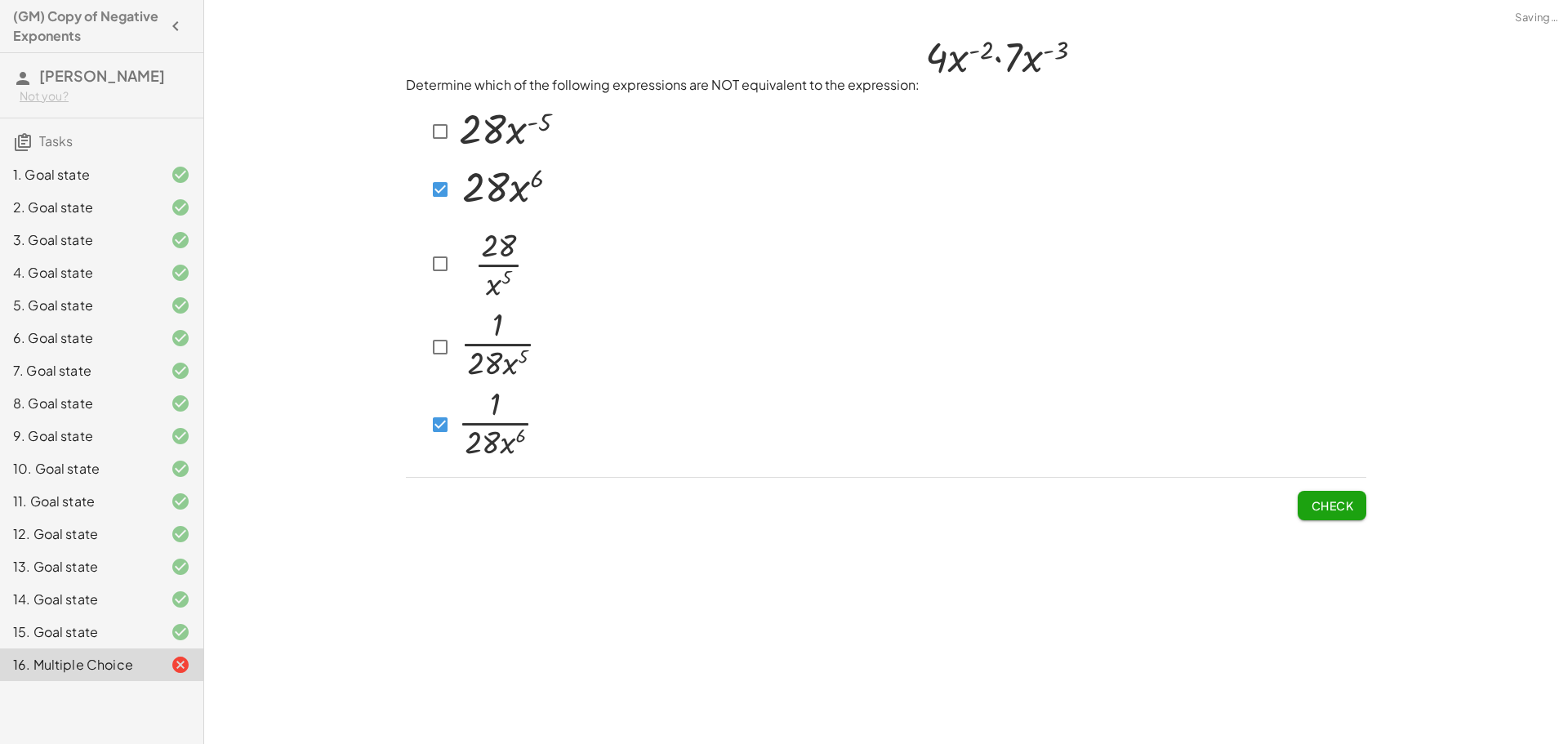
click at [474, 133] on img at bounding box center [505, 130] width 102 height 56
click at [1322, 510] on span "Check" at bounding box center [1332, 504] width 42 height 14
click at [1320, 494] on button "Check" at bounding box center [1332, 505] width 69 height 30
click at [1331, 504] on span "Check" at bounding box center [1332, 504] width 42 height 14
drag, startPoint x: 433, startPoint y: 321, endPoint x: 433, endPoint y: 330, distance: 9.0
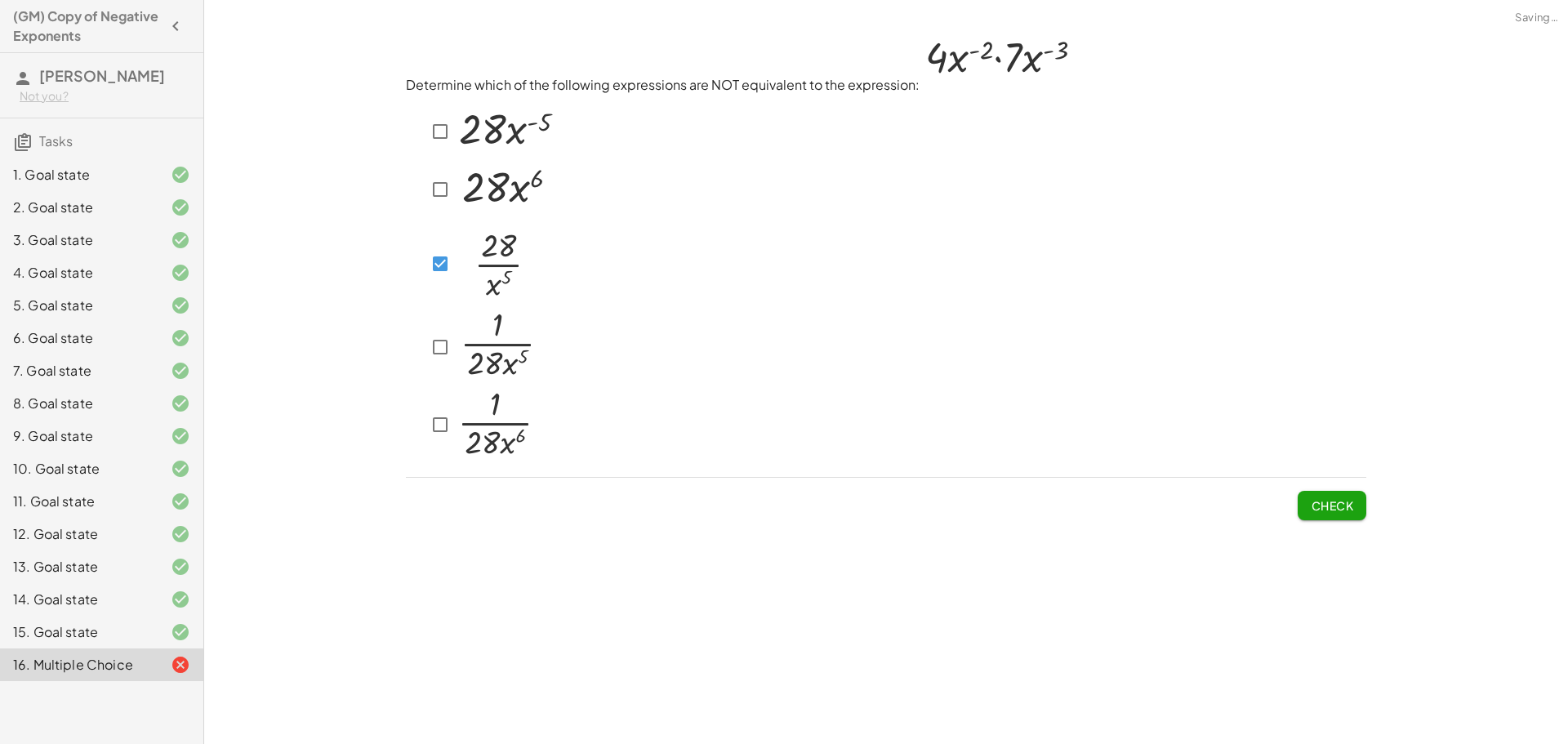
click at [433, 330] on div at bounding box center [483, 347] width 113 height 77
click at [1347, 504] on span "Check" at bounding box center [1332, 504] width 42 height 14
click at [1322, 503] on span "Check" at bounding box center [1332, 504] width 42 height 14
click at [1334, 503] on span "Check" at bounding box center [1332, 504] width 42 height 14
click at [426, 290] on div at bounding box center [482, 263] width 112 height 91
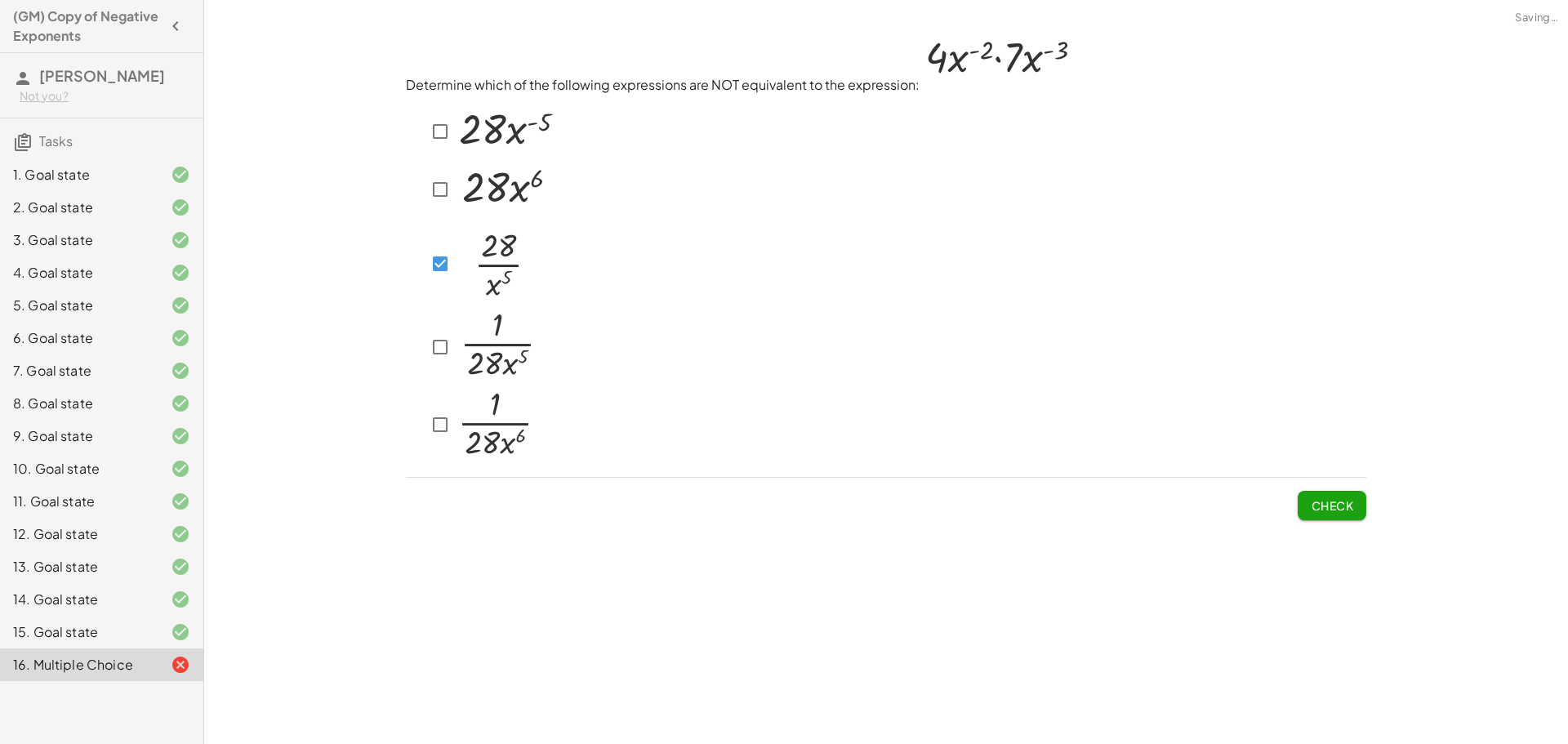
click at [1348, 508] on span "Check" at bounding box center [1332, 504] width 42 height 14
click at [455, 196] on img at bounding box center [505, 187] width 101 height 52
click at [1333, 515] on button "Check" at bounding box center [1332, 505] width 69 height 30
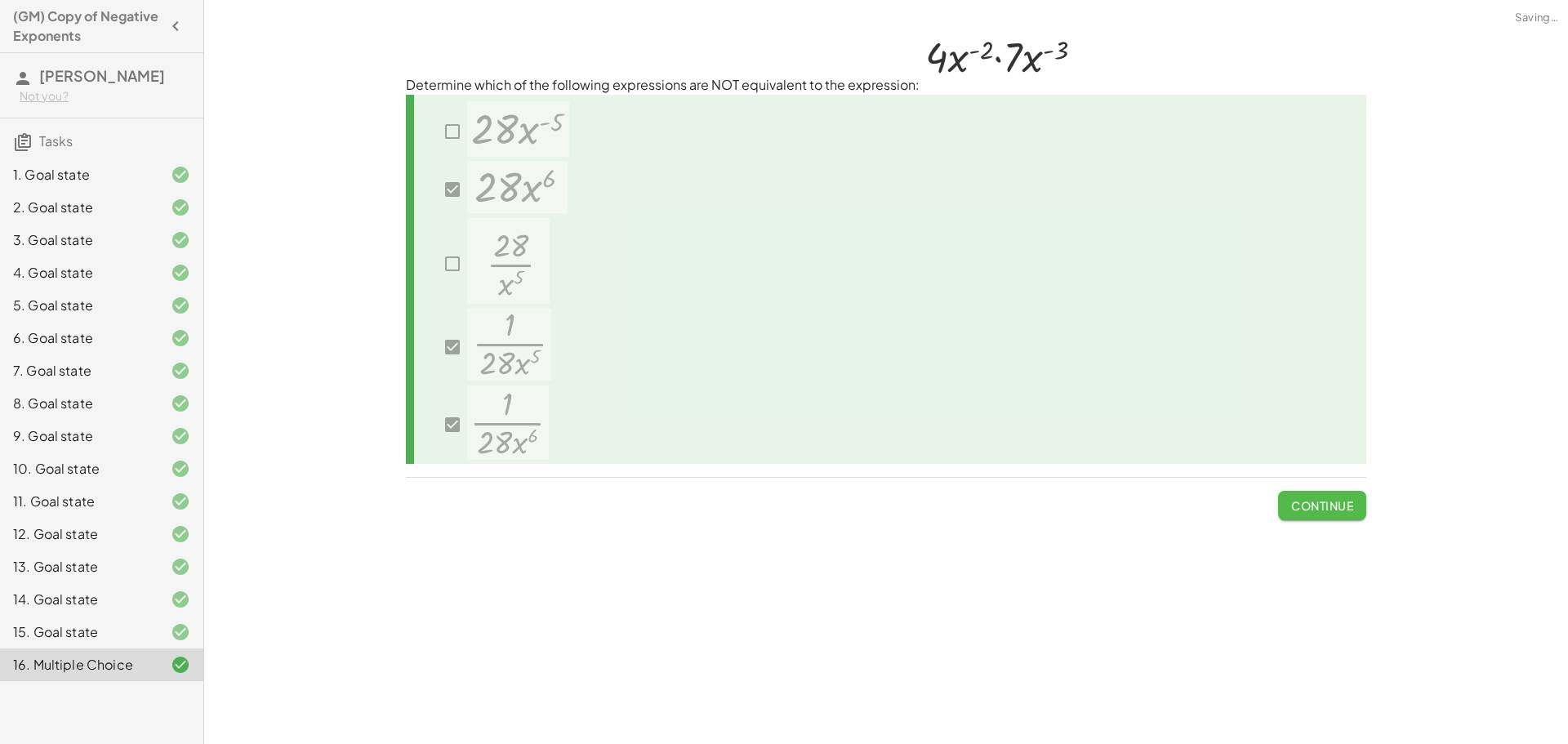
click at [1333, 514] on button "Continue" at bounding box center [1322, 505] width 88 height 30
